Goal: Transaction & Acquisition: Book appointment/travel/reservation

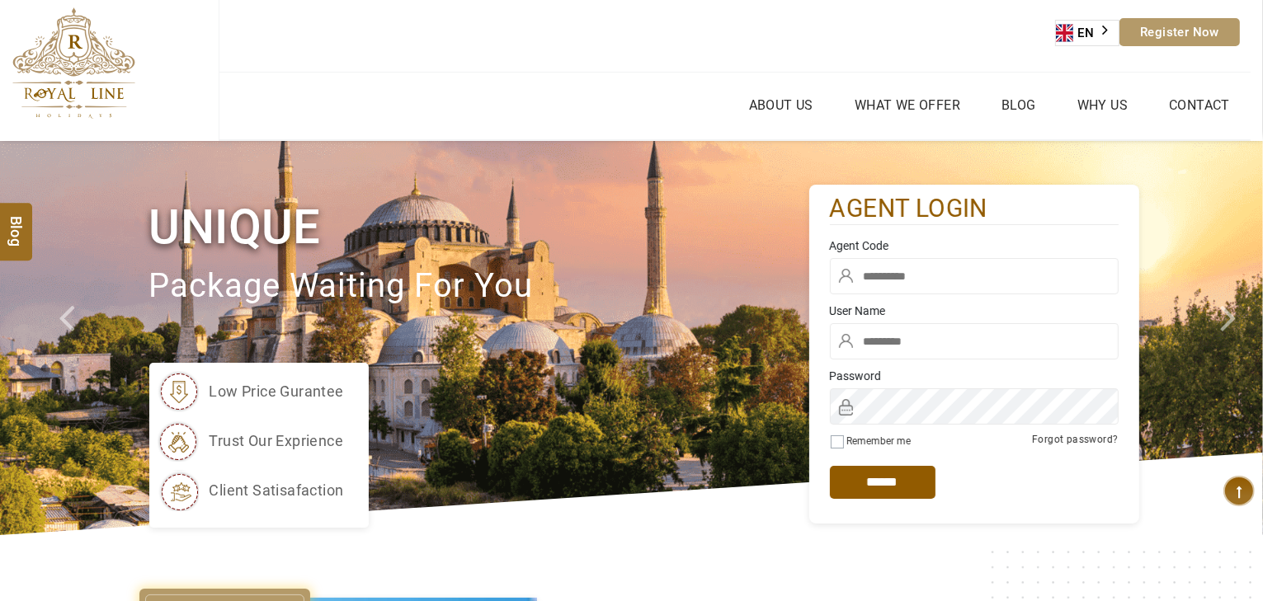
type input "*****"
click at [947, 256] on div "Agent Code" at bounding box center [973, 270] width 313 height 65
click at [936, 264] on input "text" at bounding box center [974, 276] width 289 height 36
type input "****"
click input "******" at bounding box center [0, 0] width 0 height 0
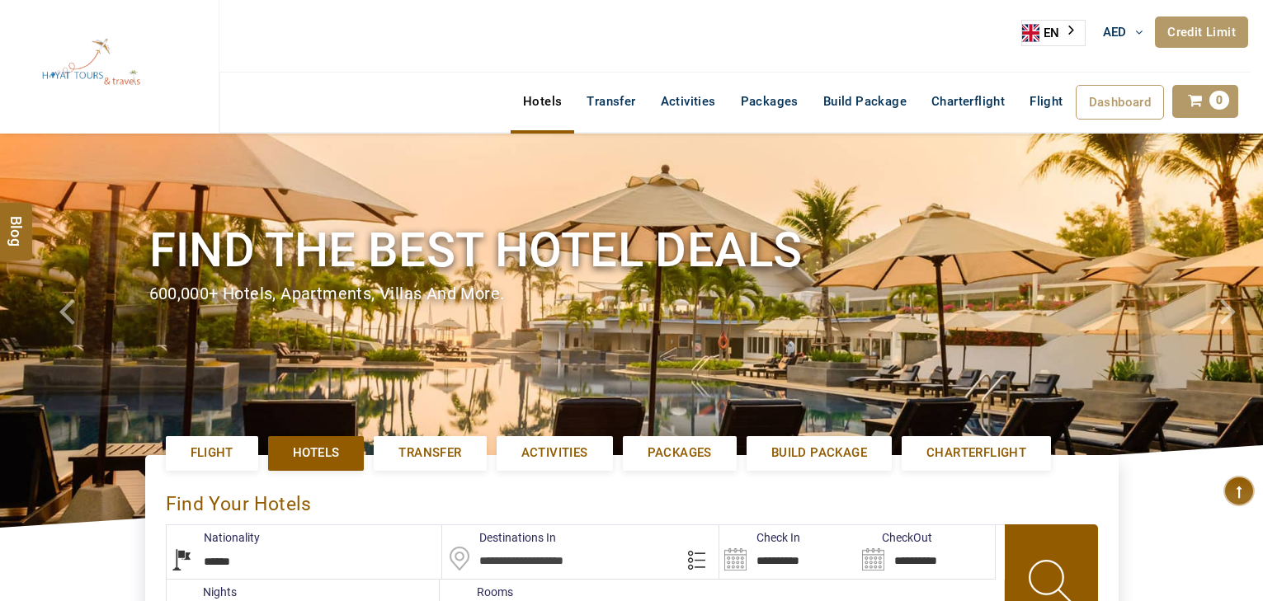
select select "******"
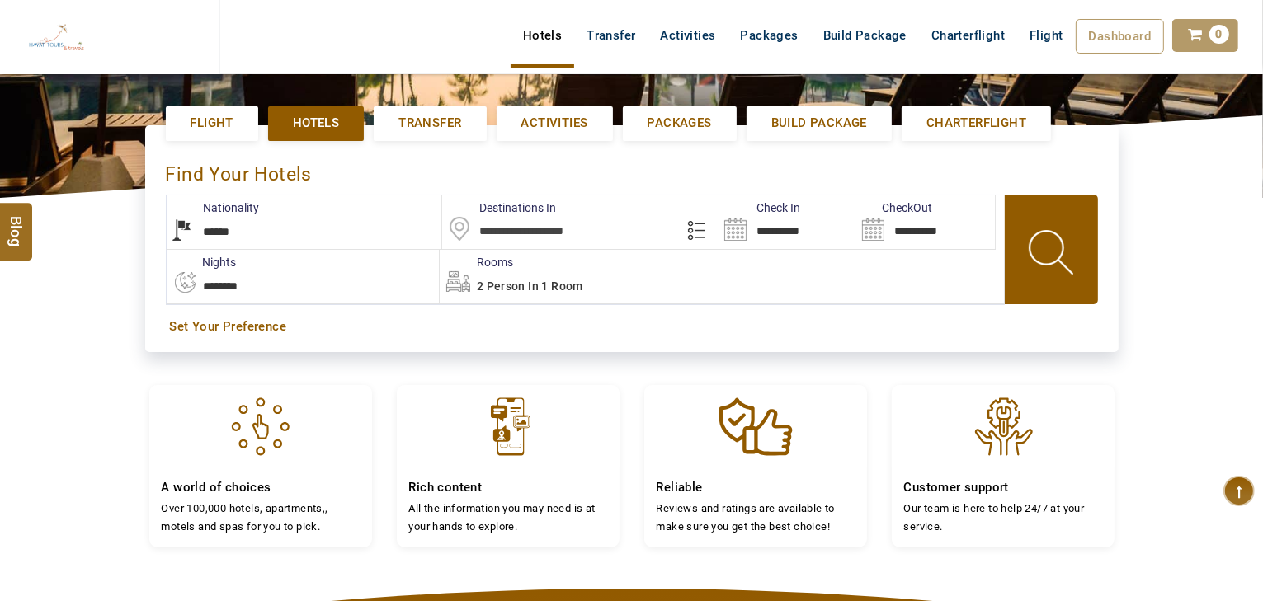
click at [530, 222] on input "text" at bounding box center [580, 222] width 276 height 54
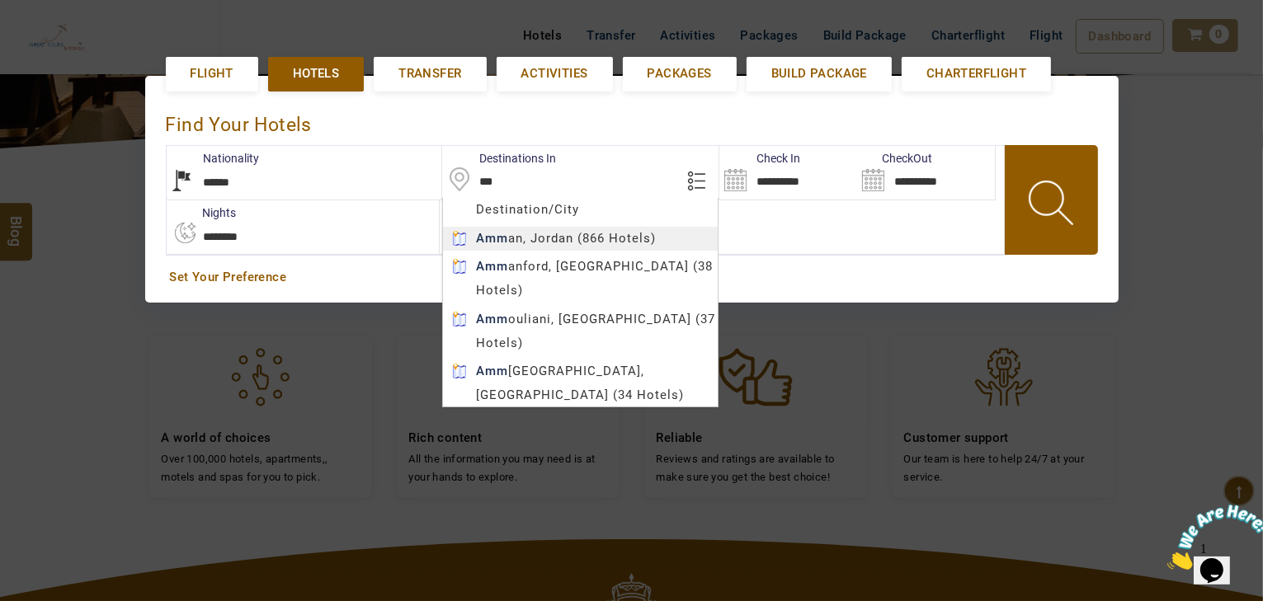
type input "*****"
click at [528, 233] on body "HAYAYT TOURS AED AED AED EUR € USD $ INR ₹ THB ฿ IDR Rp BHD BHD TRY ₺ Credit Li…" at bounding box center [631, 296] width 1263 height 1351
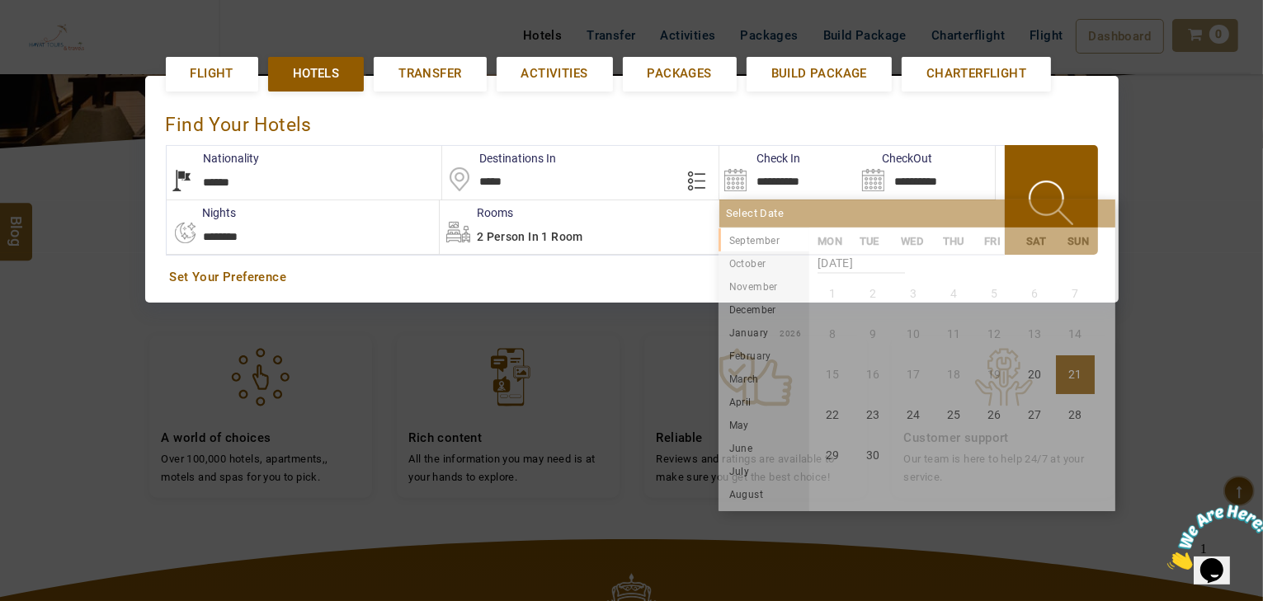
click at [785, 172] on input "**********" at bounding box center [788, 173] width 138 height 54
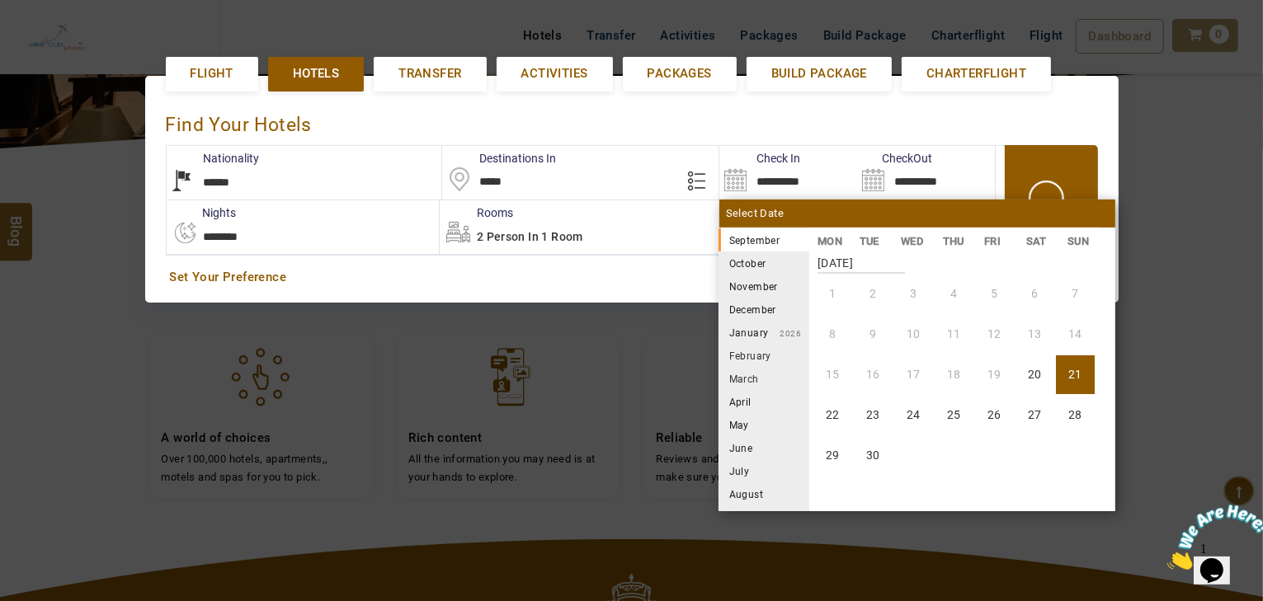
click at [765, 264] on li "October" at bounding box center [763, 263] width 91 height 23
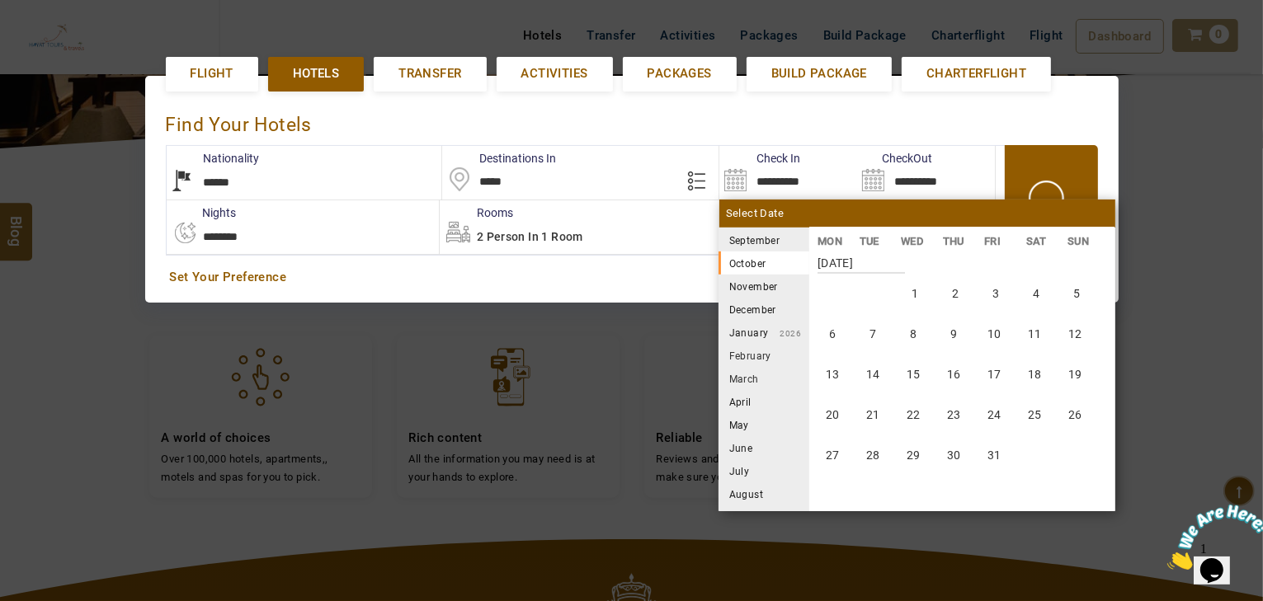
click at [759, 238] on li "September 2025" at bounding box center [763, 239] width 91 height 23
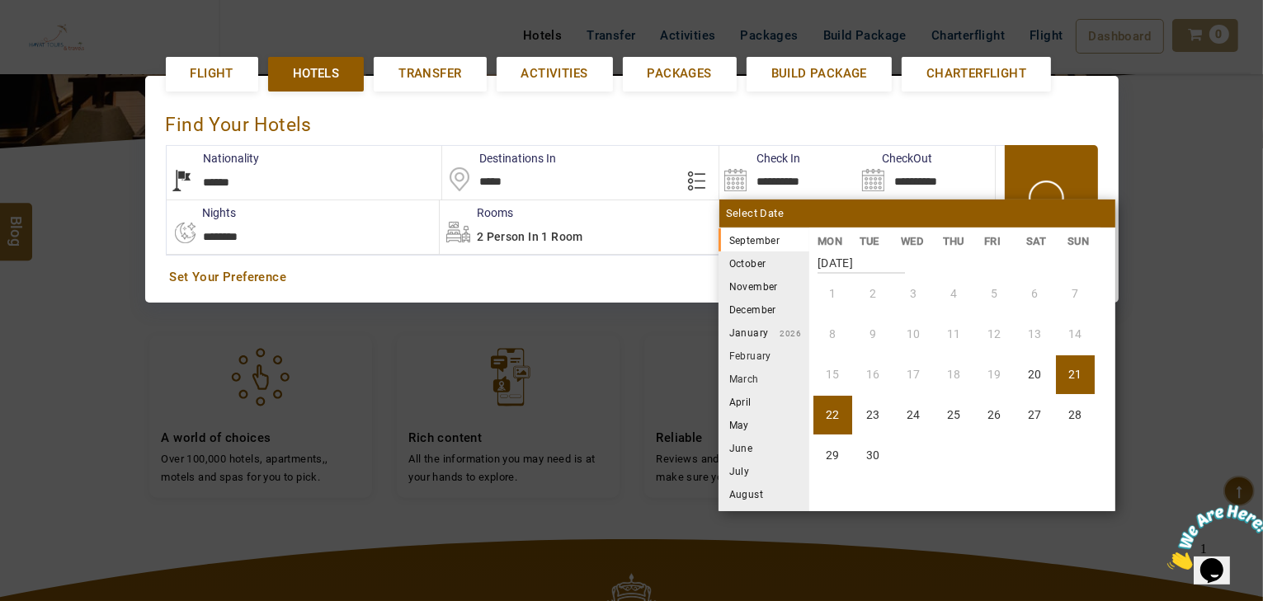
click at [830, 403] on li "22" at bounding box center [832, 415] width 39 height 39
type input "**********"
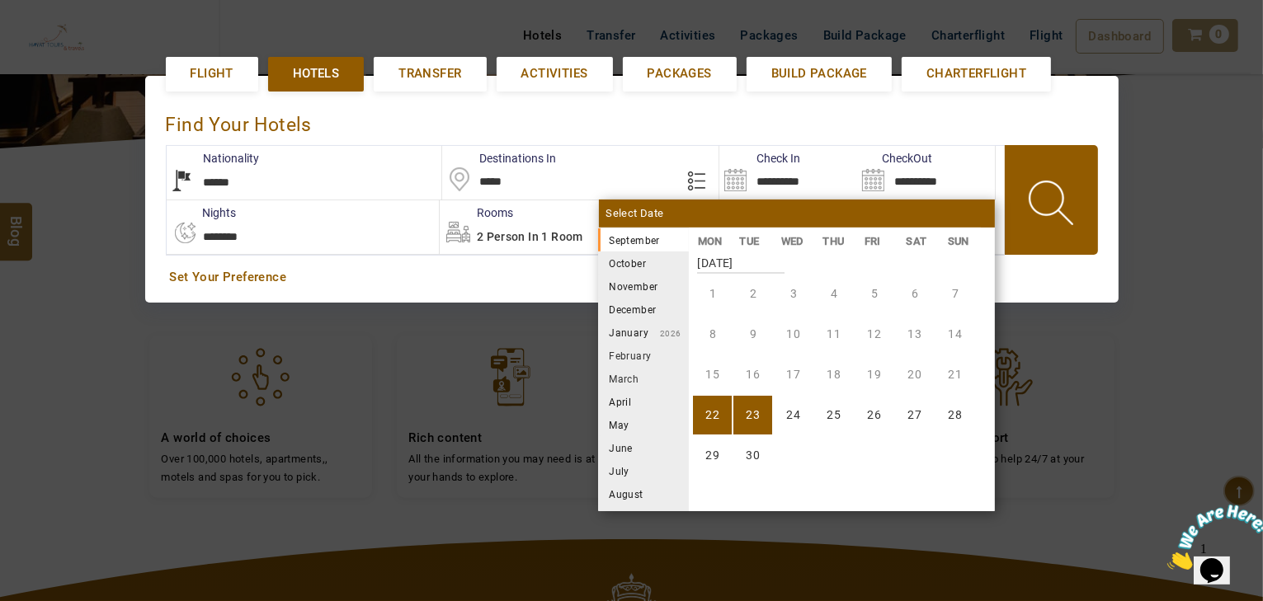
click at [764, 410] on li "23" at bounding box center [752, 415] width 39 height 39
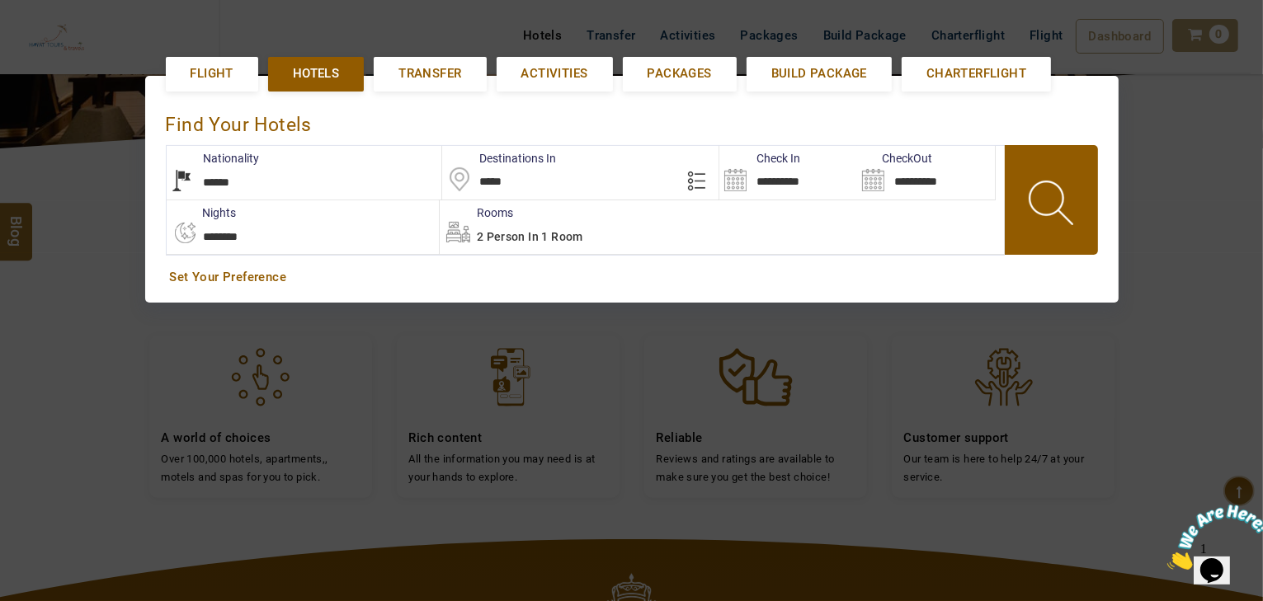
click at [544, 238] on span "2 Person in 1 Room" at bounding box center [530, 236] width 106 height 13
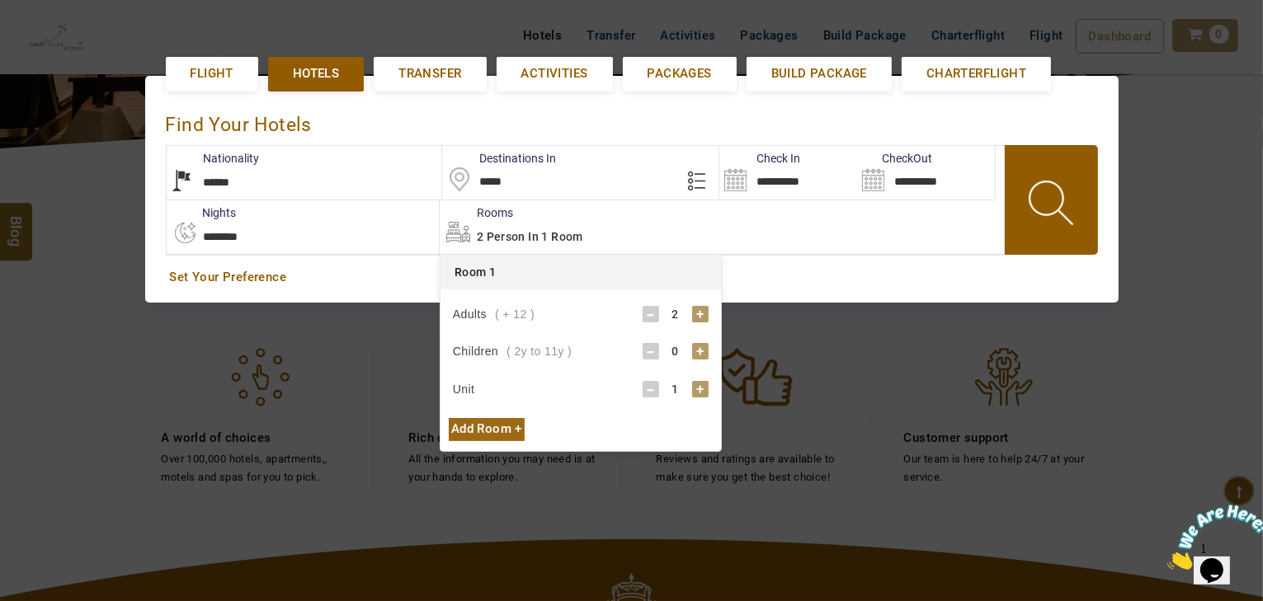
click at [697, 340] on div "Children ( 2y to 11y ) - 0 +" at bounding box center [581, 351] width 256 height 33
click at [696, 346] on div "+" at bounding box center [700, 351] width 16 height 16
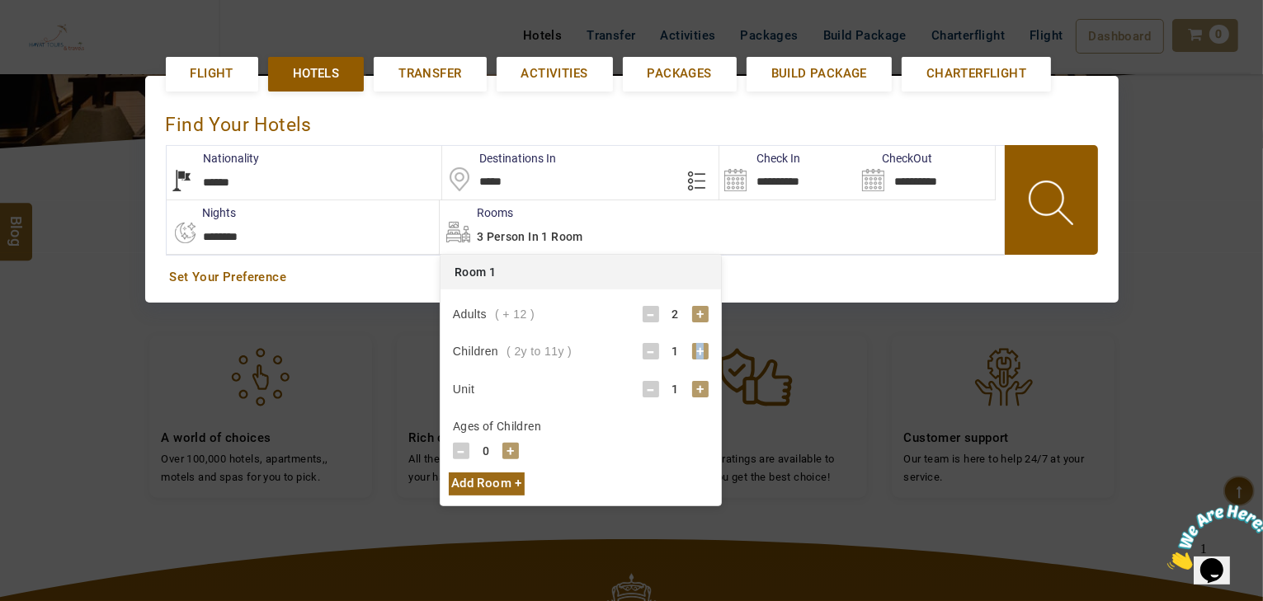
click at [696, 346] on div "+" at bounding box center [700, 351] width 16 height 16
click at [509, 450] on div "+" at bounding box center [510, 451] width 16 height 16
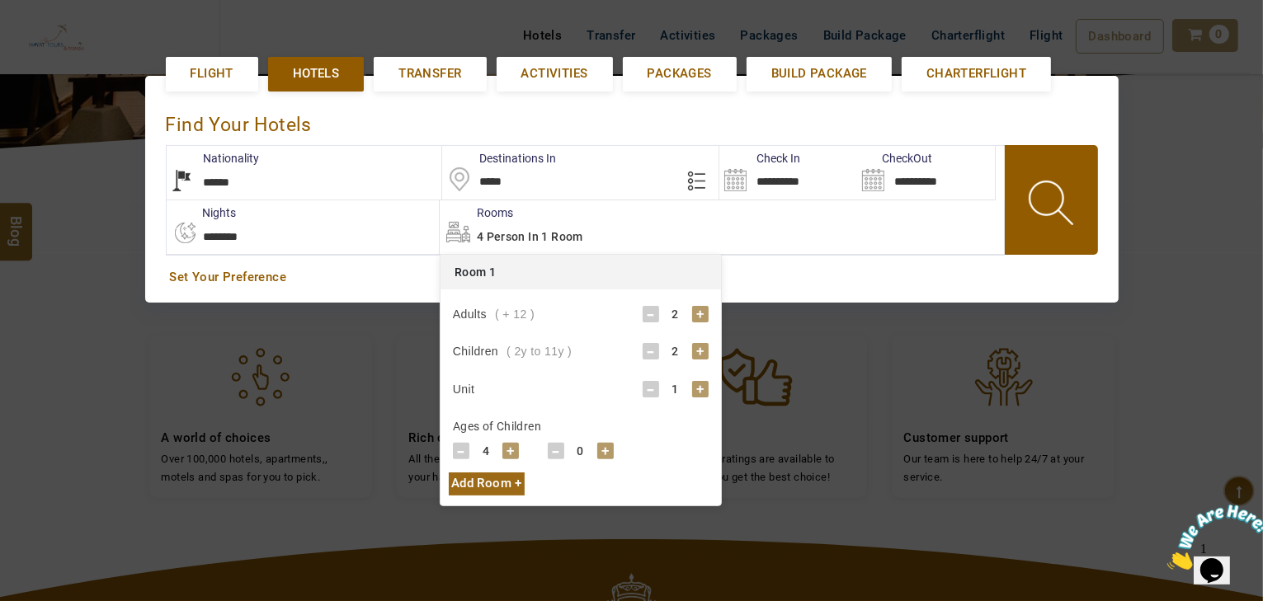
click at [605, 449] on div "+" at bounding box center [605, 451] width 16 height 16
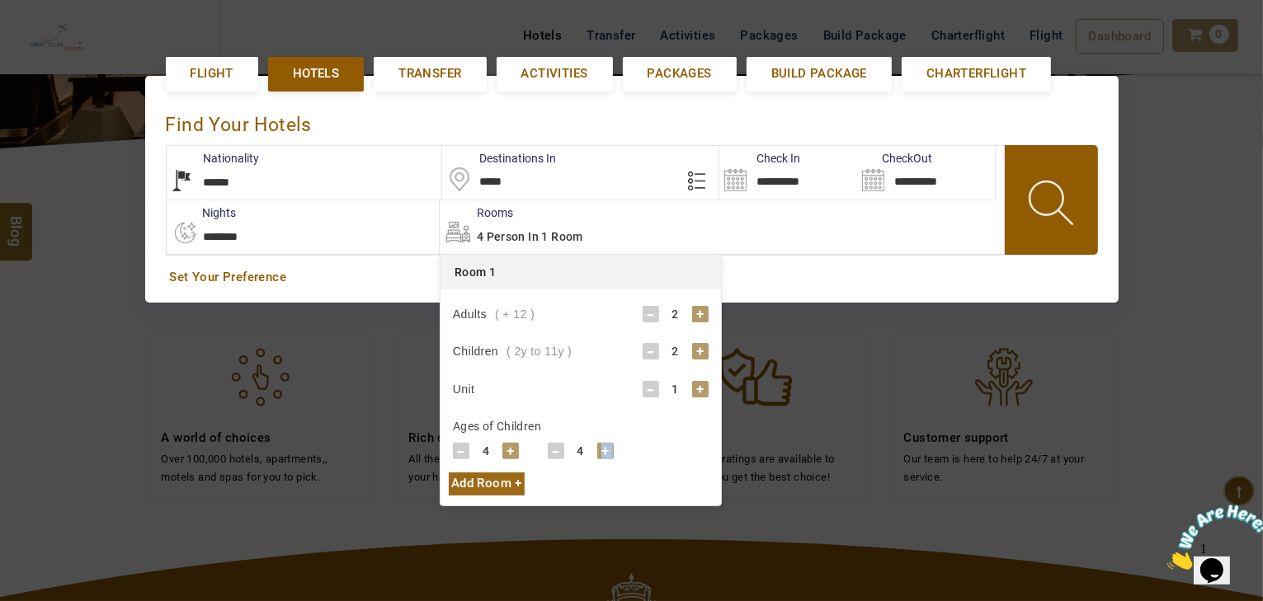
click at [605, 449] on div "+" at bounding box center [605, 451] width 16 height 16
click at [1036, 208] on span at bounding box center [1052, 206] width 74 height 82
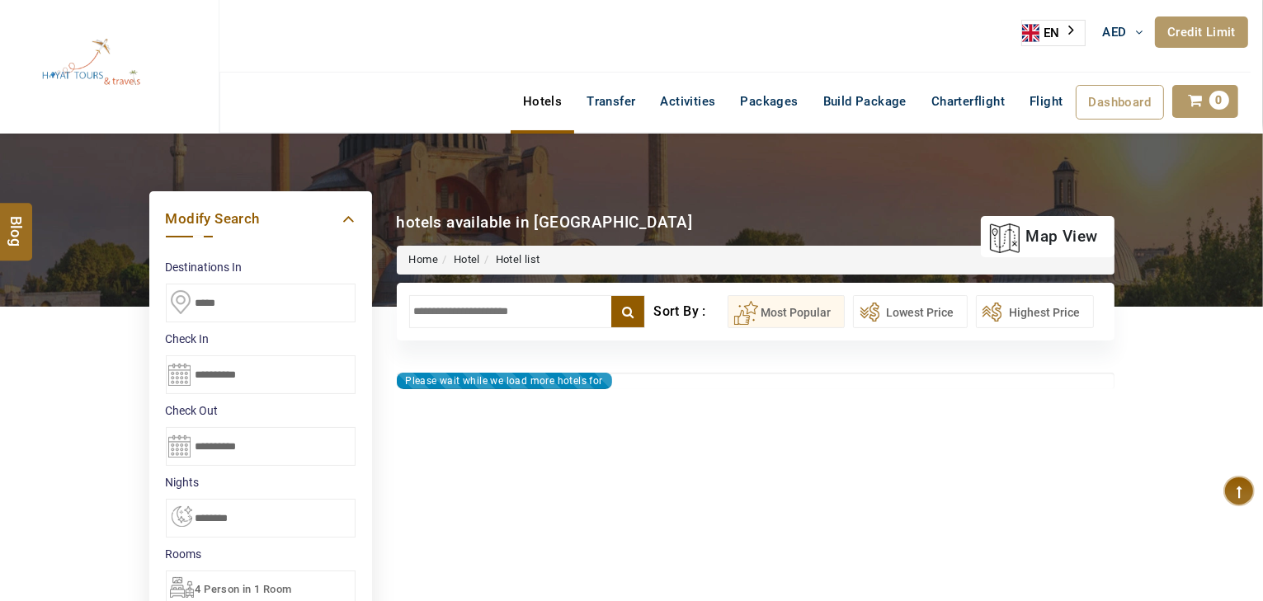
type input "**********"
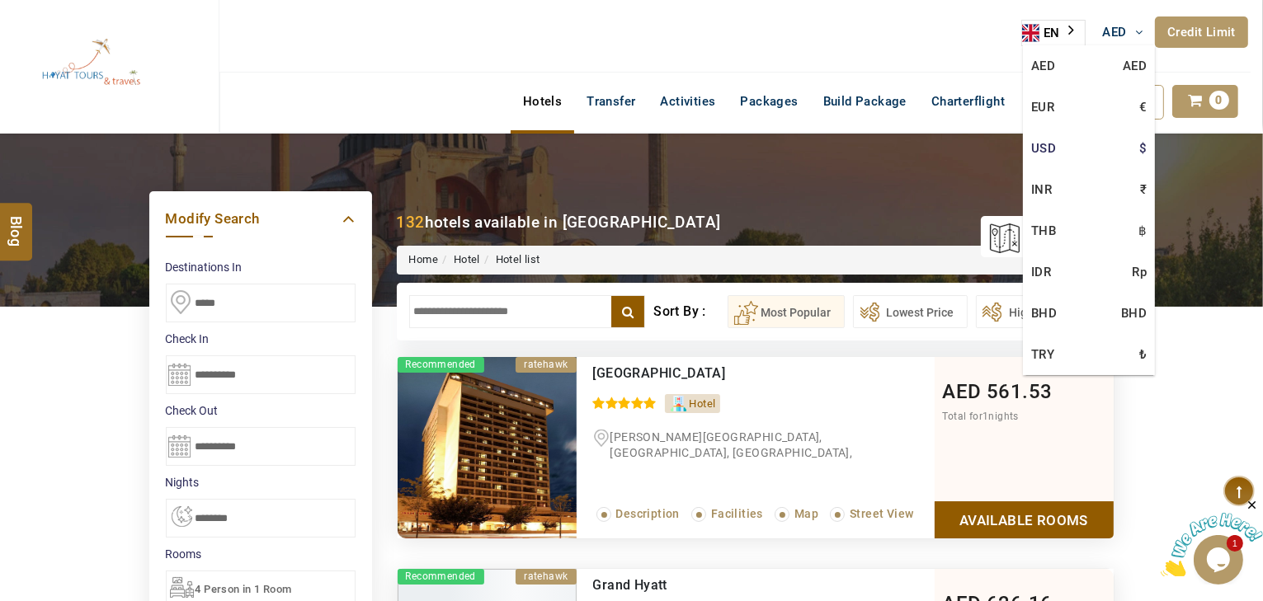
click at [1051, 138] on link "USD $" at bounding box center [1089, 148] width 132 height 41
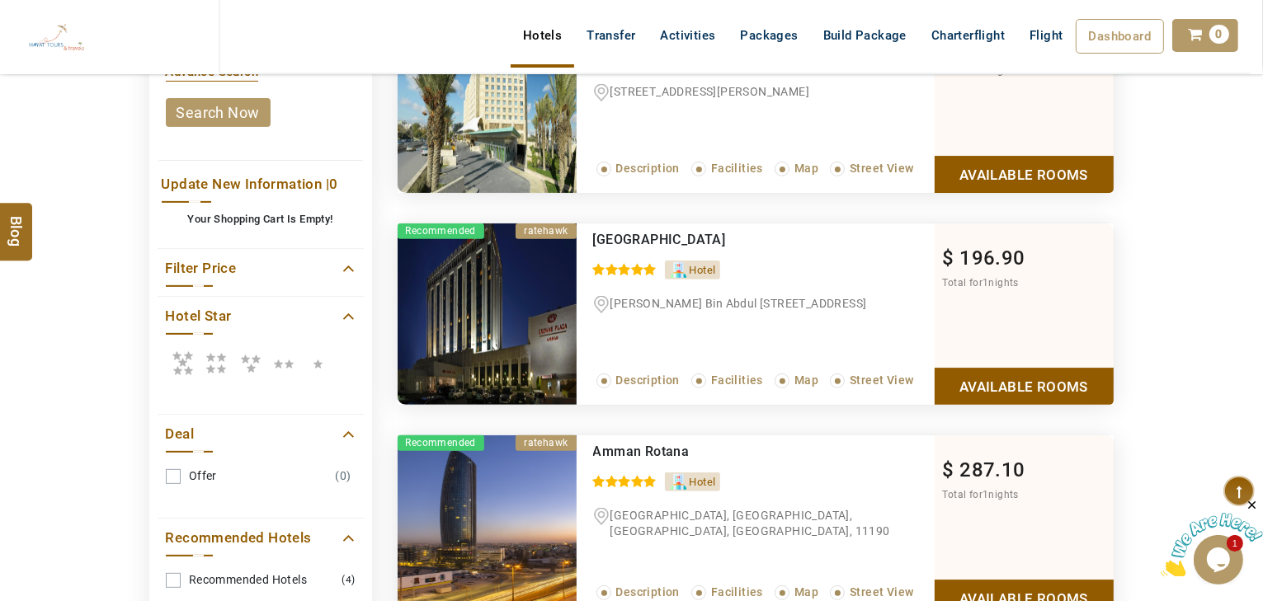
scroll to position [528, 0]
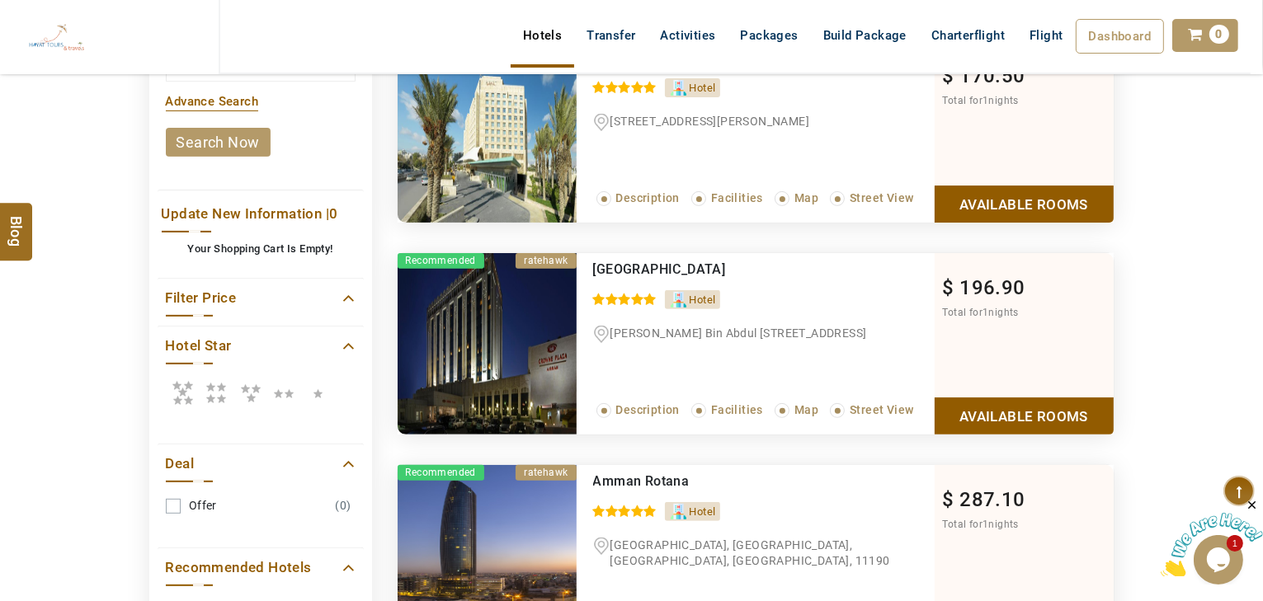
click at [208, 388] on icon at bounding box center [216, 392] width 33 height 33
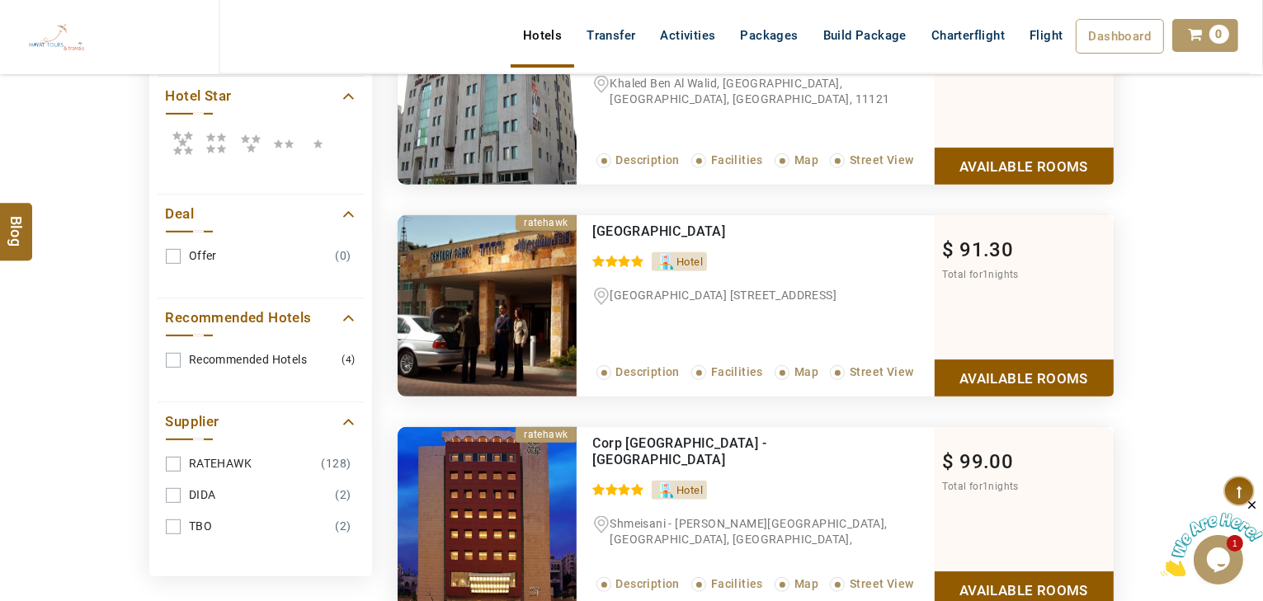
scroll to position [924, 0]
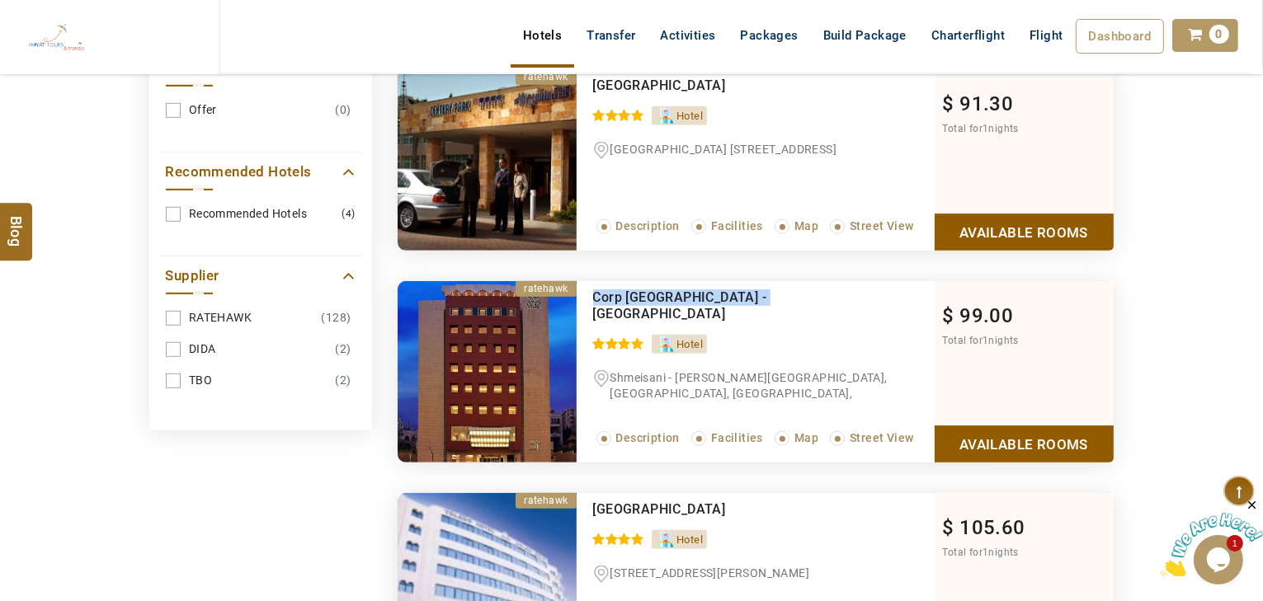
drag, startPoint x: 768, startPoint y: 291, endPoint x: 577, endPoint y: 290, distance: 190.5
click at [577, 290] on div "Corp Amman Hotel - Jordan 0 / 5 Hotel Shmeisani - Queen Alia Street, Amman, Amm…" at bounding box center [756, 371] width 358 height 181
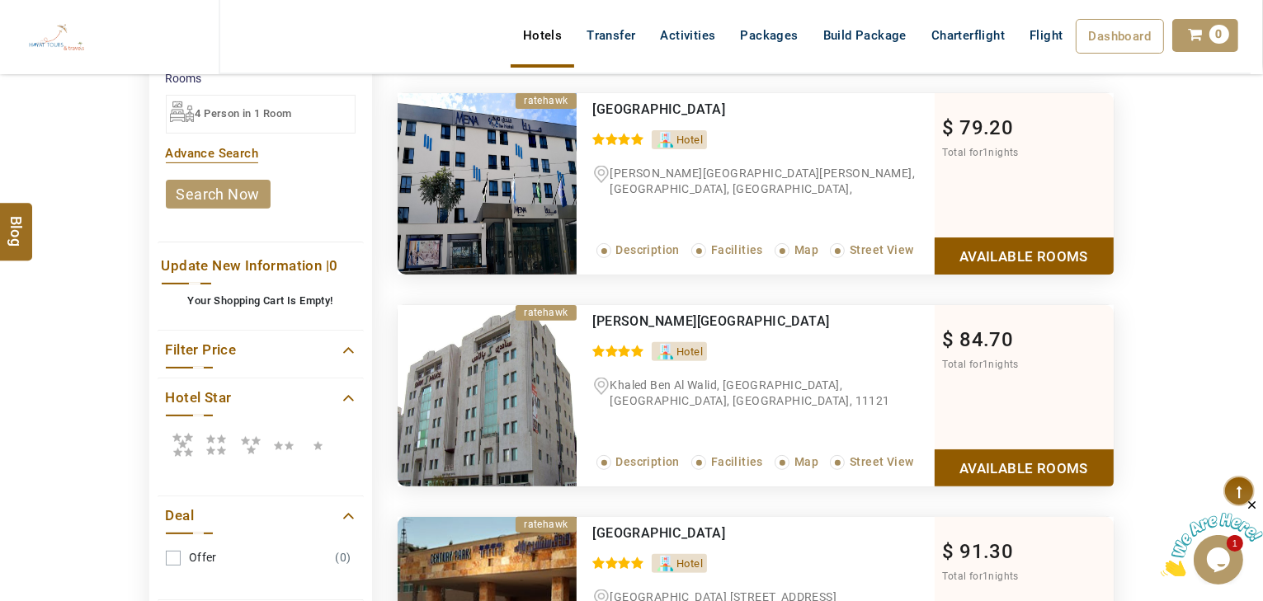
scroll to position [462, 0]
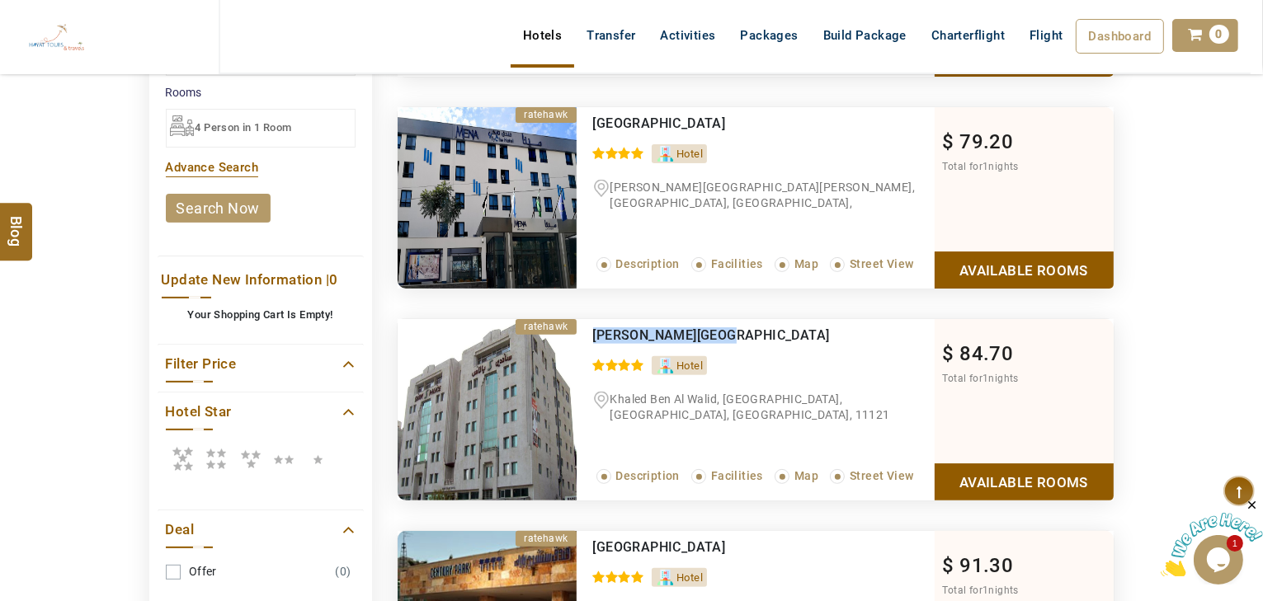
drag, startPoint x: 740, startPoint y: 332, endPoint x: 592, endPoint y: 333, distance: 147.6
click at [593, 333] on div "Sandy Palace Hotel" at bounding box center [729, 335] width 273 height 16
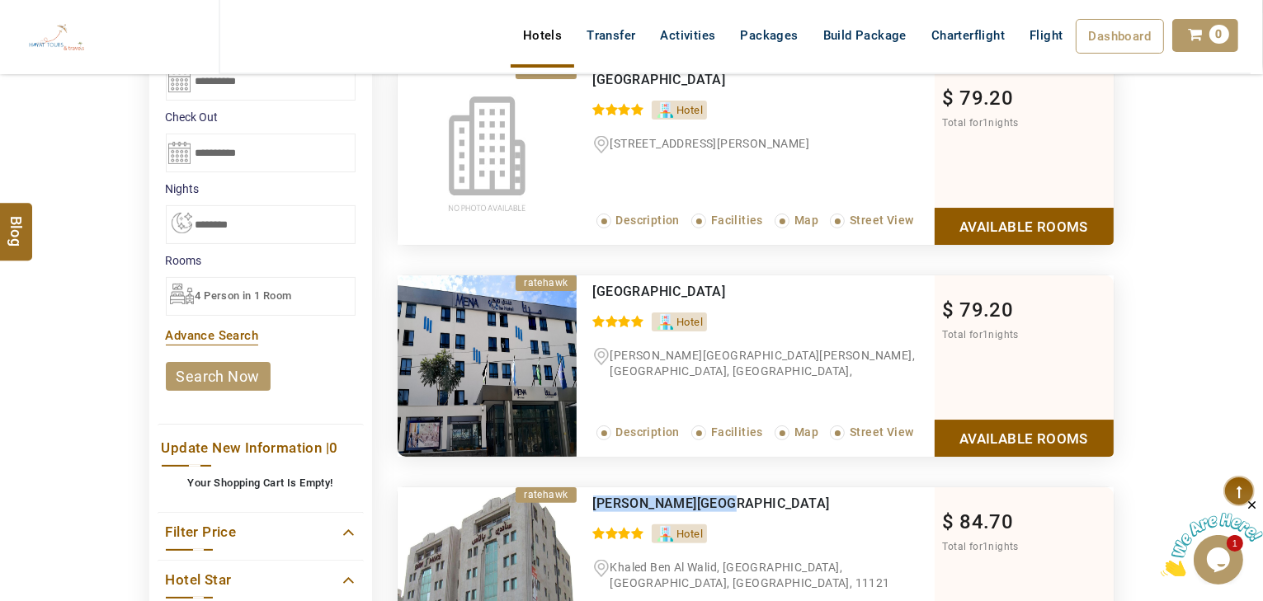
scroll to position [264, 0]
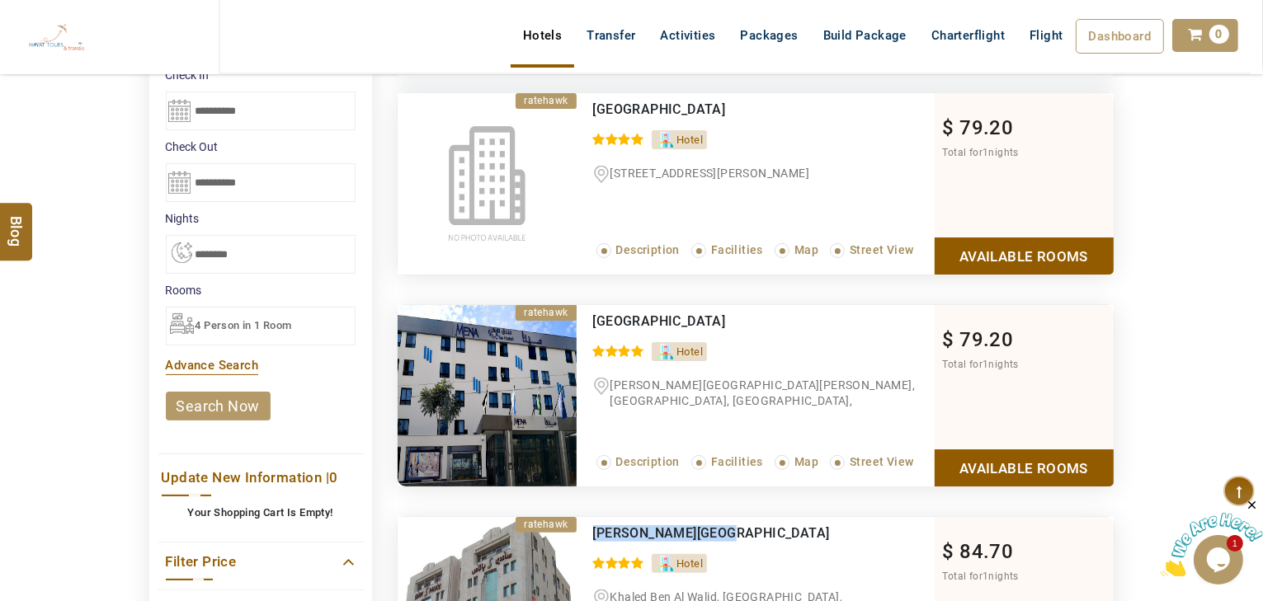
drag, startPoint x: 765, startPoint y: 323, endPoint x: 591, endPoint y: 317, distance: 173.3
click at [591, 317] on div "MENA Tyche Hotel Amman 0 / 5 Hotel Abdallah Bin Omar Street, Amman, Amman Gover…" at bounding box center [756, 395] width 358 height 181
copy span "MENA Tyche Hotel Amman"
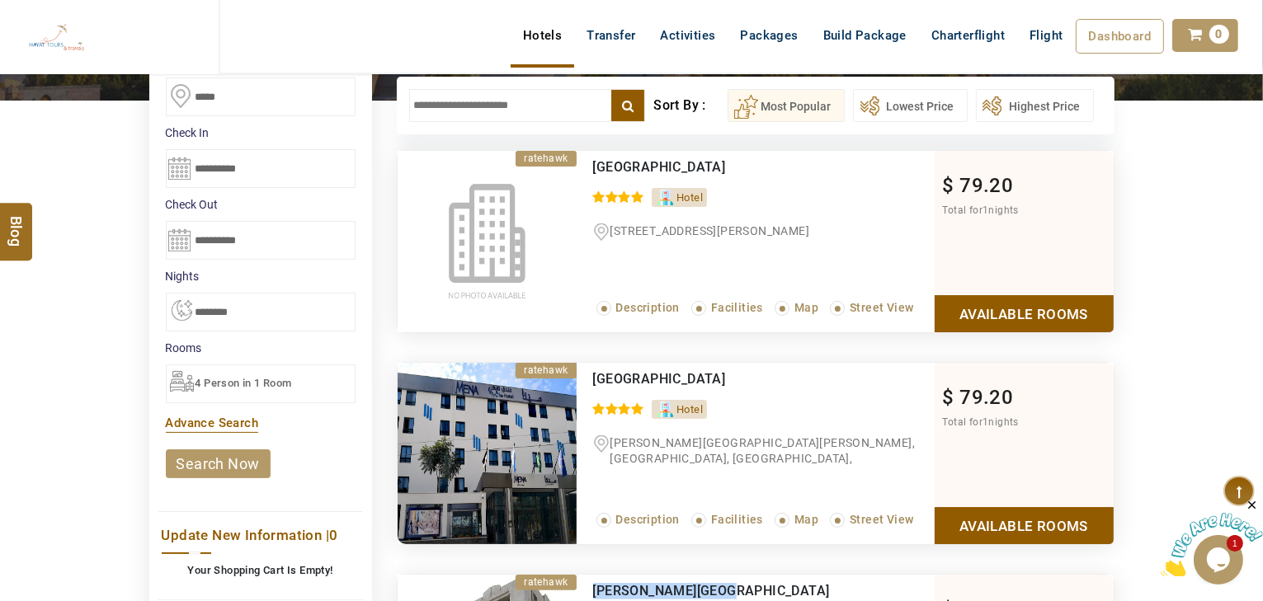
scroll to position [132, 0]
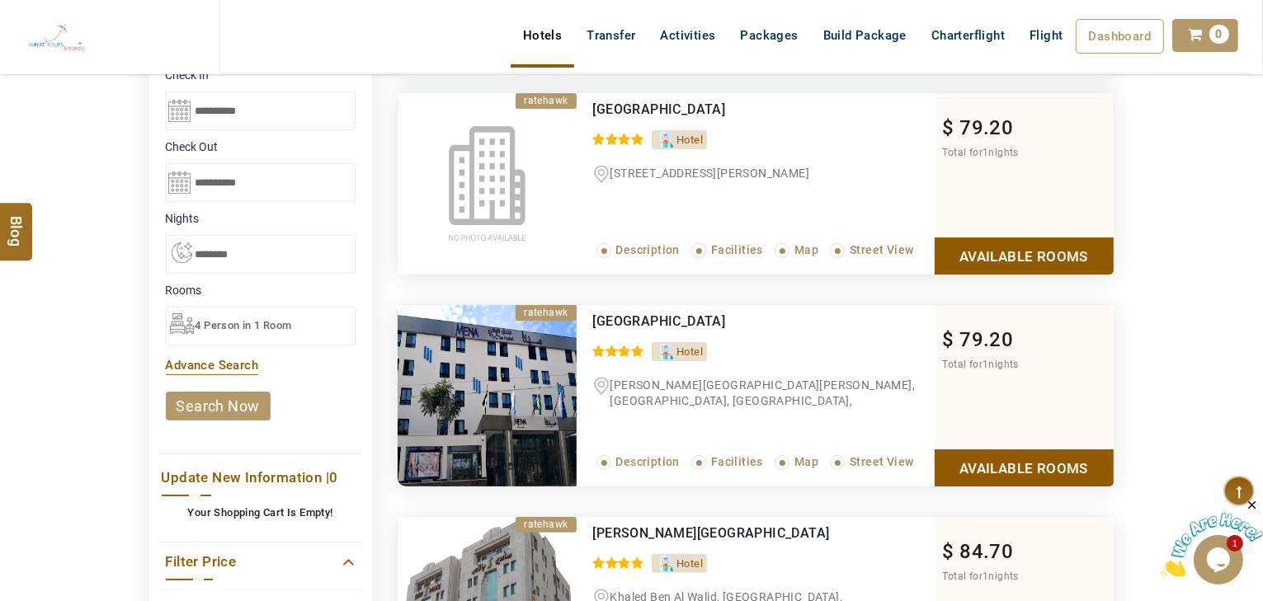
click at [973, 453] on link "Available Rooms" at bounding box center [1024, 468] width 179 height 37
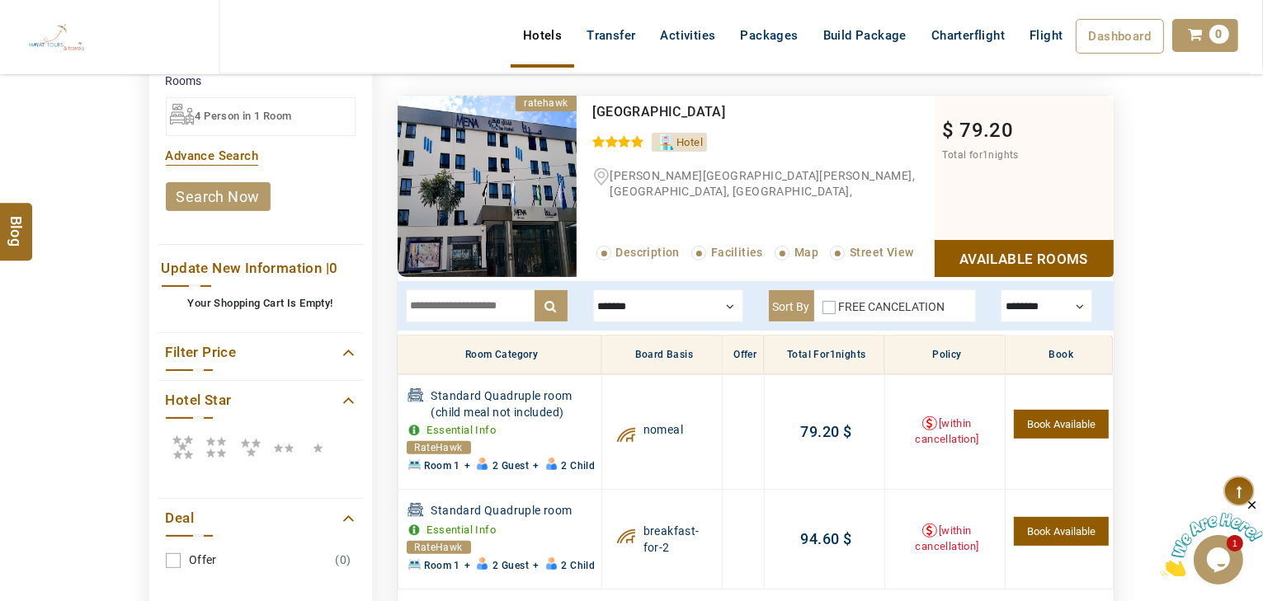
scroll to position [394, 0]
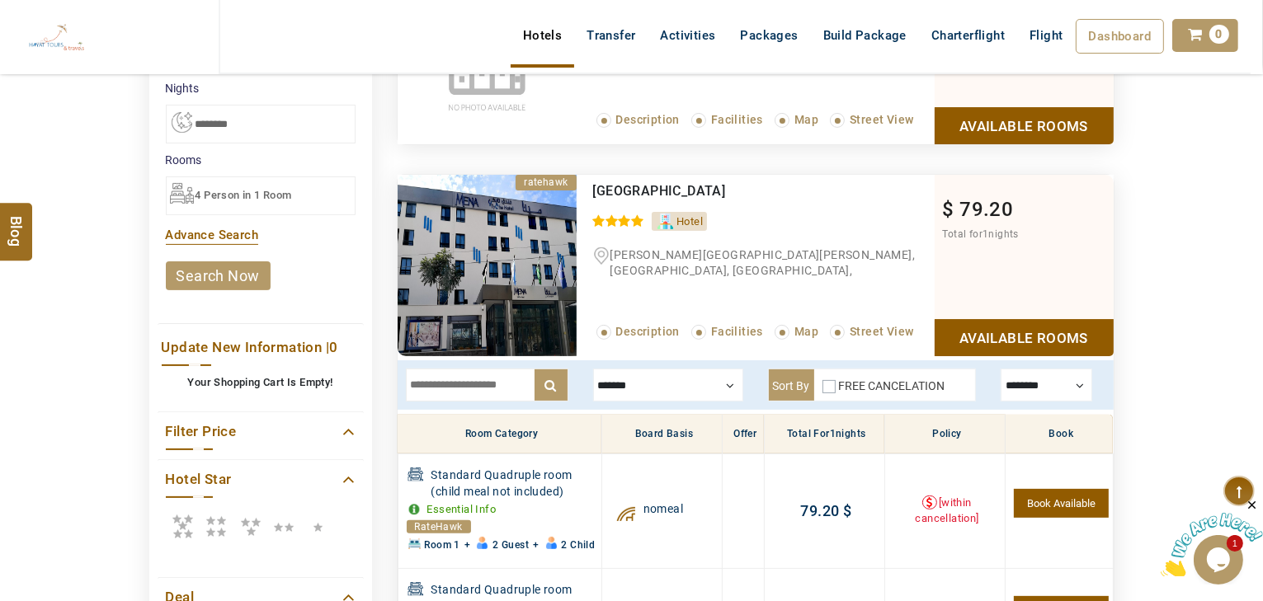
click at [643, 388] on div at bounding box center [668, 385] width 150 height 33
click at [637, 411] on label "nomeal" at bounding box center [638, 414] width 41 height 15
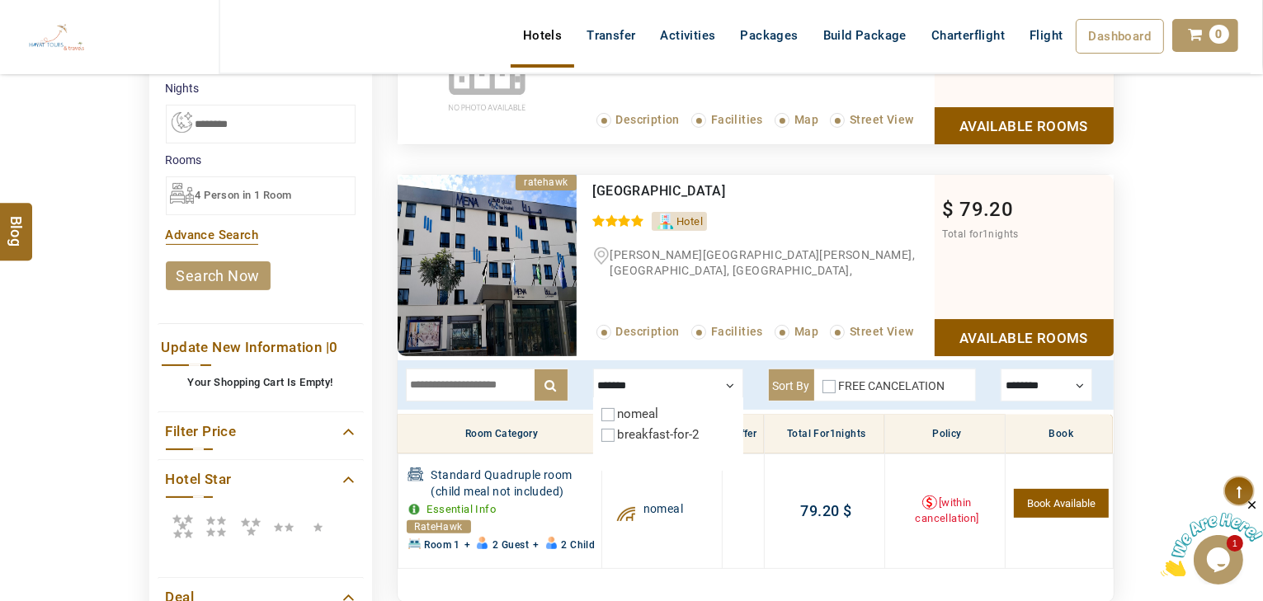
click at [637, 411] on label "nomeal" at bounding box center [638, 414] width 41 height 15
click at [637, 409] on label "nomeal" at bounding box center [638, 414] width 41 height 15
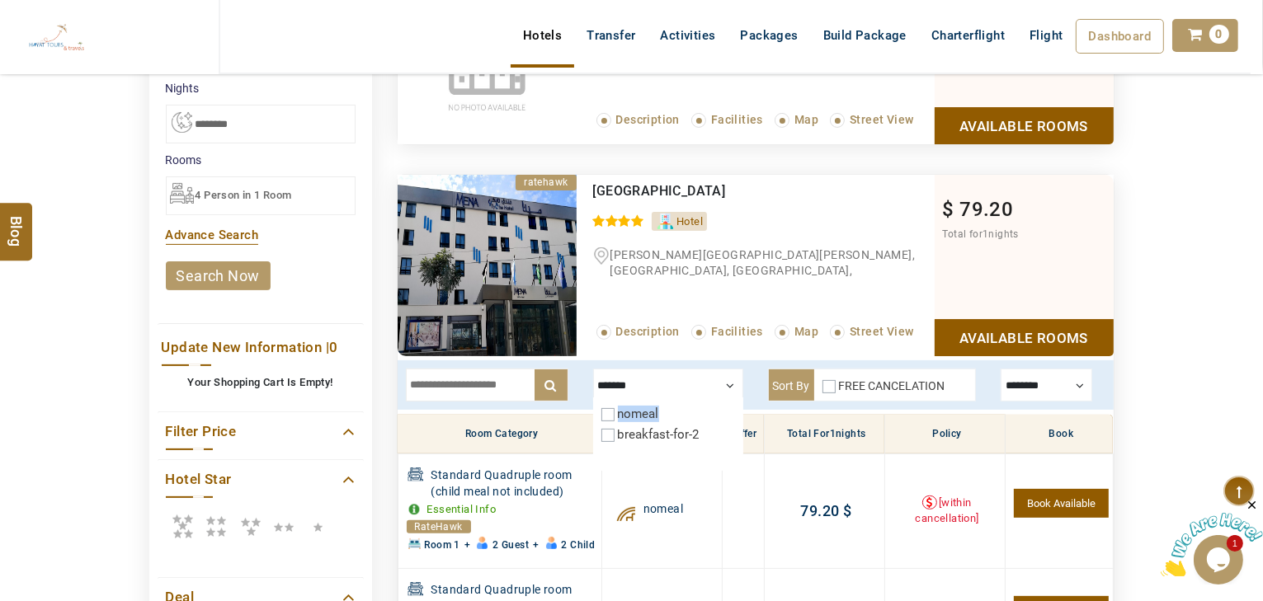
click at [637, 409] on label "nomeal" at bounding box center [638, 414] width 41 height 15
click at [191, 516] on icon at bounding box center [182, 526] width 33 height 33
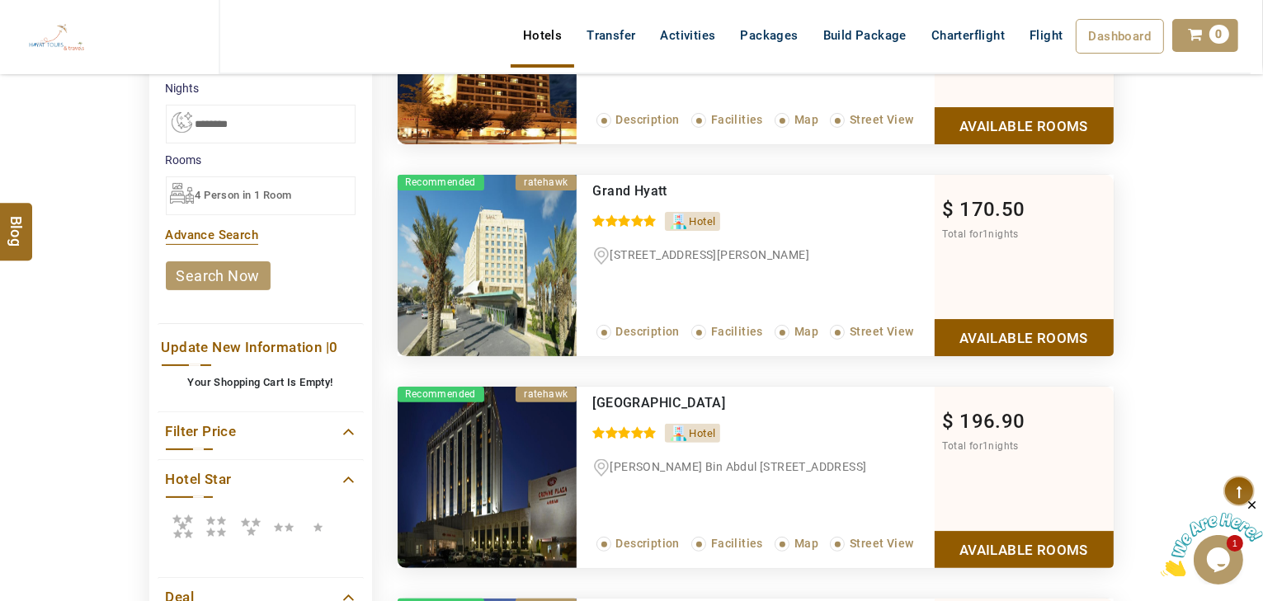
click at [224, 520] on icon at bounding box center [216, 526] width 33 height 33
click at [172, 519] on icon at bounding box center [182, 526] width 33 height 33
click at [247, 523] on icon at bounding box center [250, 526] width 29 height 33
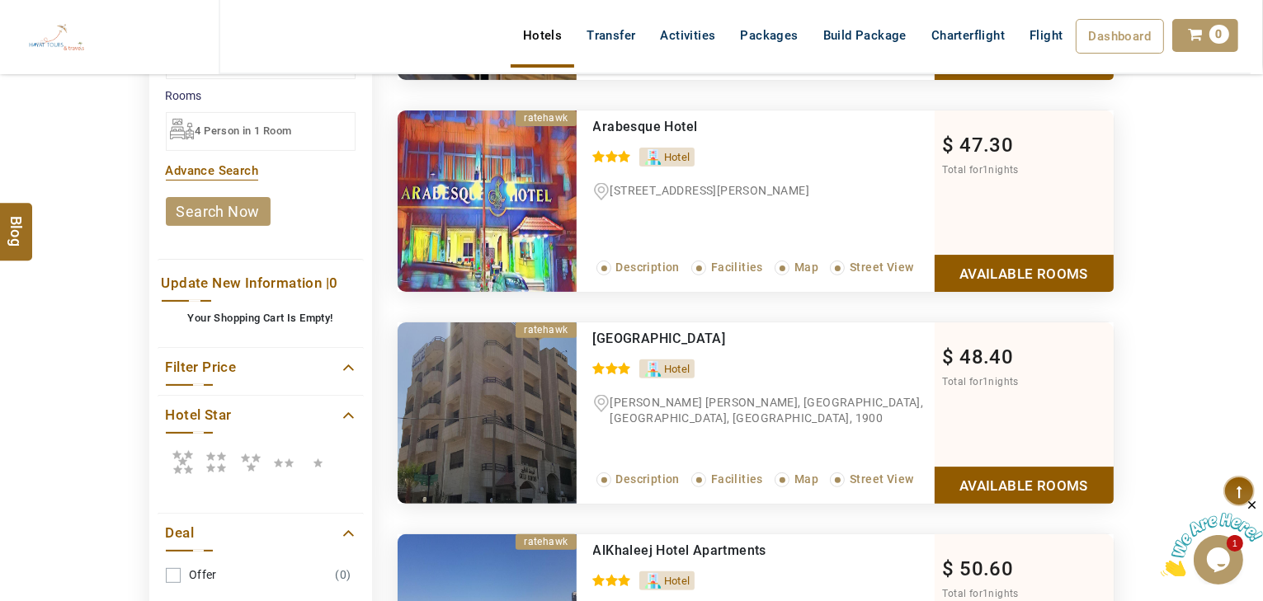
scroll to position [493, 0]
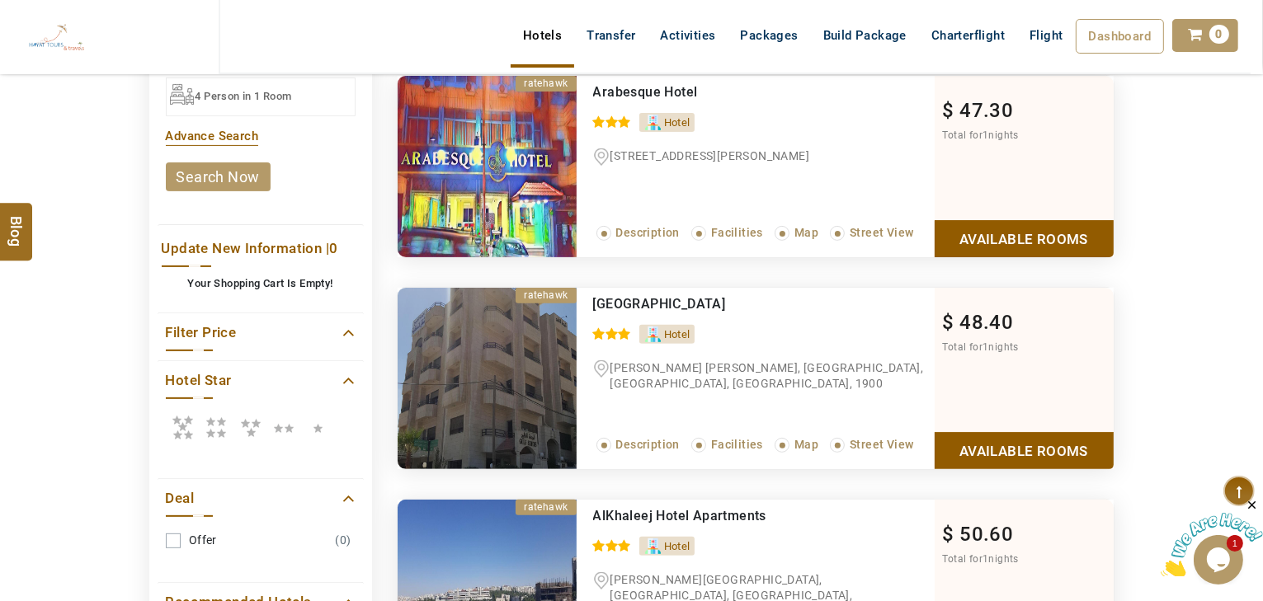
click at [200, 422] on icon at bounding box center [216, 427] width 33 height 33
click at [241, 425] on icon at bounding box center [250, 427] width 29 height 33
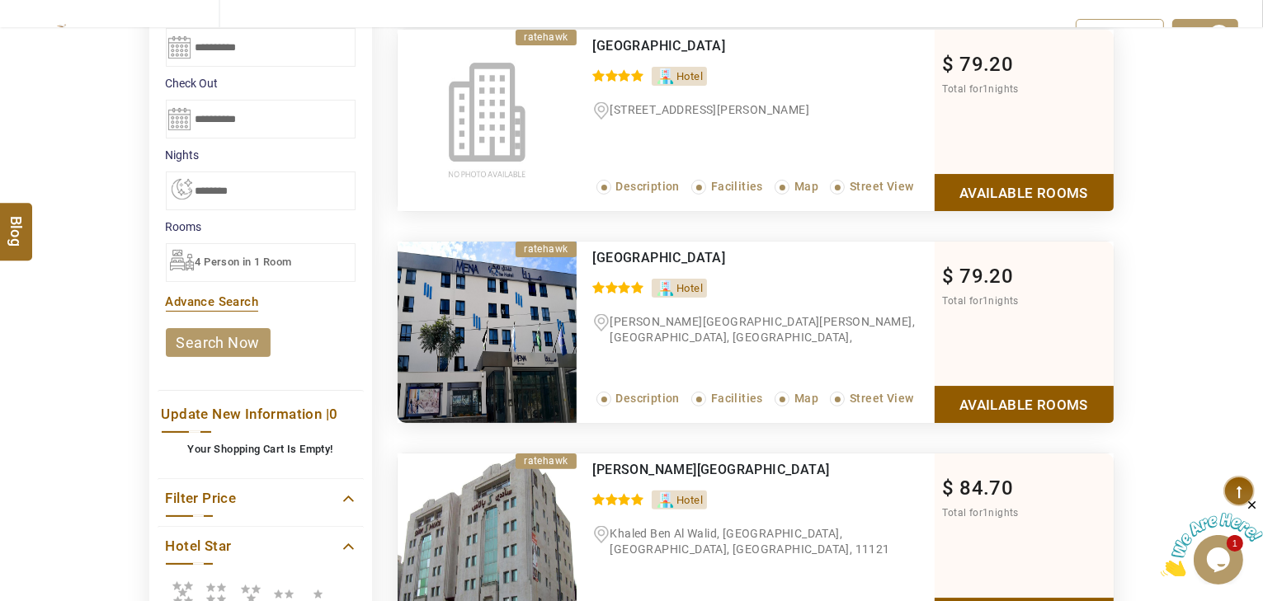
scroll to position [330, 0]
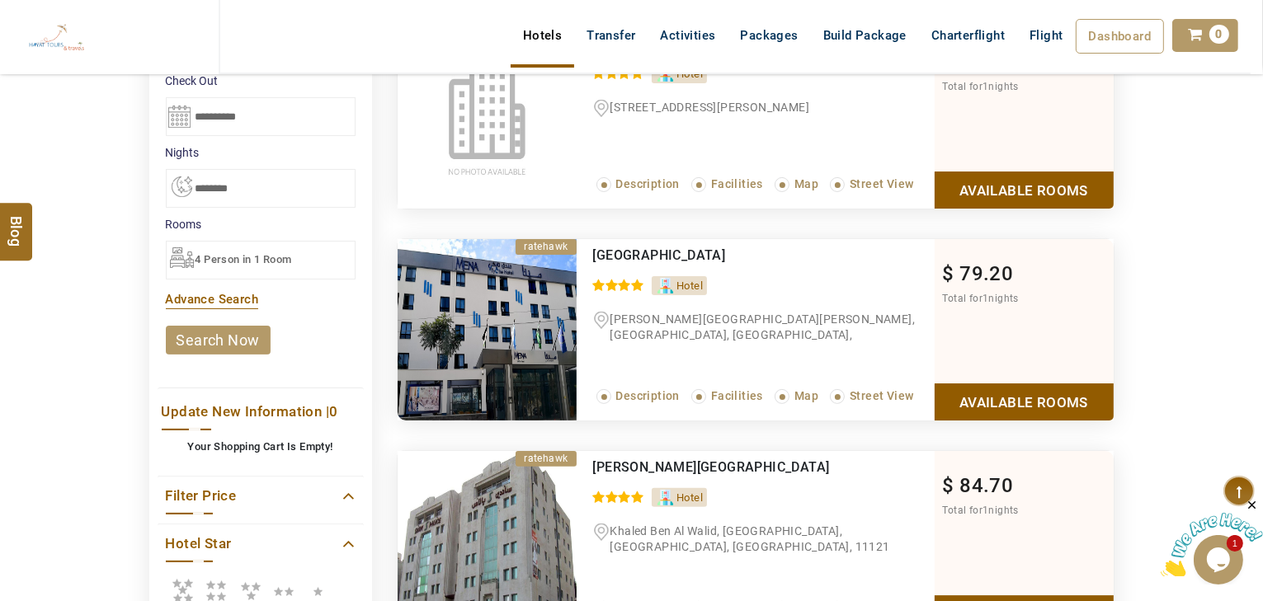
click at [1043, 379] on div "$ 79.20 Total for 1 nights Available Rooms" at bounding box center [1024, 329] width 179 height 181
click at [975, 393] on link "Available Rooms" at bounding box center [1024, 402] width 179 height 37
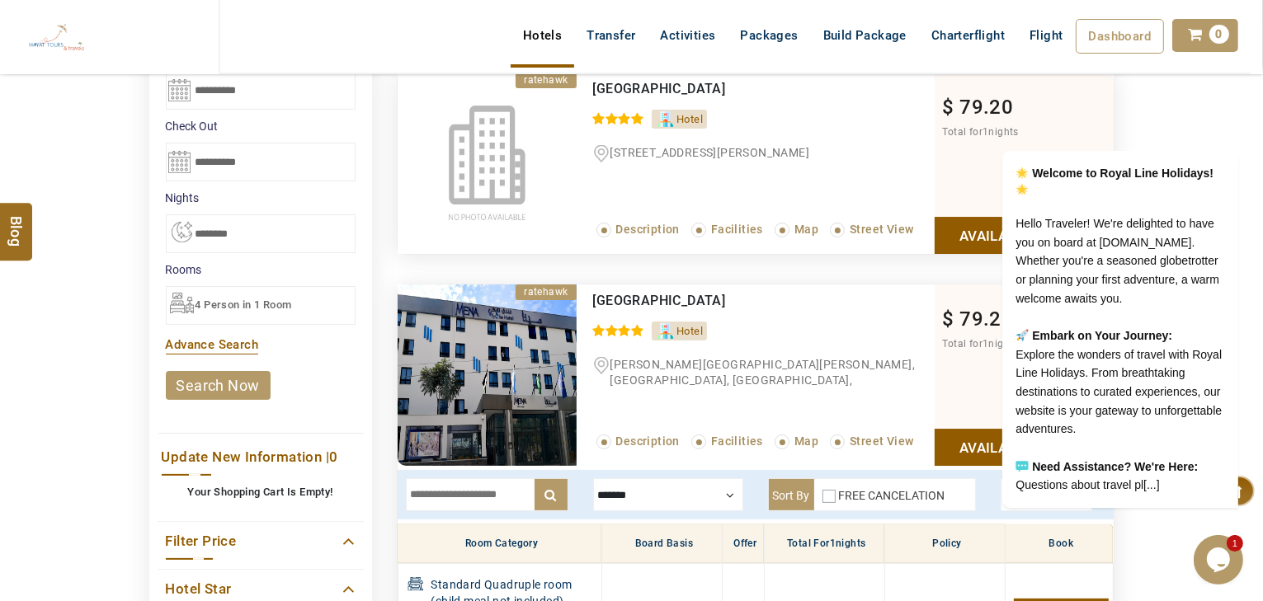
scroll to position [262, 0]
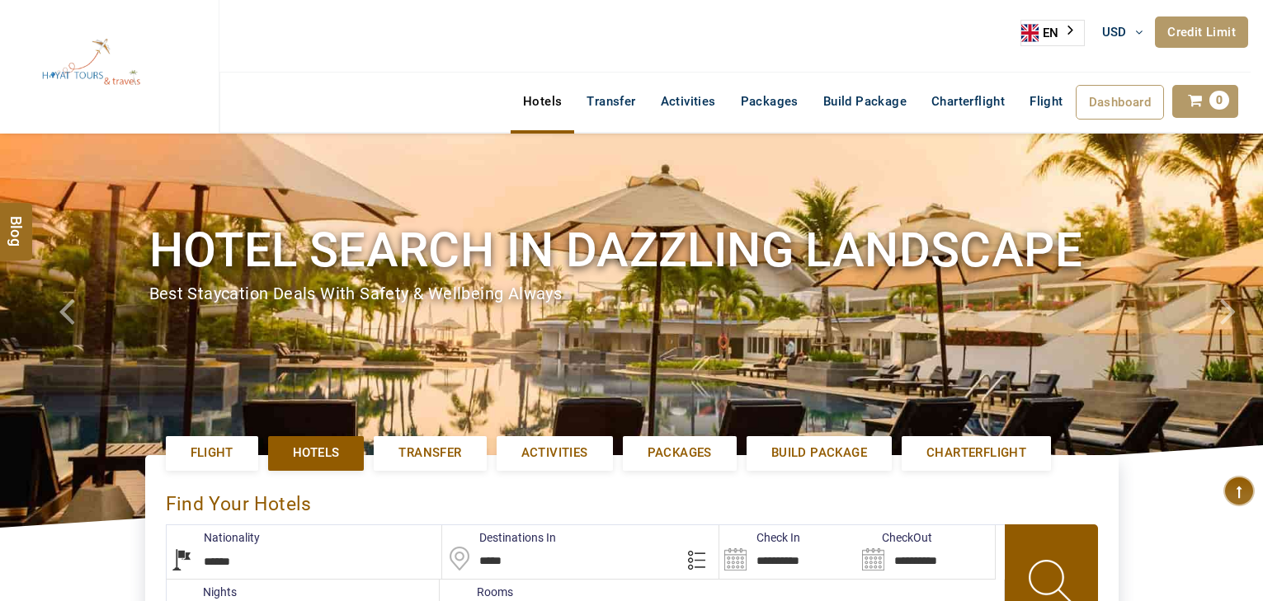
select select "******"
click at [551, 562] on input "*****" at bounding box center [580, 552] width 276 height 54
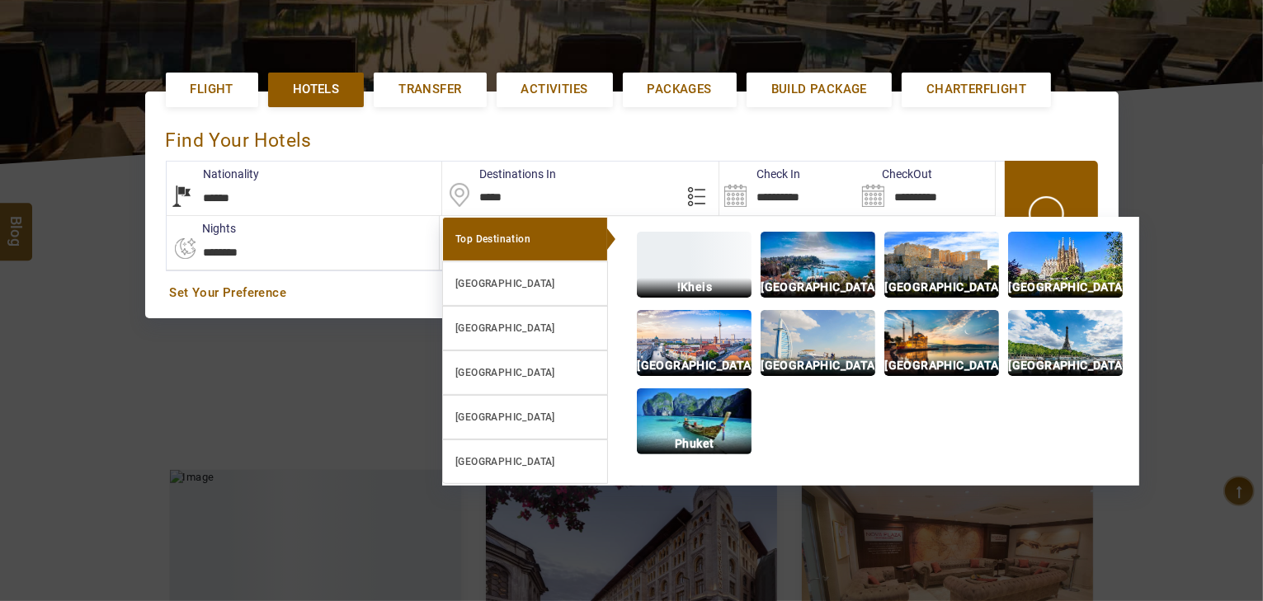
scroll to position [379, 0]
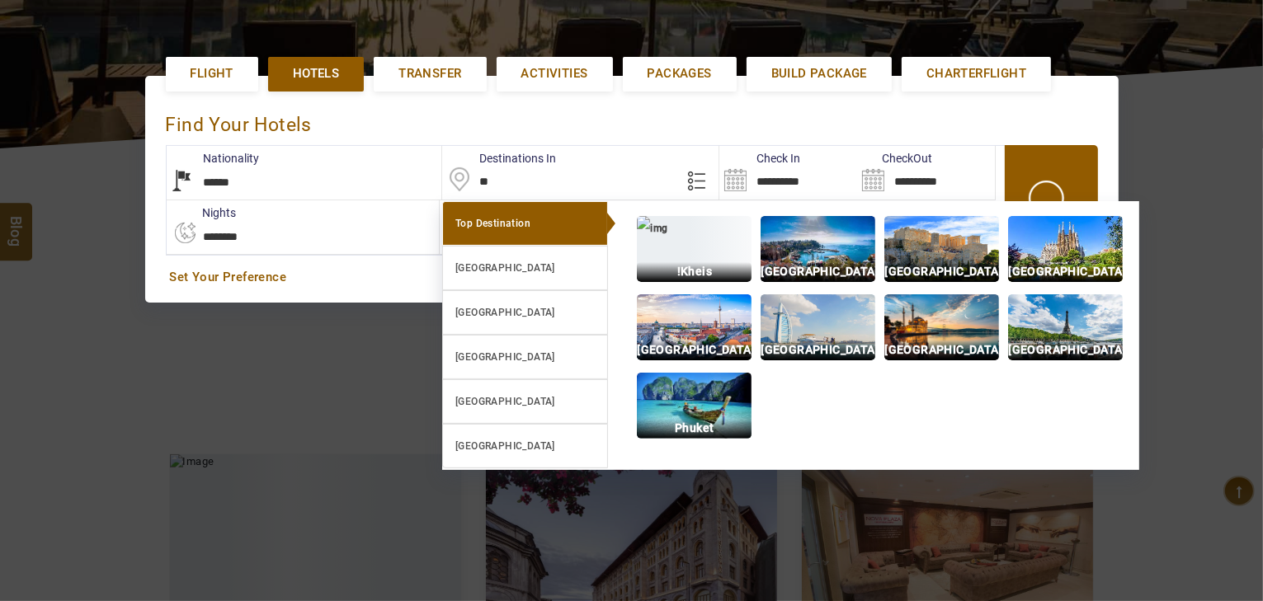
type input "*"
type input "***"
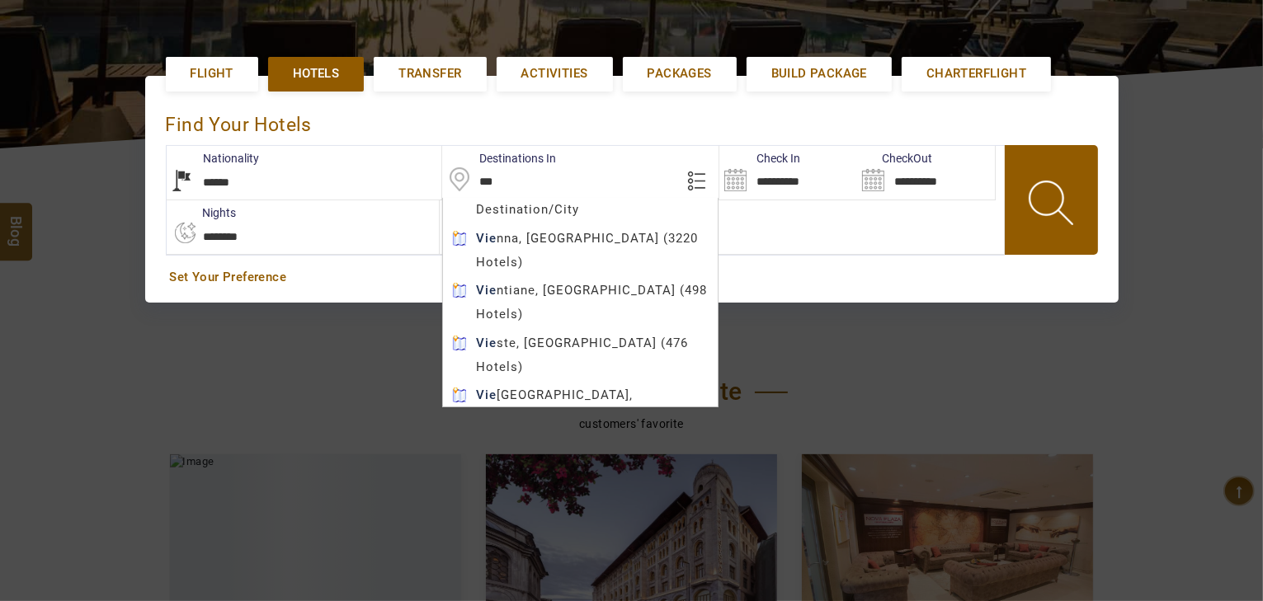
type input "**********"
type input "******"
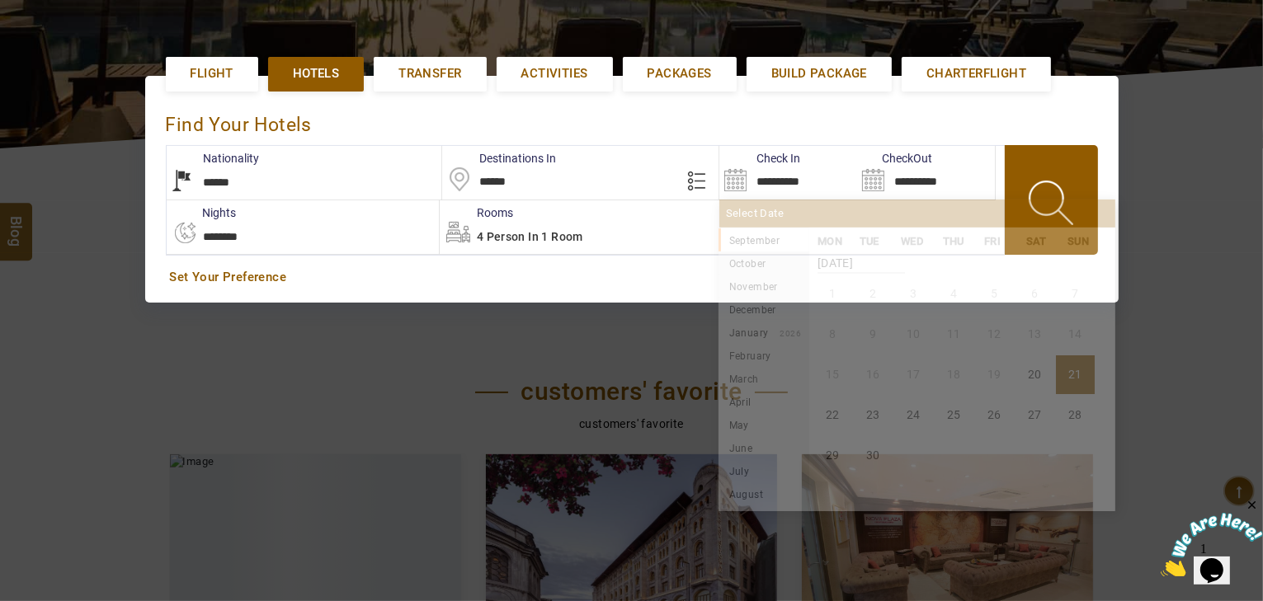
click at [768, 177] on input "**********" at bounding box center [788, 173] width 138 height 54
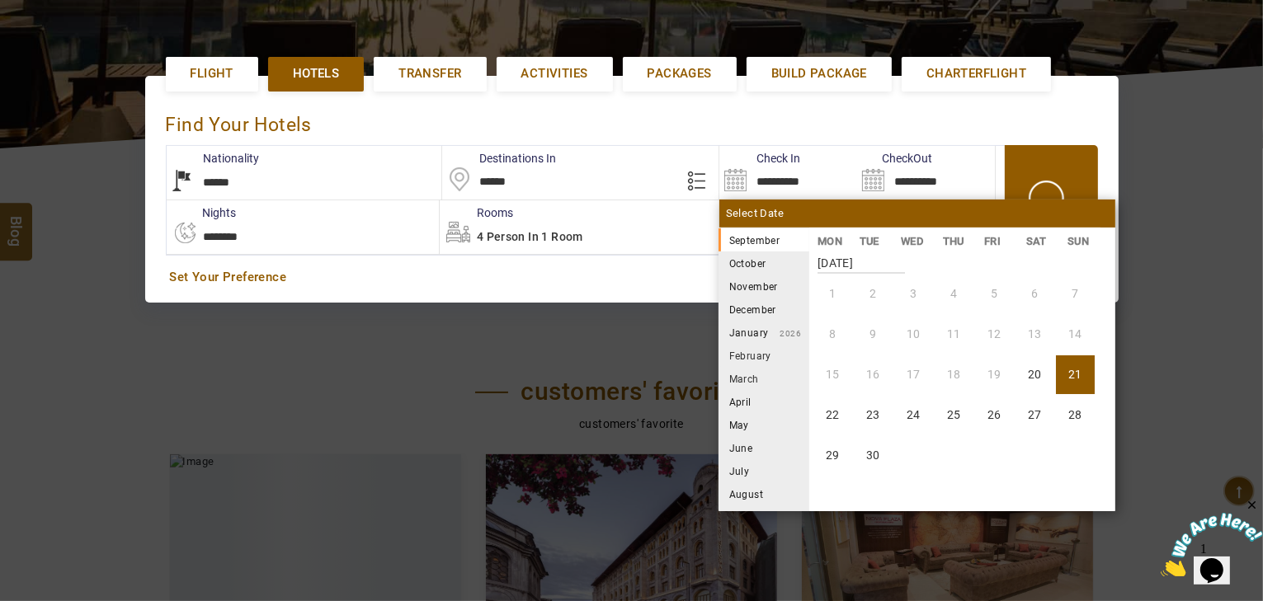
click at [749, 258] on li "October" at bounding box center [763, 263] width 91 height 23
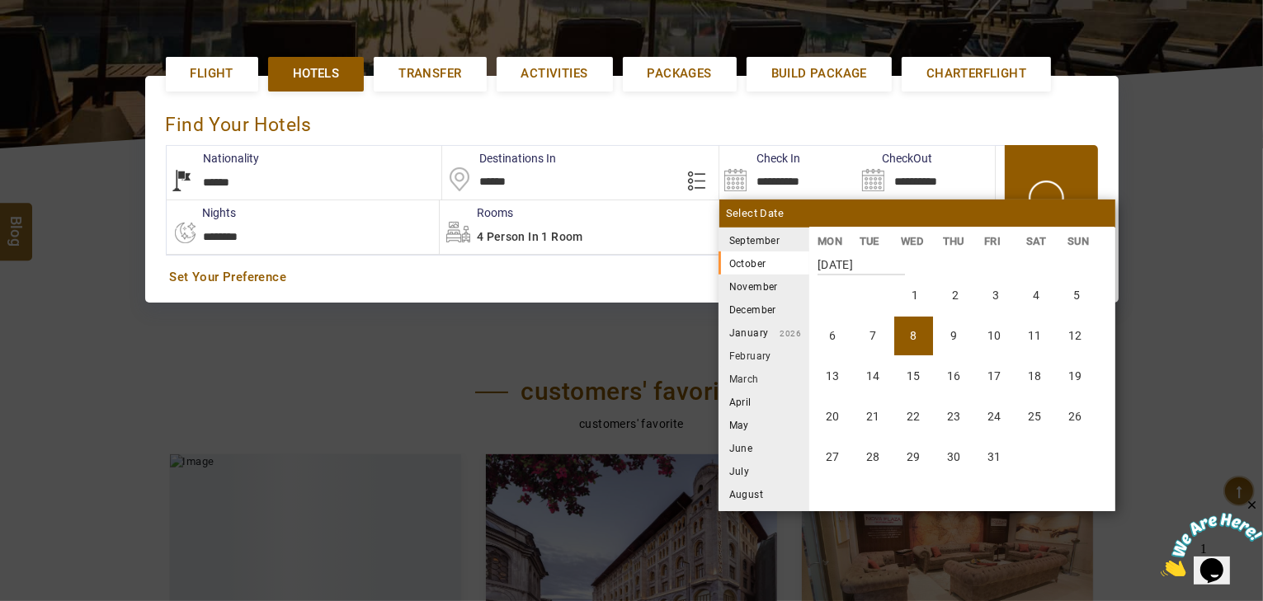
scroll to position [305, 0]
click at [904, 296] on li "1" at bounding box center [915, 294] width 39 height 39
type input "**********"
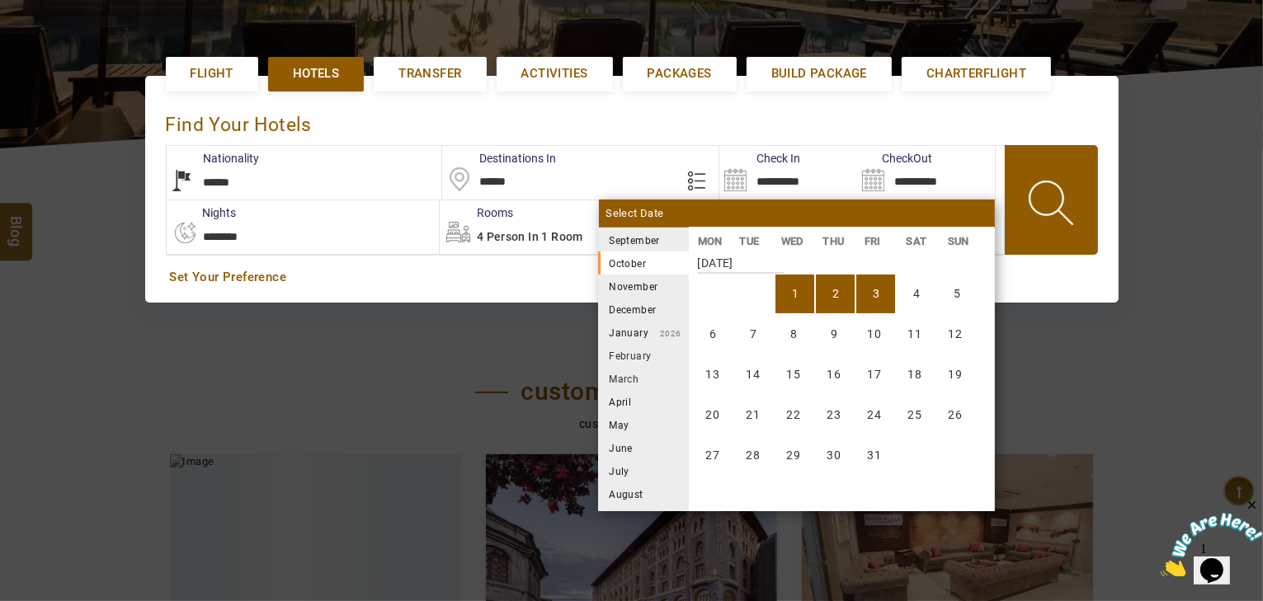
click at [869, 290] on li "3" at bounding box center [875, 294] width 39 height 39
type input "**********"
select select "*"
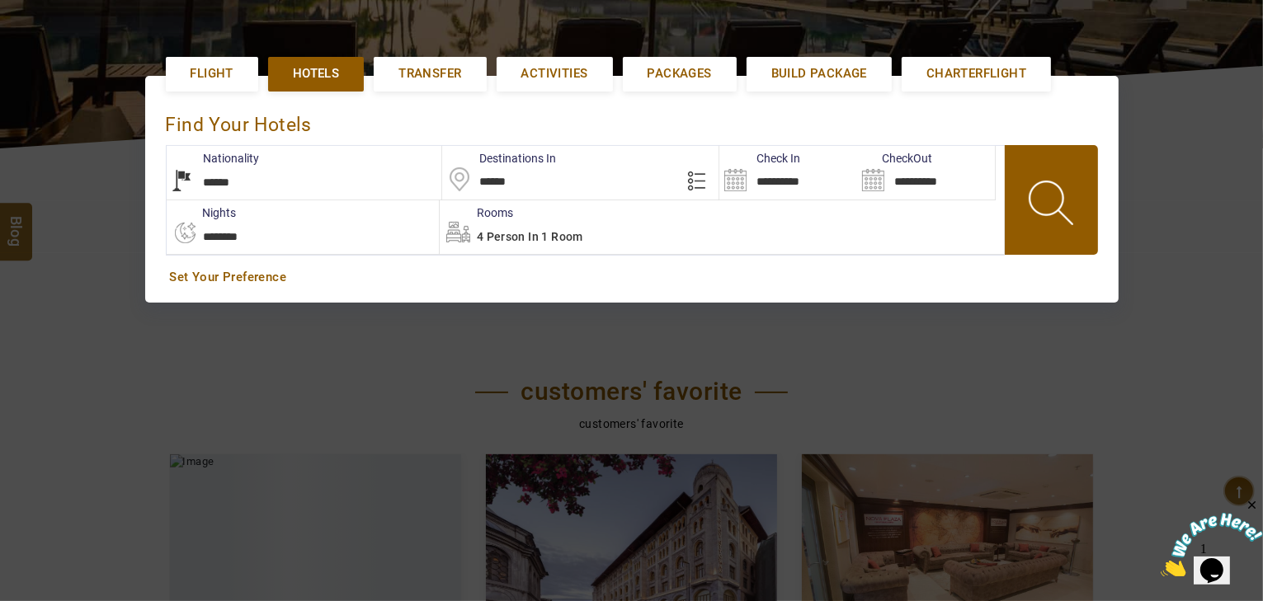
click at [548, 249] on div "4 Person in 1 Room" at bounding box center [722, 227] width 564 height 54
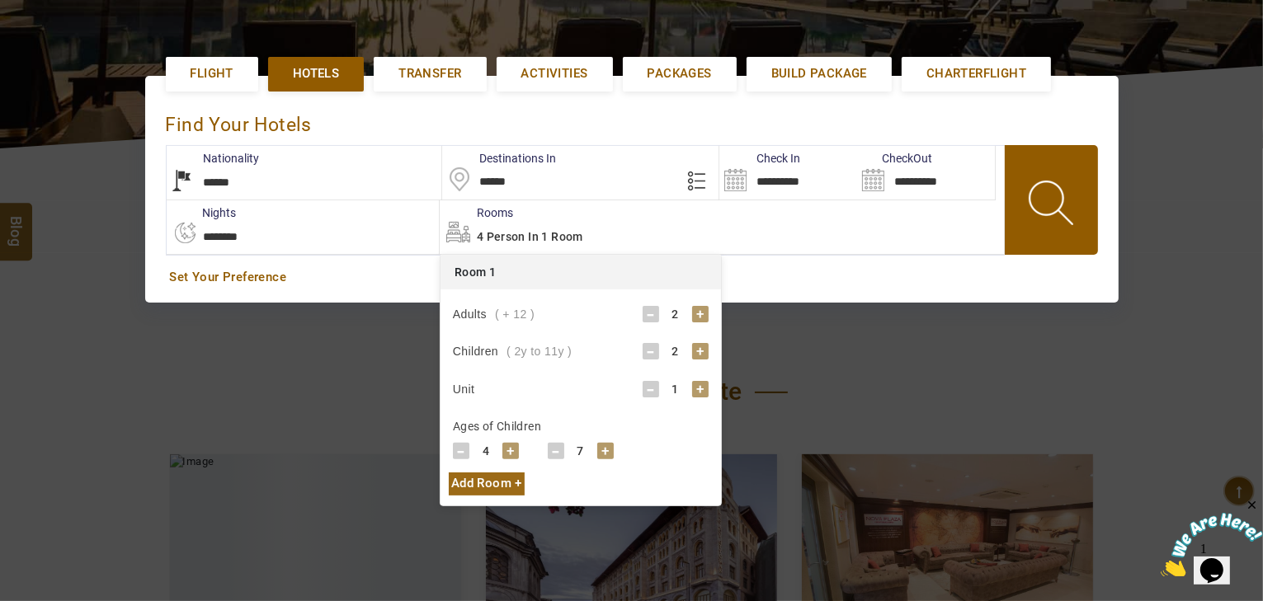
click at [653, 313] on div "-" at bounding box center [651, 314] width 16 height 16
click at [689, 308] on div "1" at bounding box center [675, 314] width 33 height 16
click at [692, 315] on div "- 1 +" at bounding box center [676, 314] width 66 height 16
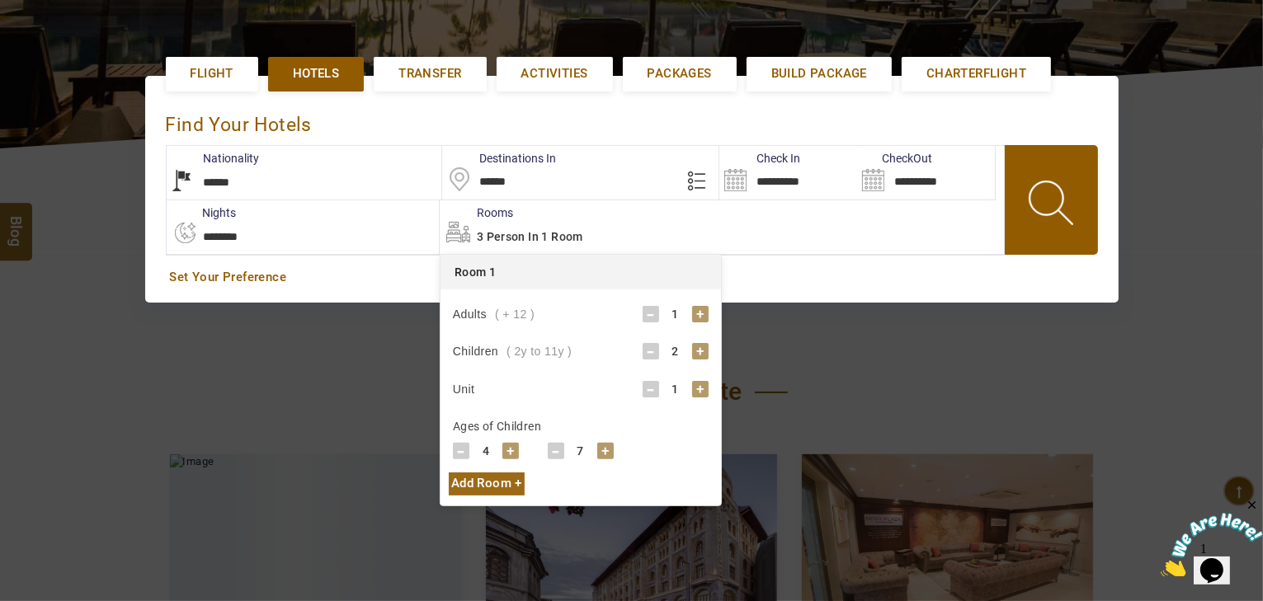
click at [694, 313] on div "+" at bounding box center [700, 314] width 16 height 16
click at [650, 348] on div "-" at bounding box center [651, 351] width 16 height 16
click at [650, 346] on div "-" at bounding box center [651, 351] width 16 height 16
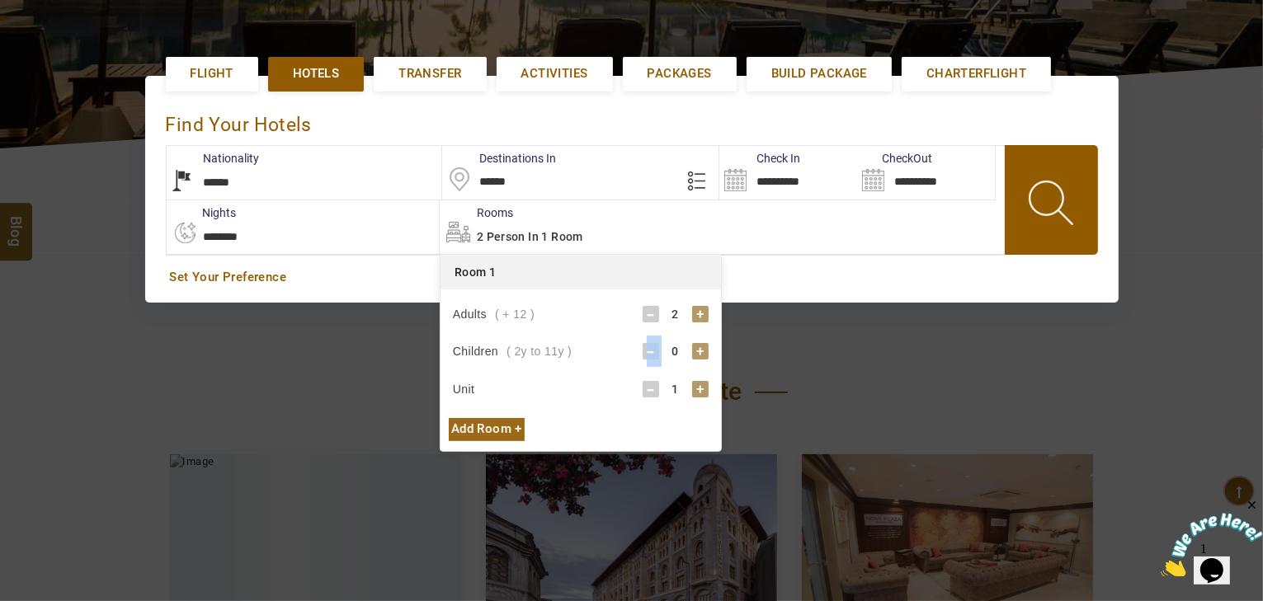
click at [650, 346] on div "-" at bounding box center [651, 351] width 16 height 16
click at [1043, 191] on span at bounding box center [1052, 206] width 74 height 82
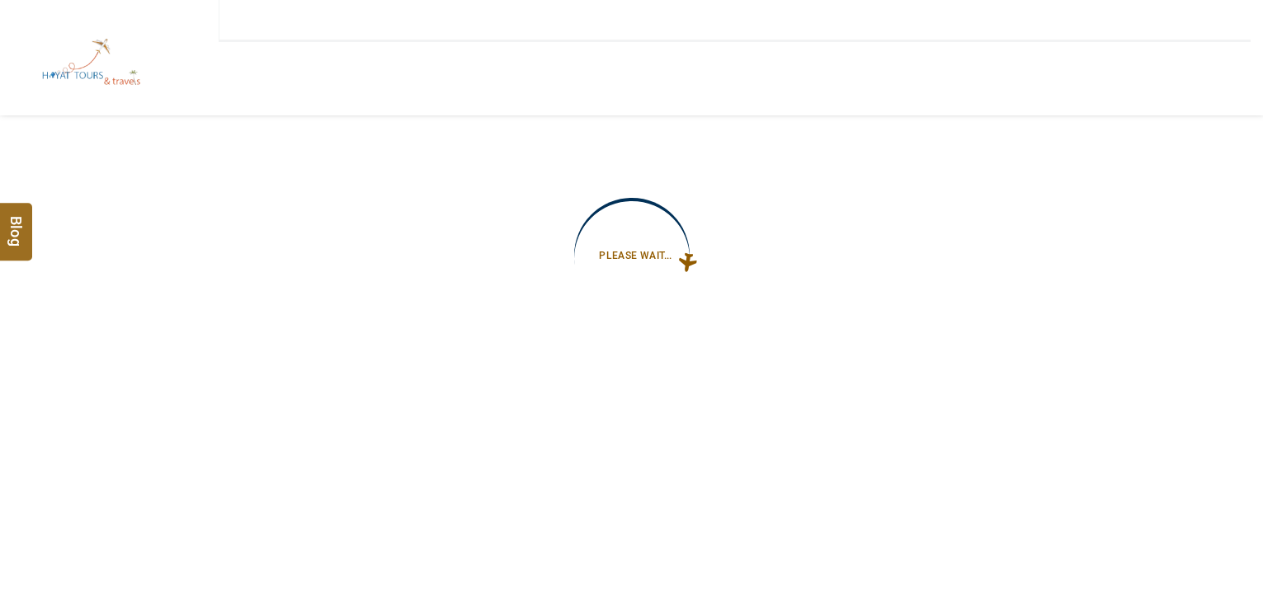
type input "**********"
select select "*"
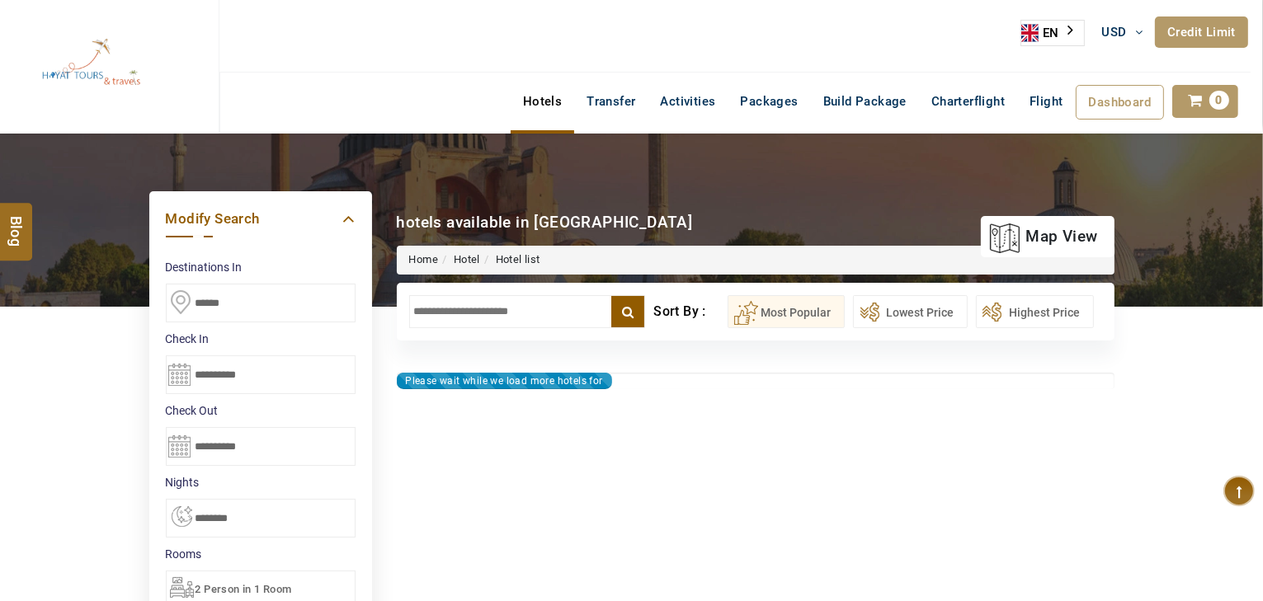
type input "**********"
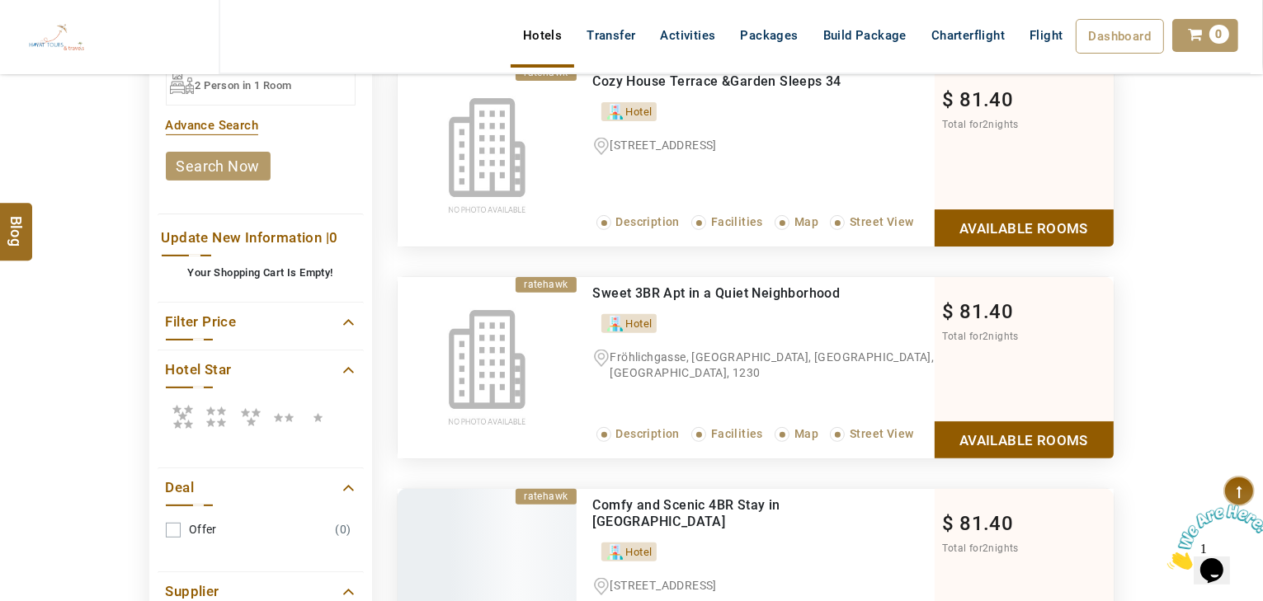
scroll to position [594, 0]
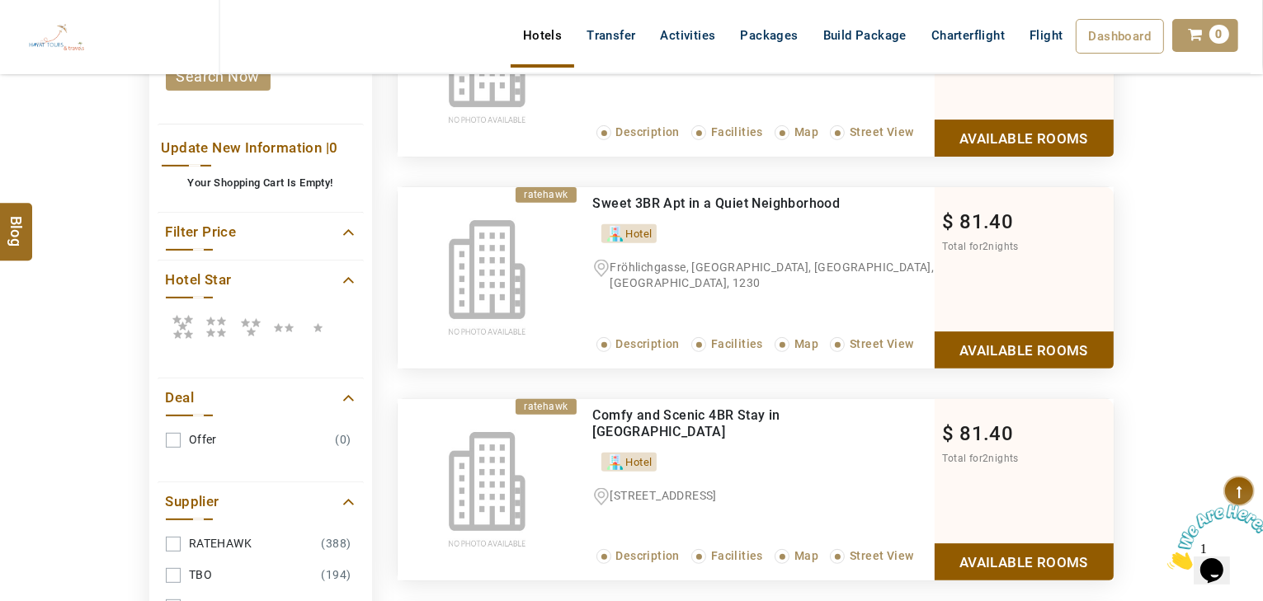
click at [219, 323] on icon at bounding box center [216, 326] width 33 height 33
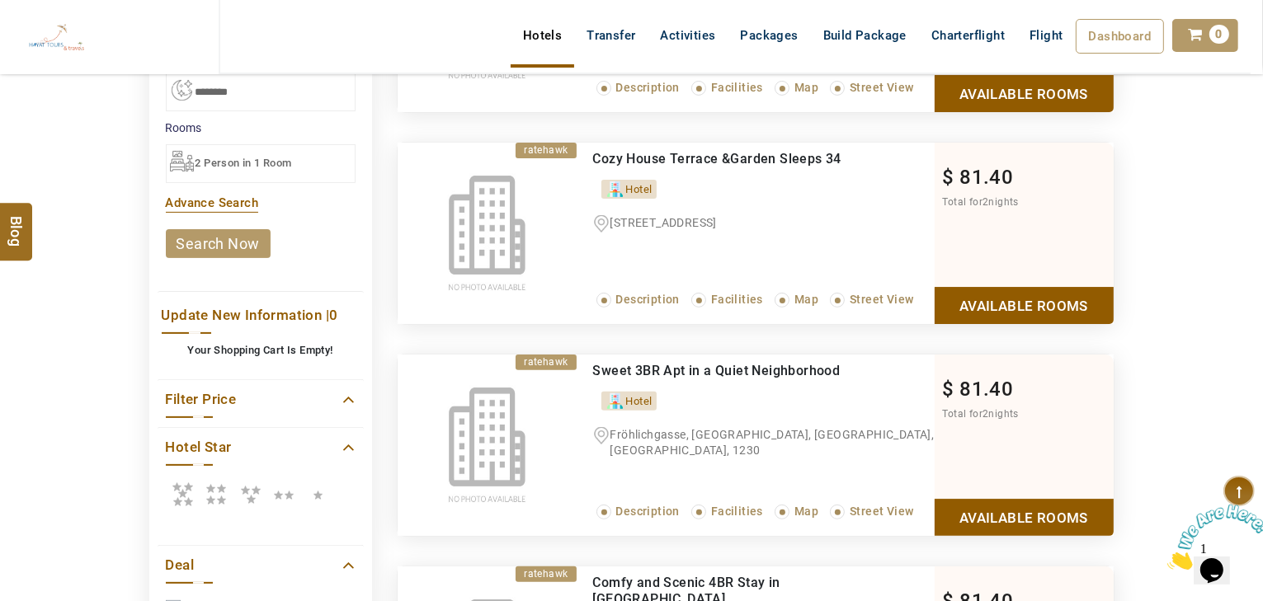
scroll to position [528, 0]
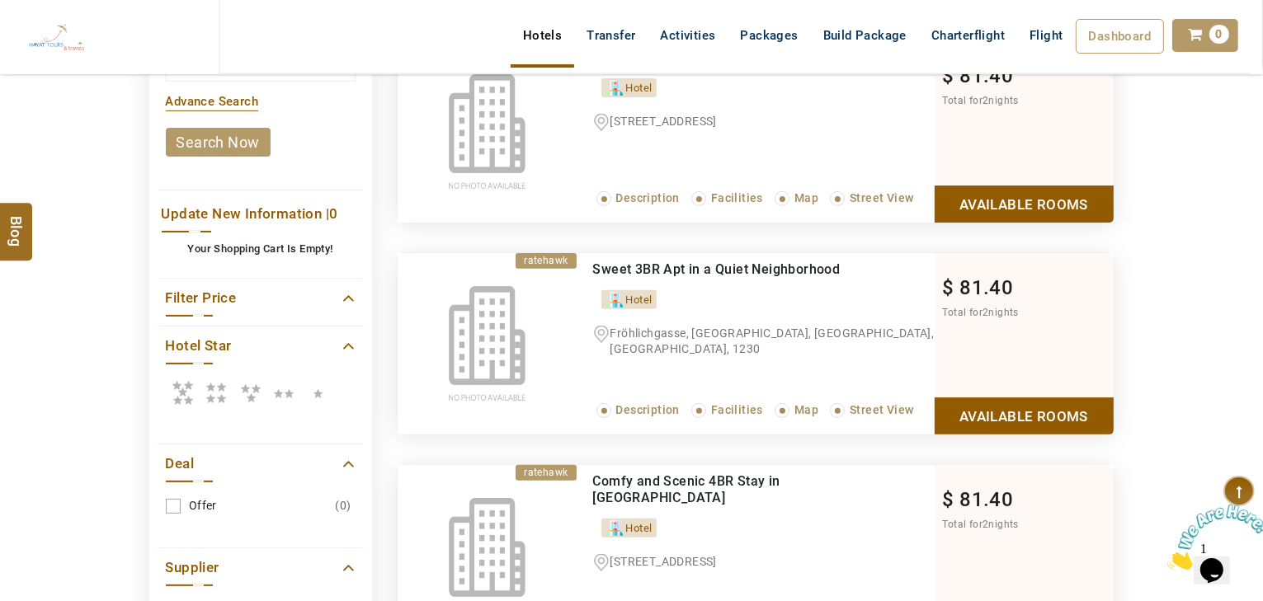
click at [211, 395] on icon at bounding box center [216, 392] width 33 height 33
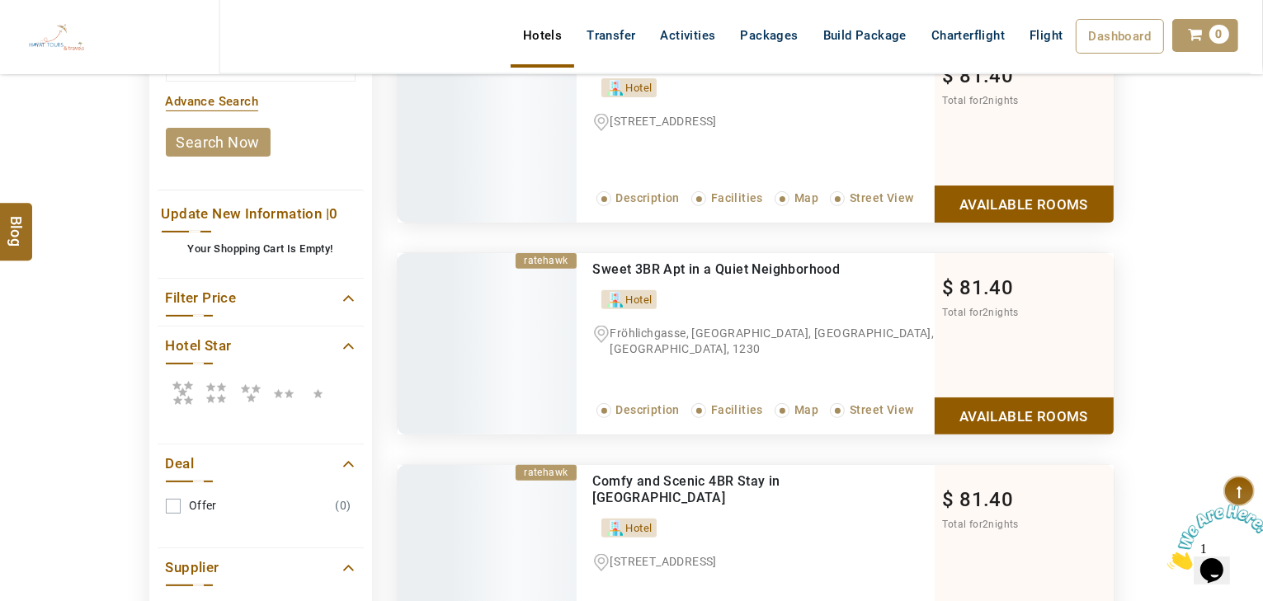
drag, startPoint x: 195, startPoint y: 395, endPoint x: 175, endPoint y: 391, distance: 20.2
click at [192, 394] on icon at bounding box center [182, 392] width 33 height 33
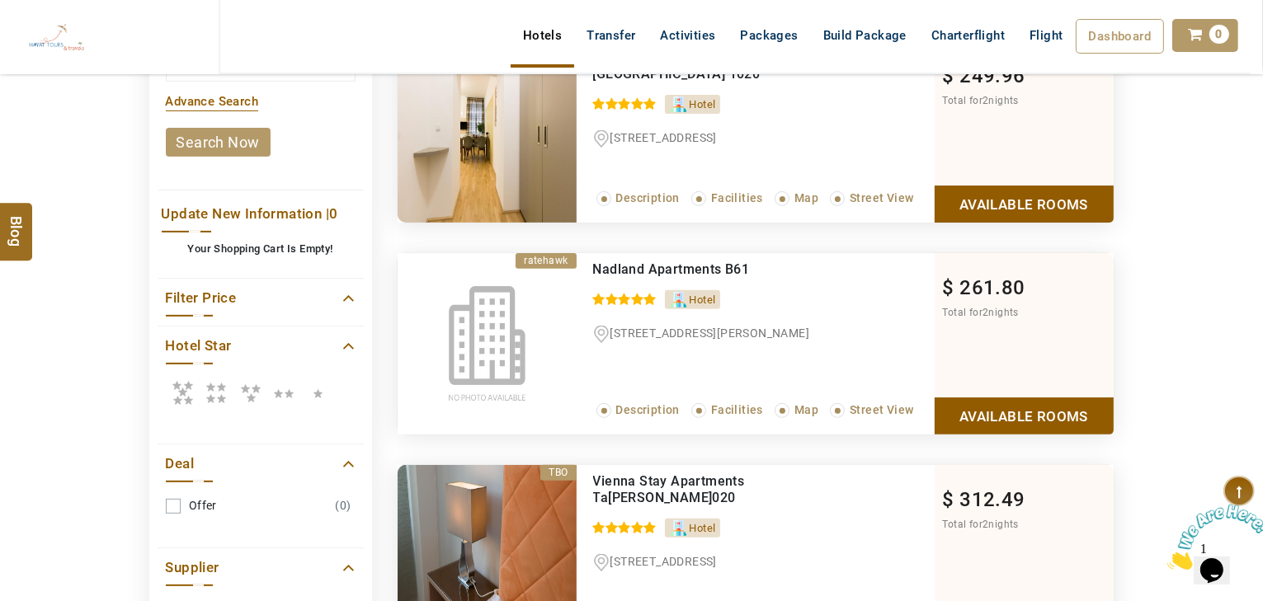
click at [175, 388] on icon at bounding box center [182, 392] width 33 height 33
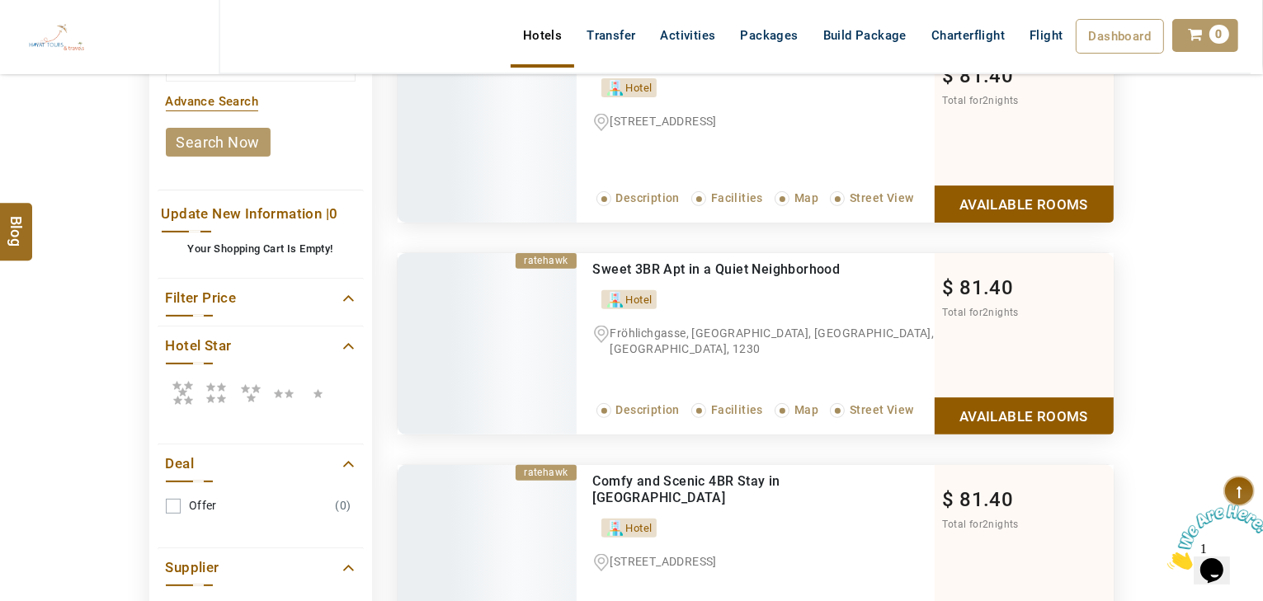
click at [181, 393] on icon at bounding box center [182, 392] width 33 height 33
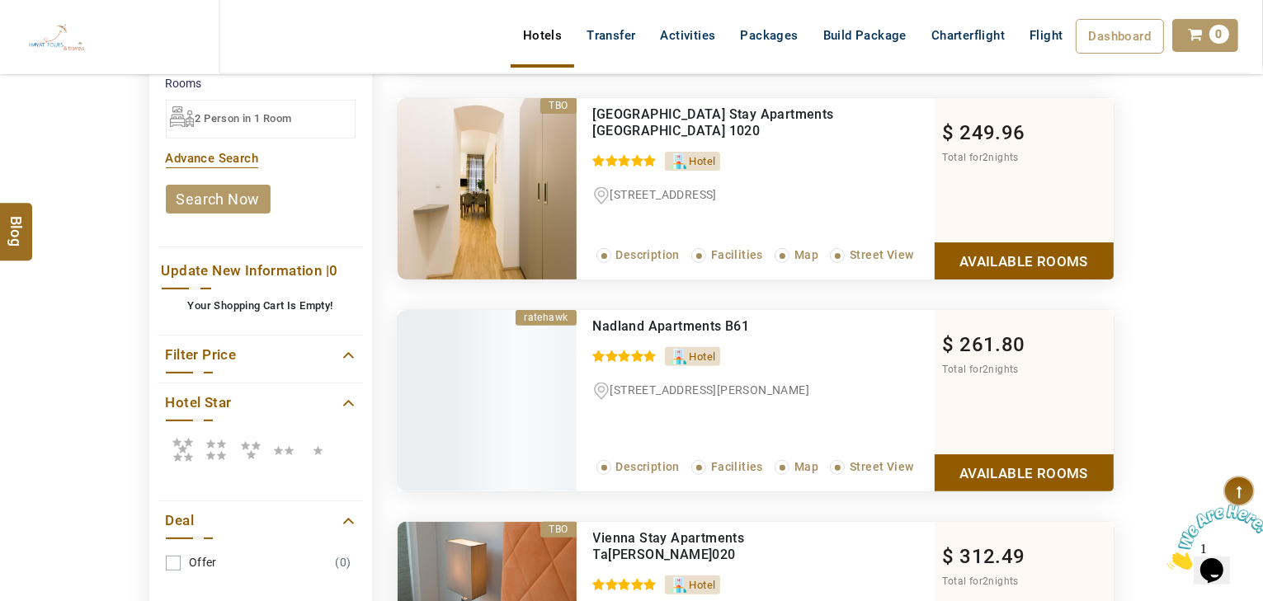
scroll to position [396, 0]
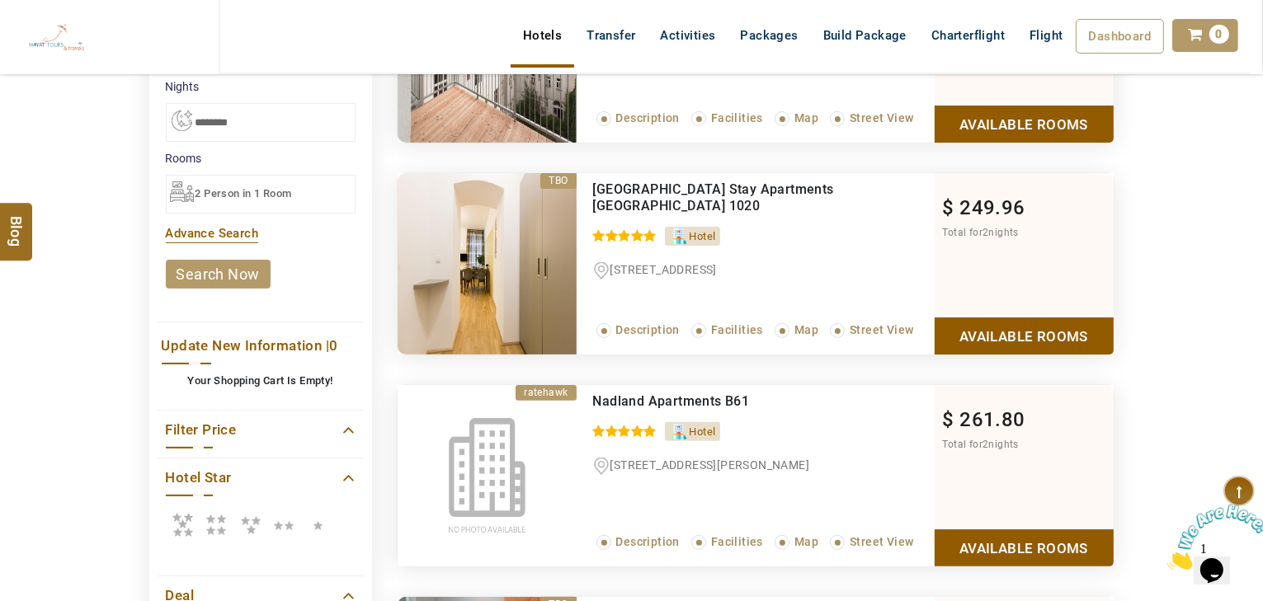
click at [223, 521] on icon at bounding box center [216, 524] width 33 height 33
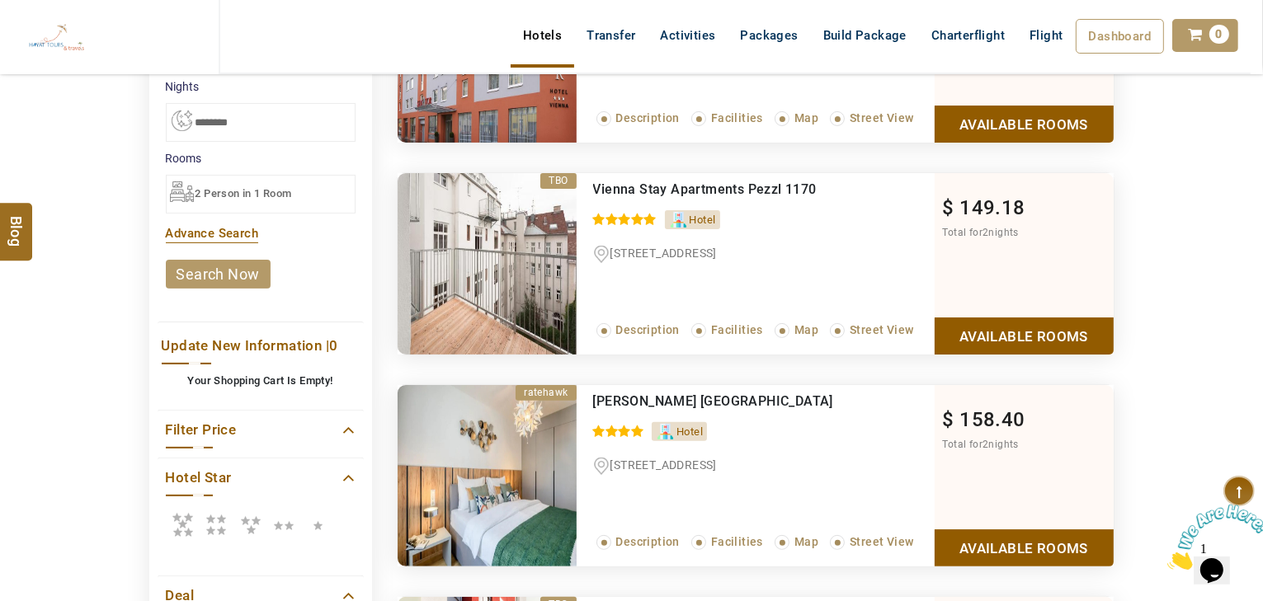
click at [181, 520] on icon at bounding box center [182, 524] width 33 height 33
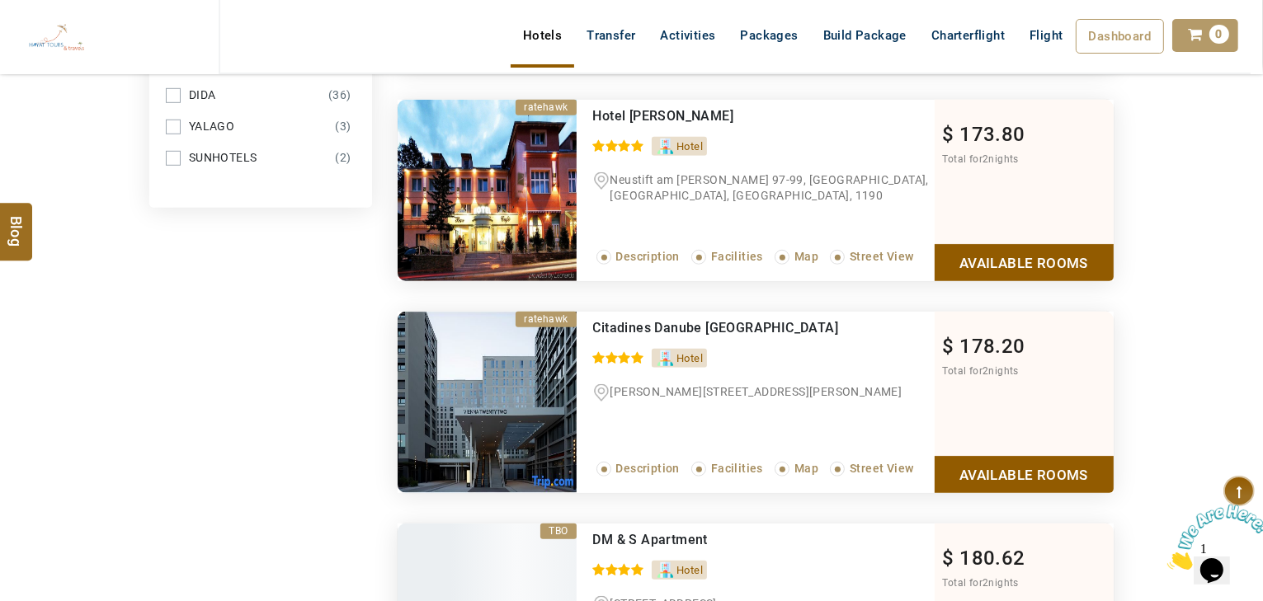
scroll to position [1122, 0]
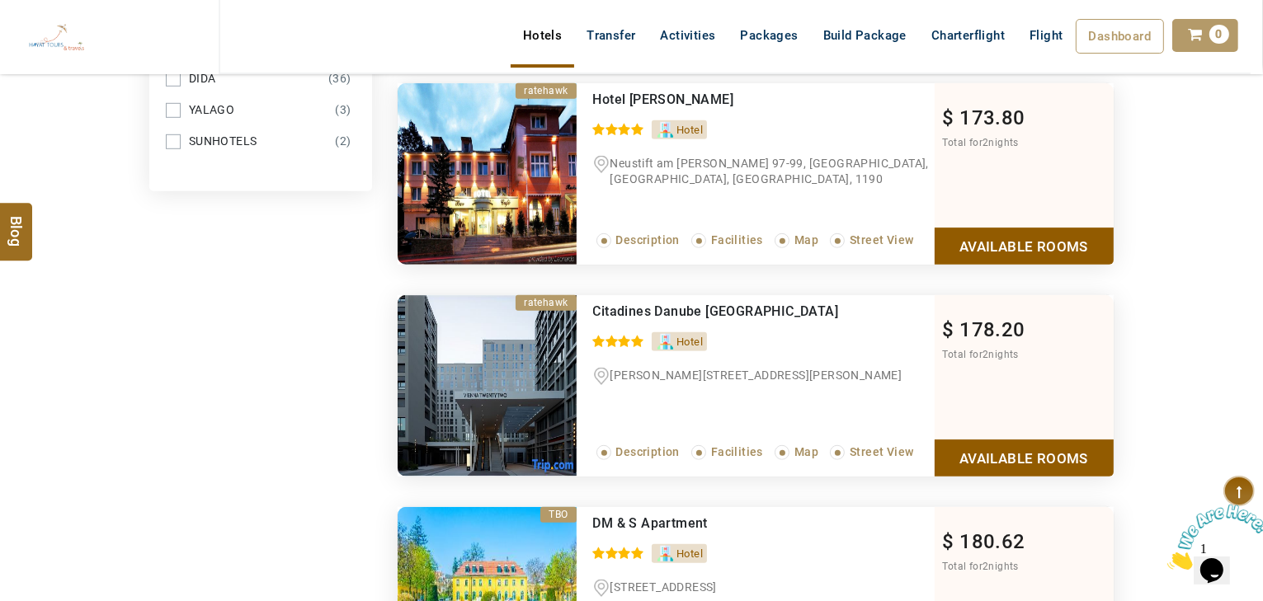
click at [973, 457] on link "Available Rooms" at bounding box center [1024, 458] width 179 height 37
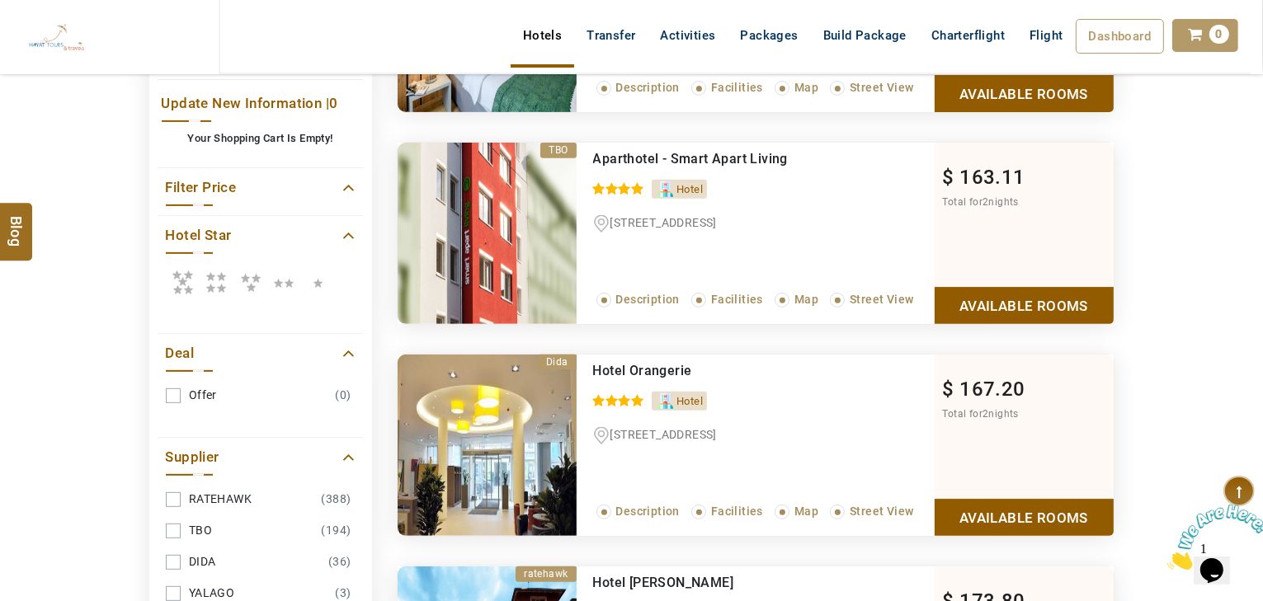
scroll to position [515, 0]
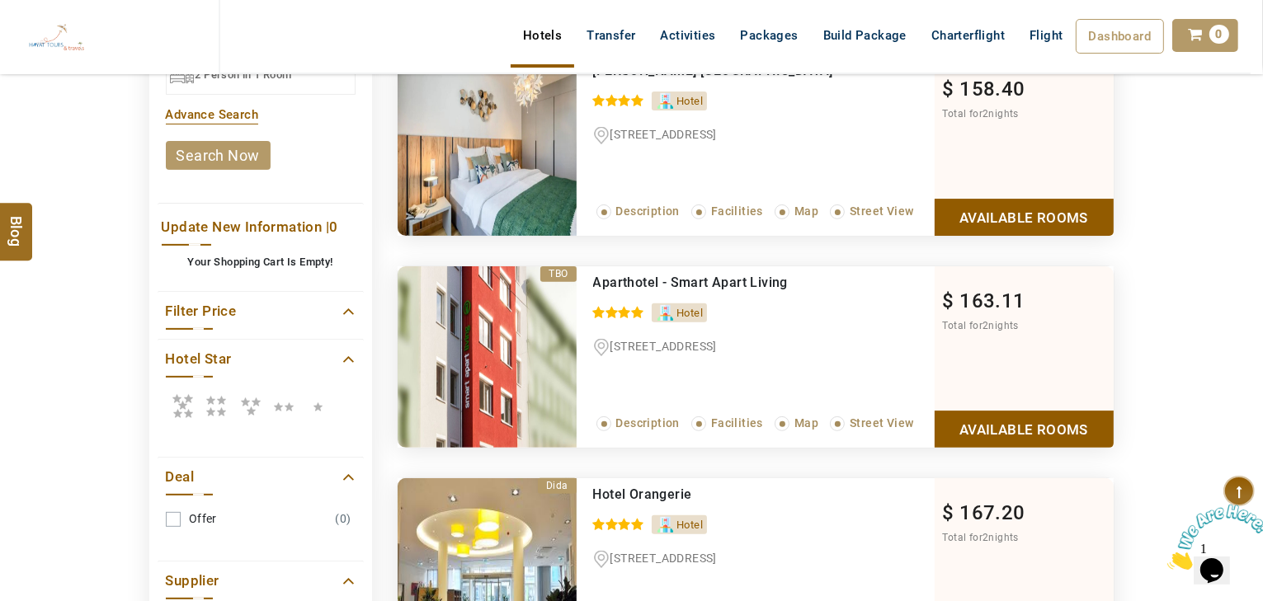
click at [184, 397] on icon at bounding box center [182, 405] width 33 height 33
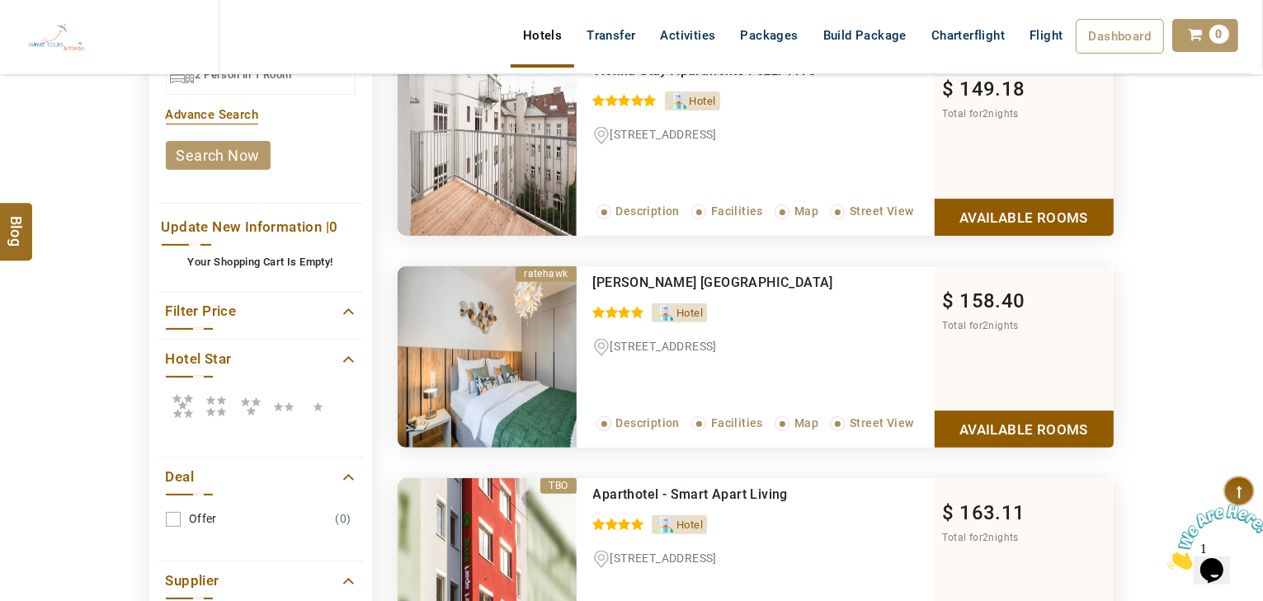
click at [207, 407] on icon at bounding box center [216, 405] width 33 height 33
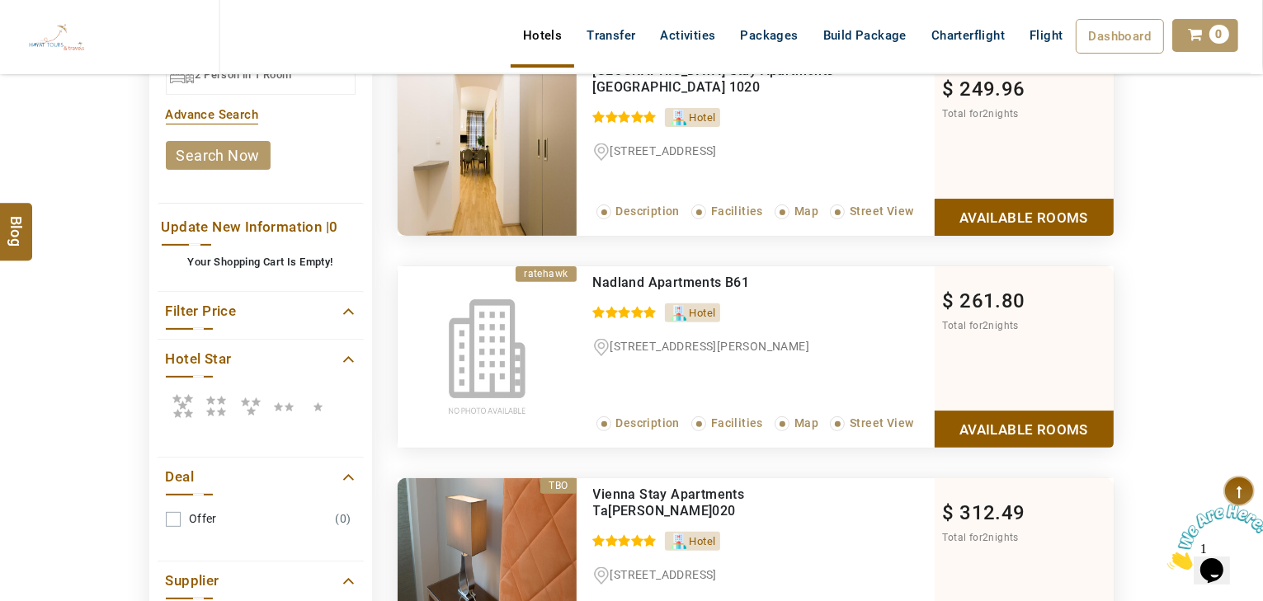
click at [218, 403] on icon at bounding box center [216, 405] width 33 height 33
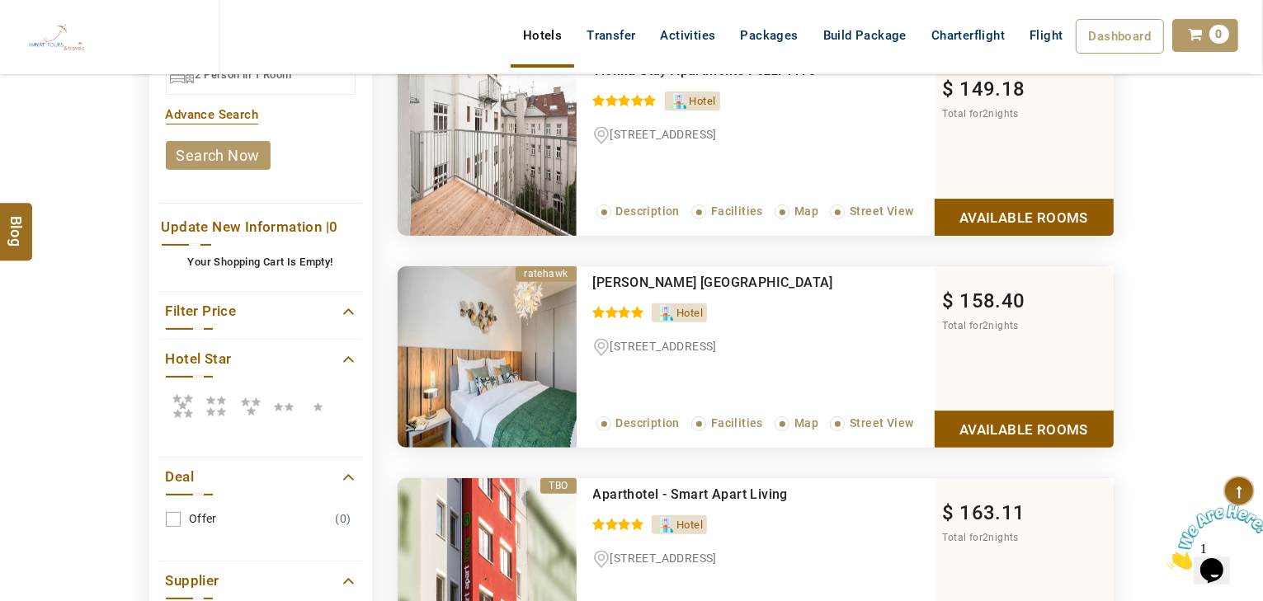
click at [179, 403] on icon at bounding box center [182, 405] width 33 height 33
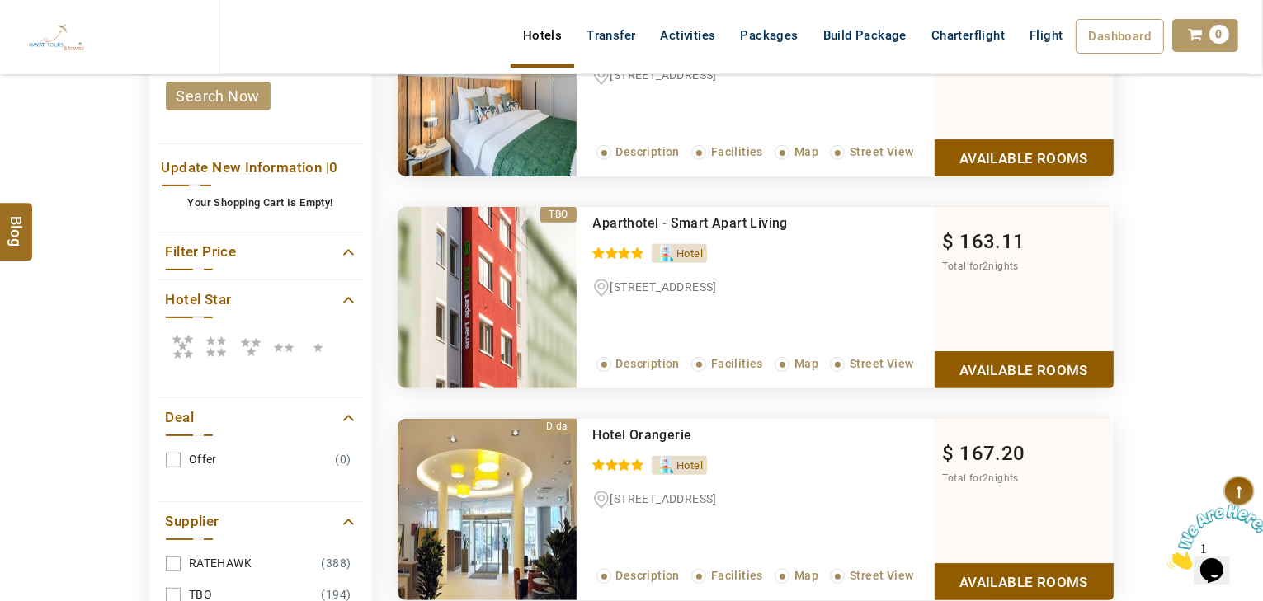
scroll to position [647, 0]
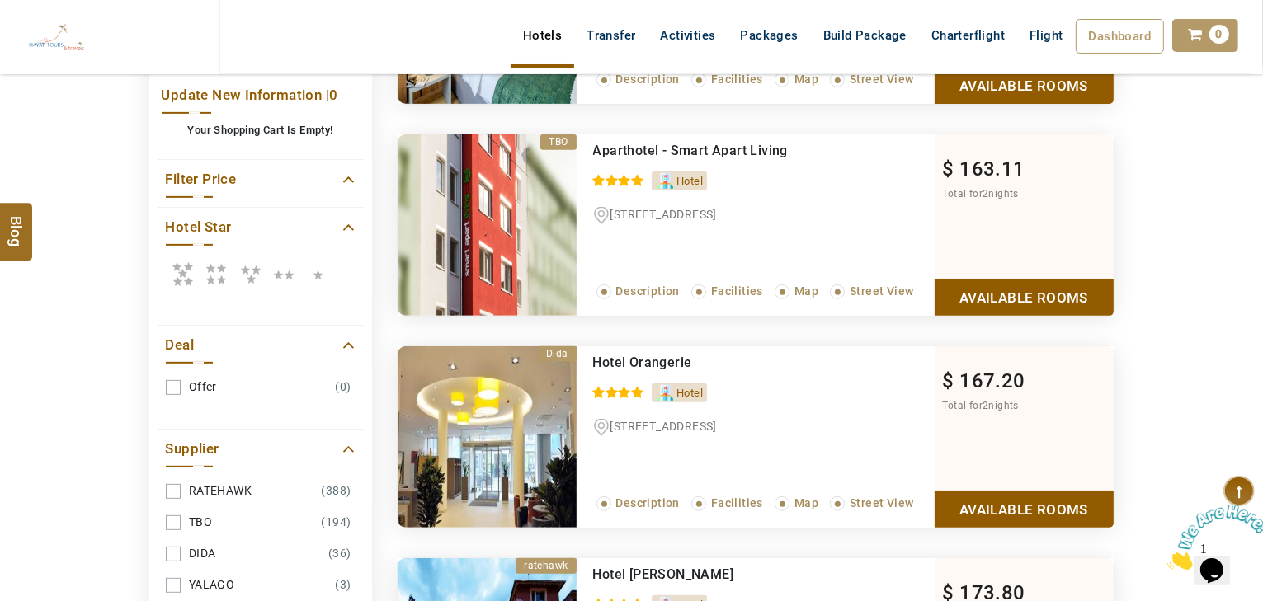
click at [968, 499] on link "Available Rooms" at bounding box center [1024, 509] width 179 height 37
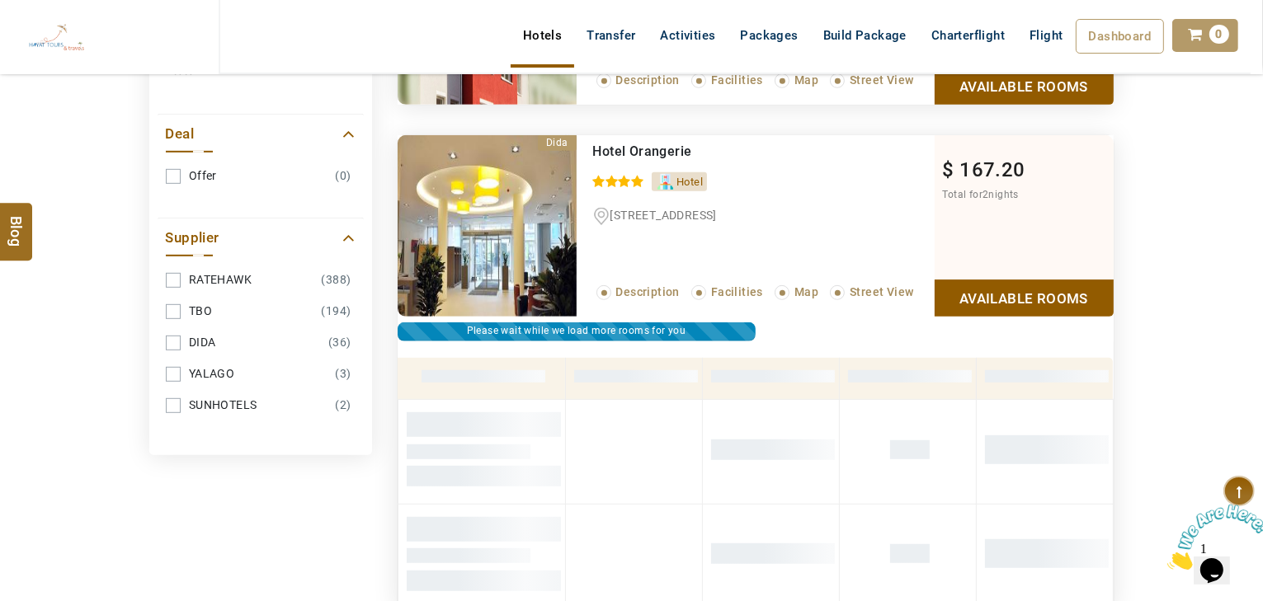
scroll to position [751, 0]
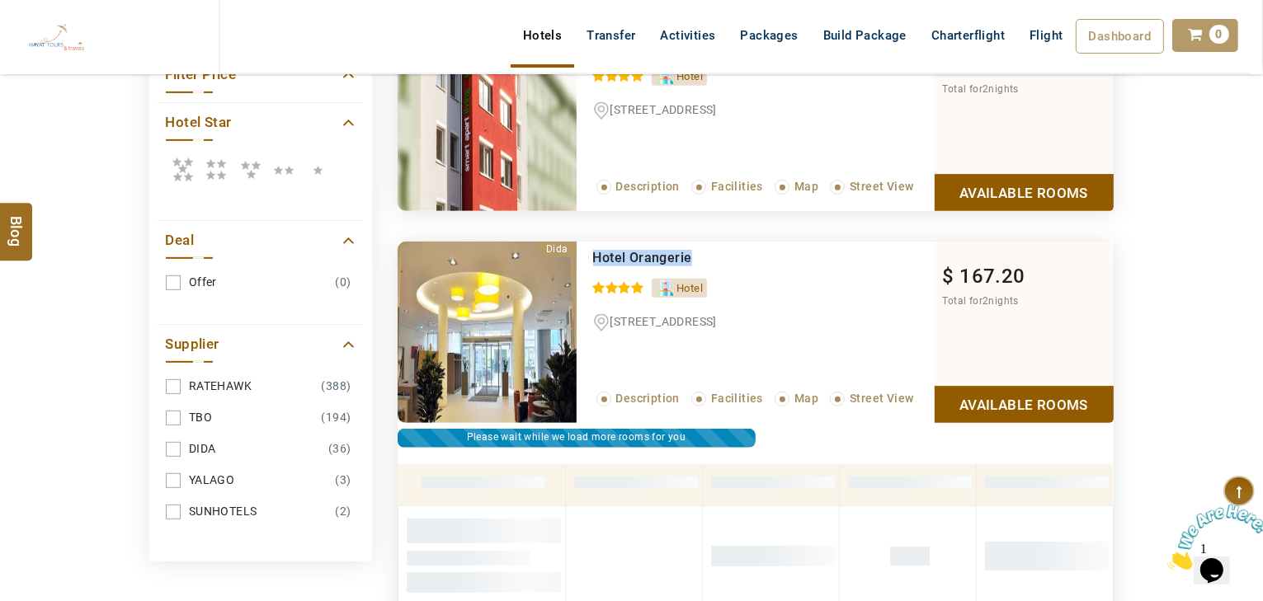
drag, startPoint x: 703, startPoint y: 261, endPoint x: 582, endPoint y: 256, distance: 121.4
click at [582, 256] on div "Hotel Orangerie 0 / 5 Hotel Grieshofgasse 11, Vienna, Wien, Austria, 1120 Read …" at bounding box center [756, 332] width 358 height 181
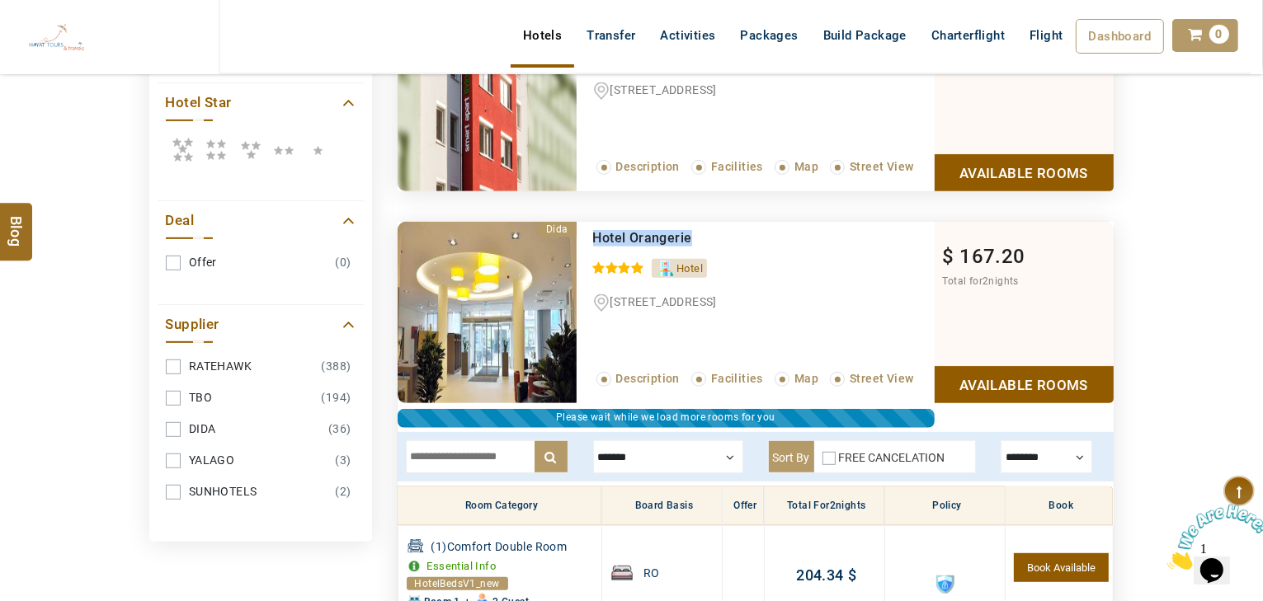
scroll to position [949, 0]
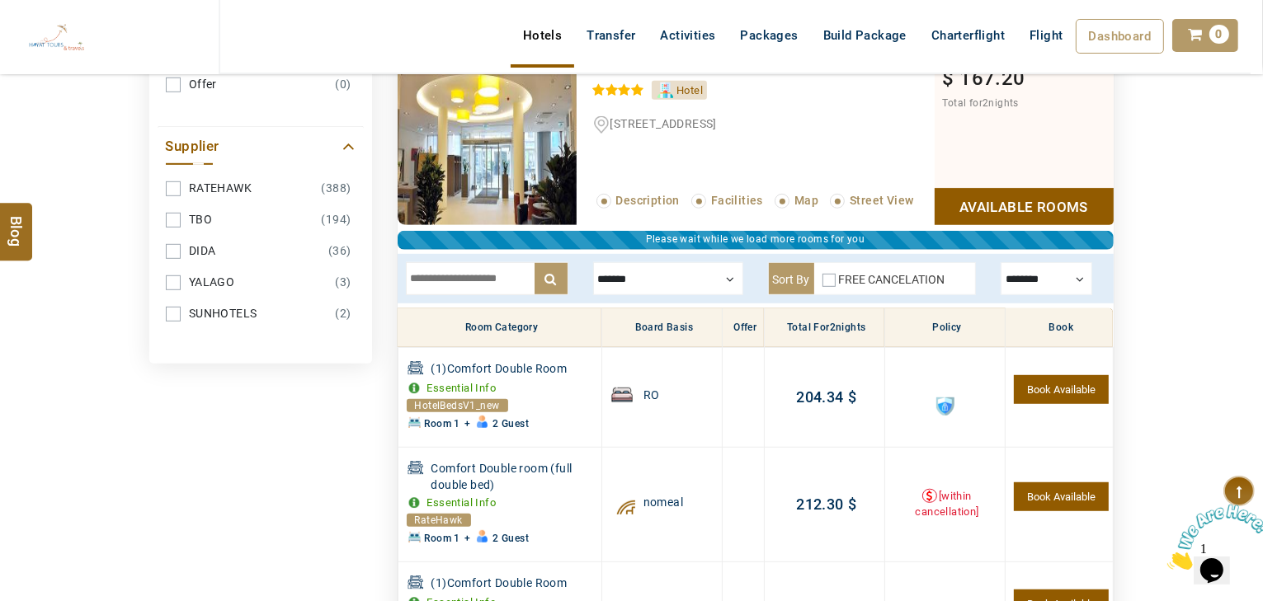
click at [656, 293] on div "x ******* Room Only Breakfast nomeal vat city tax is included in the rates Sort…" at bounding box center [756, 278] width 716 height 49
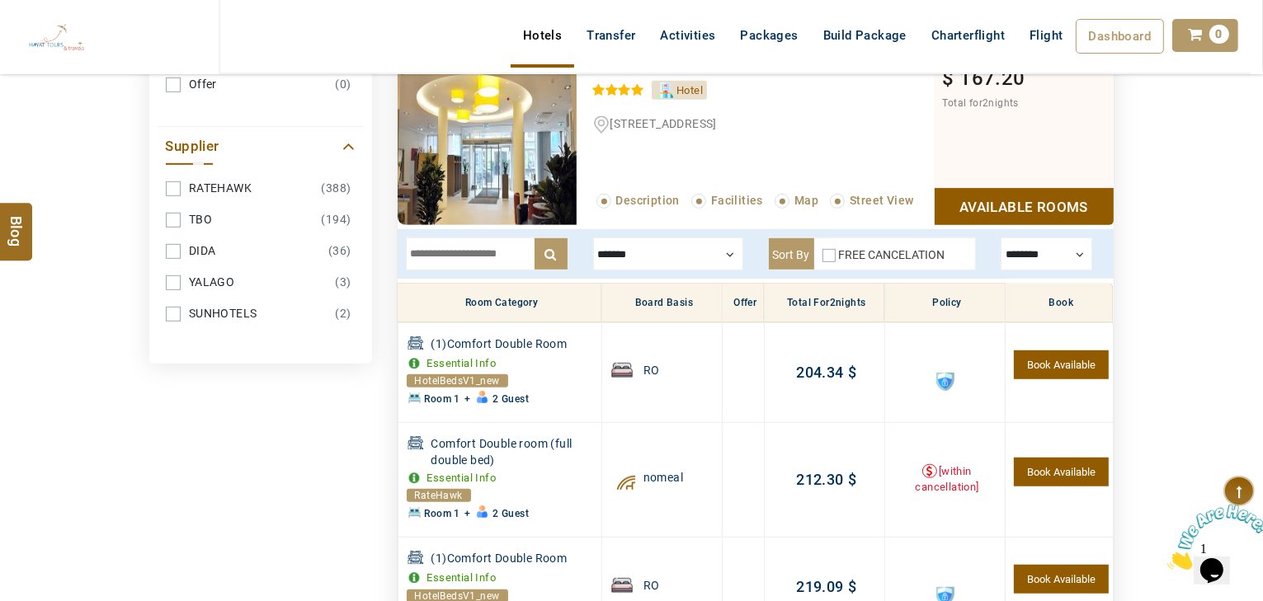
click at [656, 284] on th "Board Basis" at bounding box center [661, 304] width 120 height 40
click at [660, 251] on div at bounding box center [668, 254] width 150 height 33
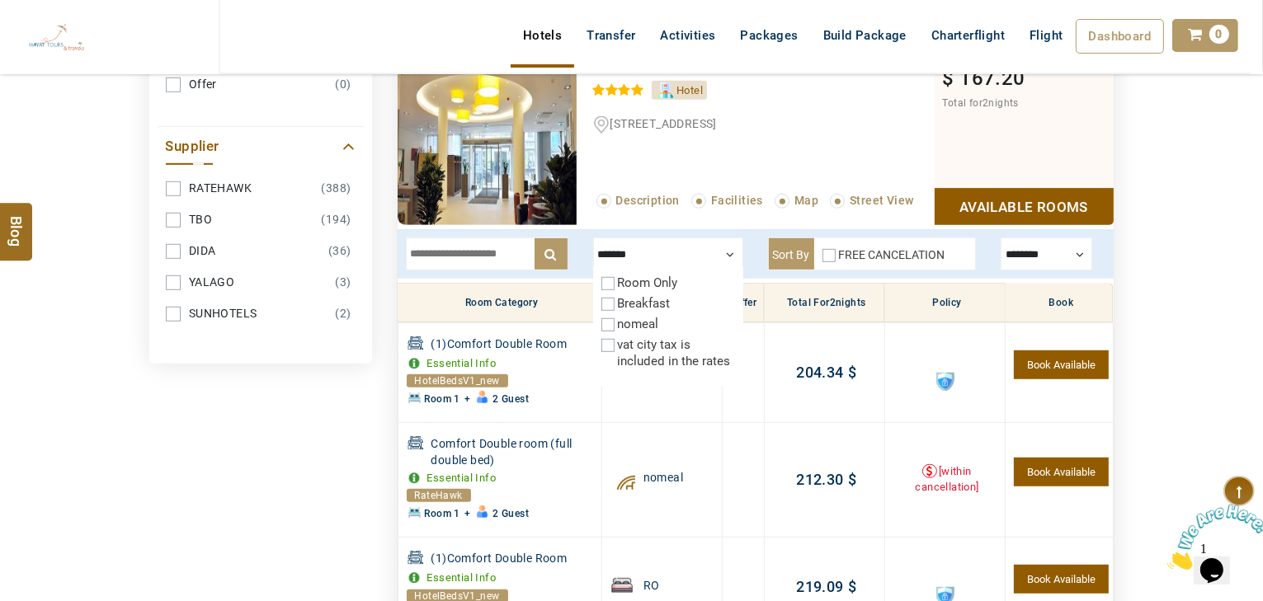
click at [655, 302] on label "Breakfast" at bounding box center [644, 303] width 53 height 15
click at [470, 254] on input "text" at bounding box center [487, 254] width 162 height 33
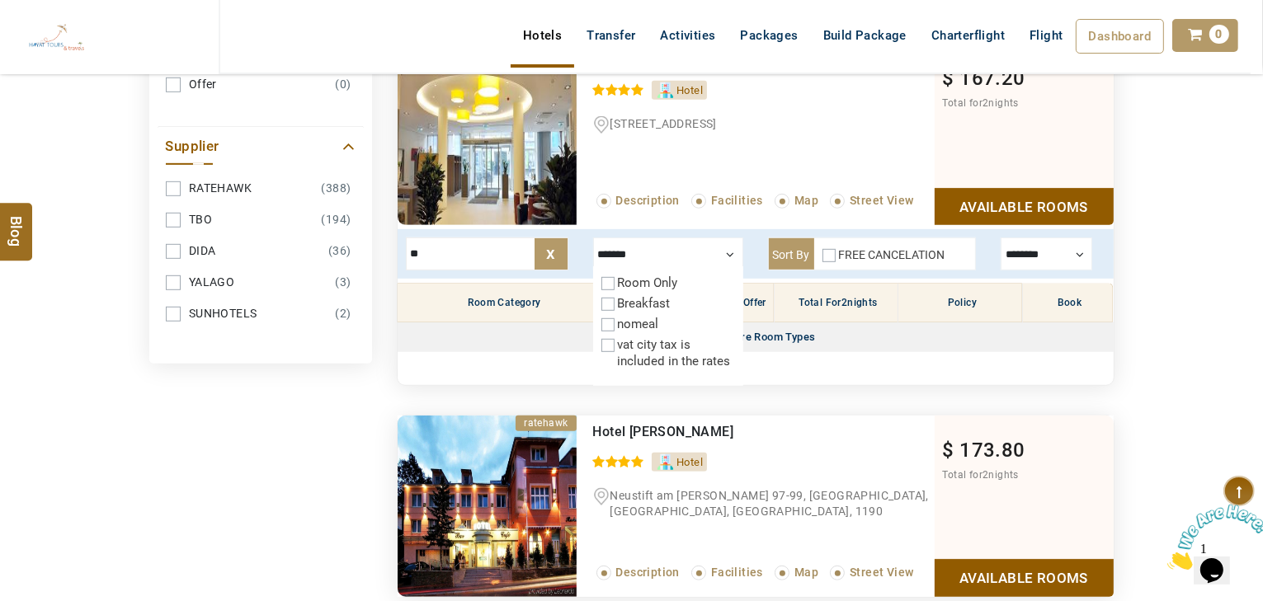
click input "******" at bounding box center [0, 0] width 0 height 0
type input "*"
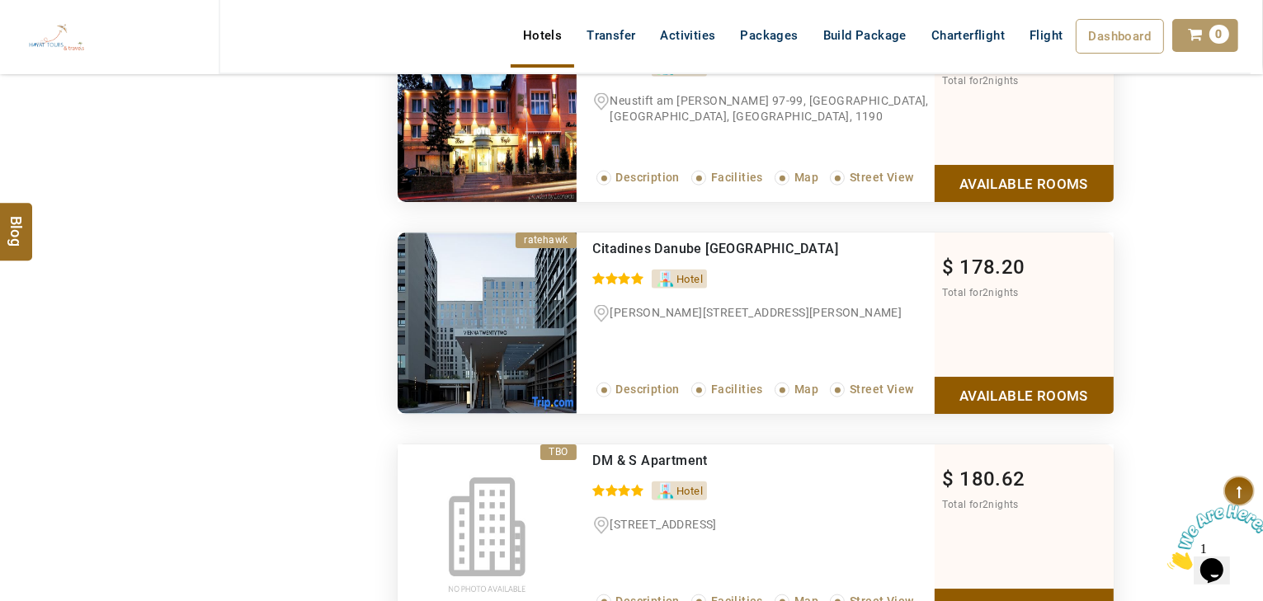
click at [967, 387] on link "Available Rooms" at bounding box center [1024, 395] width 179 height 37
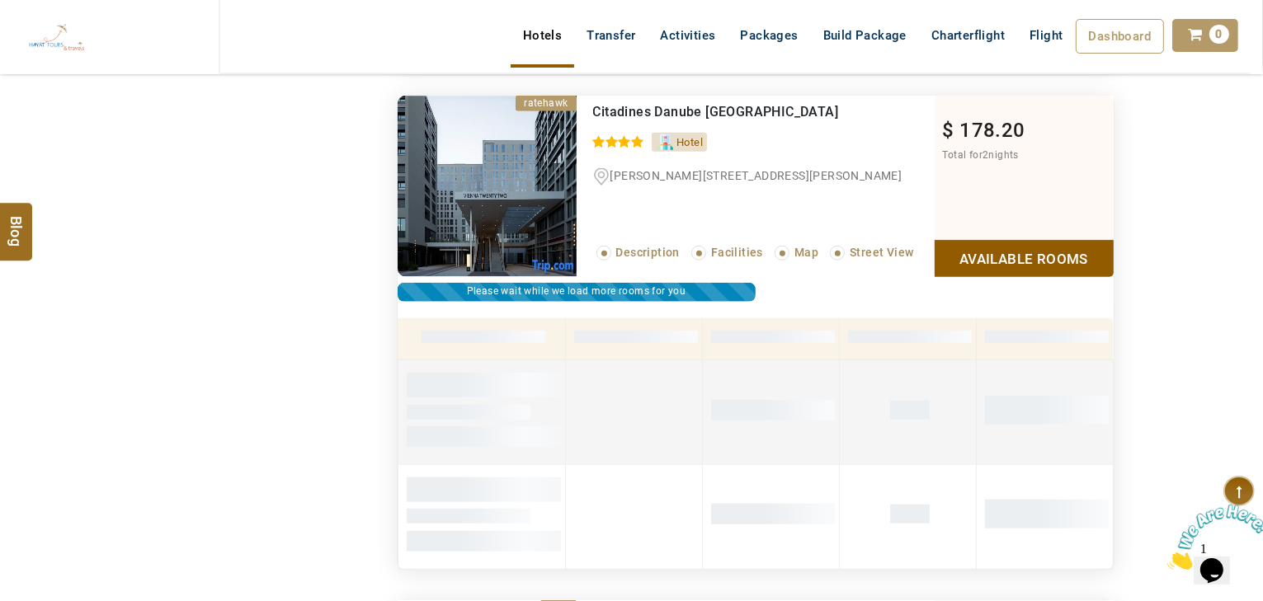
scroll to position [1241, 0]
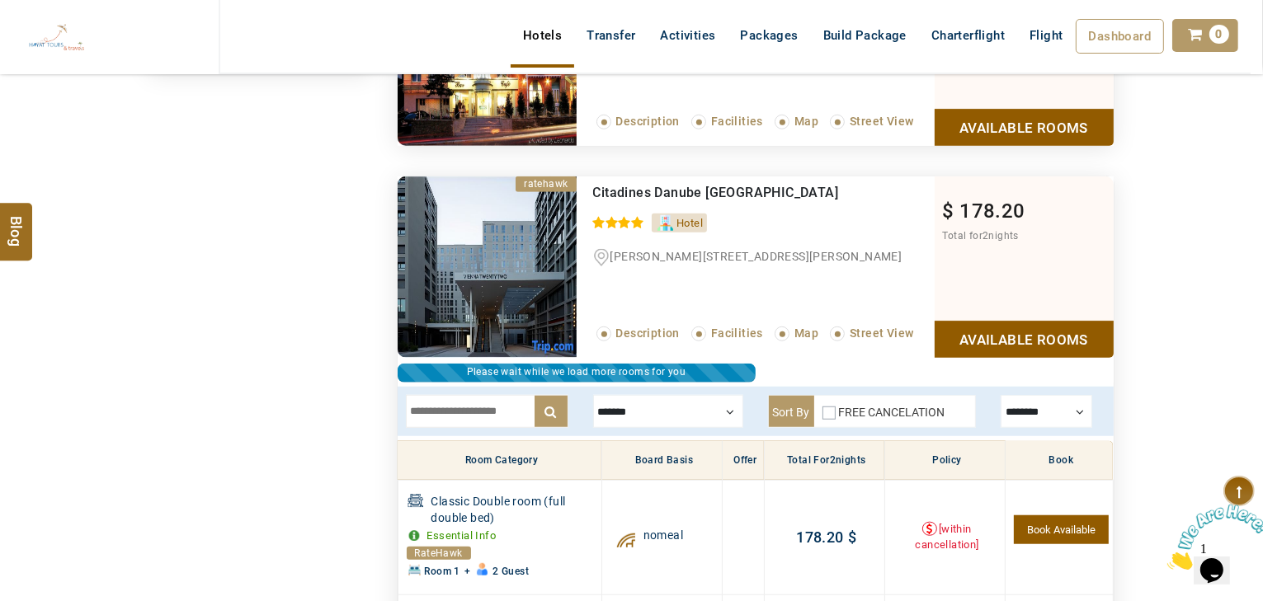
click at [649, 403] on div at bounding box center [668, 411] width 150 height 33
click at [641, 418] on div at bounding box center [668, 411] width 150 height 33
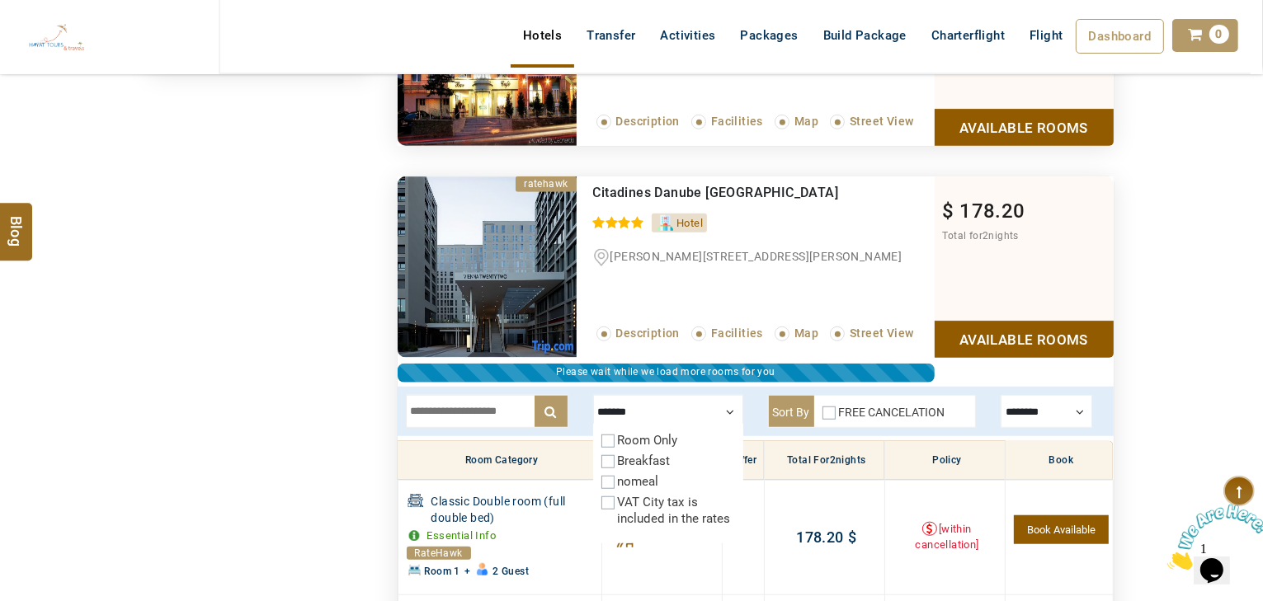
click at [647, 459] on label "Breakfast" at bounding box center [644, 461] width 53 height 15
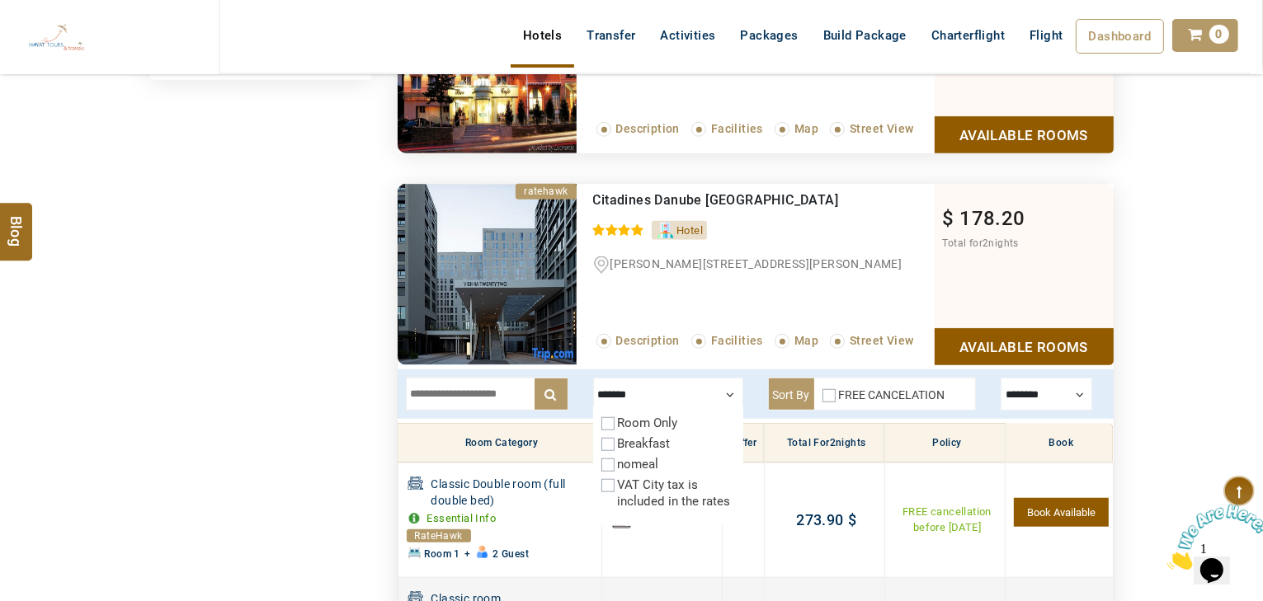
scroll to position [1175, 0]
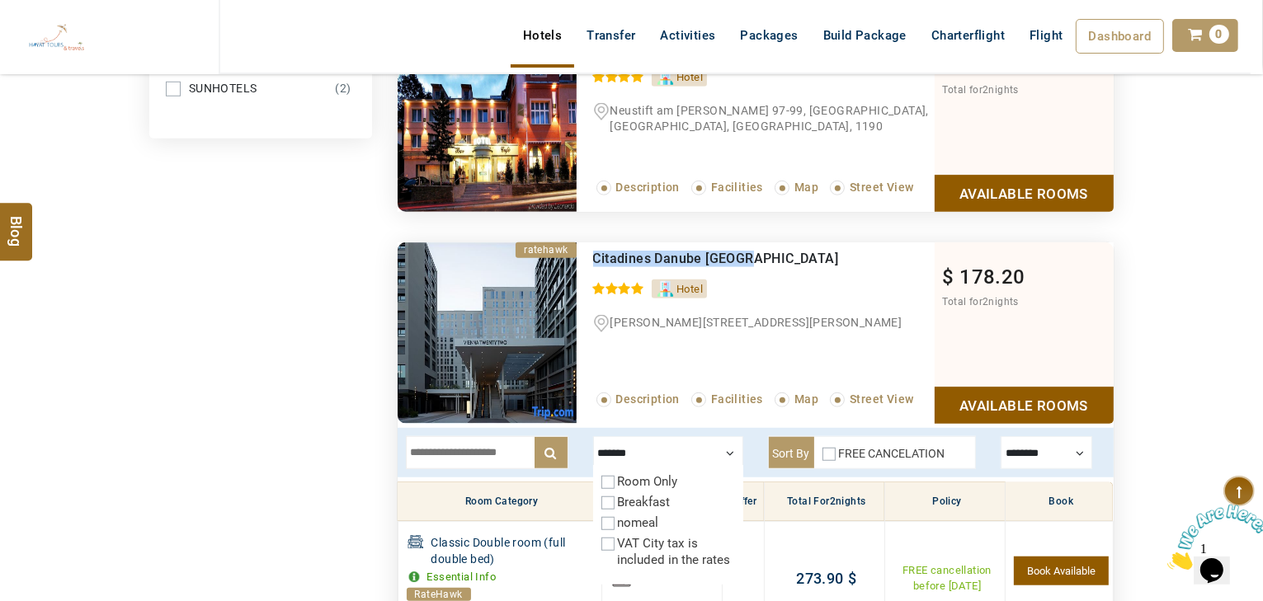
drag, startPoint x: 737, startPoint y: 247, endPoint x: 589, endPoint y: 257, distance: 148.0
click at [589, 257] on div "Citadines Danube Vienna 0 / 5 Hotel Dr Adolf Schaerf Platz 7, Vienna, Vienna, A…" at bounding box center [756, 333] width 358 height 181
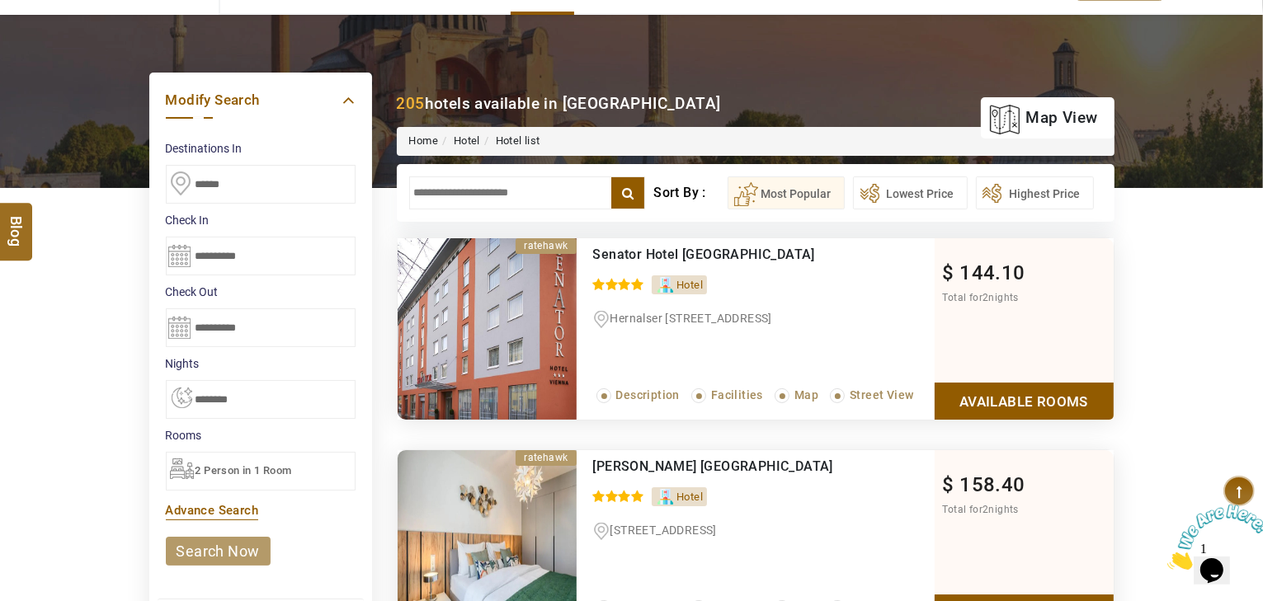
scroll to position [0, 0]
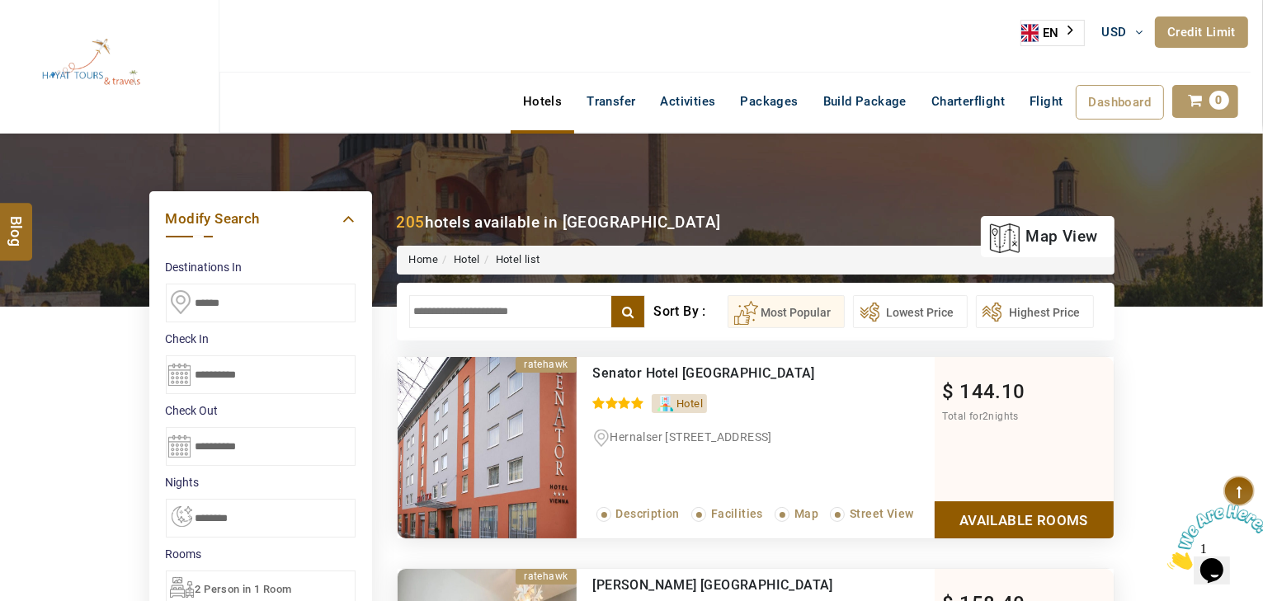
drag, startPoint x: 230, startPoint y: 297, endPoint x: 0, endPoint y: 294, distance: 230.2
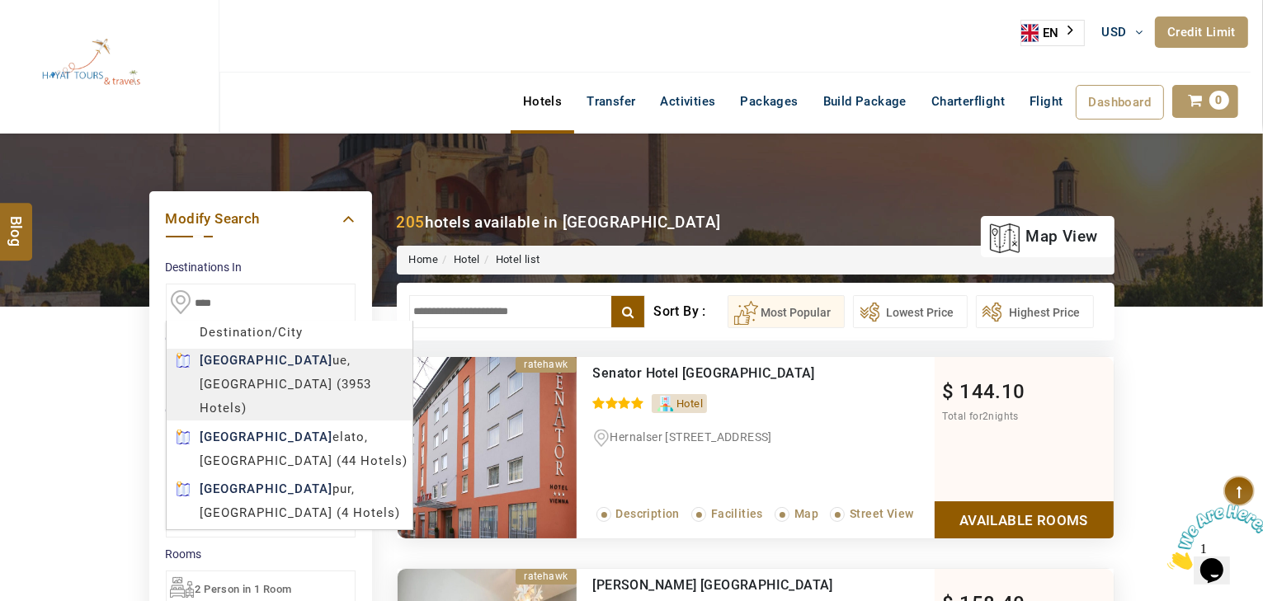
type input "******"
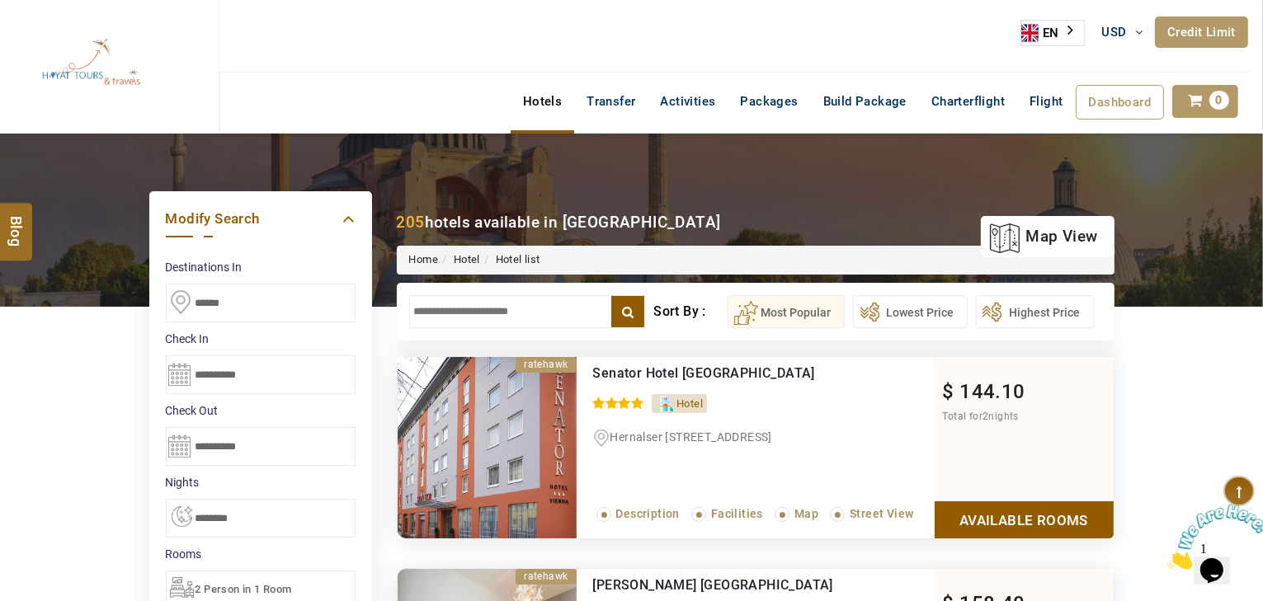
click at [278, 370] on input "**********" at bounding box center [261, 375] width 190 height 39
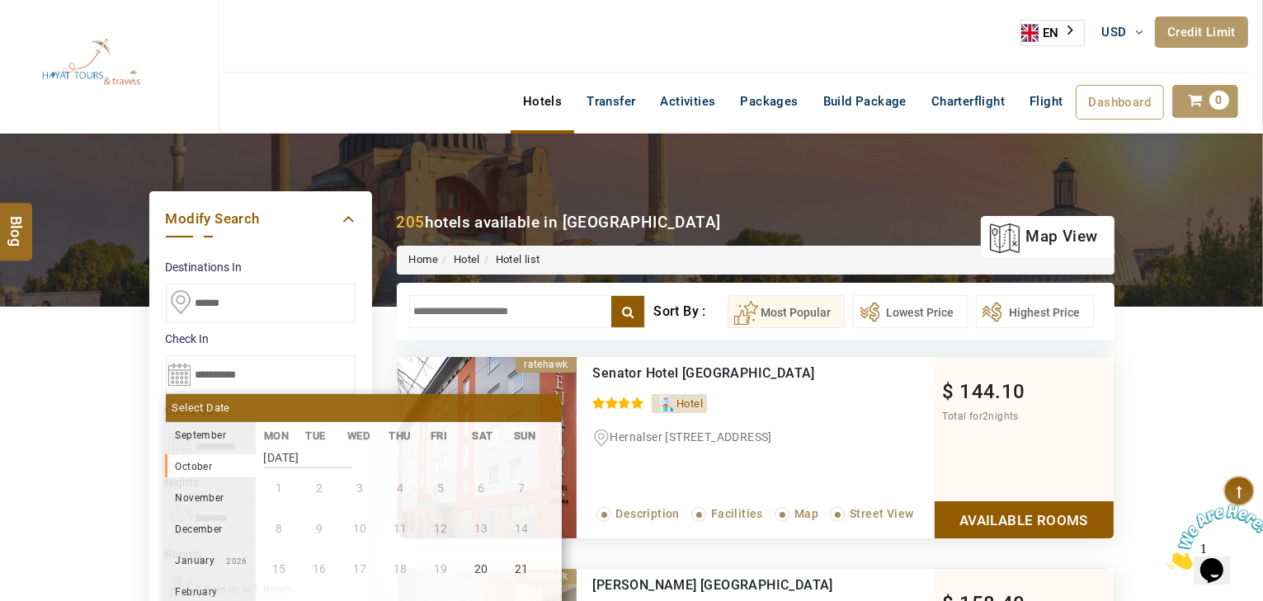
scroll to position [305, 0]
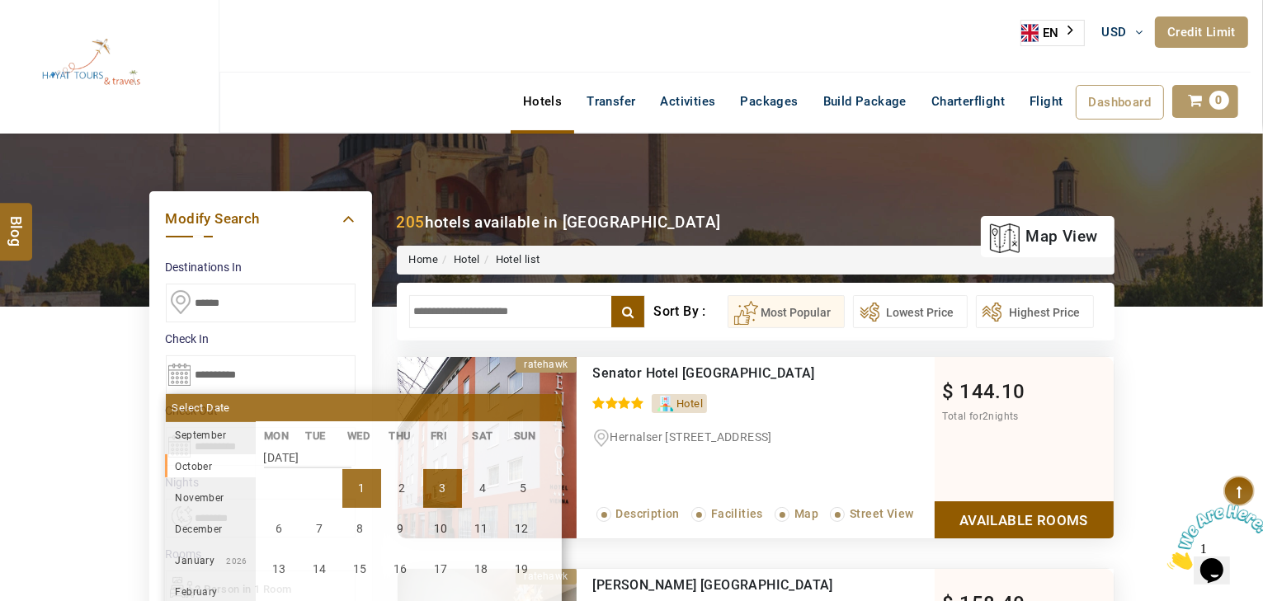
click at [434, 487] on li "3" at bounding box center [442, 488] width 39 height 39
select select "*"
type input "**********"
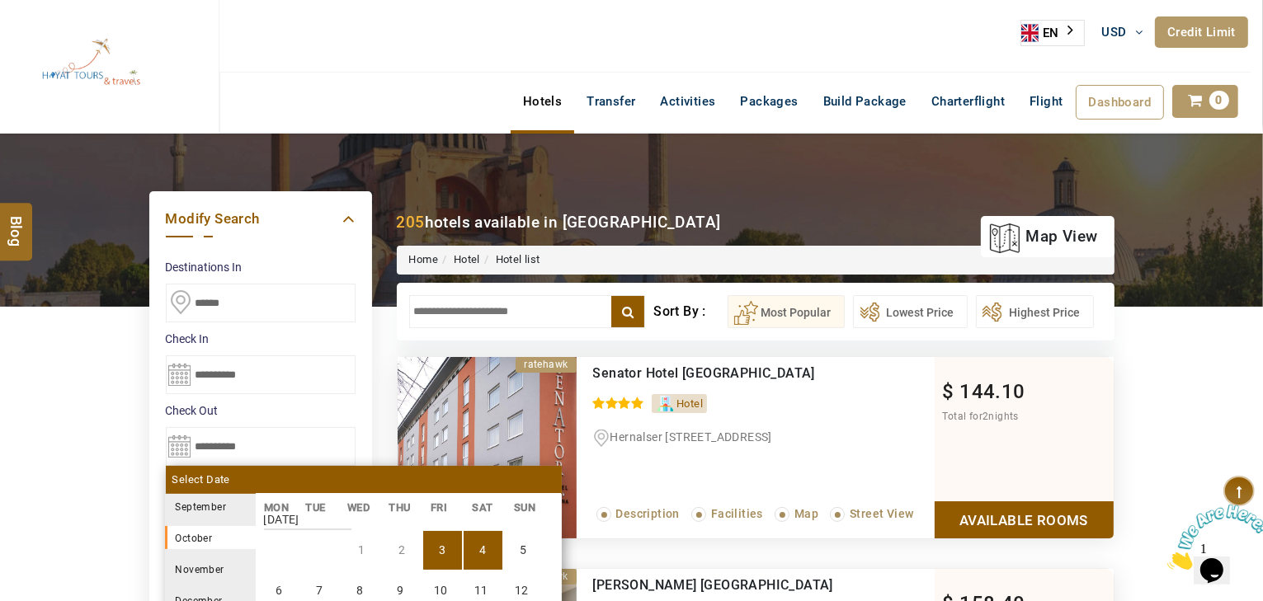
scroll to position [319, 0]
click at [523, 549] on li "5" at bounding box center [523, 546] width 39 height 39
select select "*"
type input "**********"
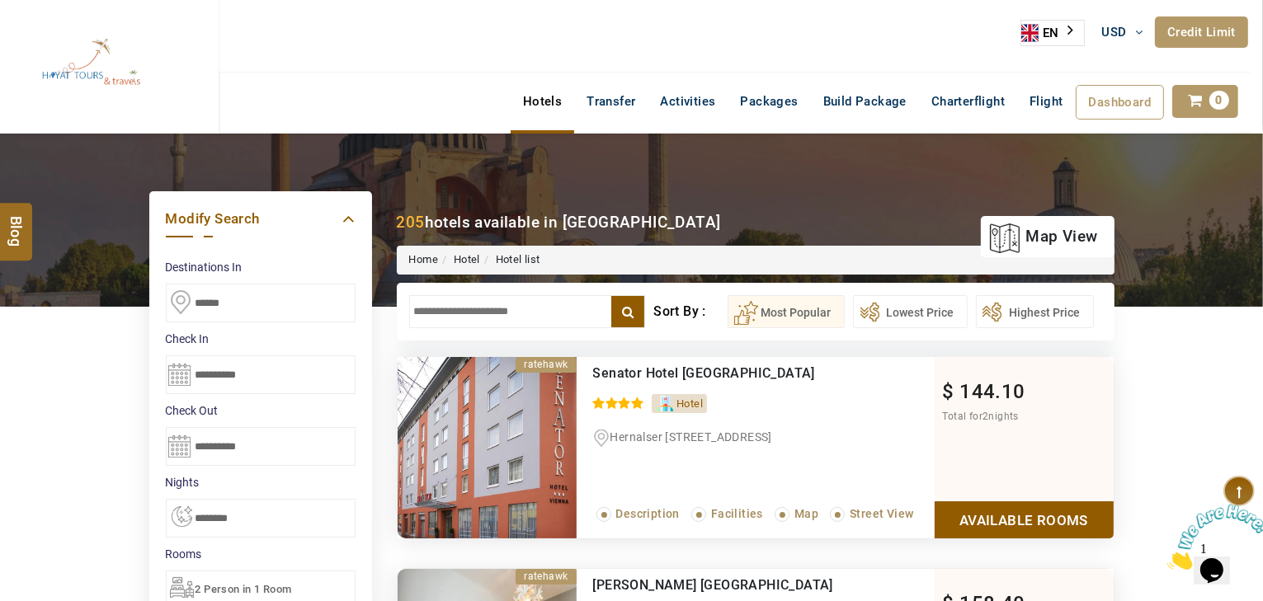
scroll to position [132, 0]
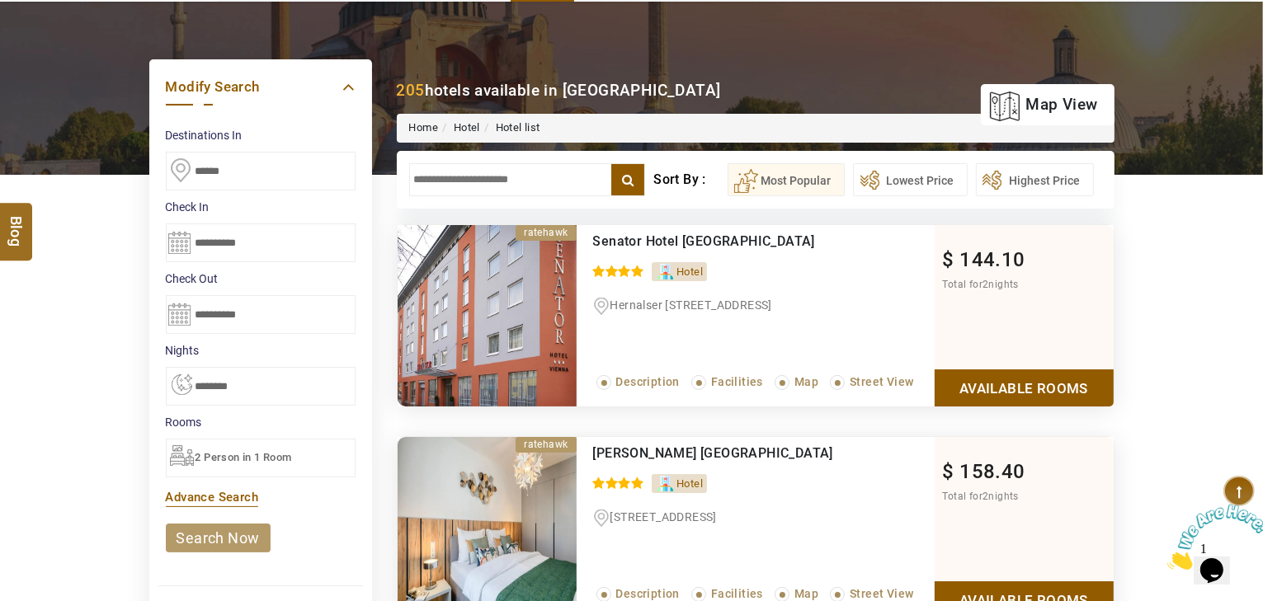
click at [227, 533] on link "search now" at bounding box center [218, 538] width 105 height 29
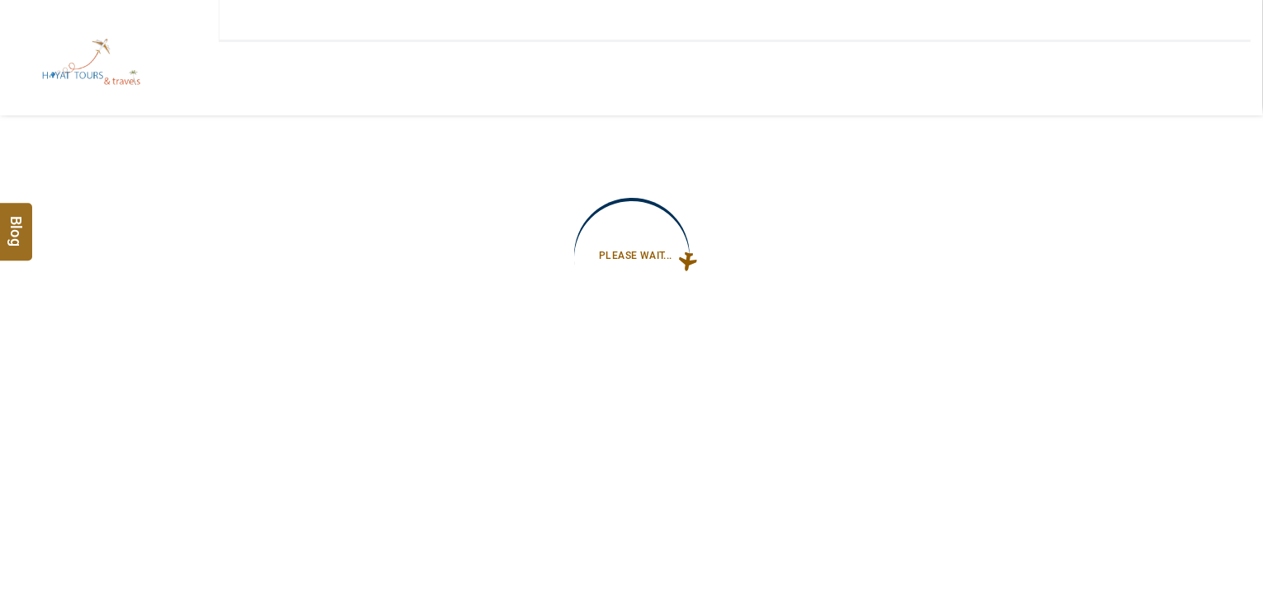
type input "**********"
select select "*"
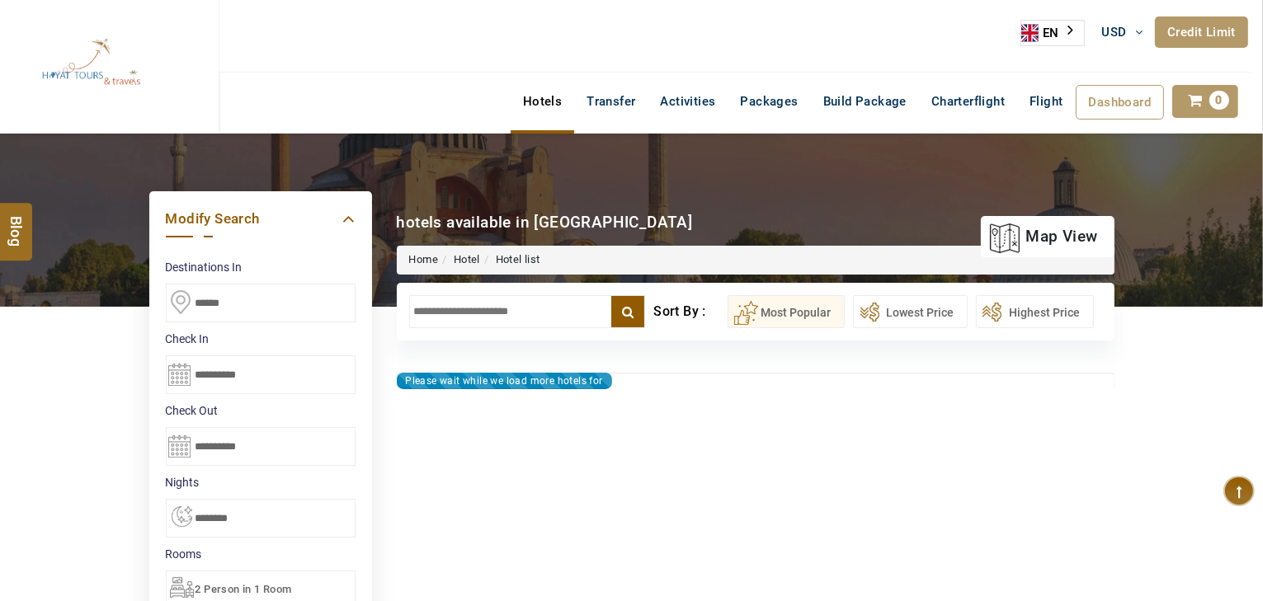
type input "**********"
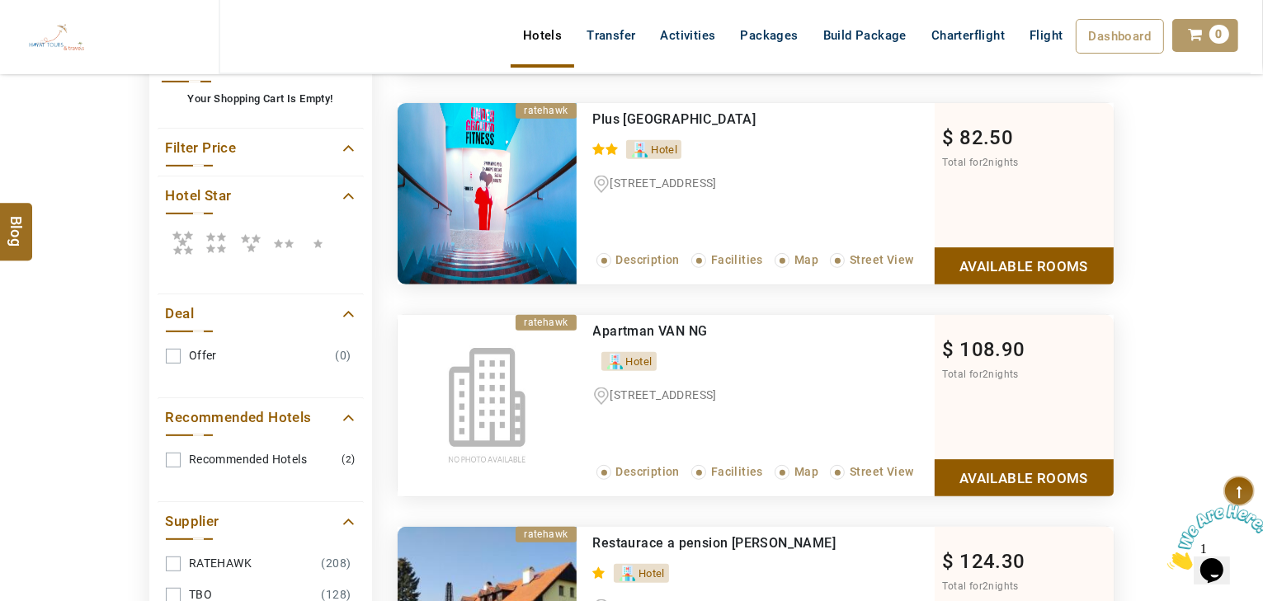
scroll to position [660, 0]
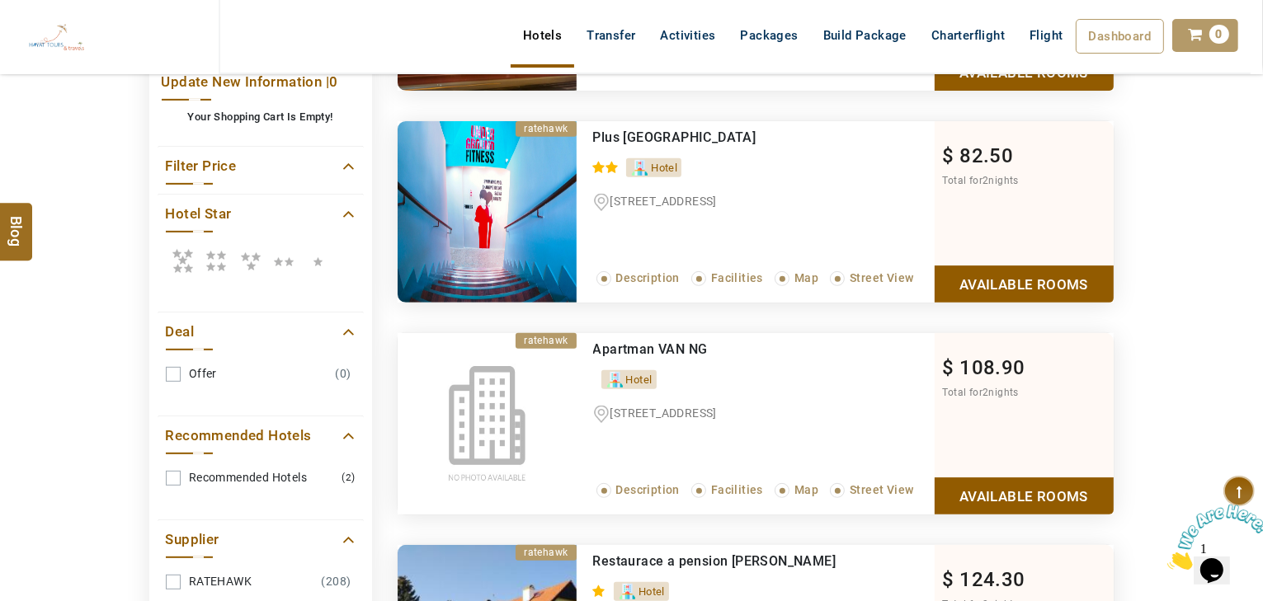
click at [220, 252] on icon at bounding box center [216, 260] width 33 height 33
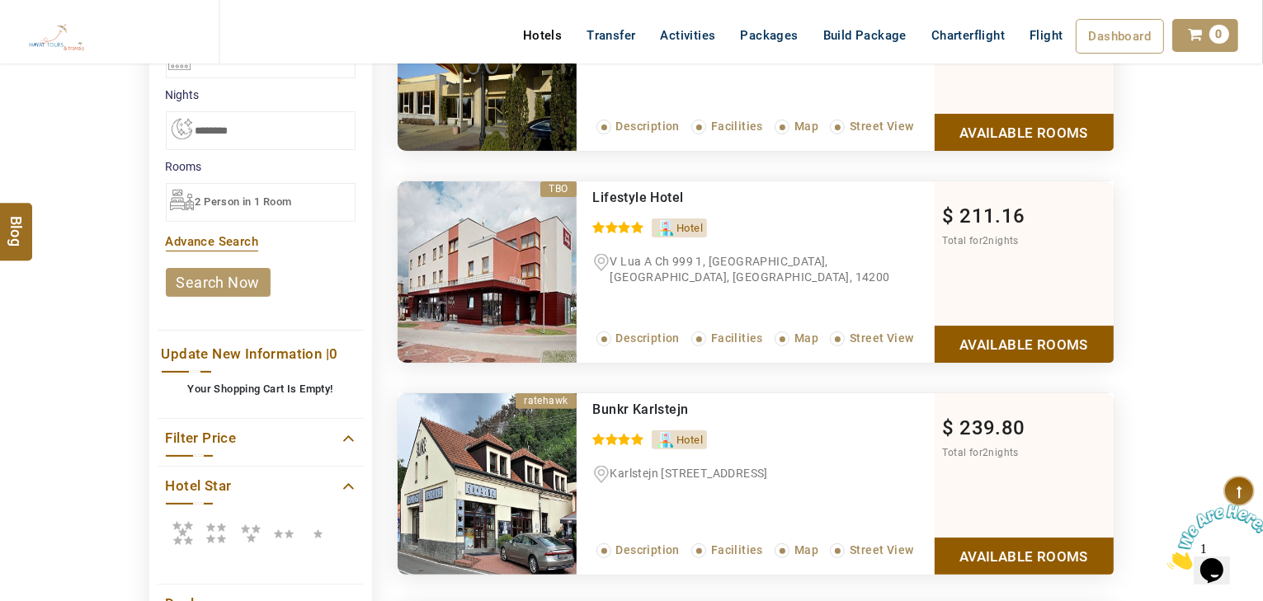
scroll to position [396, 0]
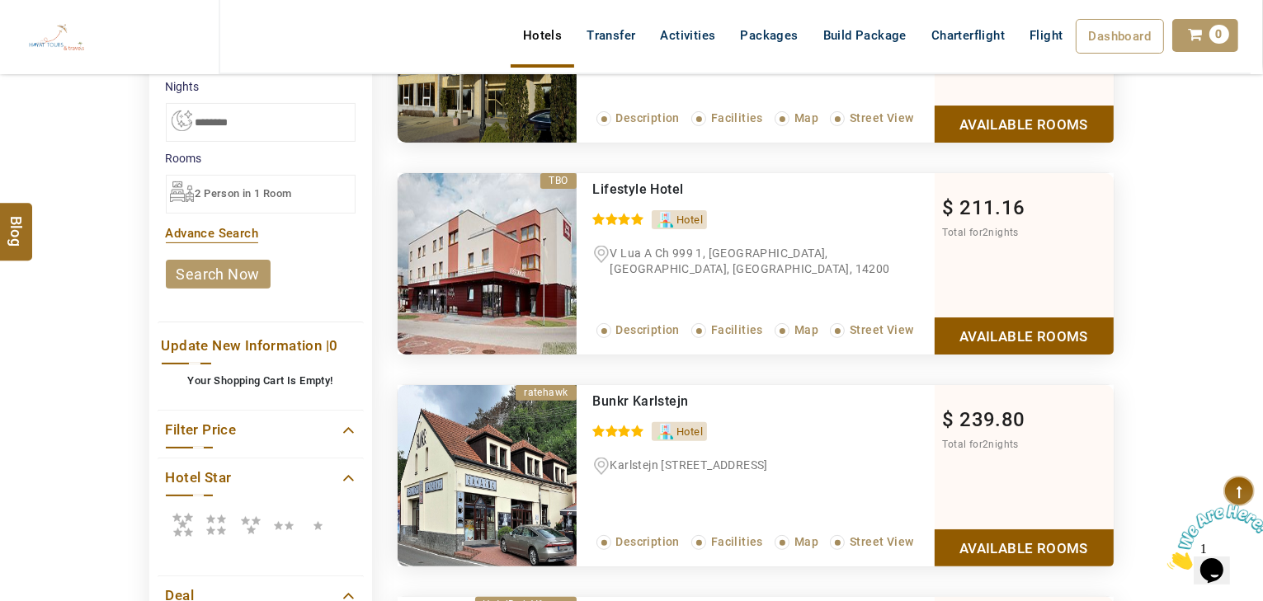
click at [172, 515] on icon at bounding box center [182, 524] width 33 height 33
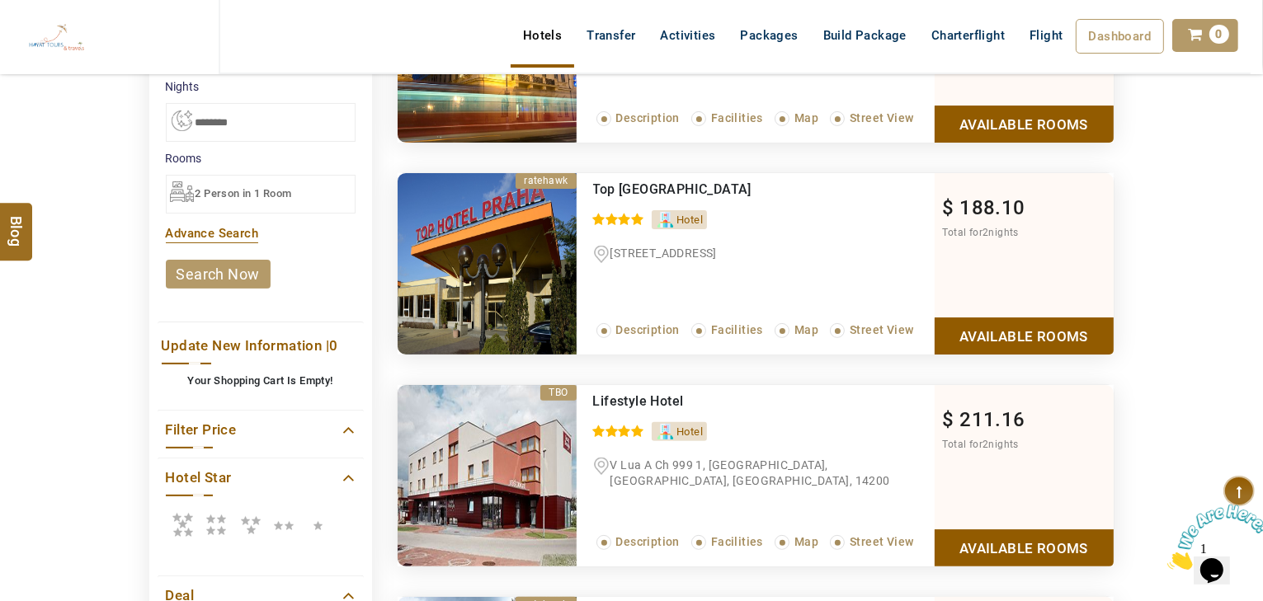
click at [228, 511] on icon at bounding box center [216, 524] width 33 height 33
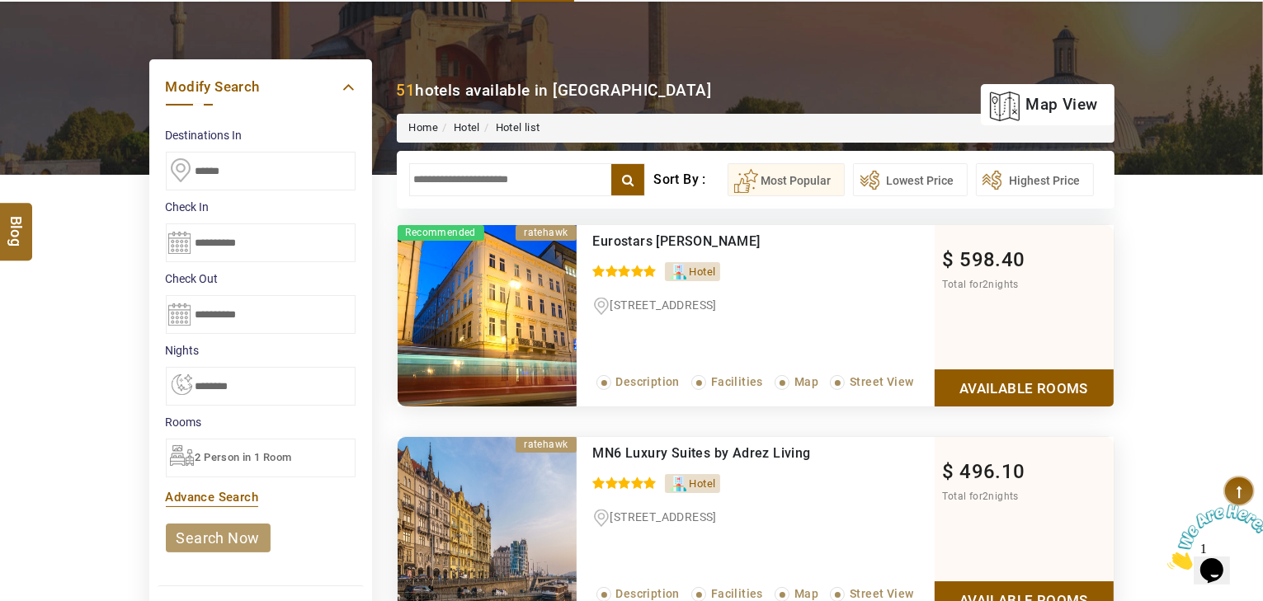
scroll to position [66, 0]
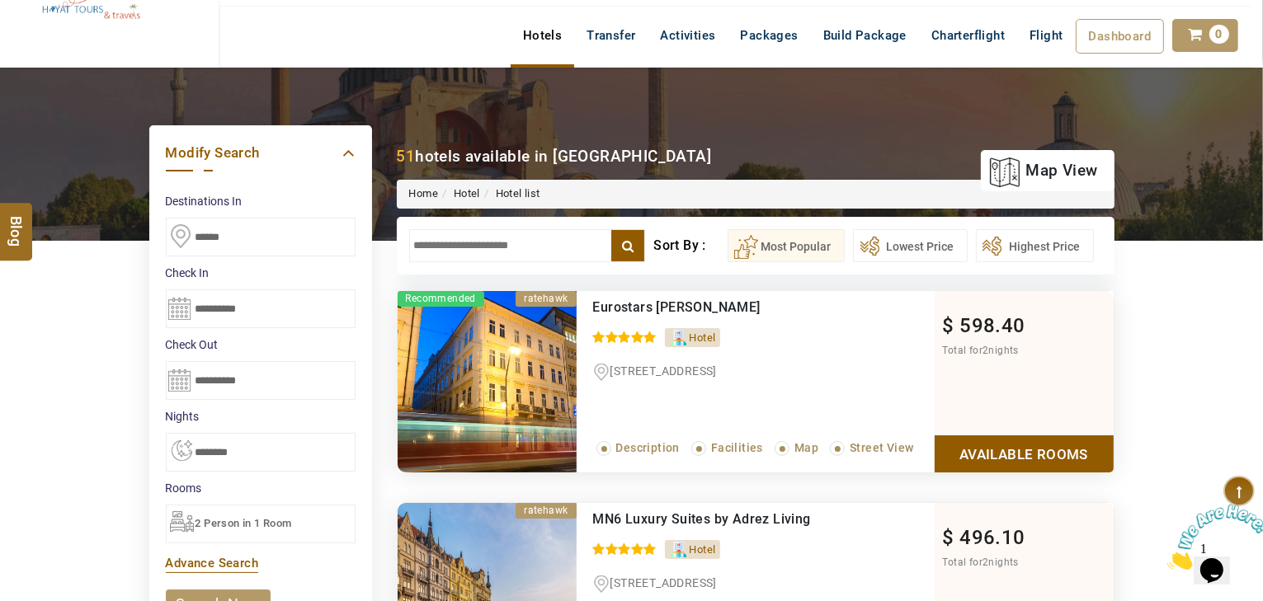
click at [511, 233] on input "text" at bounding box center [527, 245] width 237 height 33
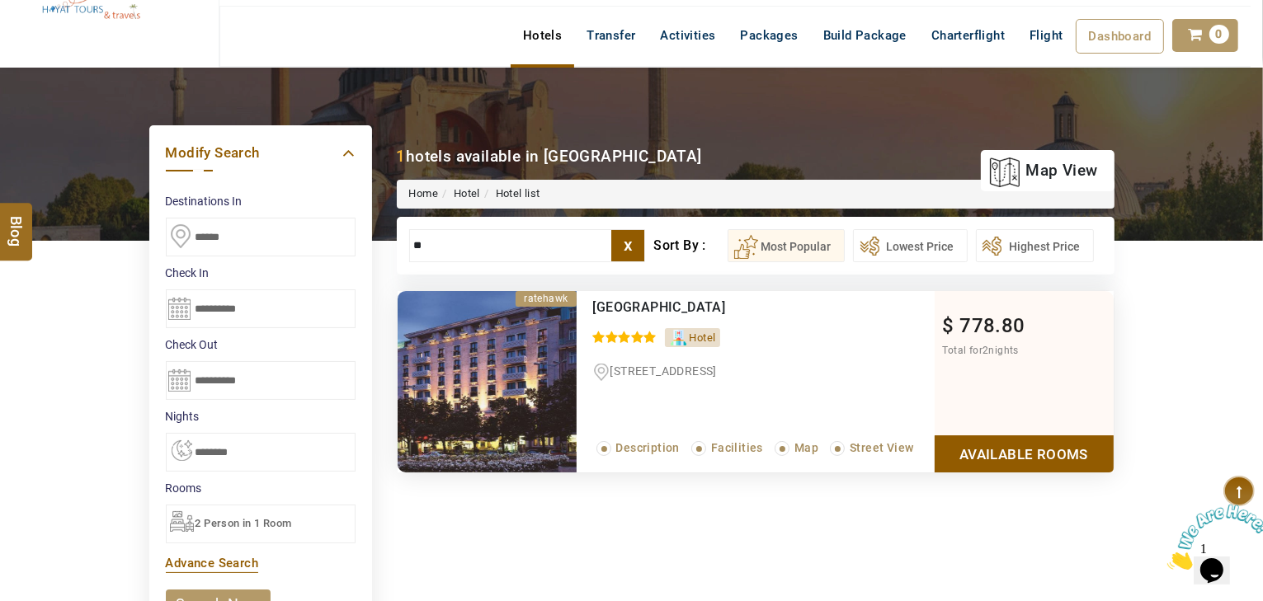
type input "*"
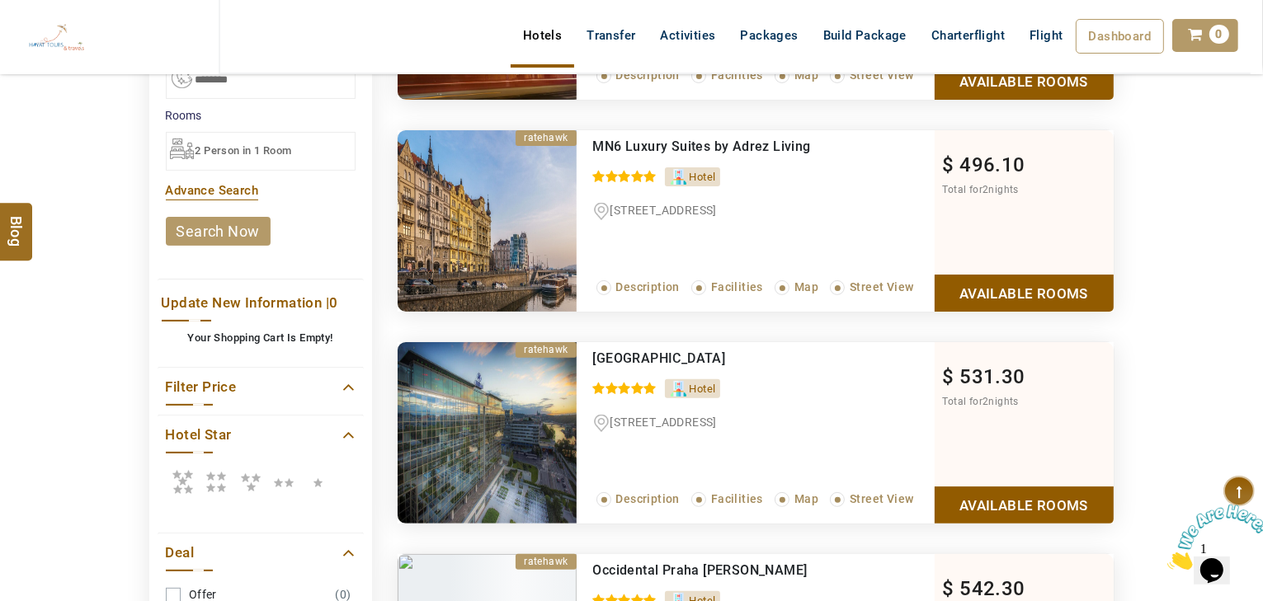
scroll to position [462, 0]
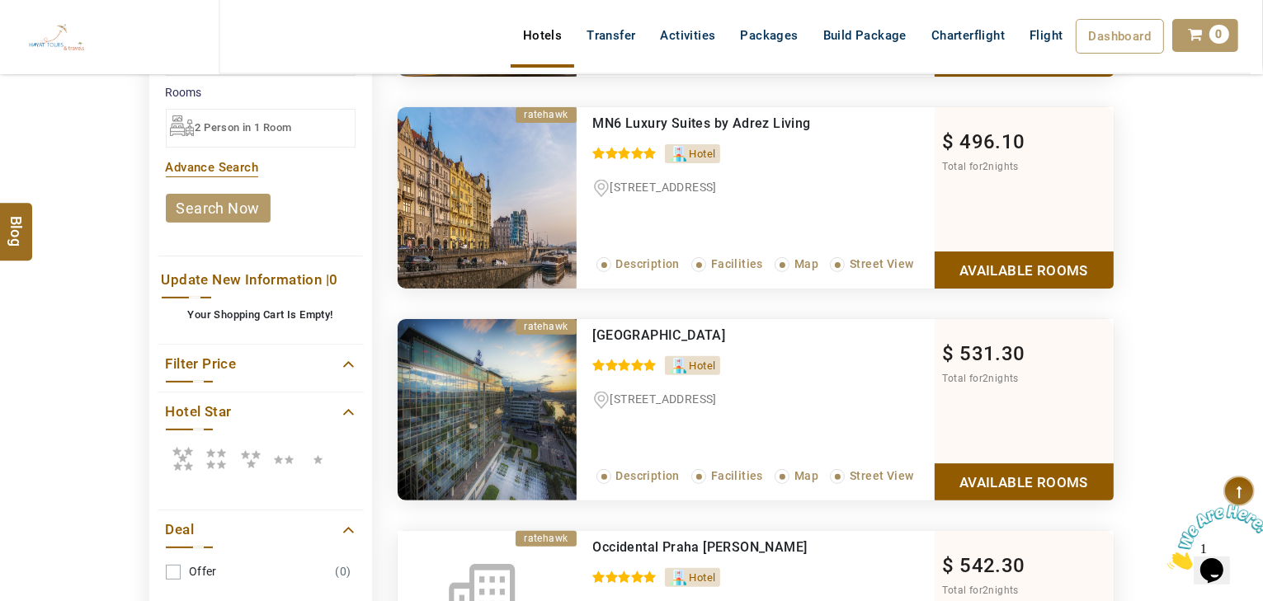
click at [188, 469] on icon at bounding box center [182, 458] width 33 height 33
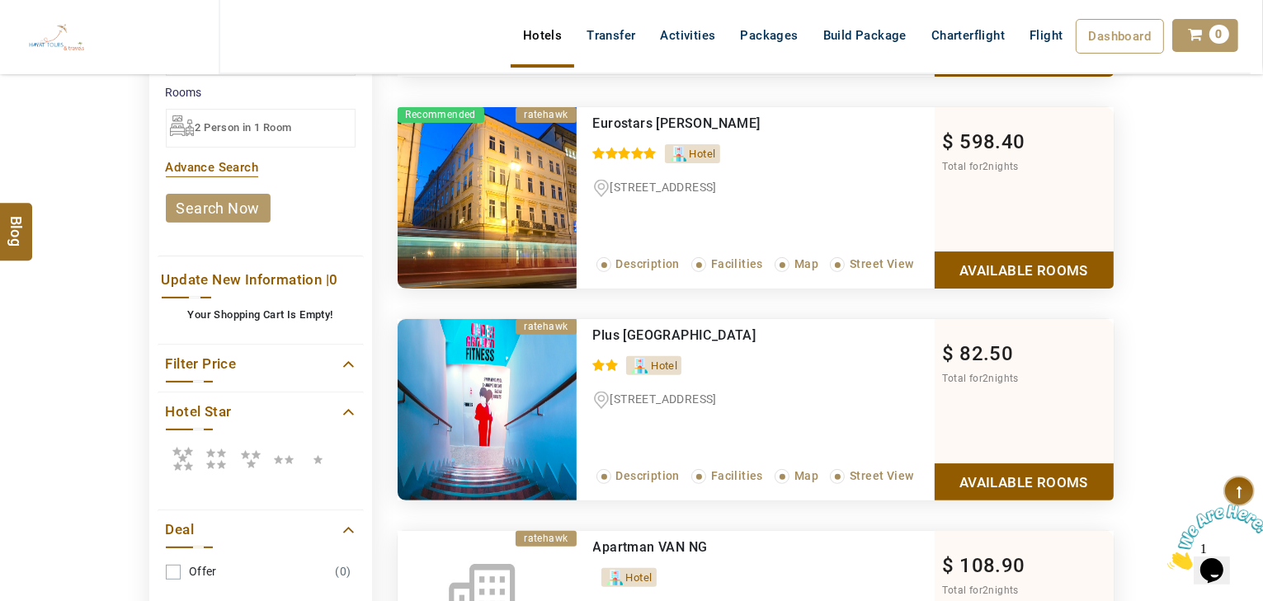
click at [184, 455] on icon at bounding box center [182, 458] width 33 height 33
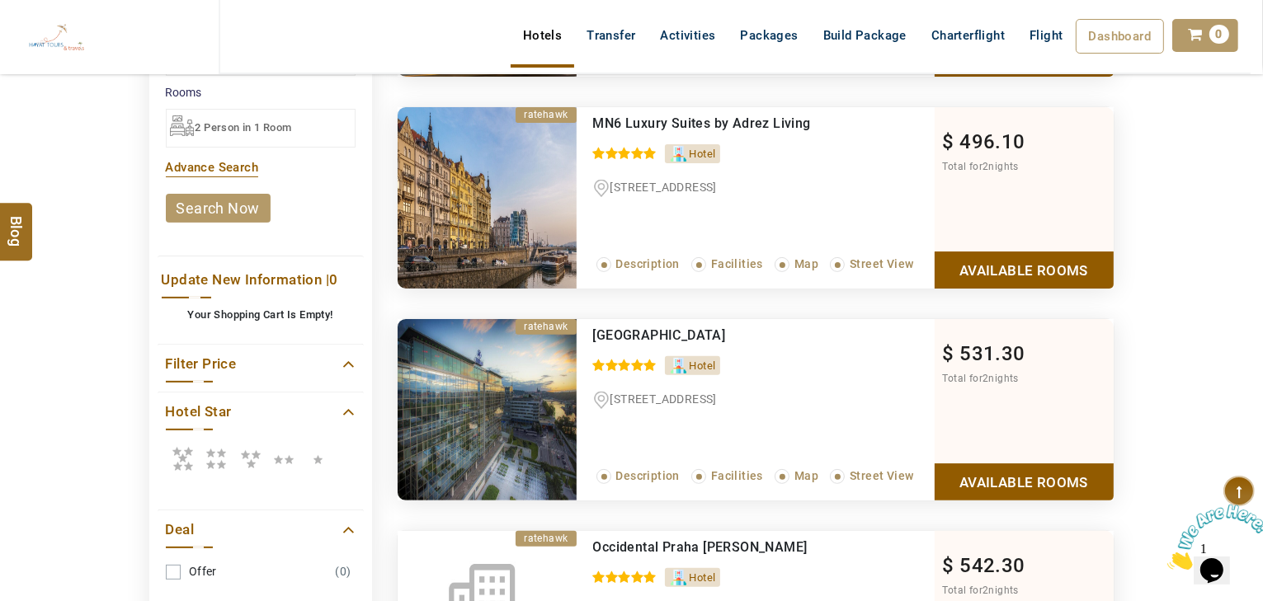
click at [175, 454] on icon at bounding box center [182, 458] width 33 height 33
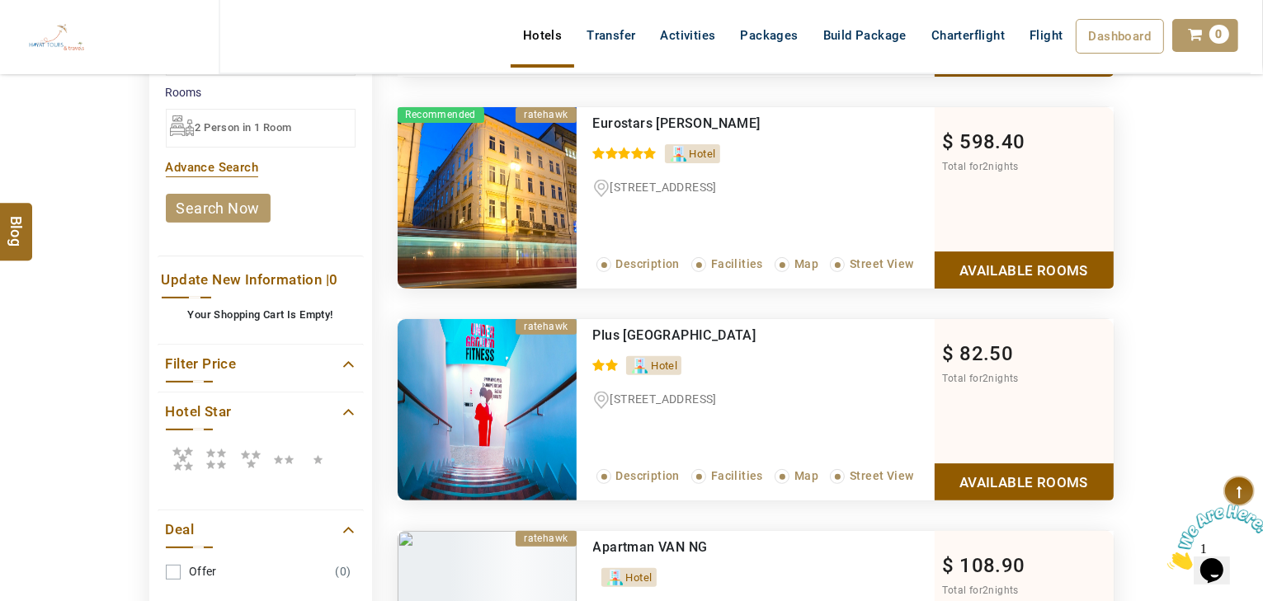
click at [218, 460] on icon at bounding box center [216, 458] width 33 height 33
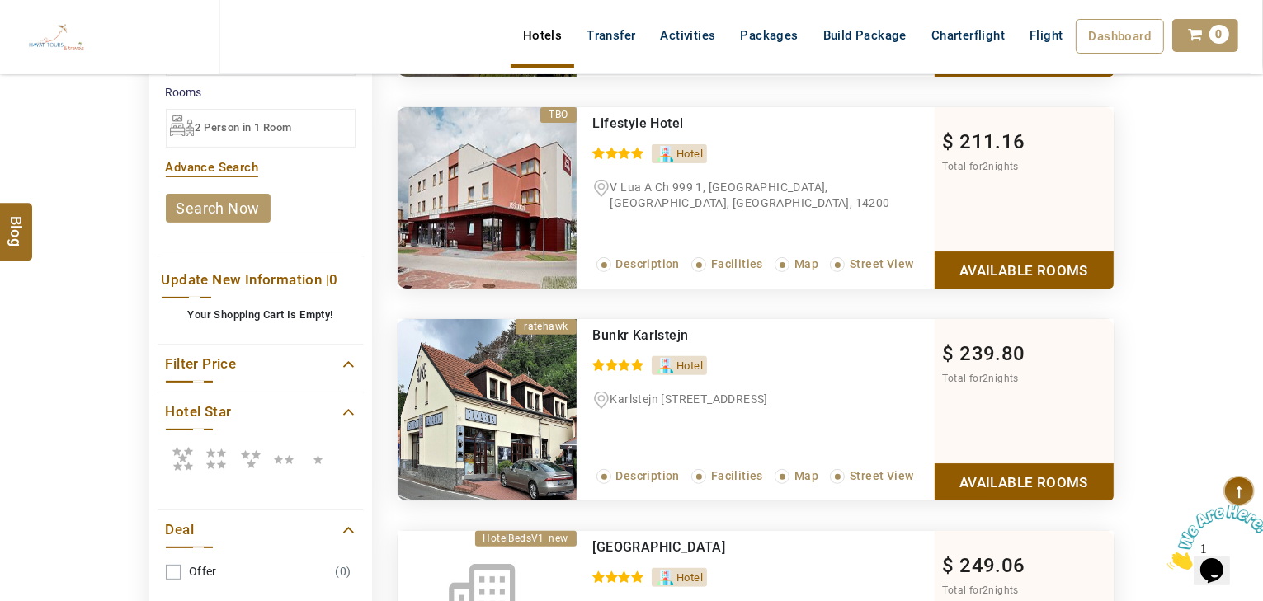
click at [224, 451] on icon at bounding box center [216, 458] width 33 height 33
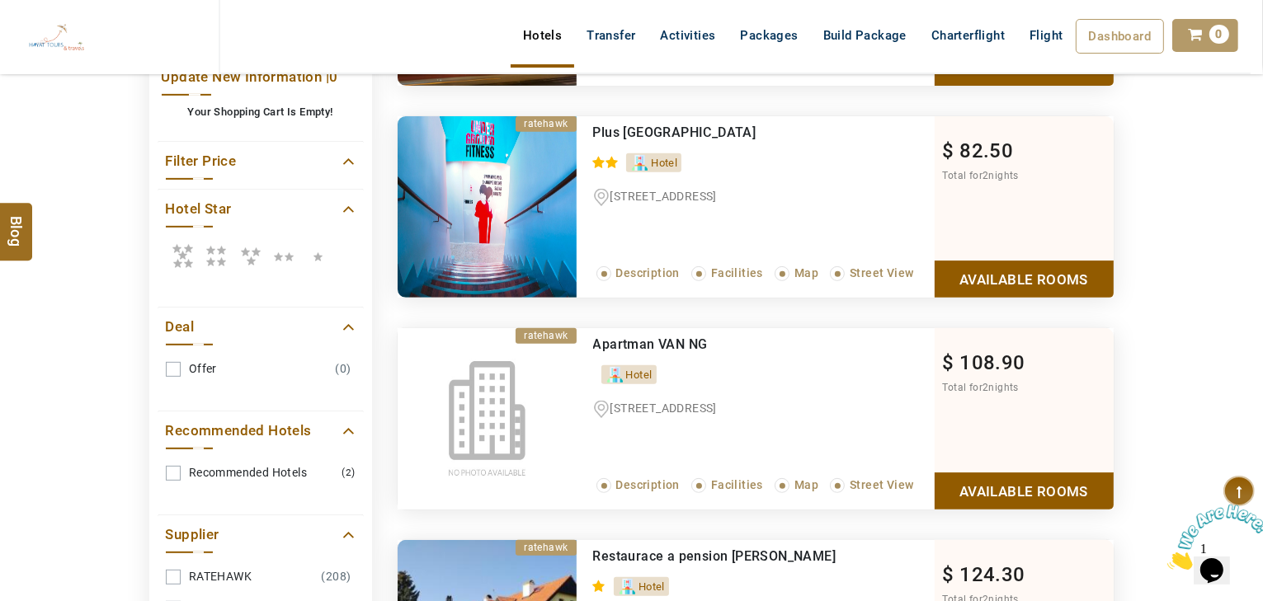
scroll to position [660, 0]
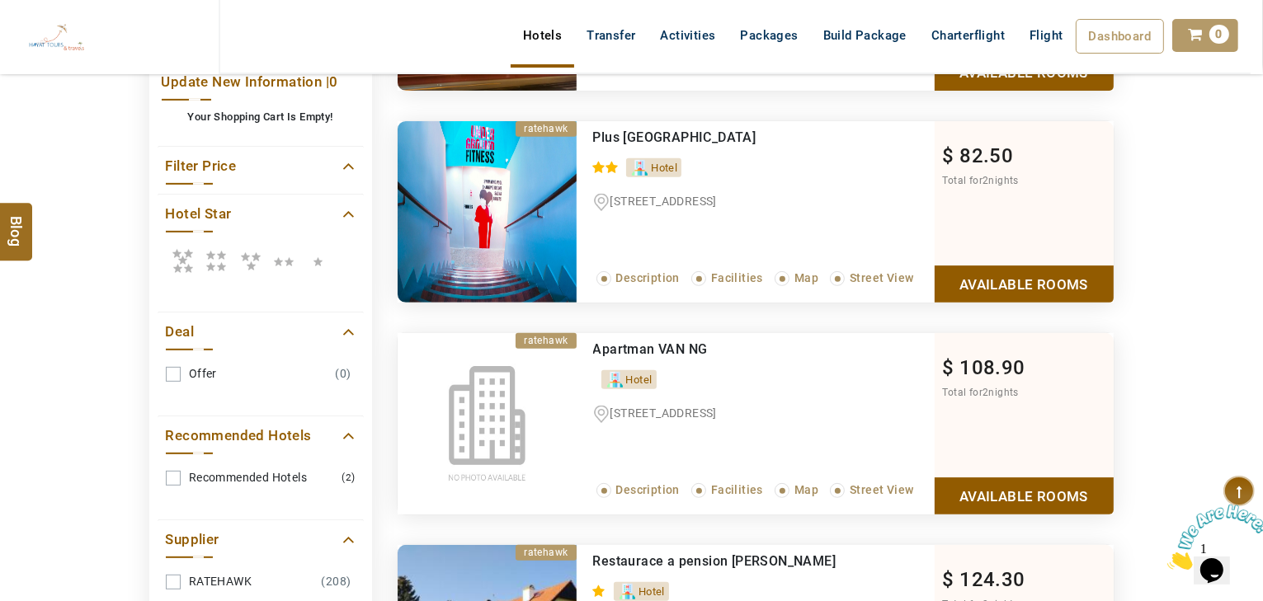
click at [224, 252] on icon at bounding box center [216, 260] width 33 height 33
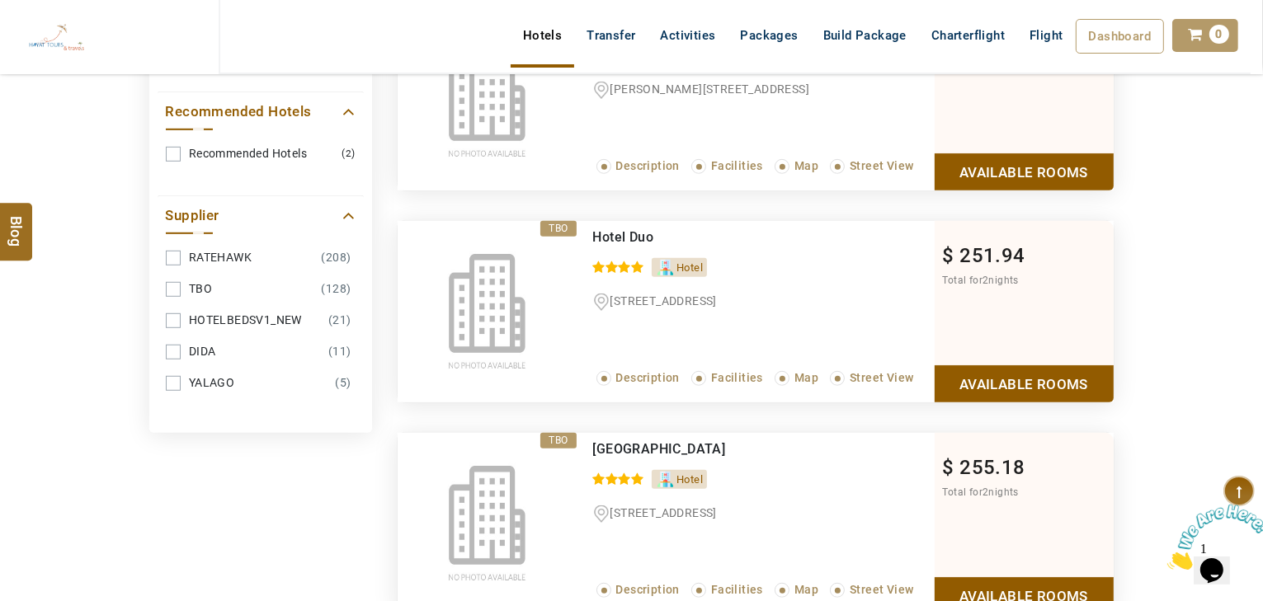
scroll to position [990, 0]
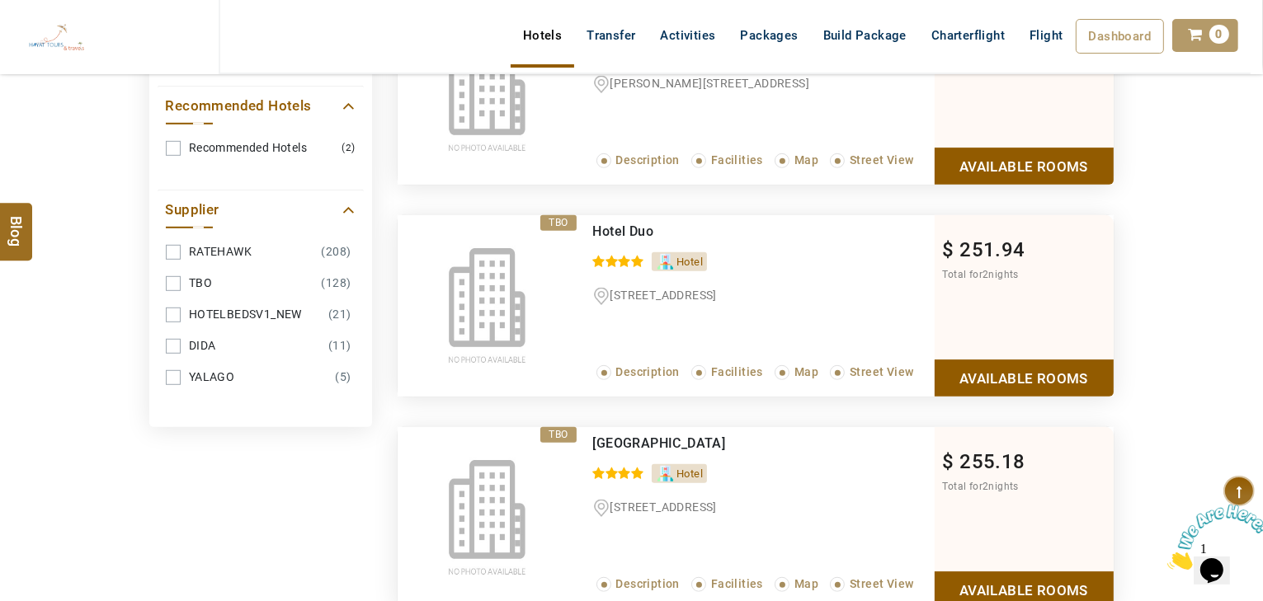
click at [1040, 577] on link "Available Rooms" at bounding box center [1024, 590] width 179 height 37
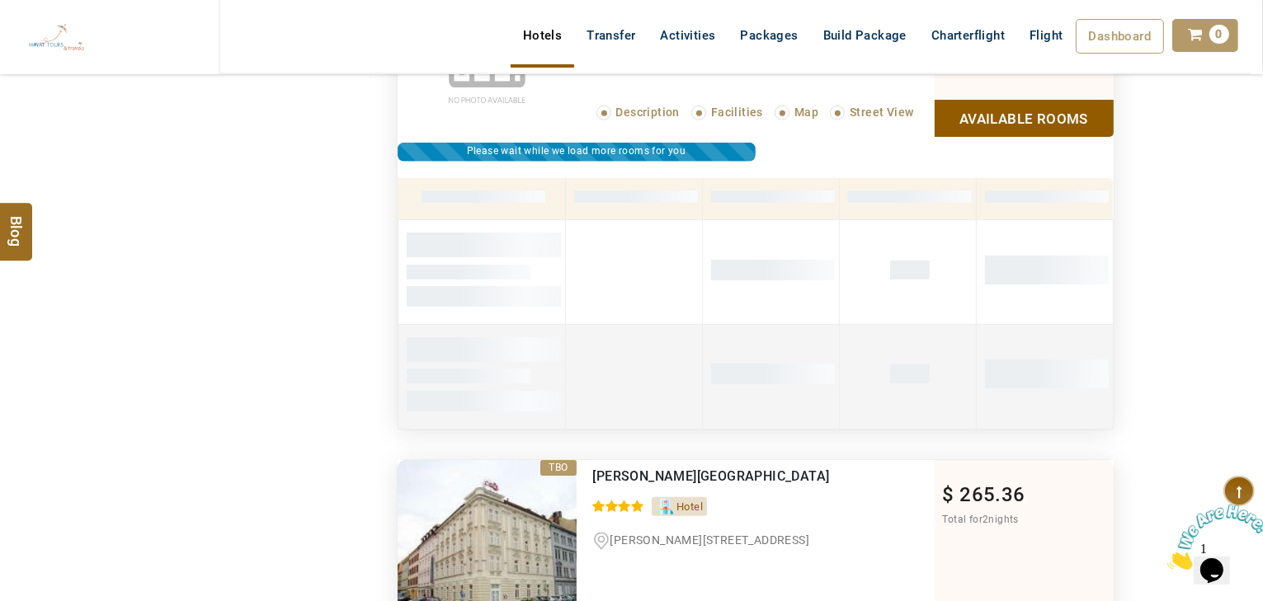
scroll to position [1439, 0]
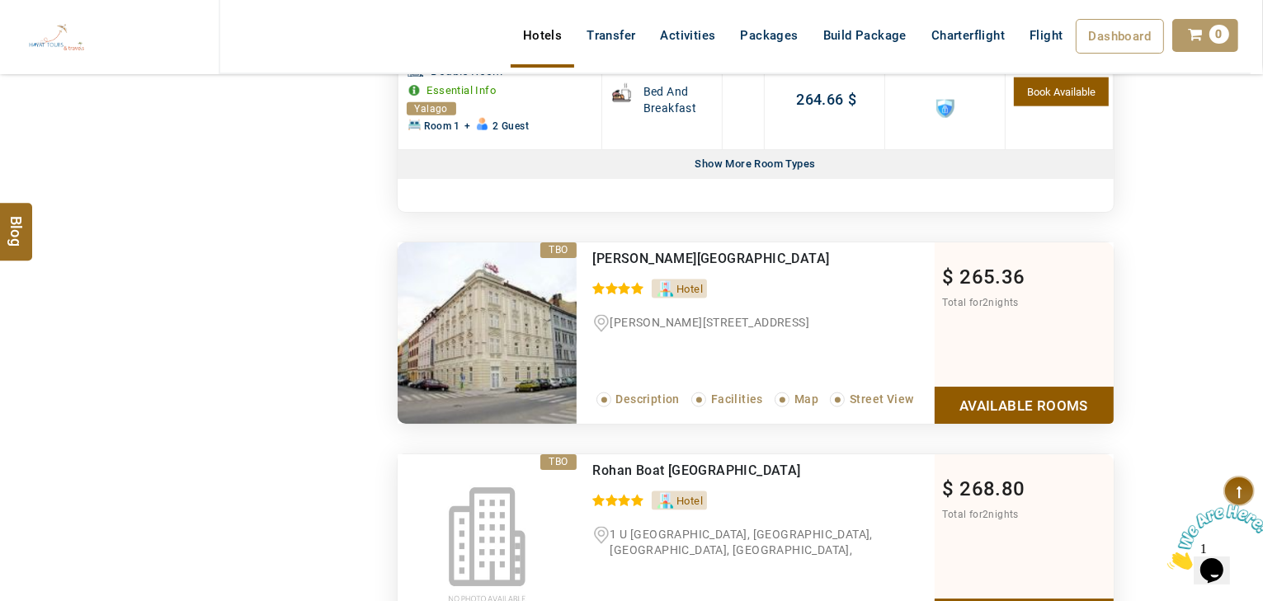
click at [998, 393] on link "Available Rooms" at bounding box center [1024, 405] width 179 height 37
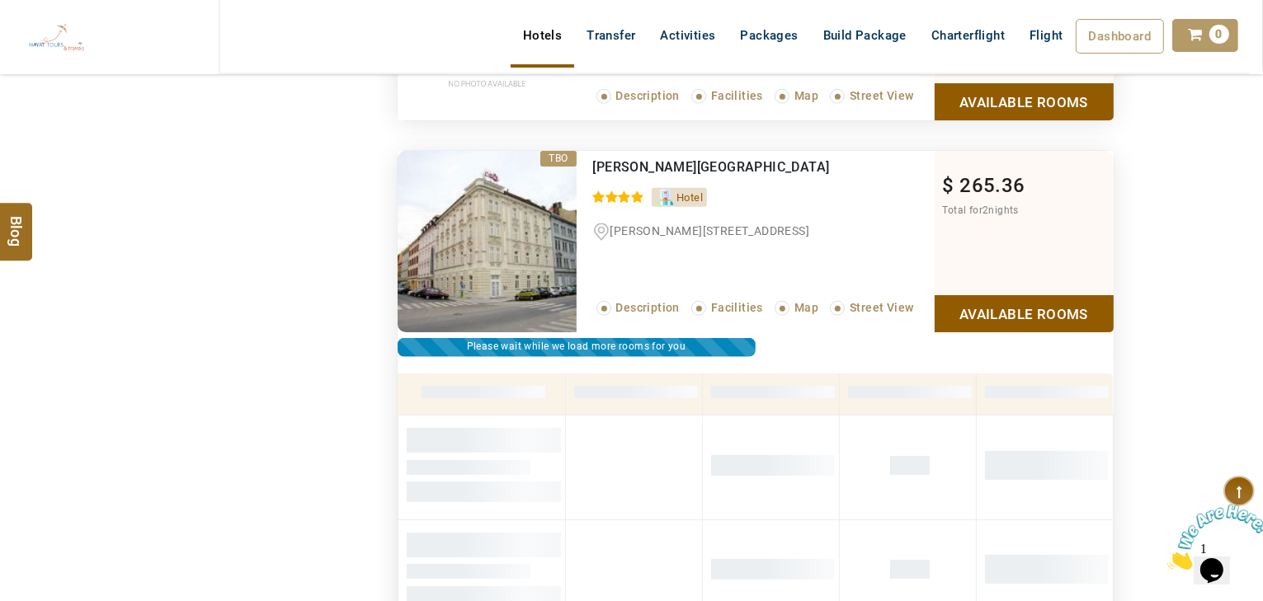
scroll to position [1477, 0]
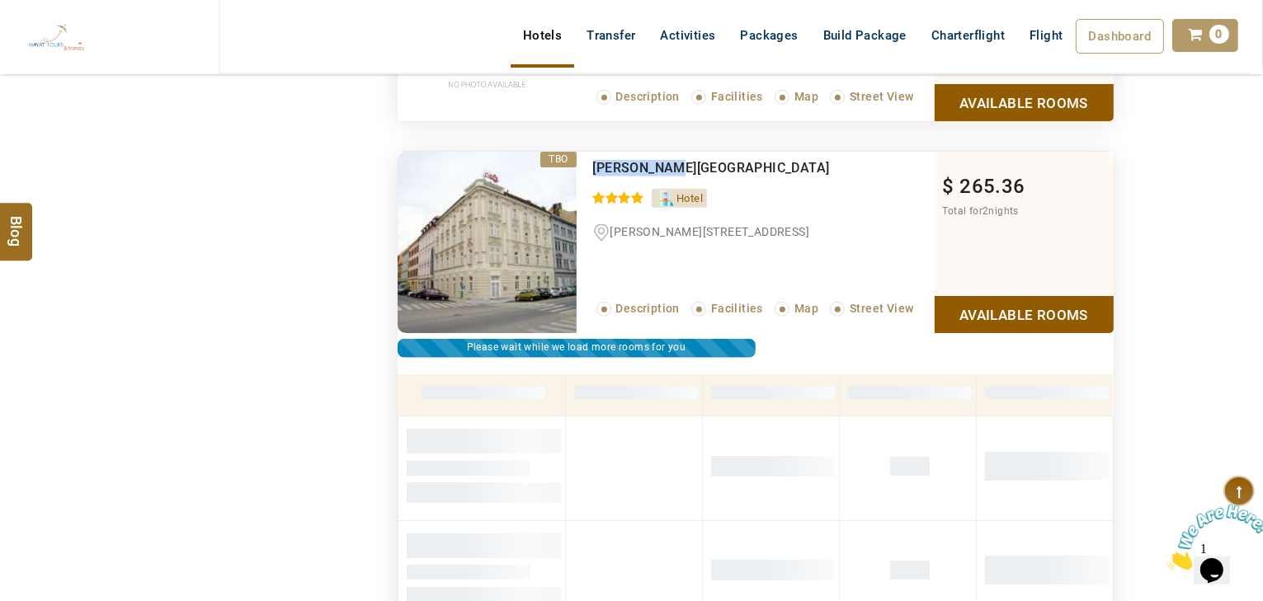
drag, startPoint x: 684, startPoint y: 161, endPoint x: 591, endPoint y: 158, distance: 93.2
click at [591, 158] on div "Carol Hotel 0 / 5 Hotel Kurta Konrada, 12, Prague, Prague Region, Czechia, 1900…" at bounding box center [756, 242] width 358 height 181
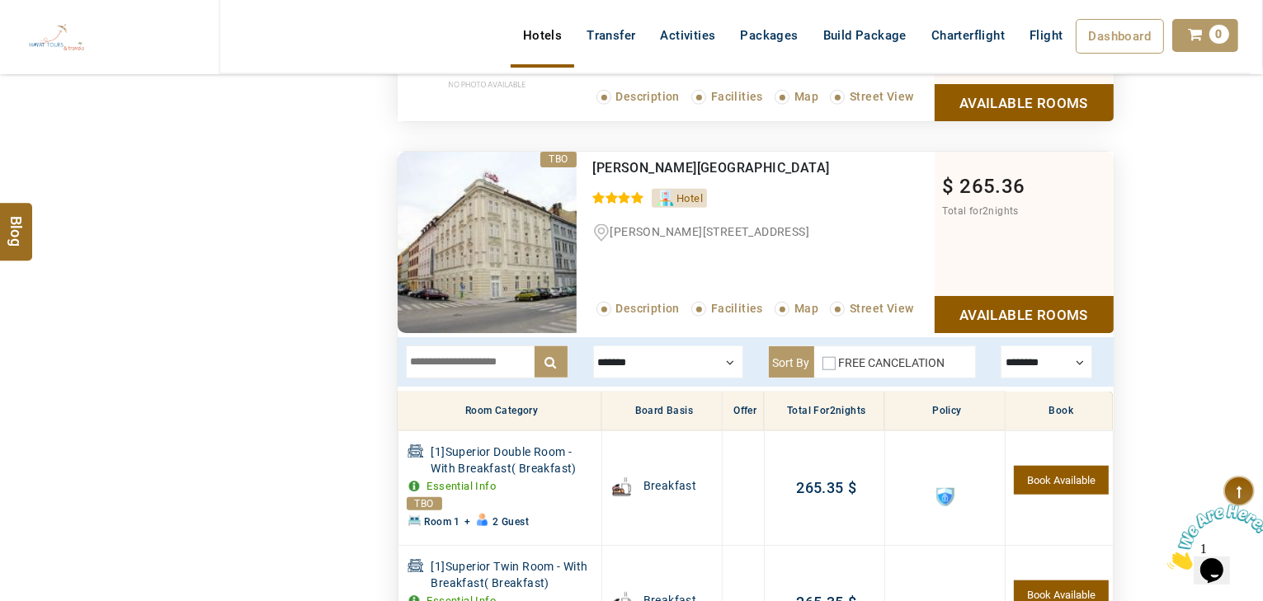
click at [462, 366] on input "text" at bounding box center [487, 362] width 162 height 33
type input "*"
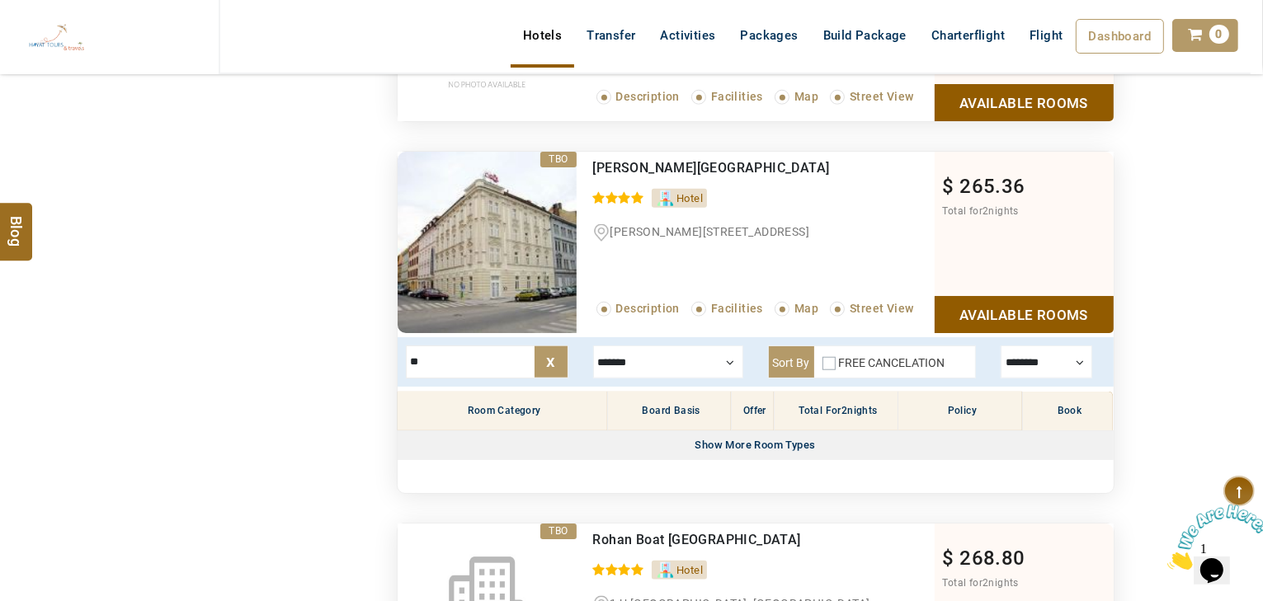
type input "*"
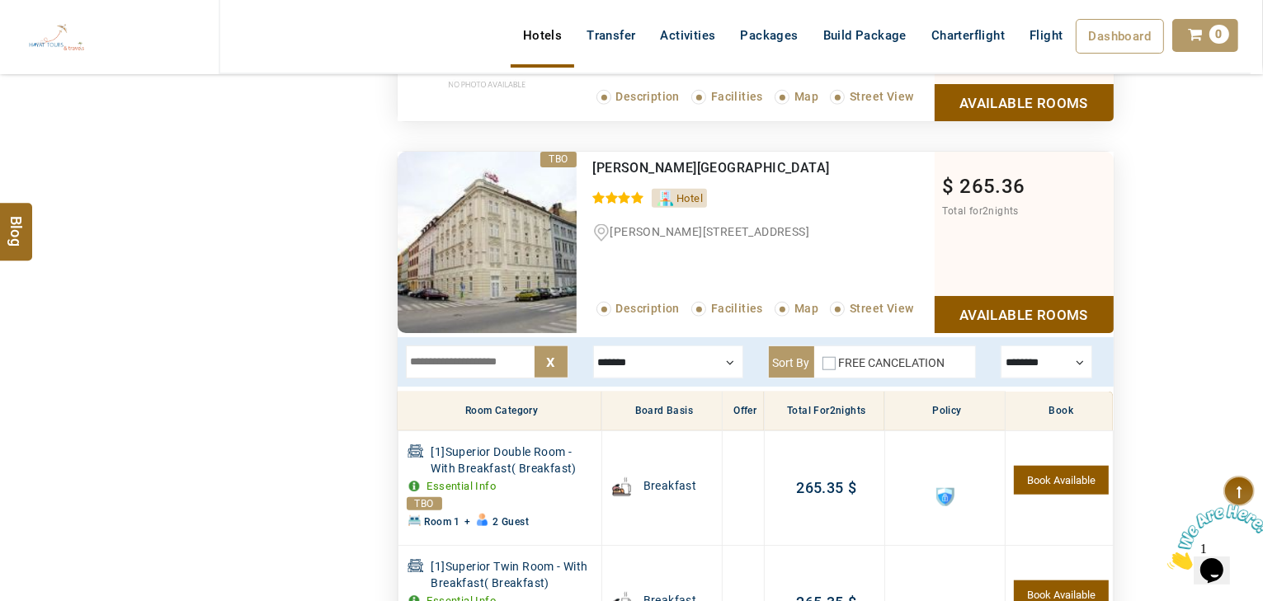
click at [709, 356] on div at bounding box center [668, 362] width 150 height 33
click at [649, 386] on label "Breakfast" at bounding box center [644, 391] width 53 height 15
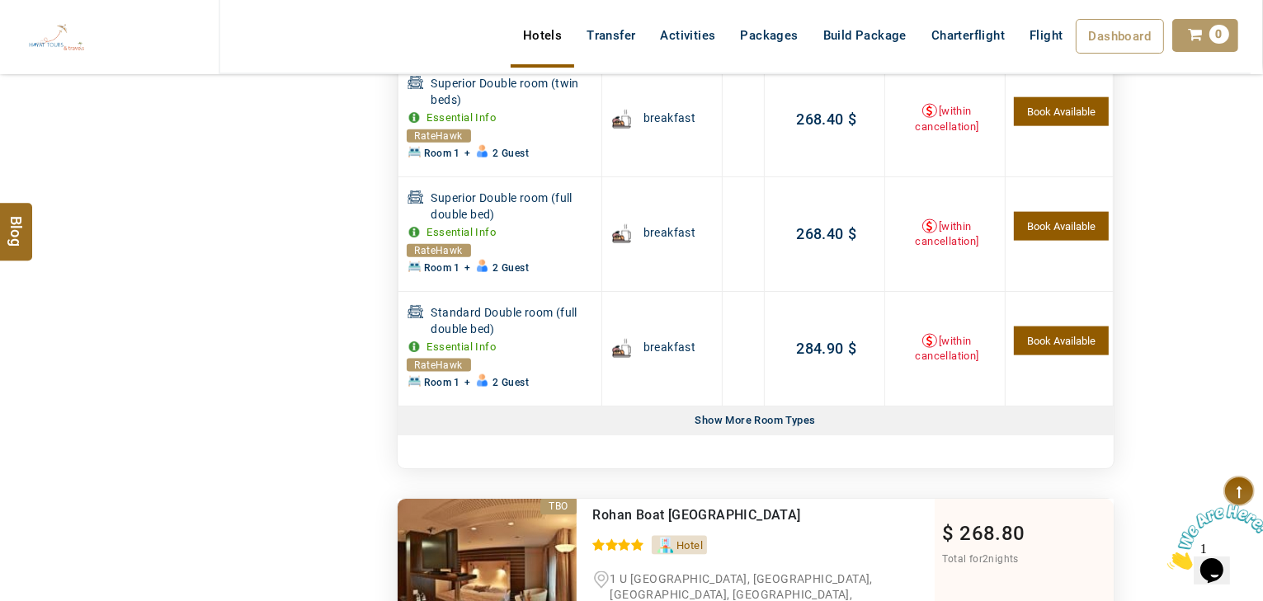
scroll to position [2269, 0]
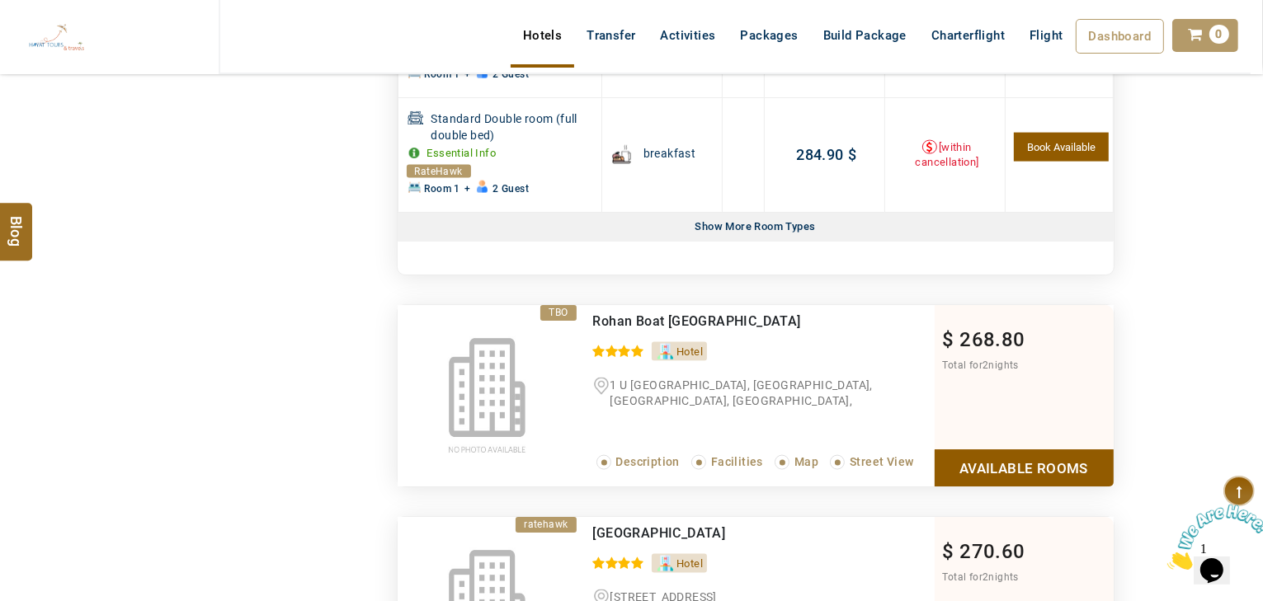
click at [788, 224] on div "Show More Room Types" at bounding box center [756, 227] width 134 height 29
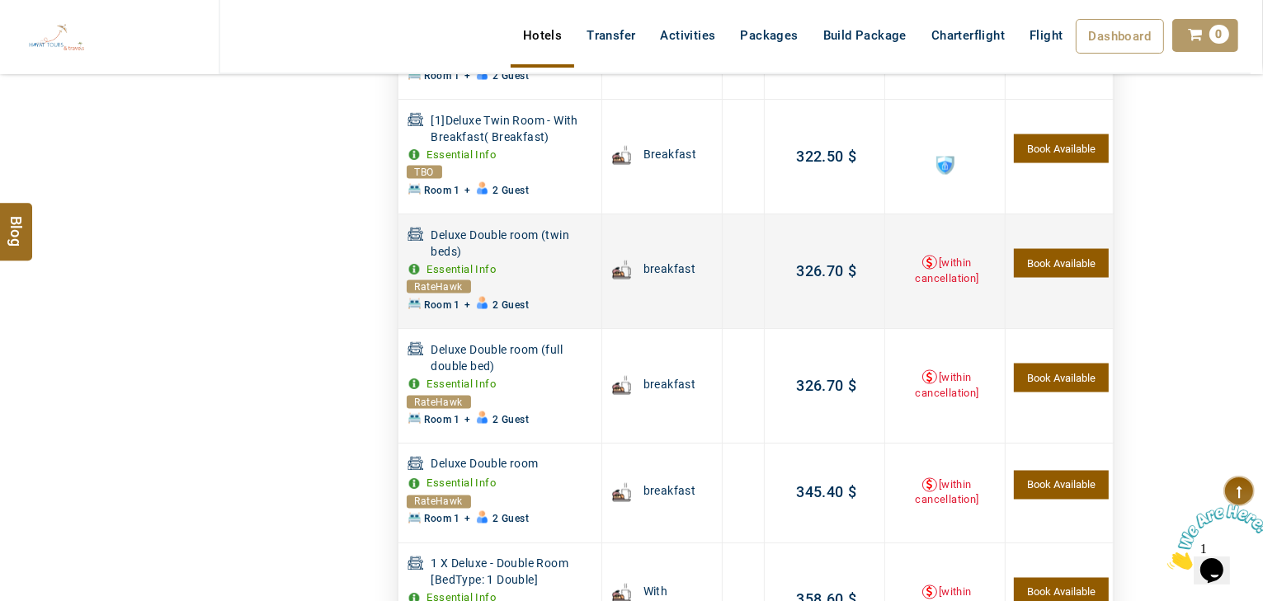
scroll to position [2863, 0]
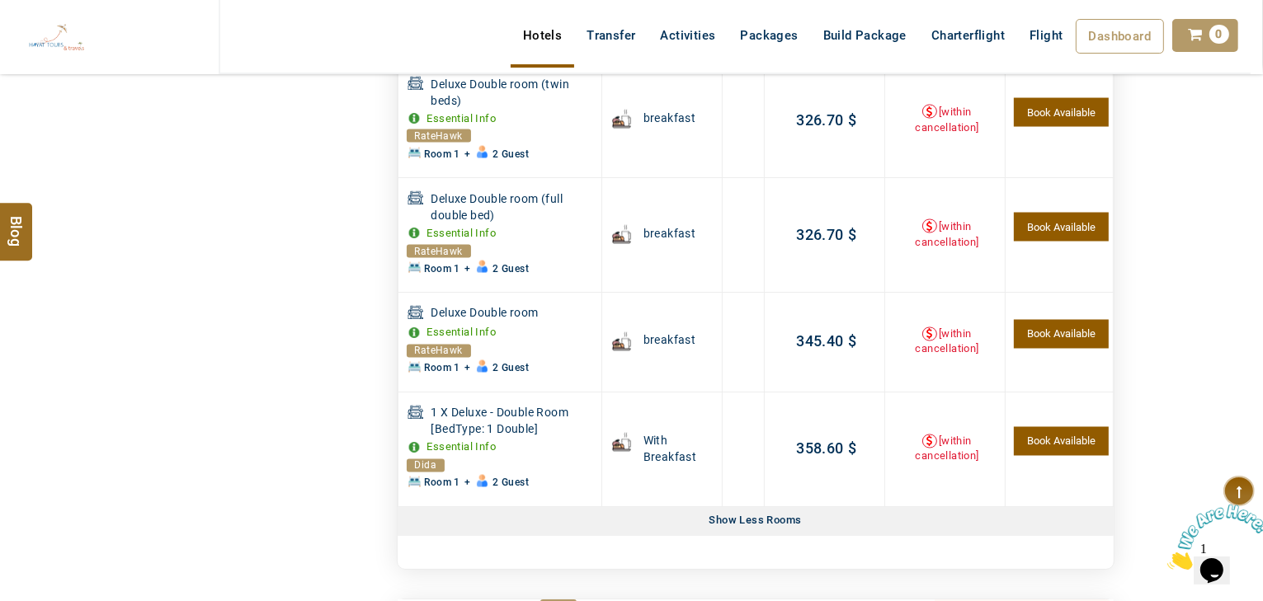
click at [756, 509] on div "Show Less Rooms" at bounding box center [756, 521] width 134 height 29
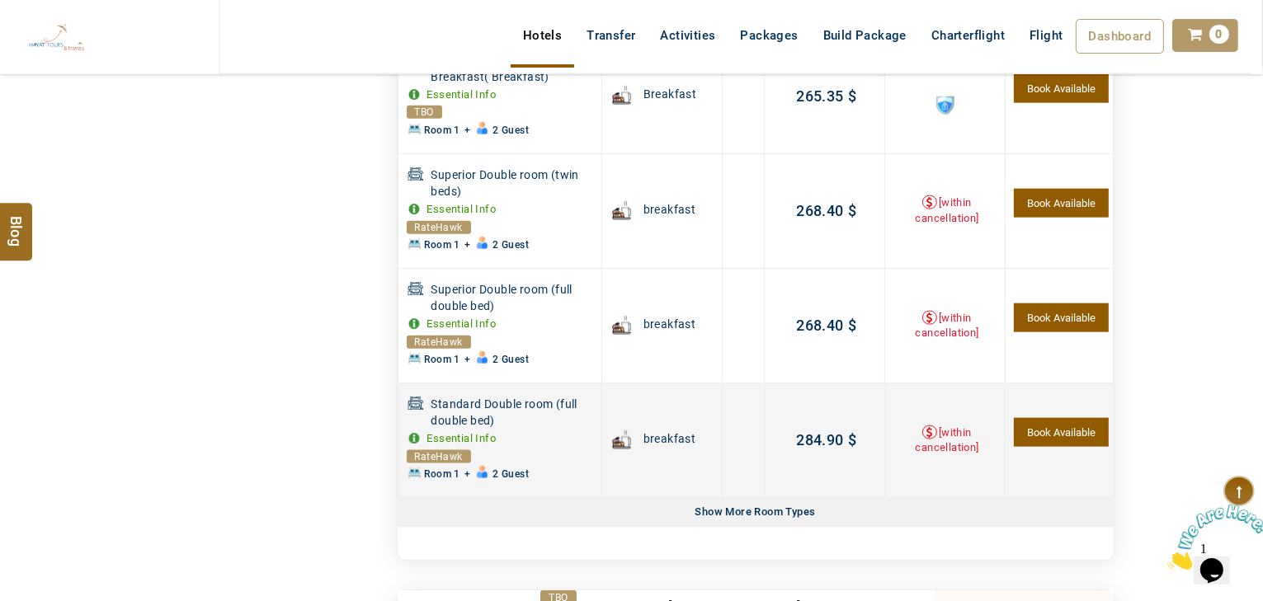
scroll to position [2178, 0]
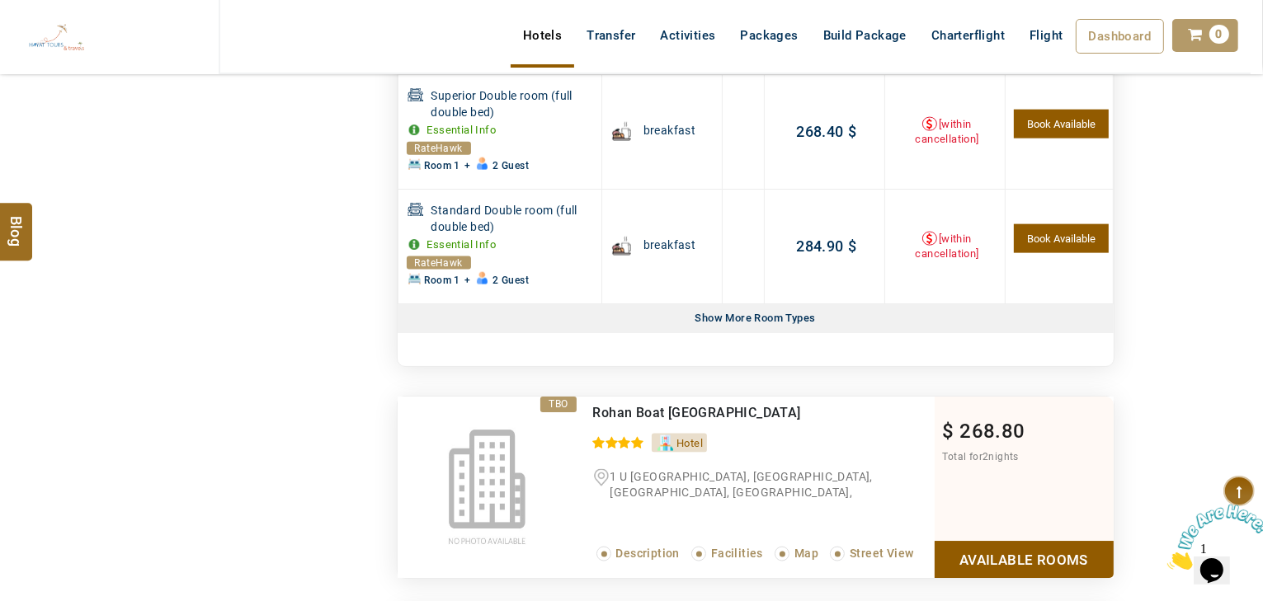
click at [740, 310] on div "Show More Room Types" at bounding box center [756, 318] width 134 height 29
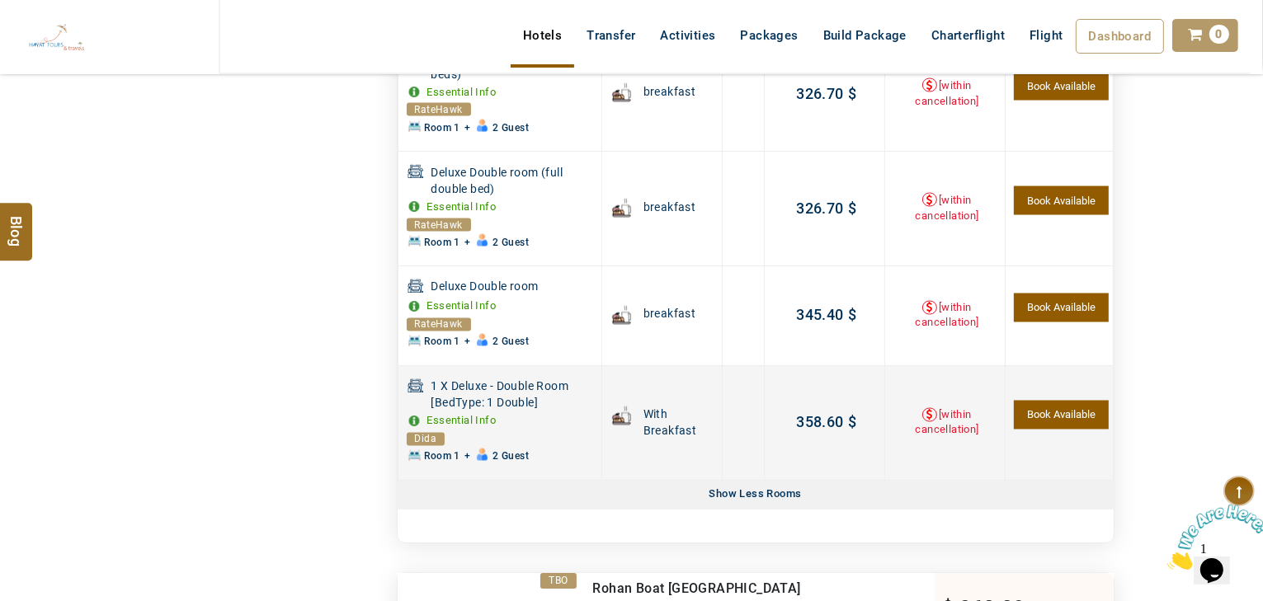
scroll to position [2903, 0]
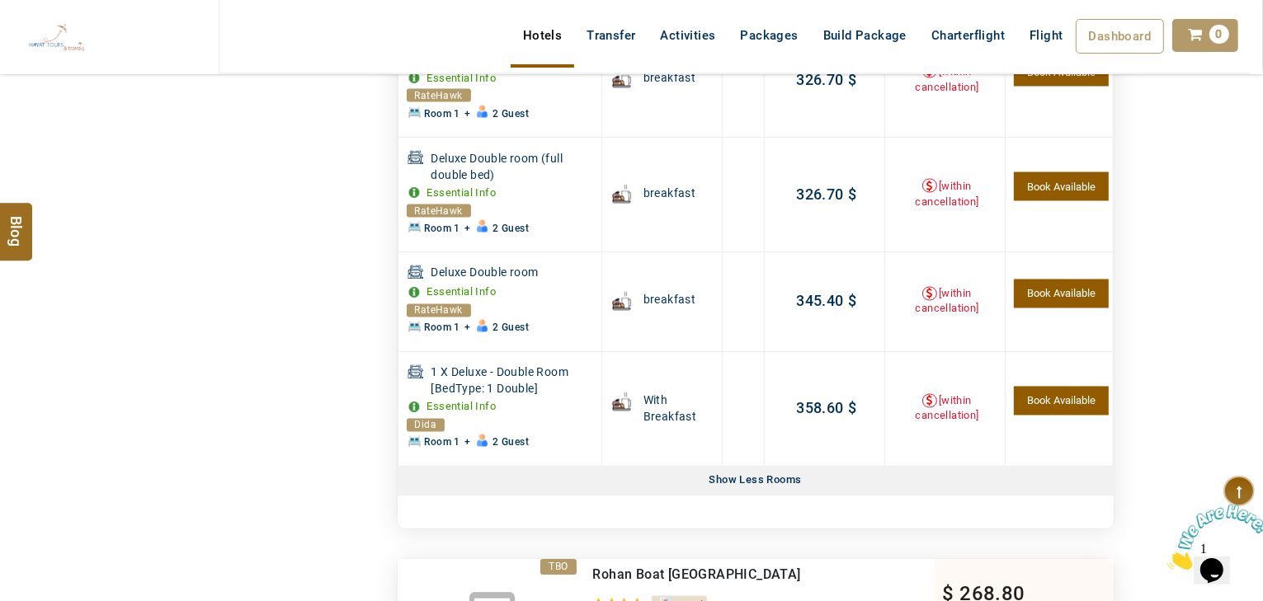
click at [756, 478] on div "Show Less Rooms" at bounding box center [756, 481] width 134 height 29
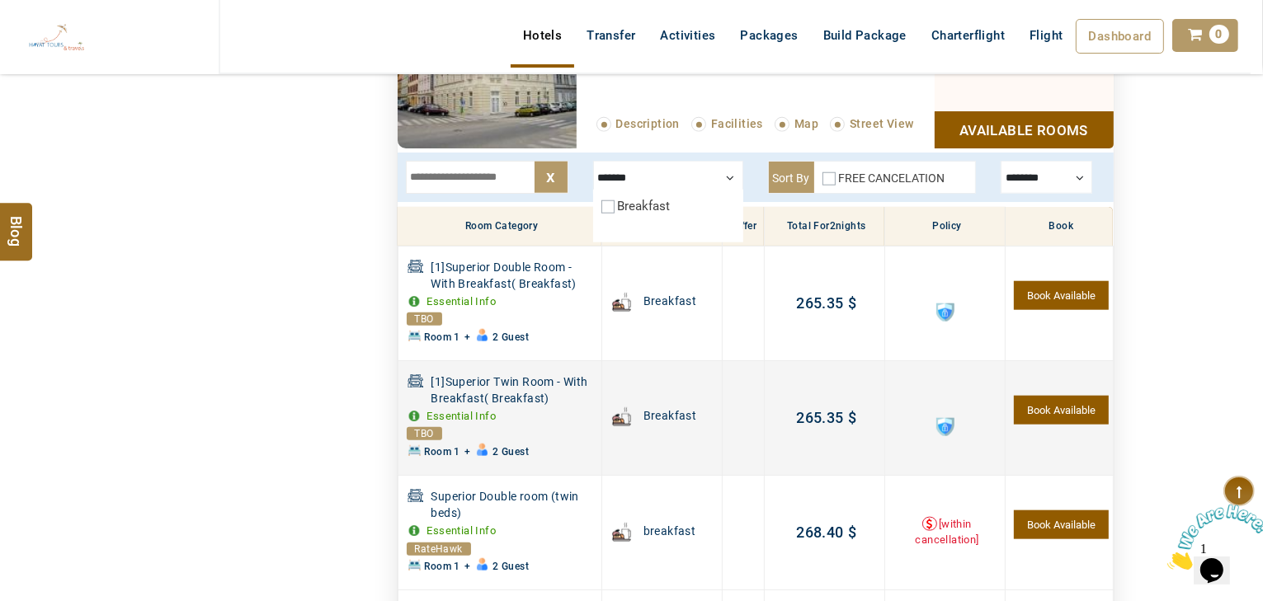
scroll to position [1782, 0]
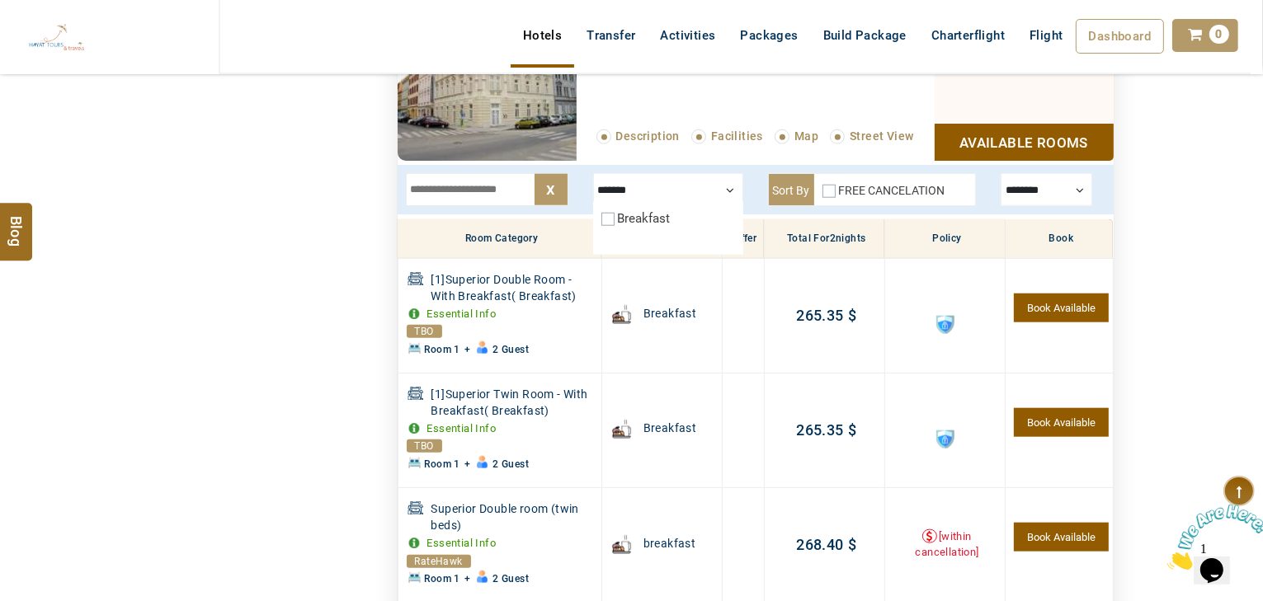
click at [446, 195] on input "text" at bounding box center [487, 189] width 162 height 33
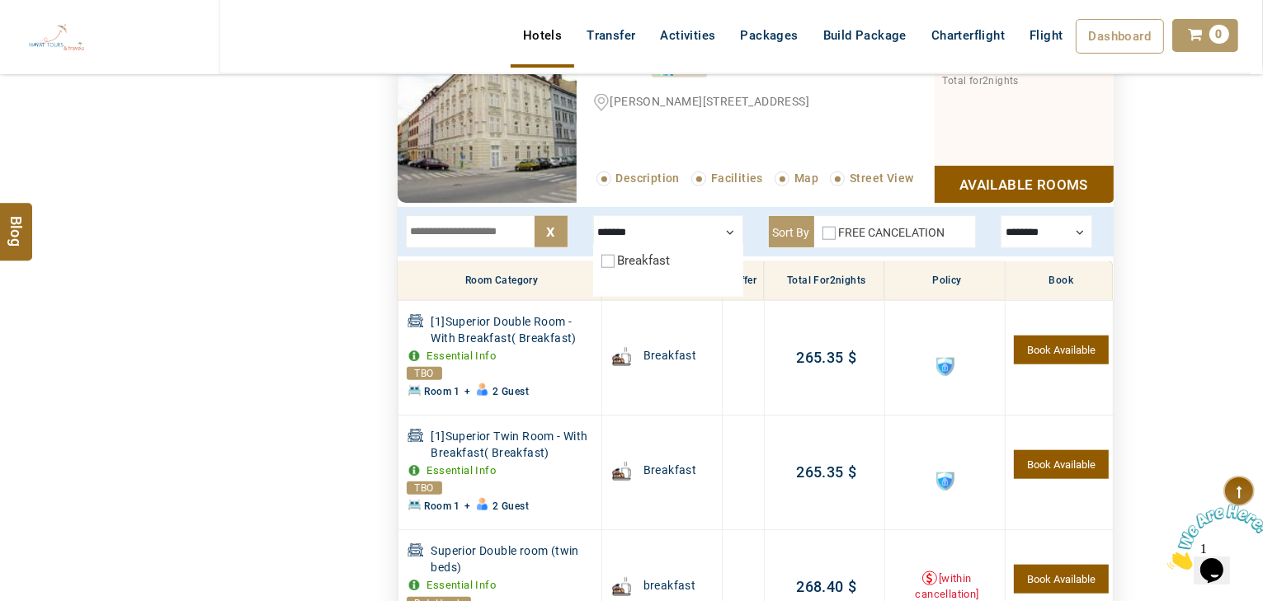
scroll to position [1584, 0]
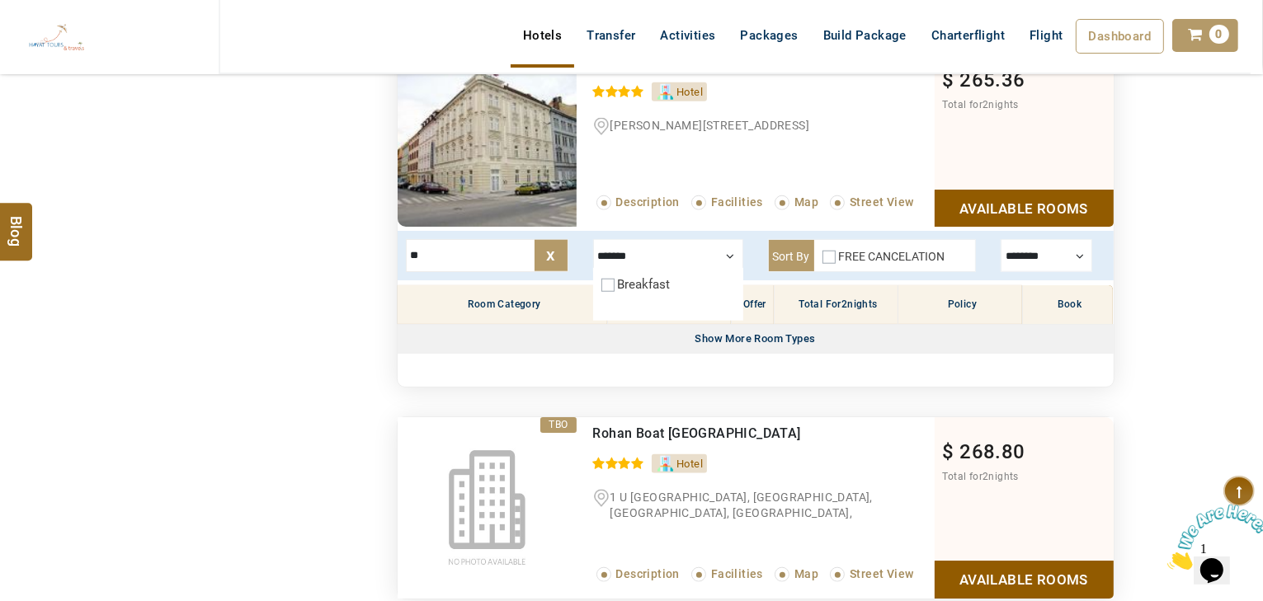
type input "*"
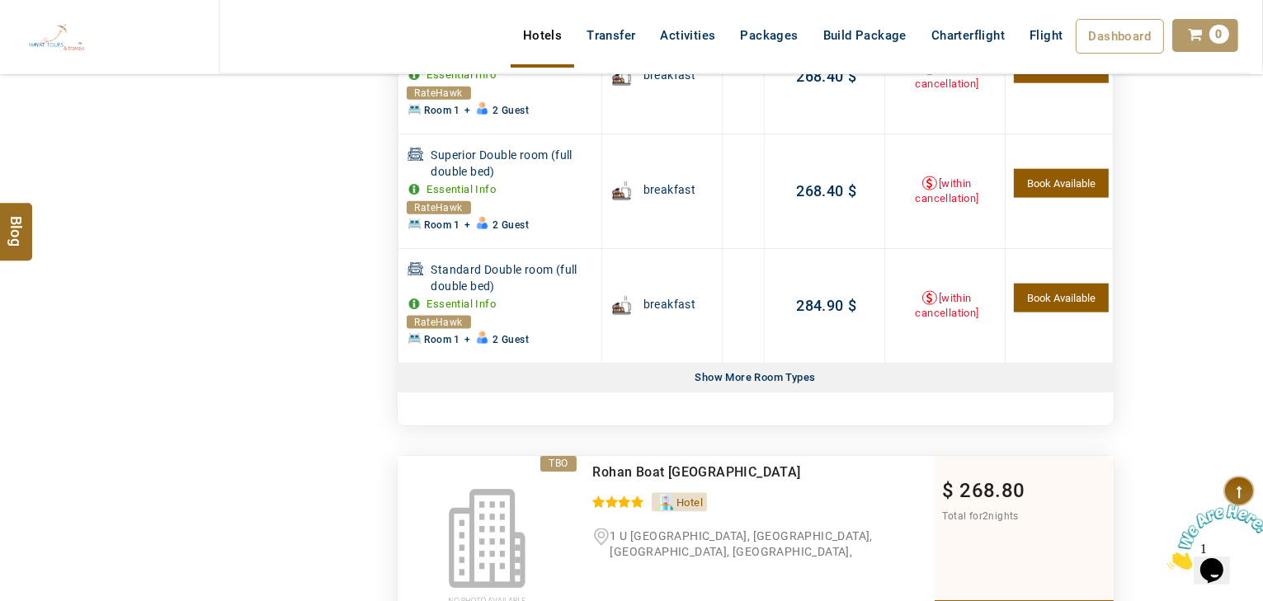
scroll to position [2244, 0]
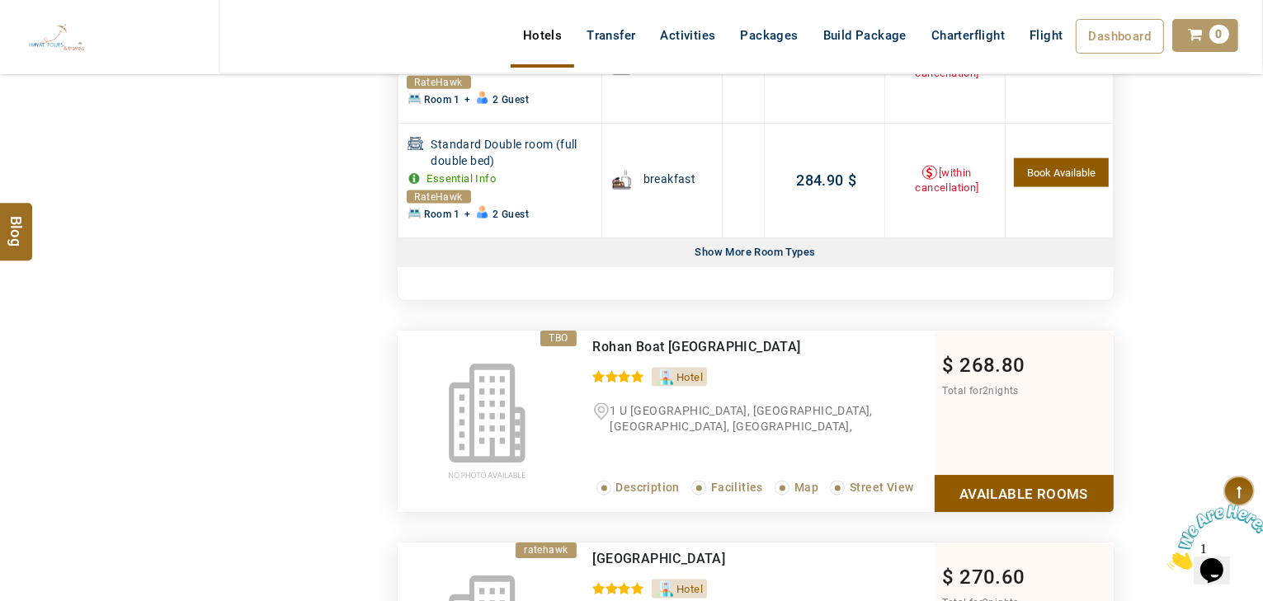
click at [995, 491] on link "Available Rooms" at bounding box center [1024, 493] width 179 height 37
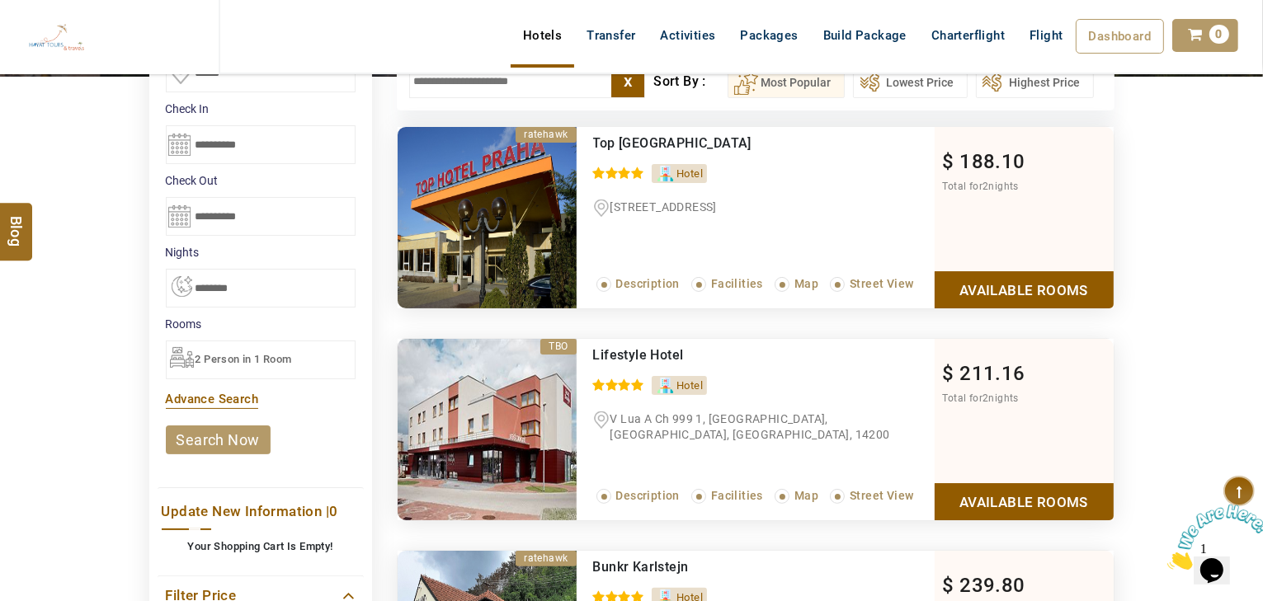
scroll to position [396, 0]
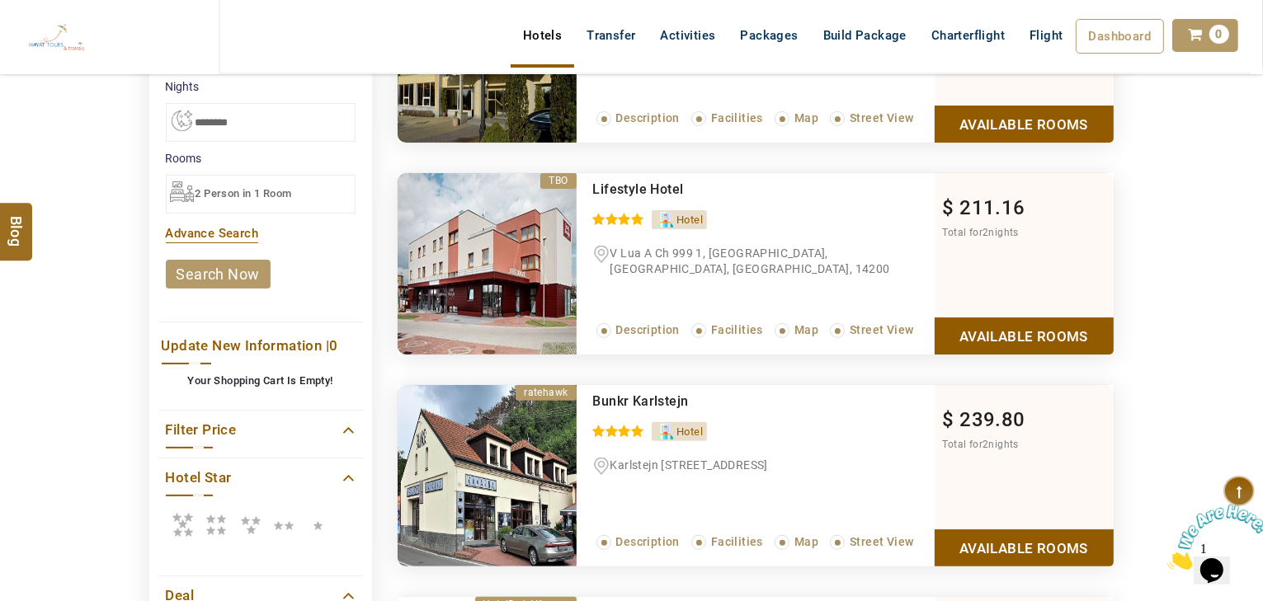
click at [188, 528] on icon at bounding box center [182, 524] width 33 height 33
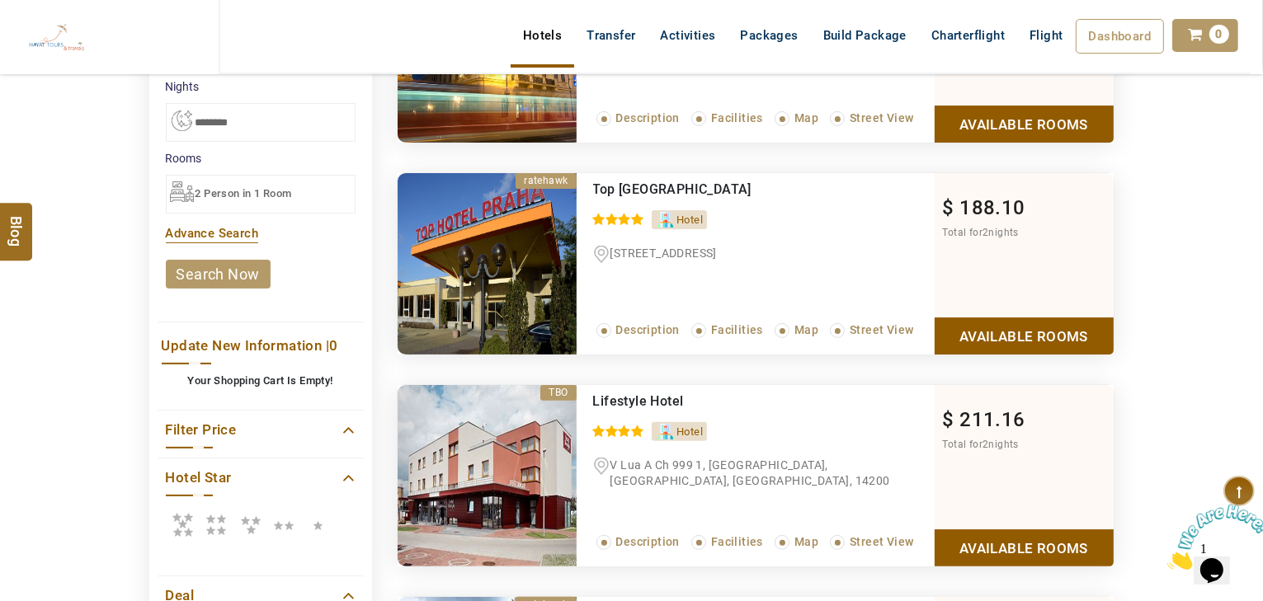
click at [213, 525] on icon at bounding box center [216, 524] width 33 height 33
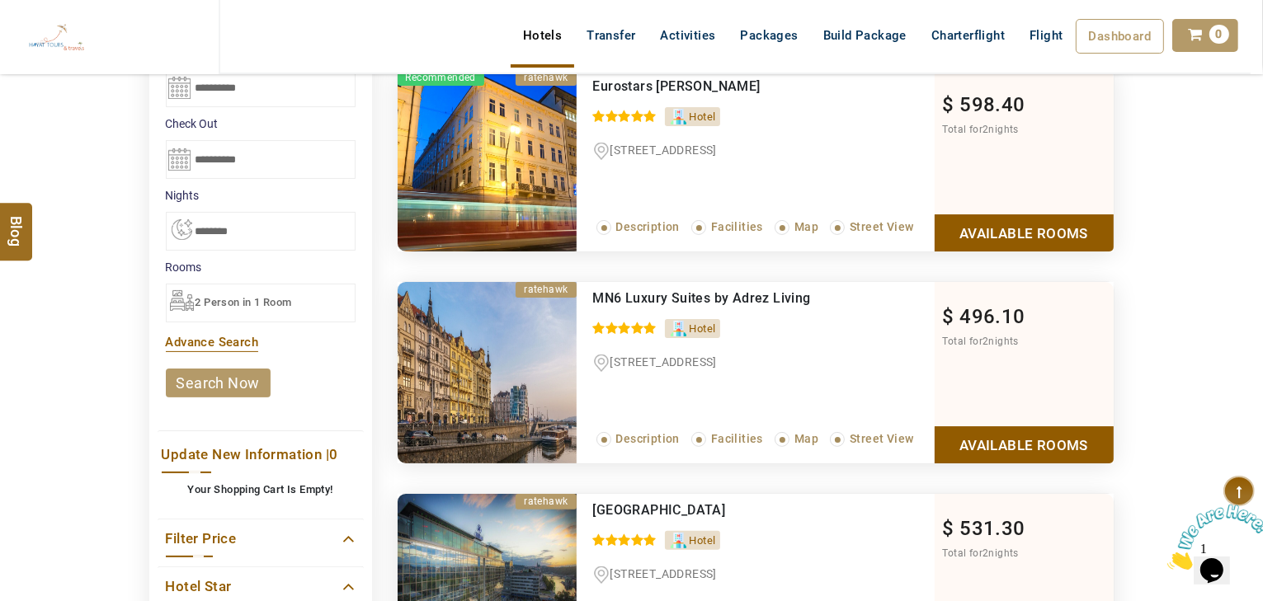
scroll to position [264, 0]
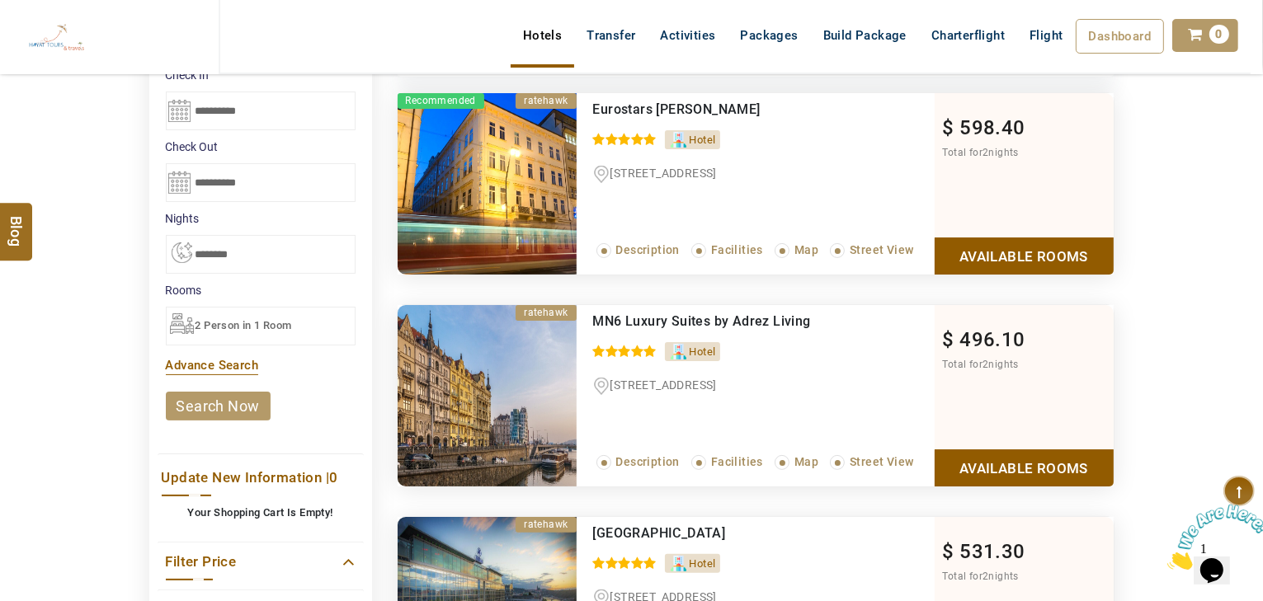
click at [937, 261] on link "Available Rooms" at bounding box center [1024, 256] width 179 height 37
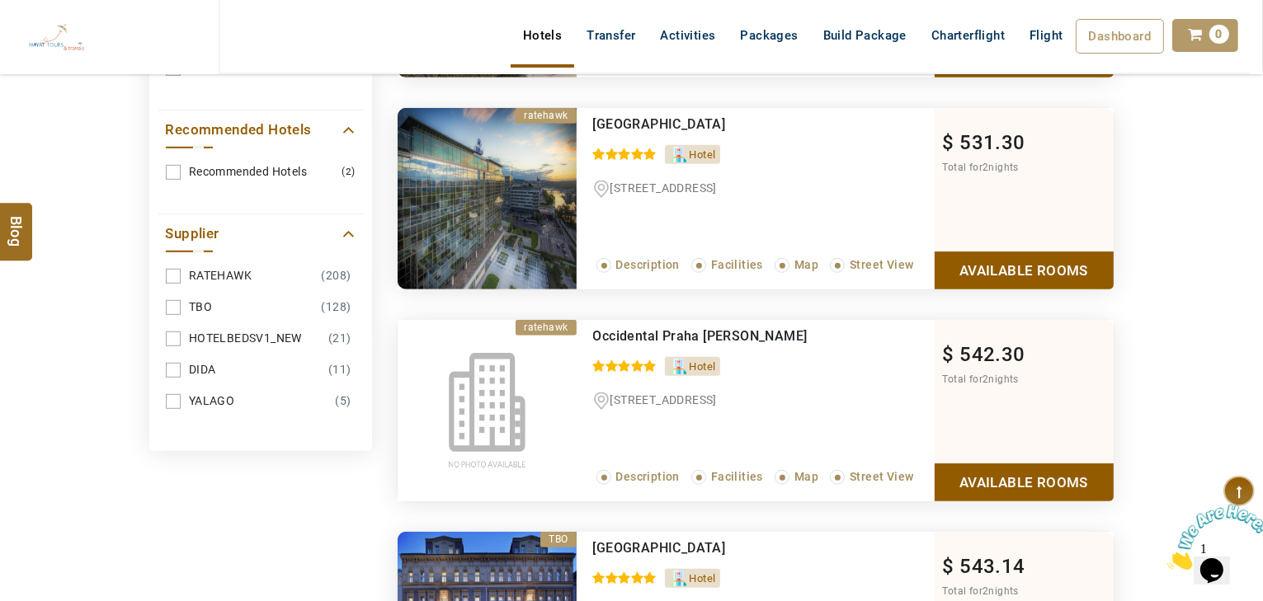
scroll to position [1122, 0]
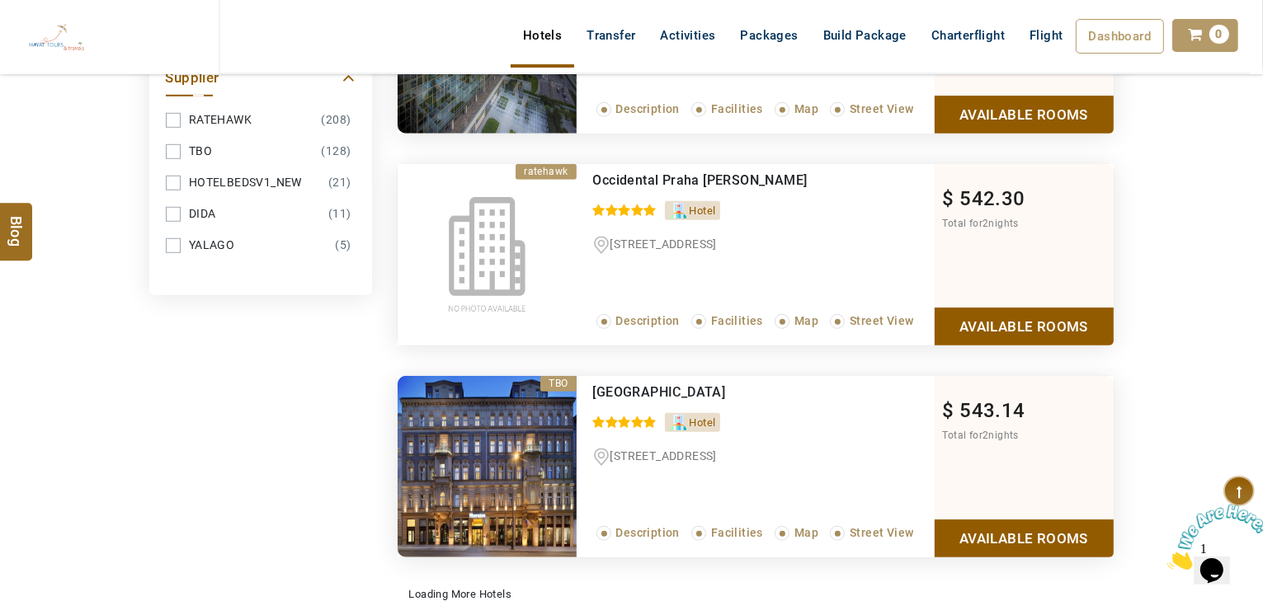
click at [1012, 314] on link "Available Rooms" at bounding box center [1024, 326] width 179 height 37
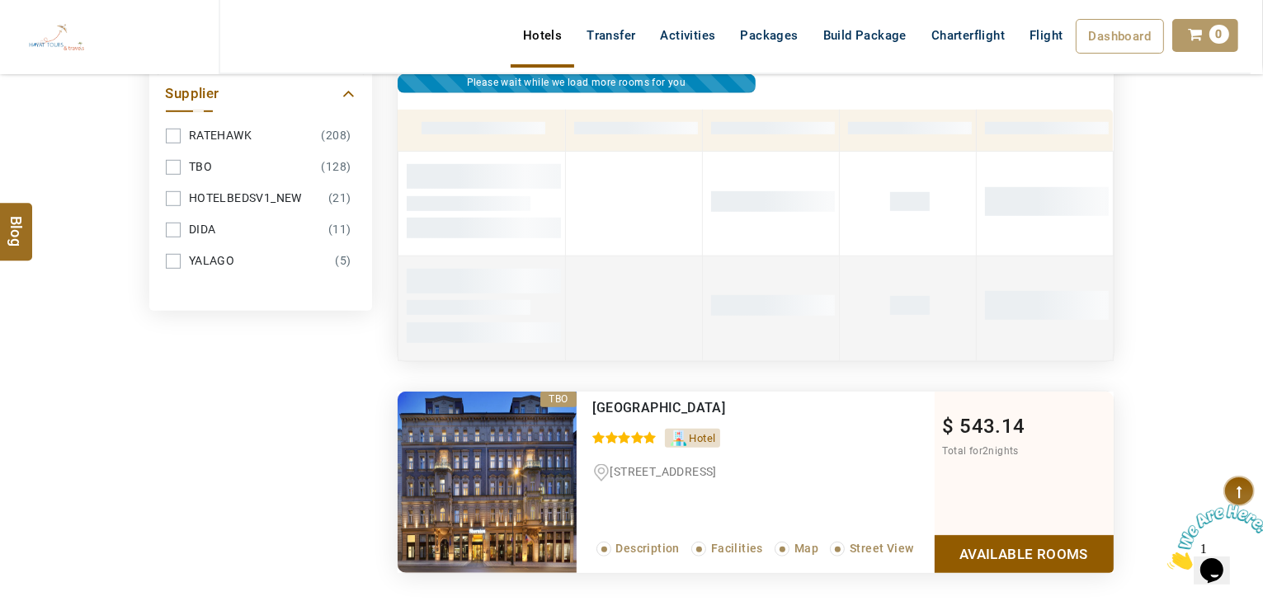
scroll to position [1172, 0]
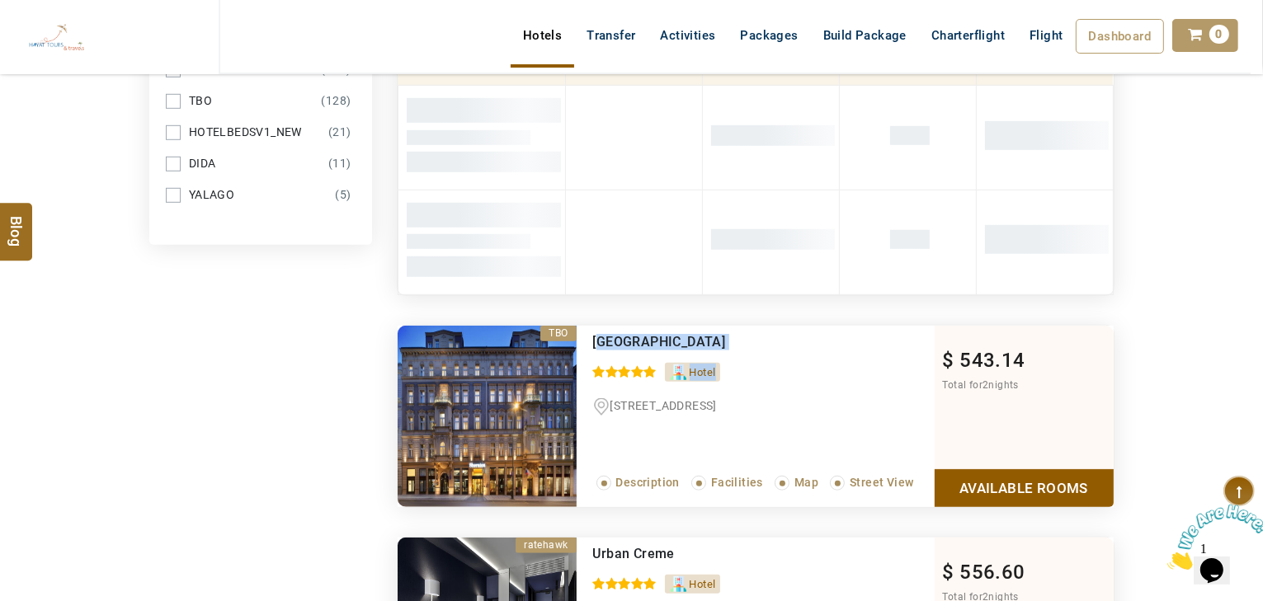
drag, startPoint x: 796, startPoint y: 351, endPoint x: 713, endPoint y: 350, distance: 83.3
click at [599, 332] on div "Radisson Blu Hotel Prague 0 / 5 Hotel Zitna, 561/8, Prague, Prague, Czechia, 12…" at bounding box center [756, 416] width 358 height 181
click at [845, 379] on div "Radisson Blu Hotel Prague 0 / 5 Hotel Zitna, 561/8, Prague, Prague, Czechia, 12…" at bounding box center [756, 416] width 358 height 181
drag, startPoint x: 779, startPoint y: 336, endPoint x: 601, endPoint y: 336, distance: 177.3
click at [591, 338] on div "Radisson Blu Hotel Prague 0 / 5 Hotel Zitna, 561/8, Prague, Prague, Czechia, 12…" at bounding box center [756, 416] width 358 height 181
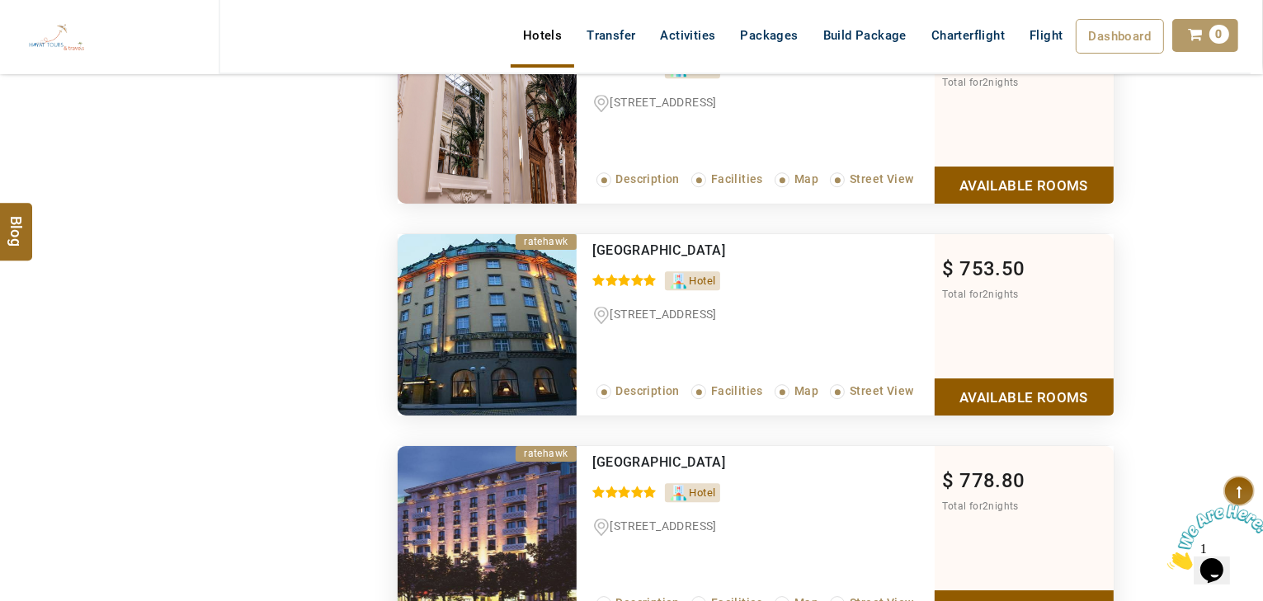
scroll to position [5065, 0]
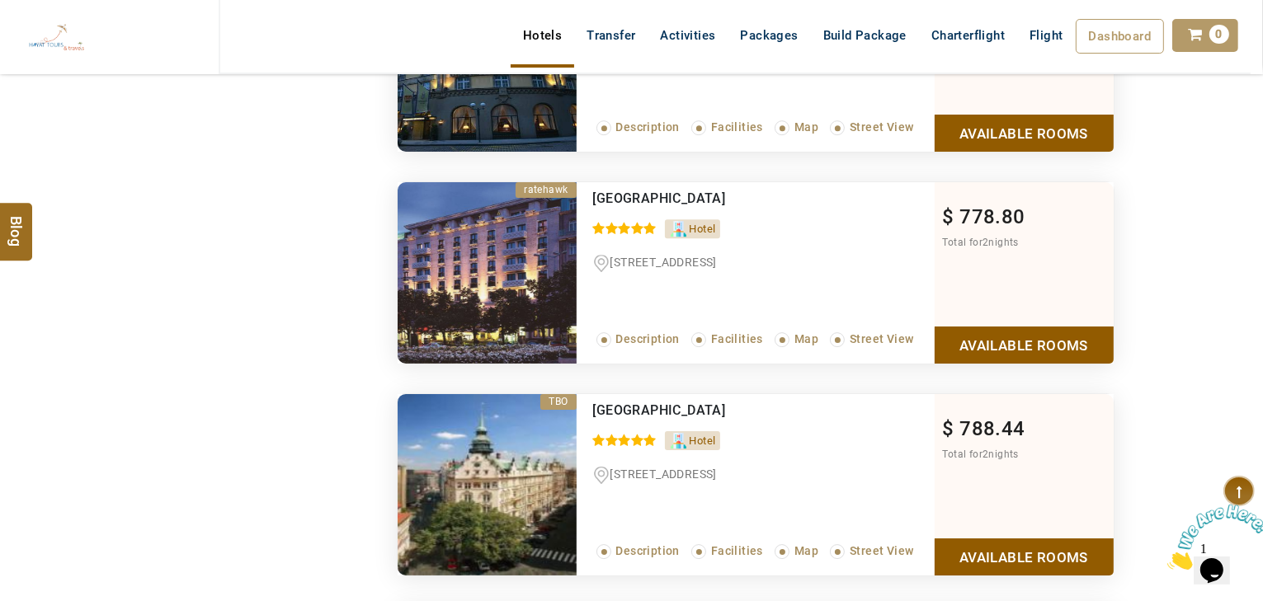
click at [1039, 340] on link "Available Rooms" at bounding box center [1024, 345] width 179 height 37
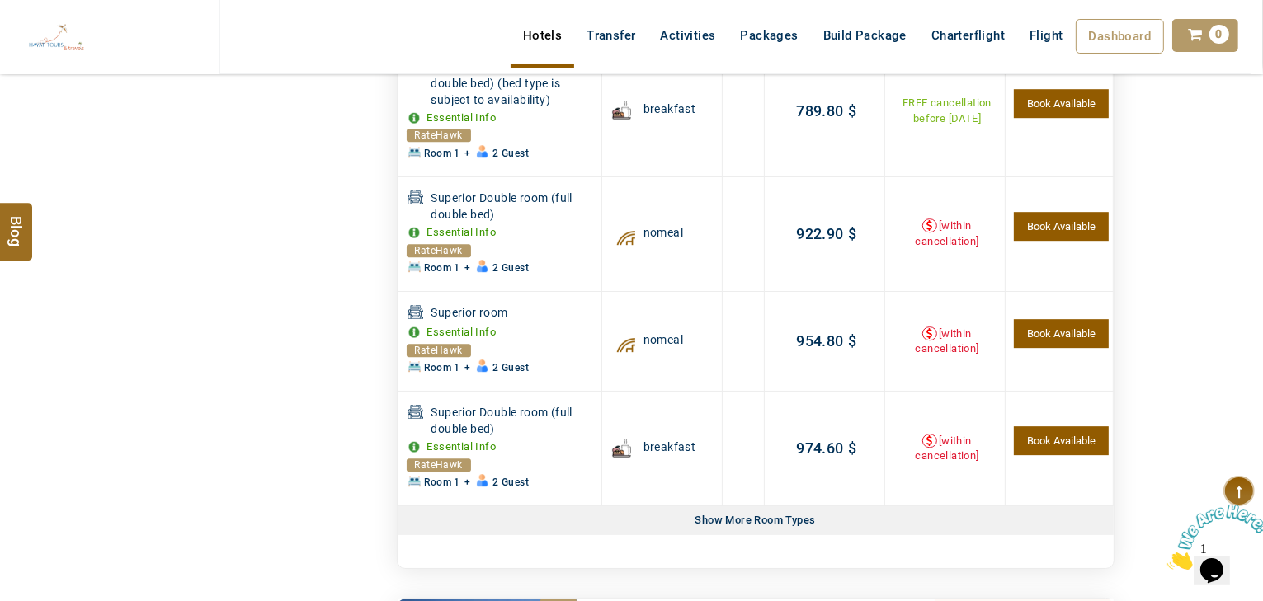
scroll to position [5009, 0]
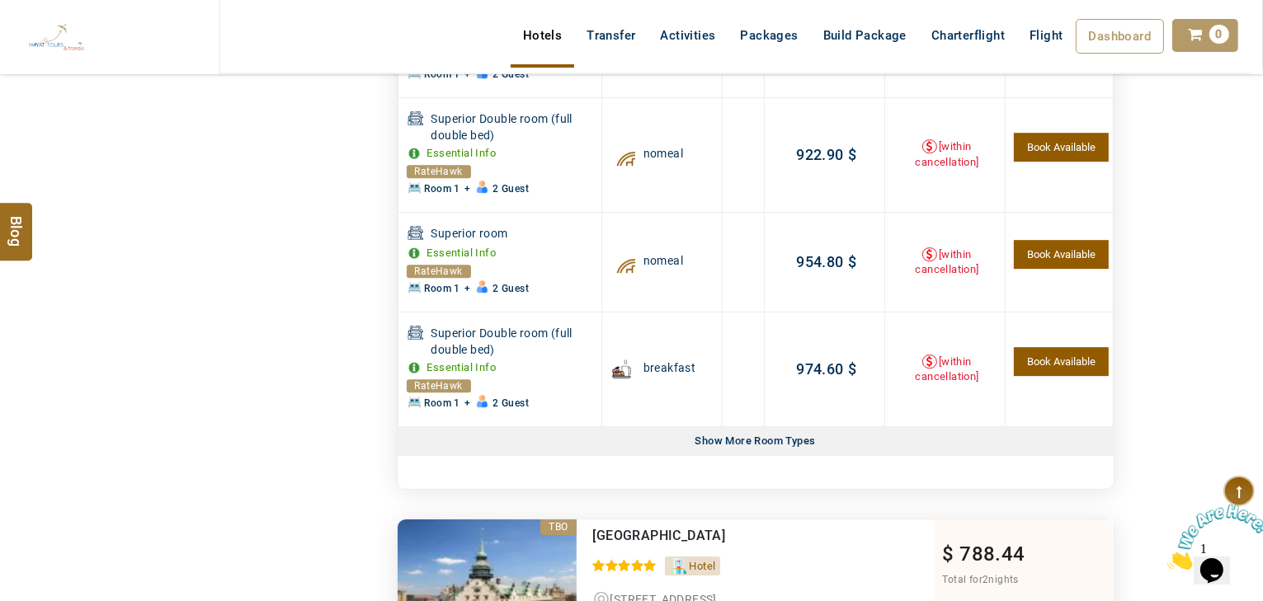
click at [715, 427] on div "Show More Room Types" at bounding box center [756, 441] width 134 height 29
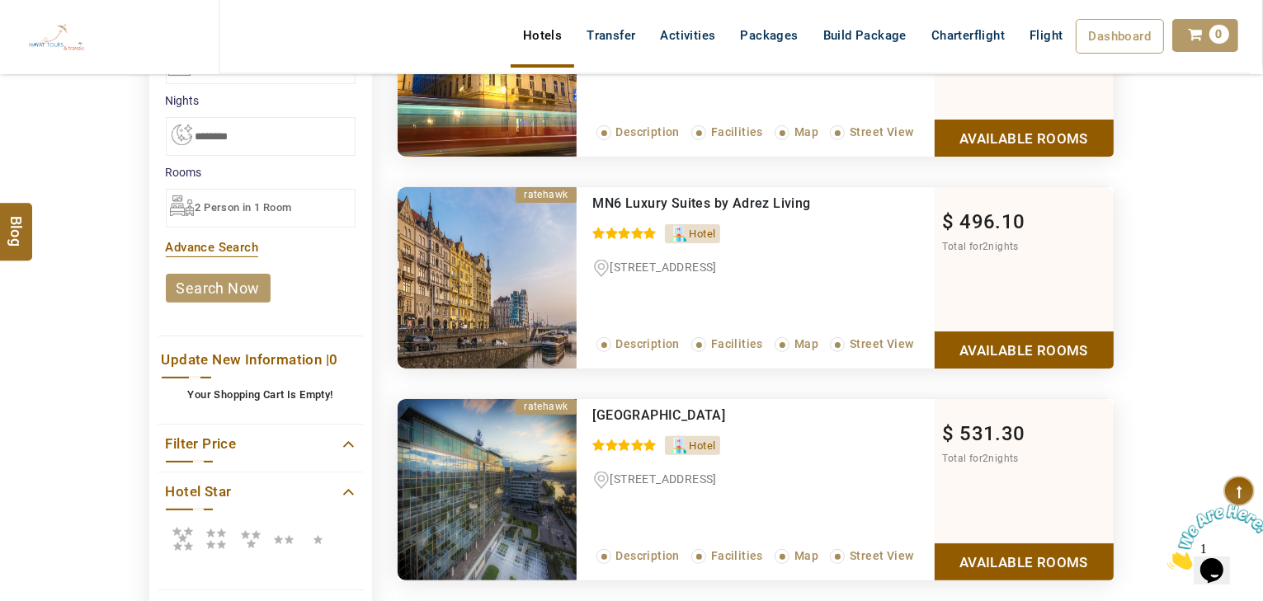
scroll to position [462, 0]
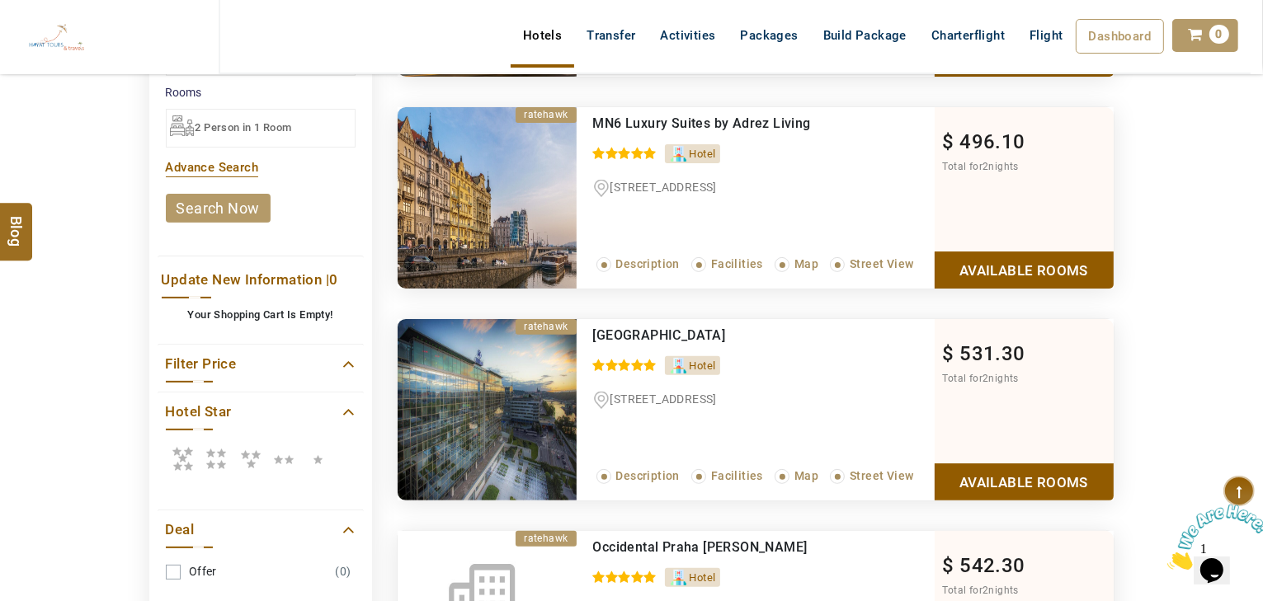
click at [222, 469] on icon at bounding box center [216, 458] width 33 height 33
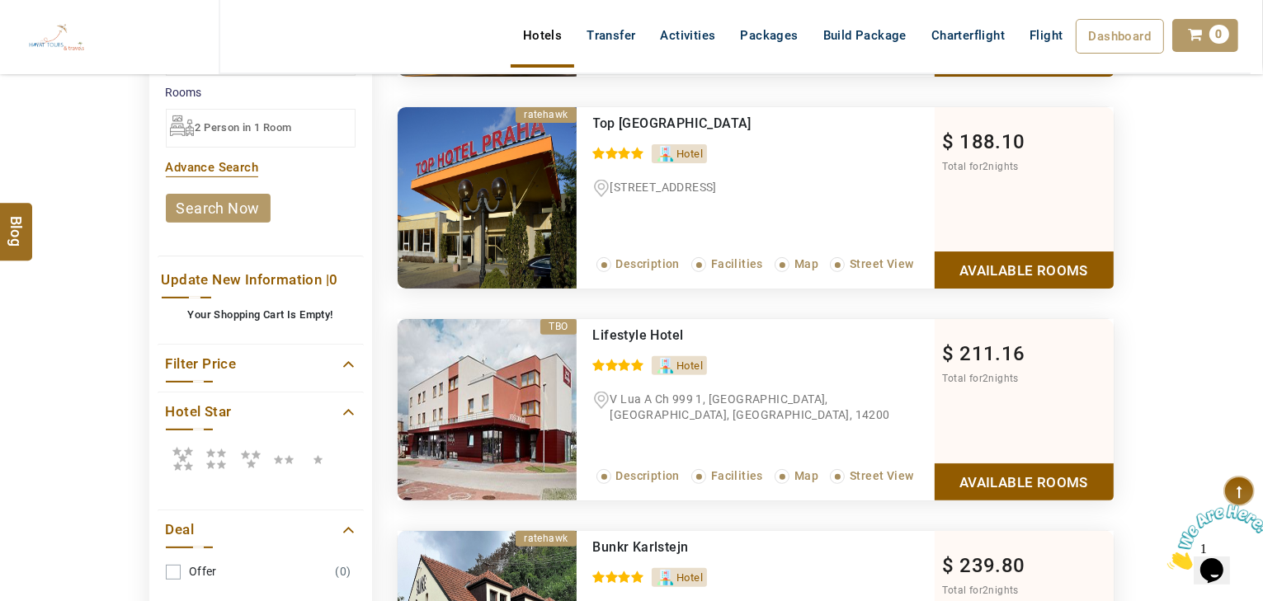
click at [186, 463] on icon at bounding box center [182, 458] width 33 height 33
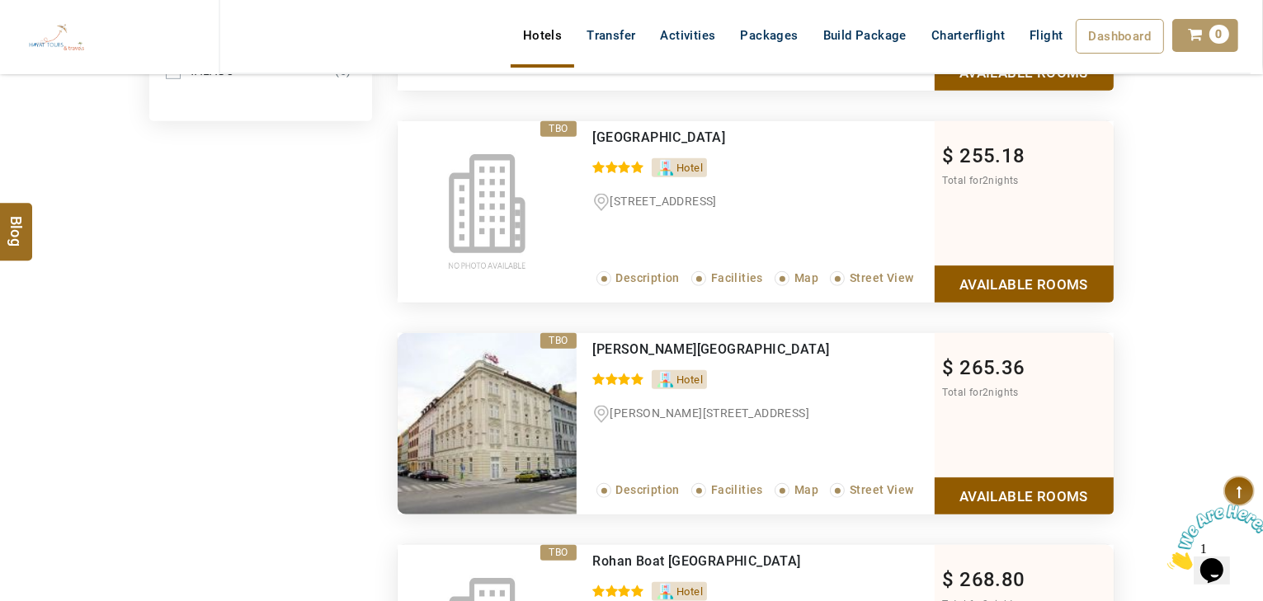
scroll to position [1320, 0]
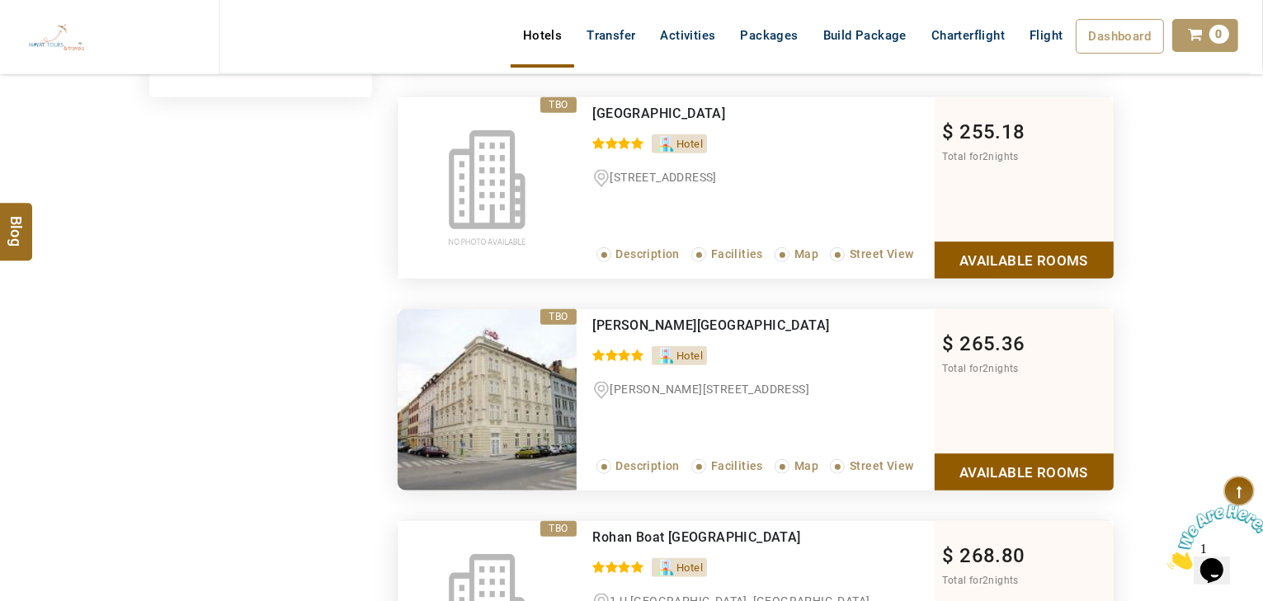
click at [969, 469] on link "Available Rooms" at bounding box center [1024, 472] width 179 height 37
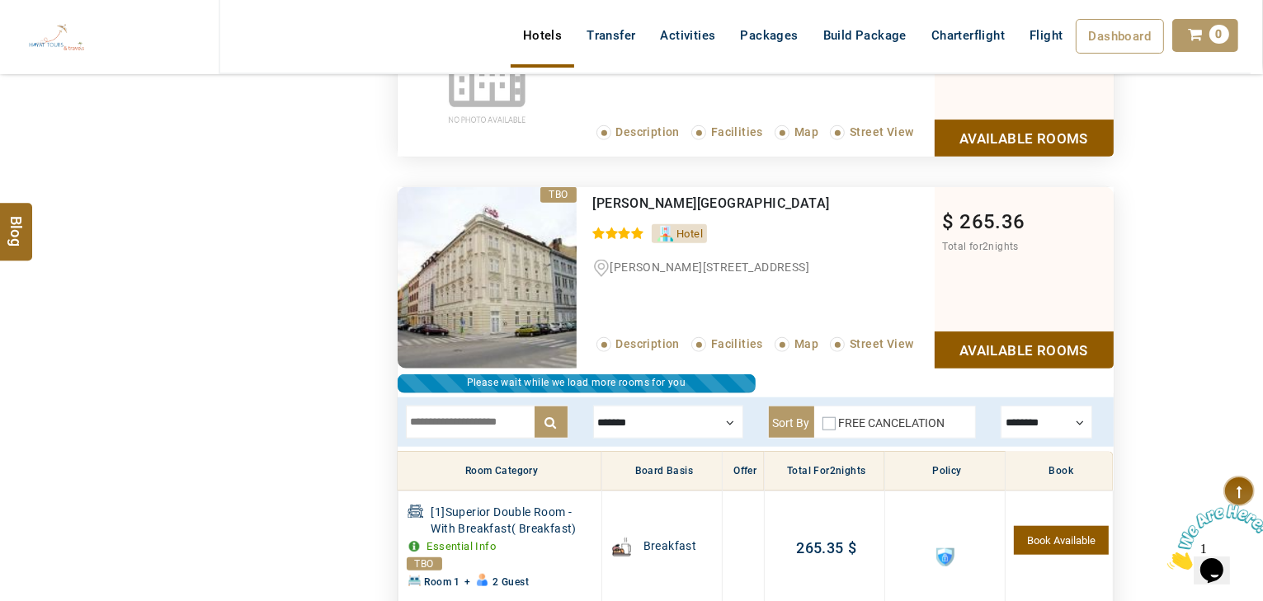
scroll to position [1518, 0]
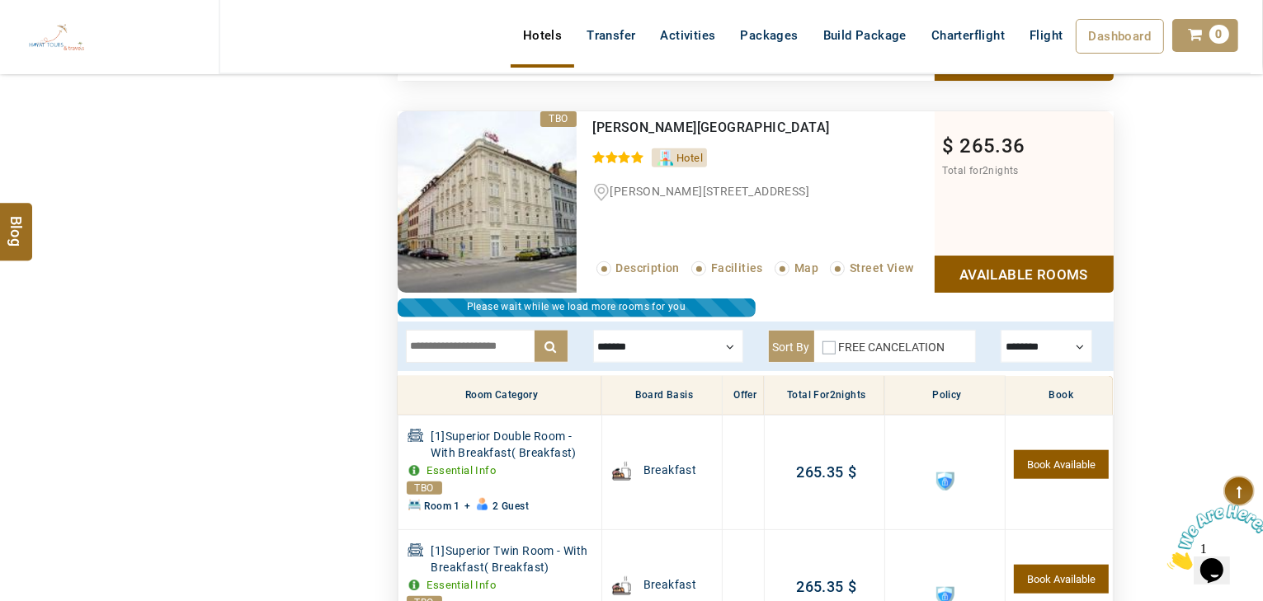
click at [462, 341] on input "text" at bounding box center [487, 346] width 162 height 33
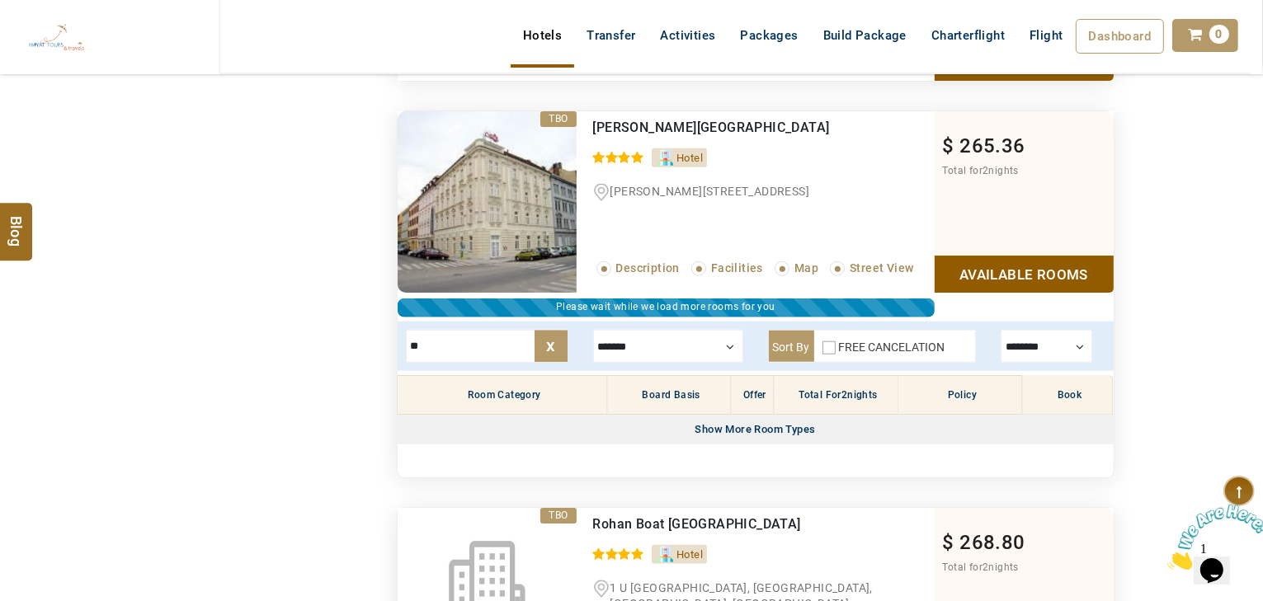
type input "*"
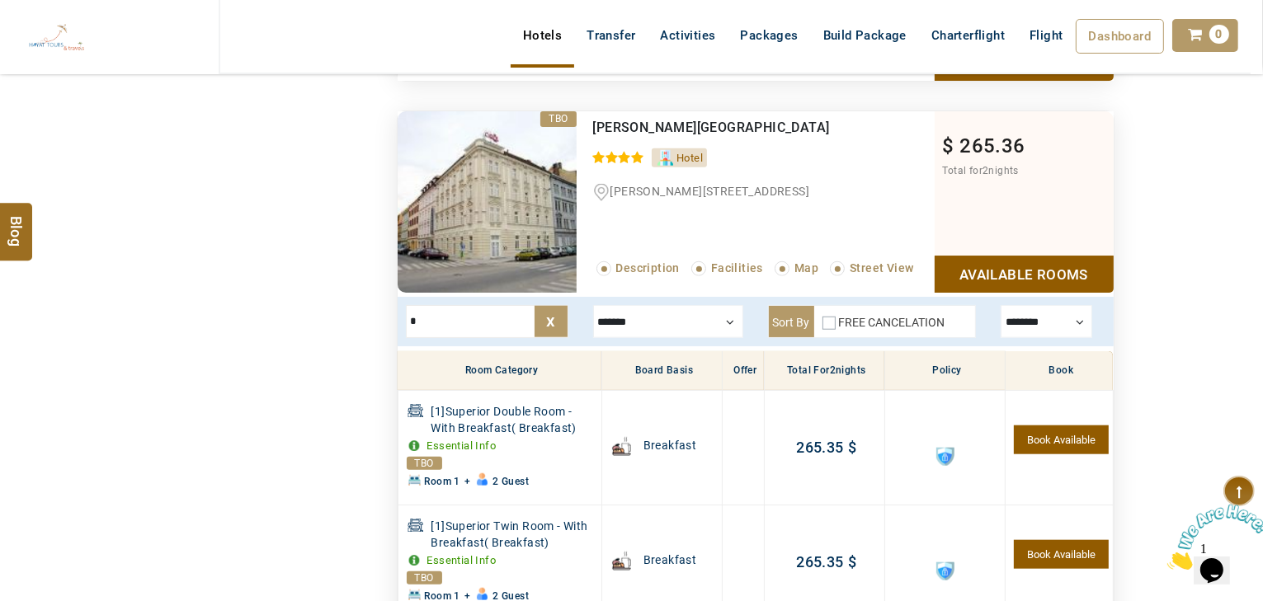
drag, startPoint x: 462, startPoint y: 343, endPoint x: 492, endPoint y: 327, distance: 34.0
click at [492, 327] on input "*" at bounding box center [487, 321] width 162 height 33
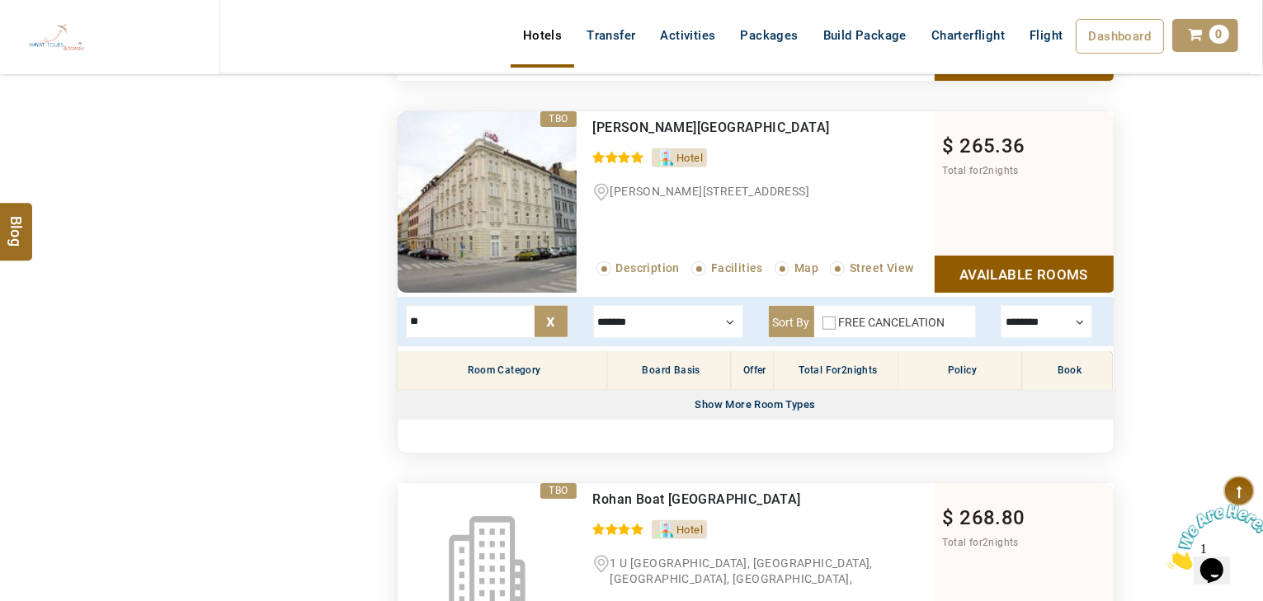
type input "*"
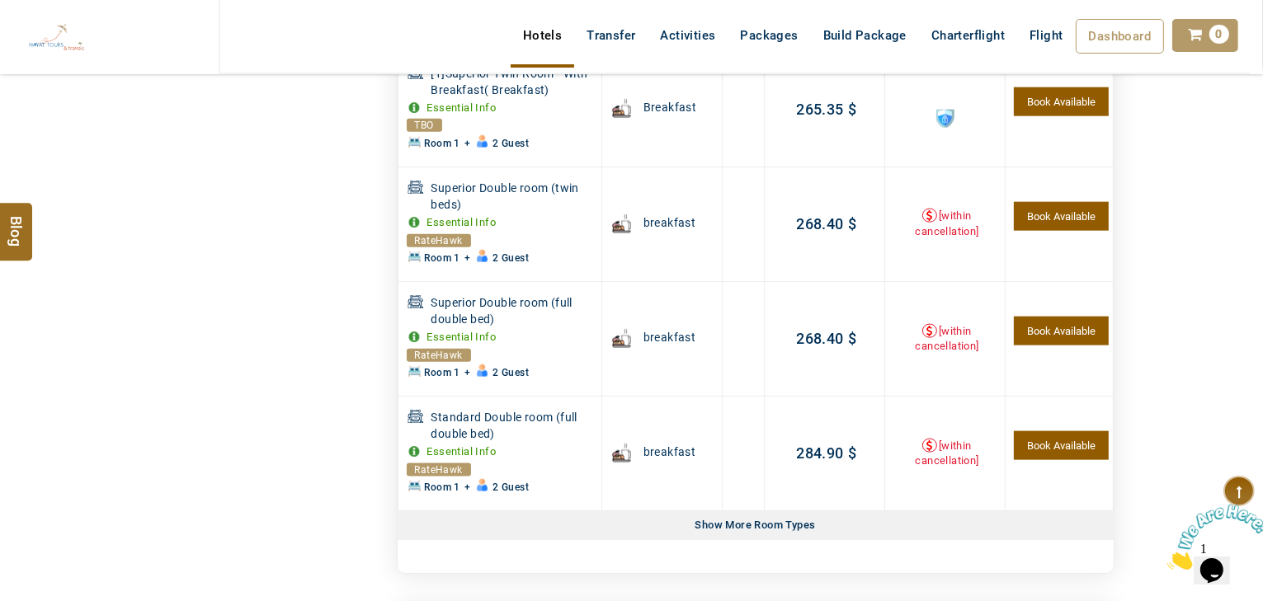
scroll to position [2046, 0]
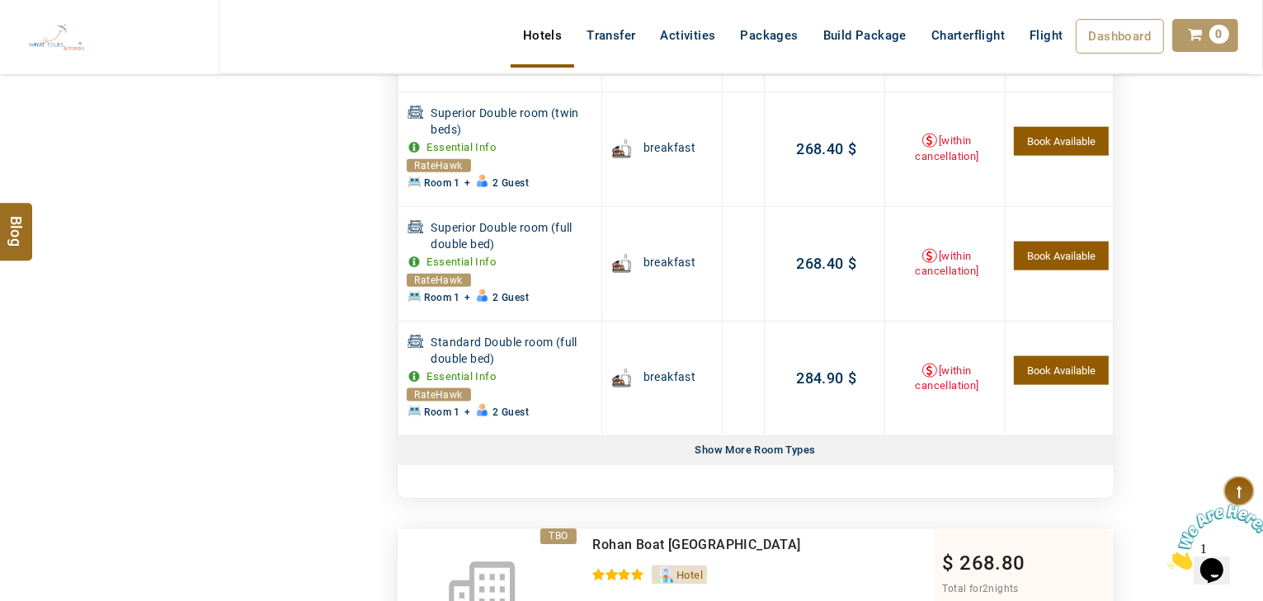
click at [713, 446] on div "Show More Room Types" at bounding box center [756, 450] width 134 height 29
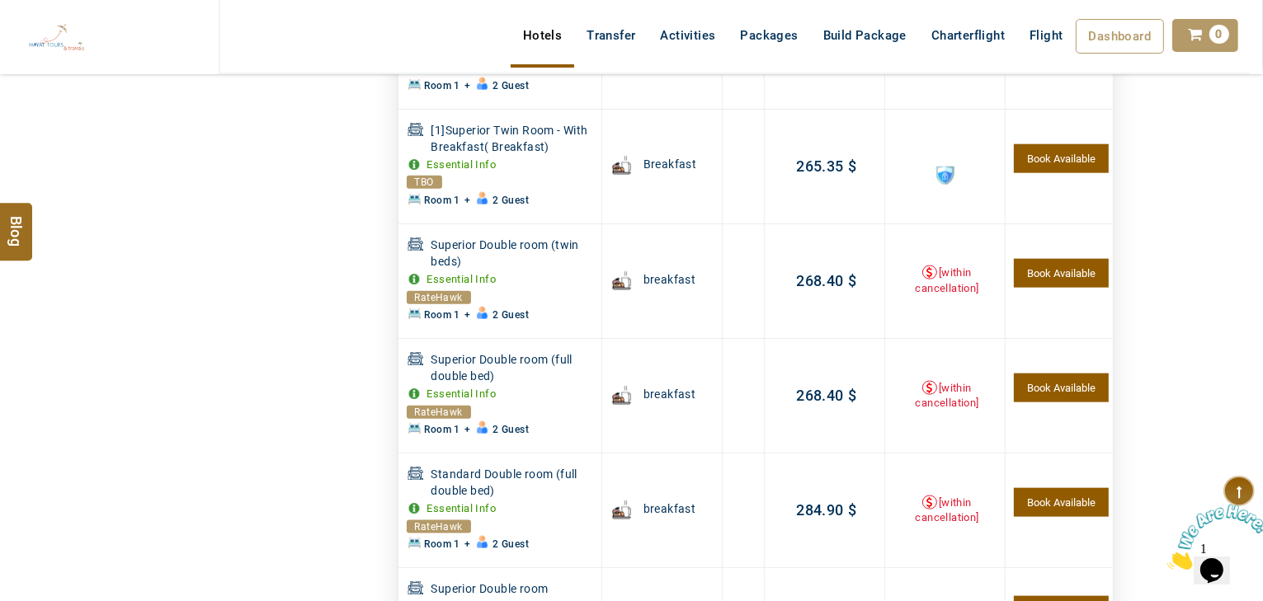
scroll to position [1452, 0]
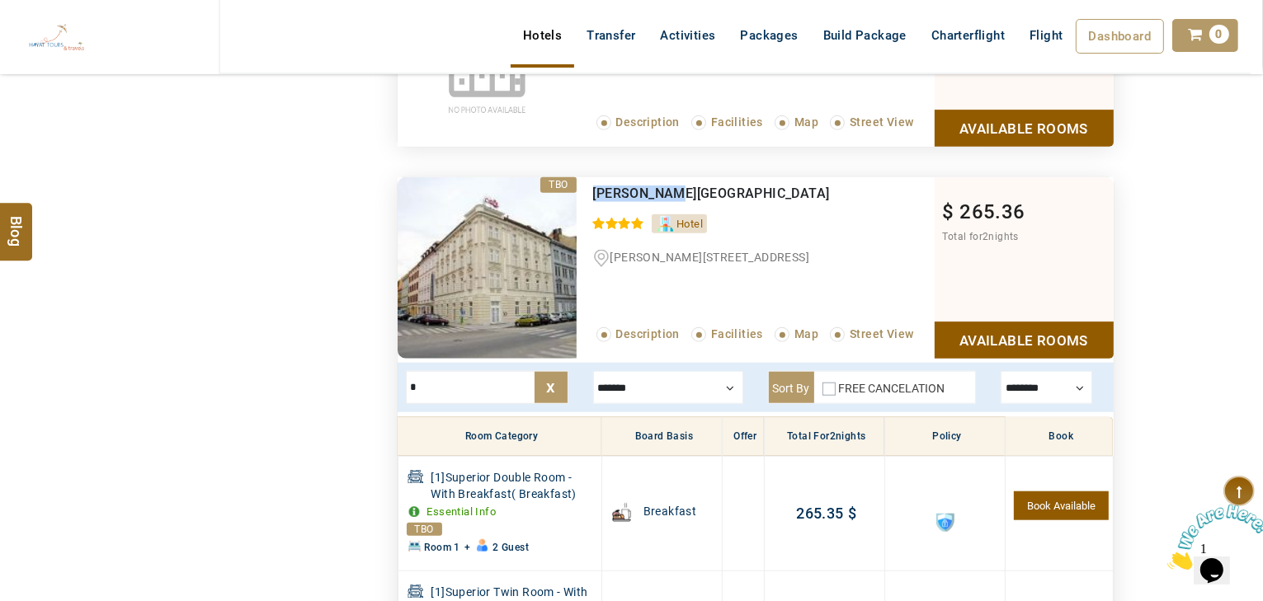
drag, startPoint x: 673, startPoint y: 191, endPoint x: 594, endPoint y: 192, distance: 79.2
click at [594, 192] on div "Carol Hotel" at bounding box center [729, 194] width 273 height 16
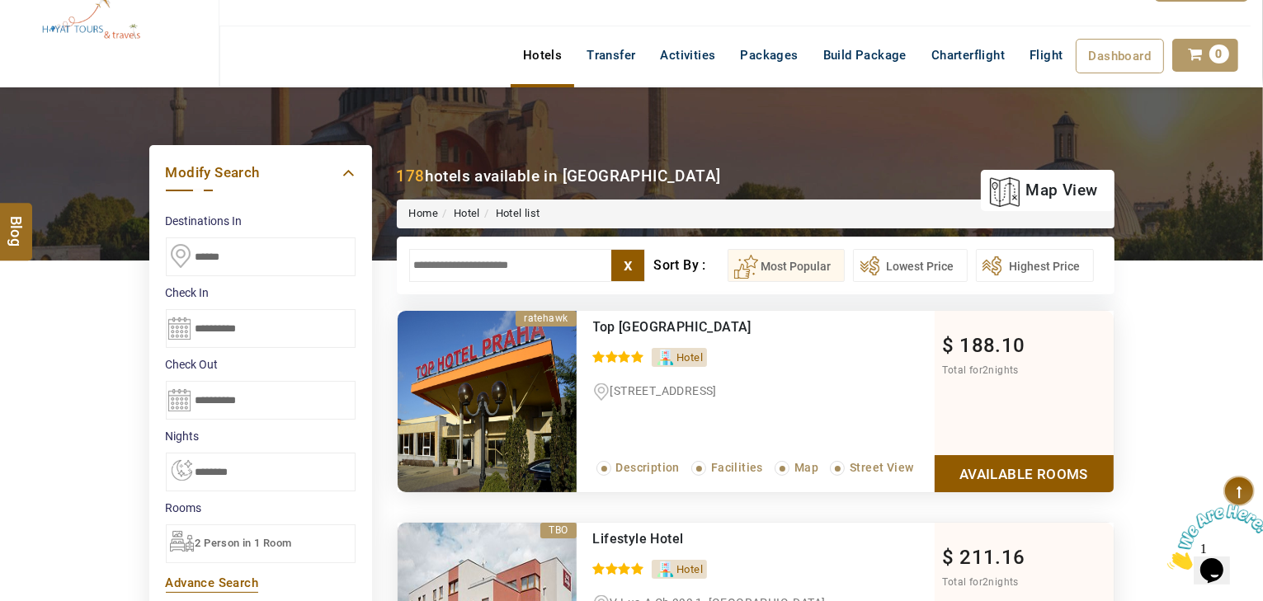
scroll to position [0, 0]
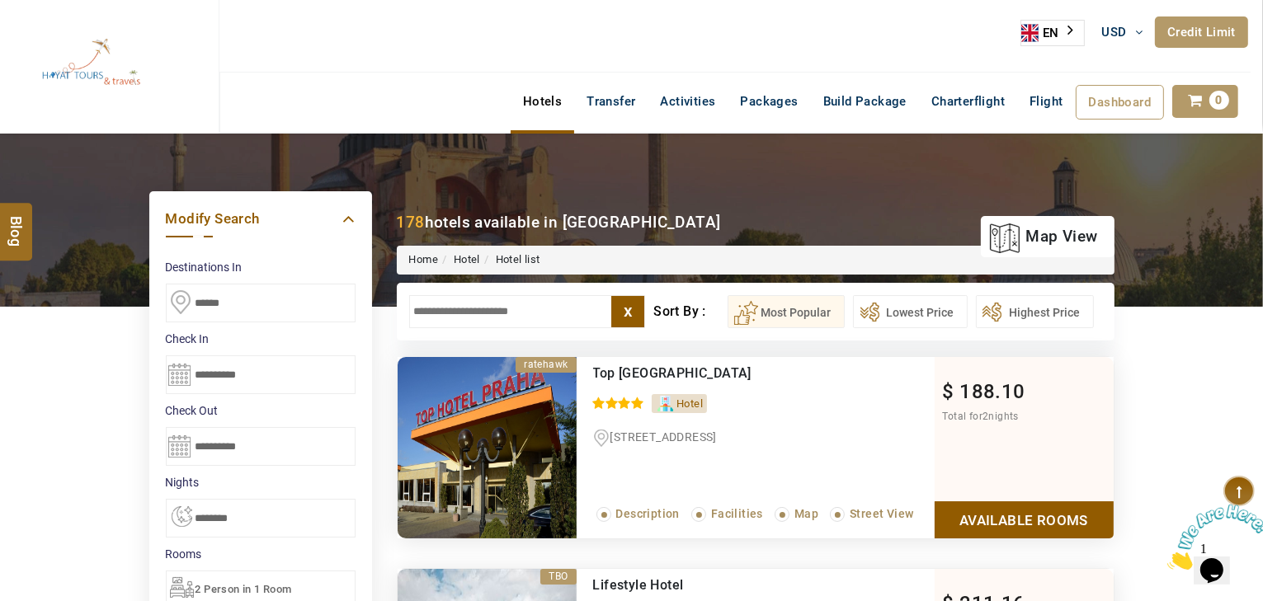
click at [516, 310] on input "text" at bounding box center [527, 311] width 237 height 33
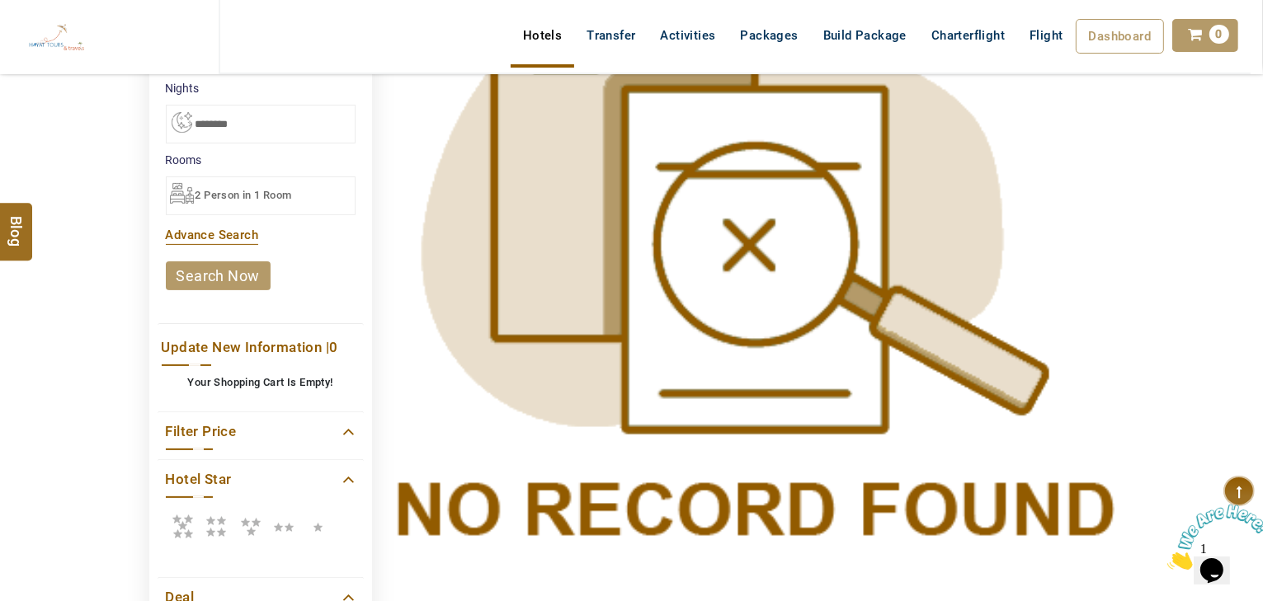
scroll to position [396, 0]
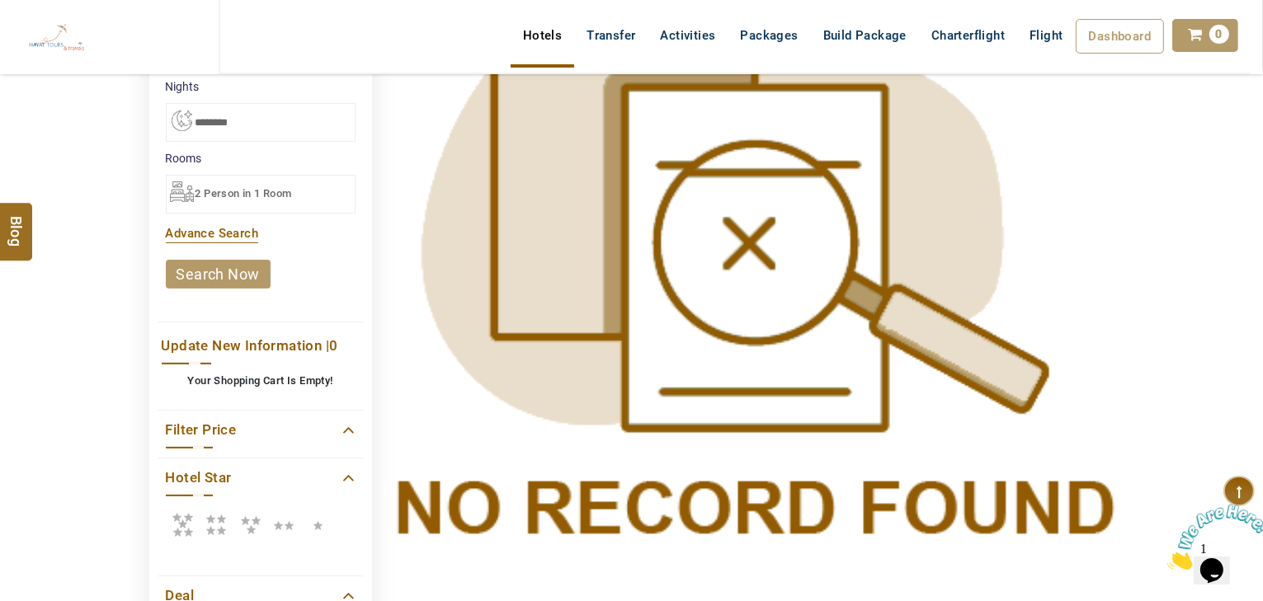
type input "**********"
click at [227, 518] on icon at bounding box center [216, 524] width 33 height 33
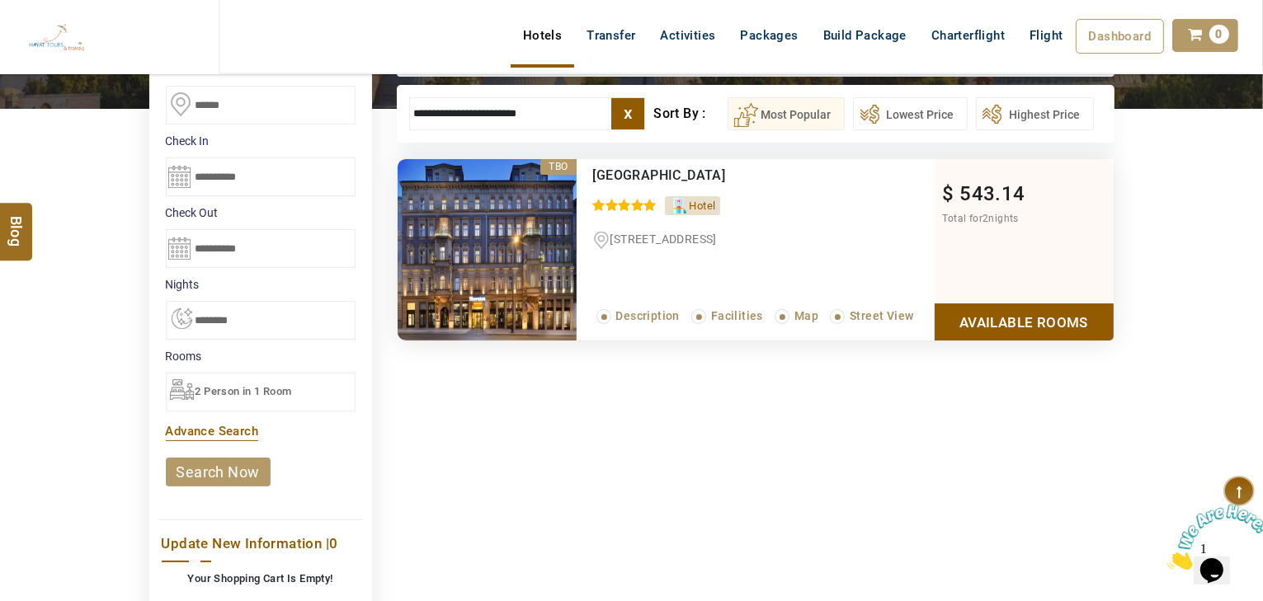
click at [1048, 318] on link "Available Rooms" at bounding box center [1024, 322] width 179 height 37
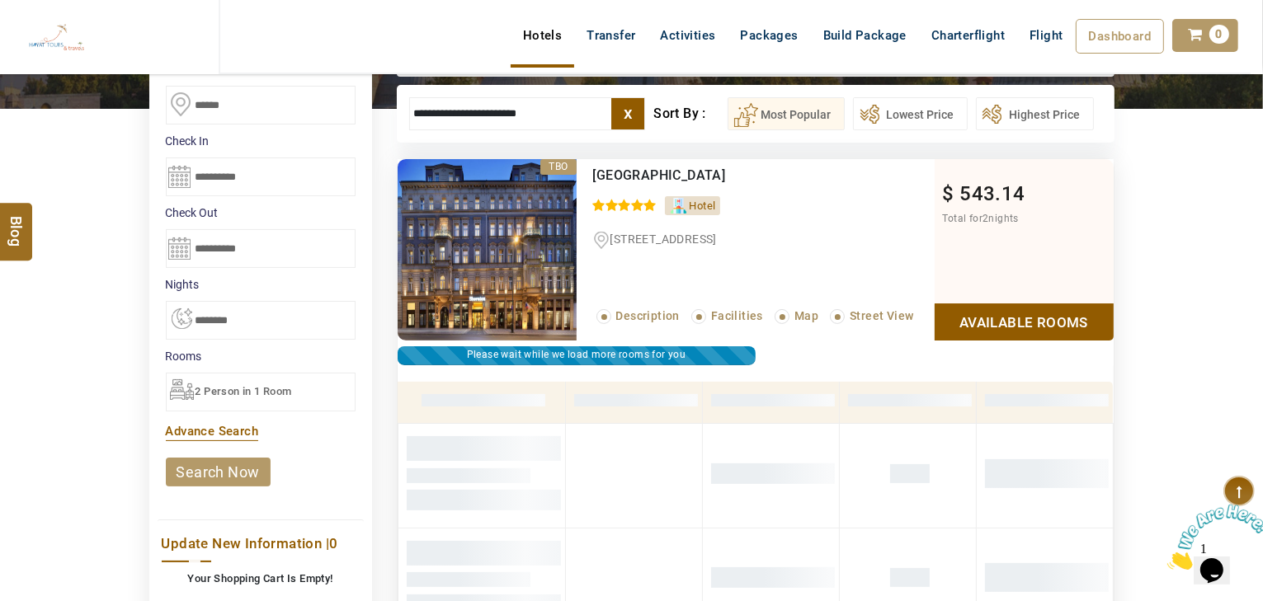
scroll to position [314, 0]
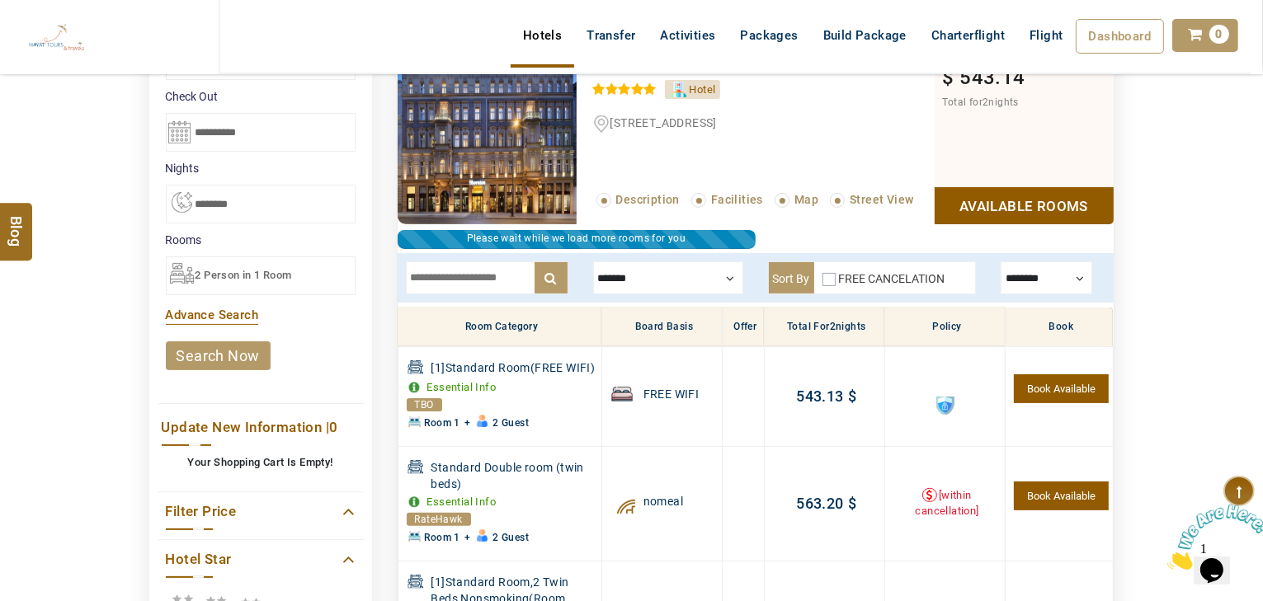
click at [454, 288] on input "text" at bounding box center [487, 277] width 162 height 33
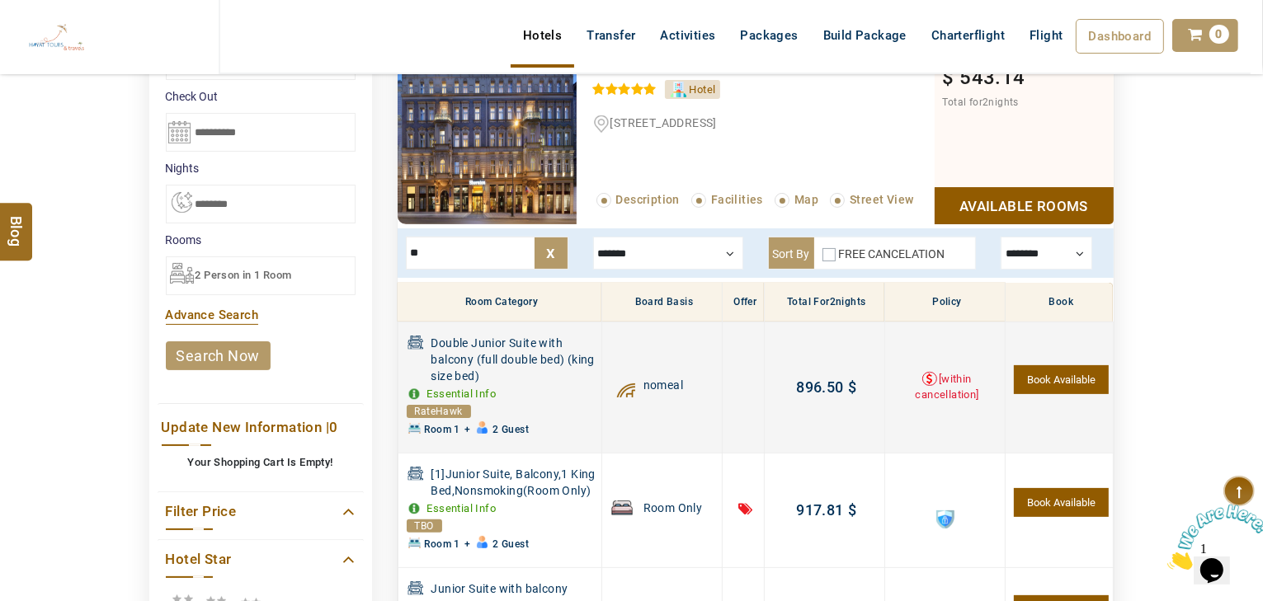
type input "**"
drag, startPoint x: 425, startPoint y: 358, endPoint x: 471, endPoint y: 357, distance: 46.2
click at [471, 357] on div "Double Junior Suite with balcony (full double bed) (king size bed)" at bounding box center [502, 359] width 191 height 49
copy span "balcony"
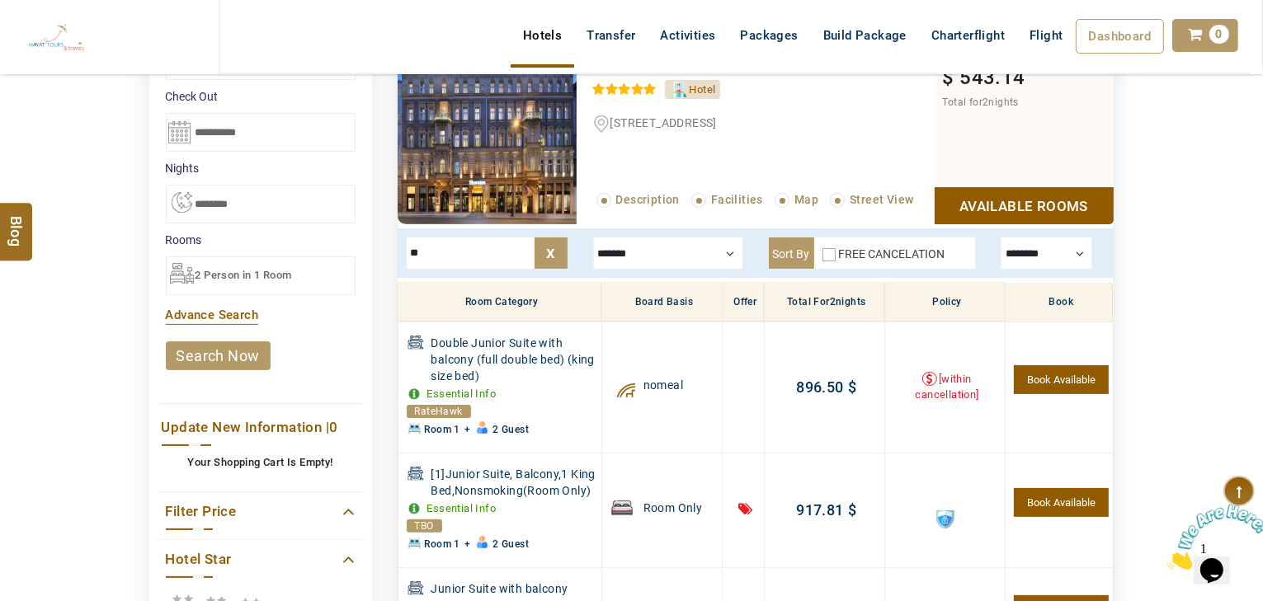
drag, startPoint x: 454, startPoint y: 257, endPoint x: 322, endPoint y: 254, distance: 132.8
click at [322, 254] on div "**********" at bounding box center [632, 572] width 990 height 1061
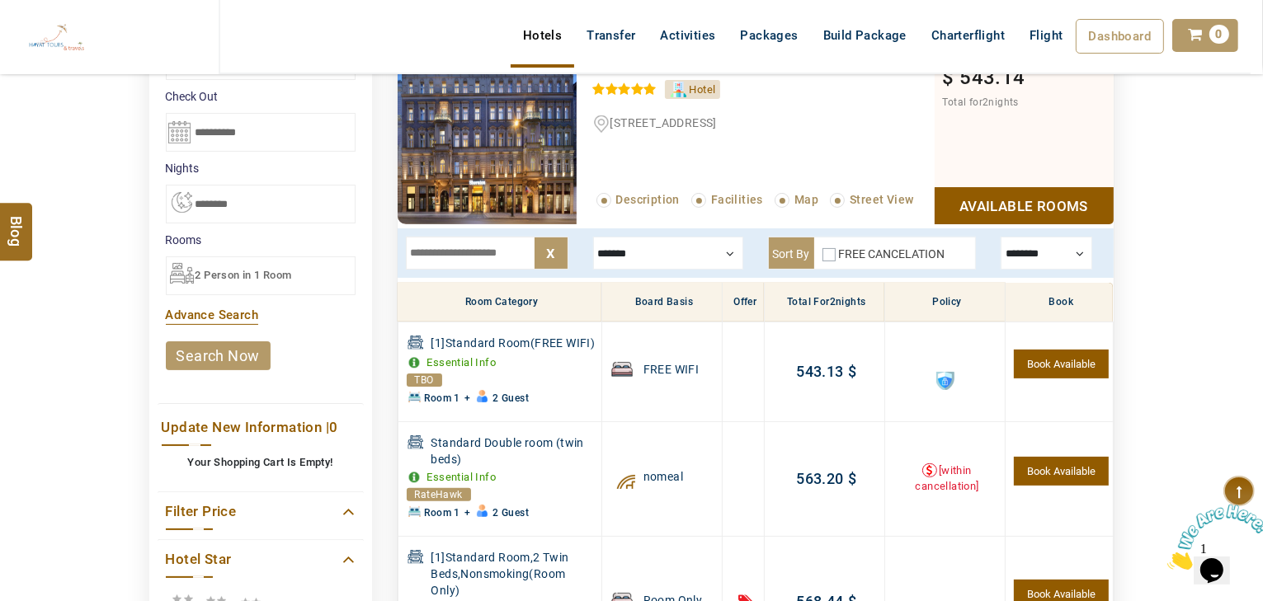
paste input "*******"
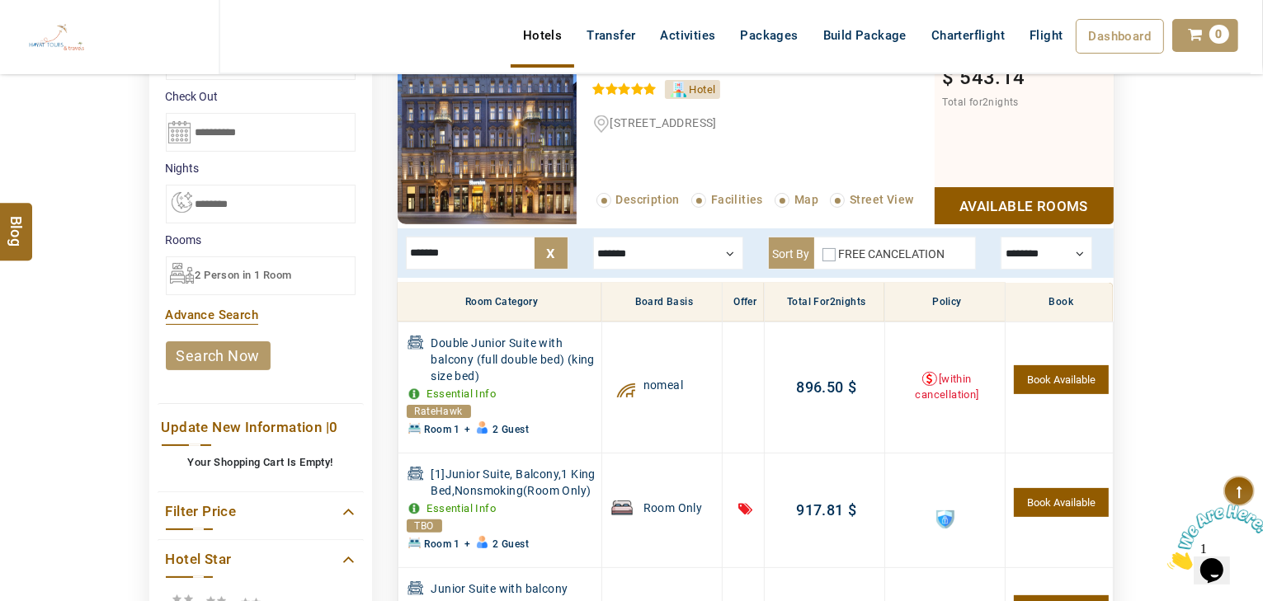
drag, startPoint x: 699, startPoint y: 247, endPoint x: 684, endPoint y: 271, distance: 28.9
click at [699, 247] on div at bounding box center [668, 253] width 150 height 33
click at [666, 257] on div at bounding box center [668, 253] width 150 height 33
click at [642, 295] on label "Breakfast" at bounding box center [644, 302] width 53 height 15
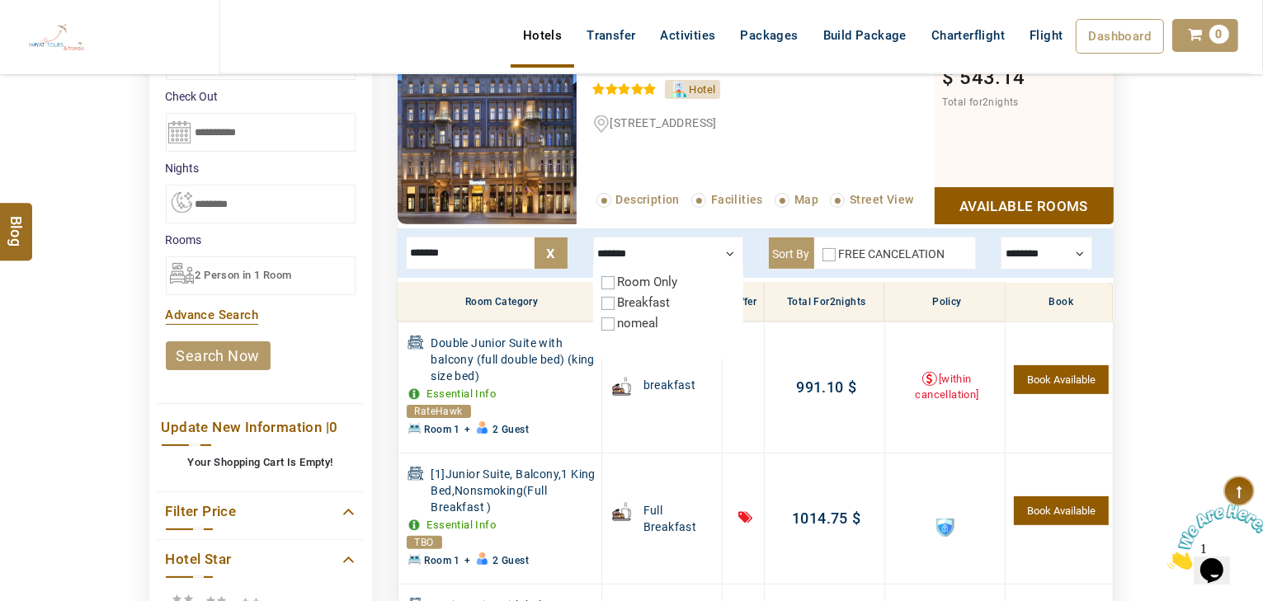
click at [638, 303] on label "Breakfast" at bounding box center [644, 302] width 53 height 15
drag, startPoint x: 470, startPoint y: 253, endPoint x: 401, endPoint y: 257, distance: 69.4
click at [401, 257] on div "******* x ******* Room Only Breakfast nomeal Sort By FREE CANCELATION ******** …" at bounding box center [756, 252] width 716 height 49
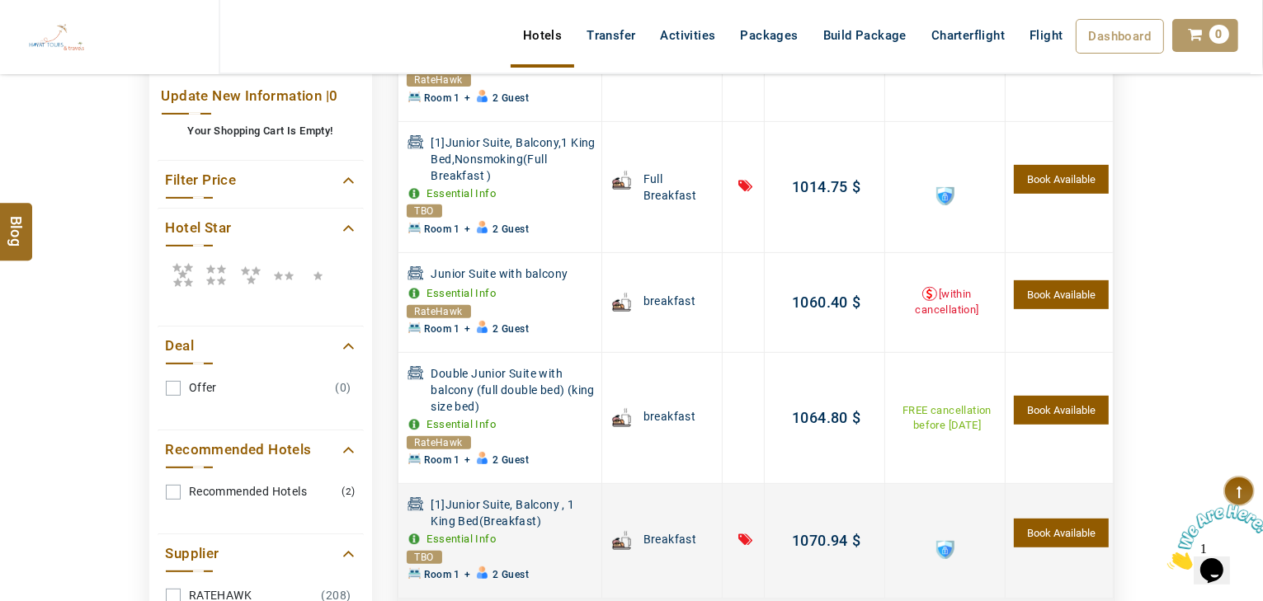
scroll to position [710, 0]
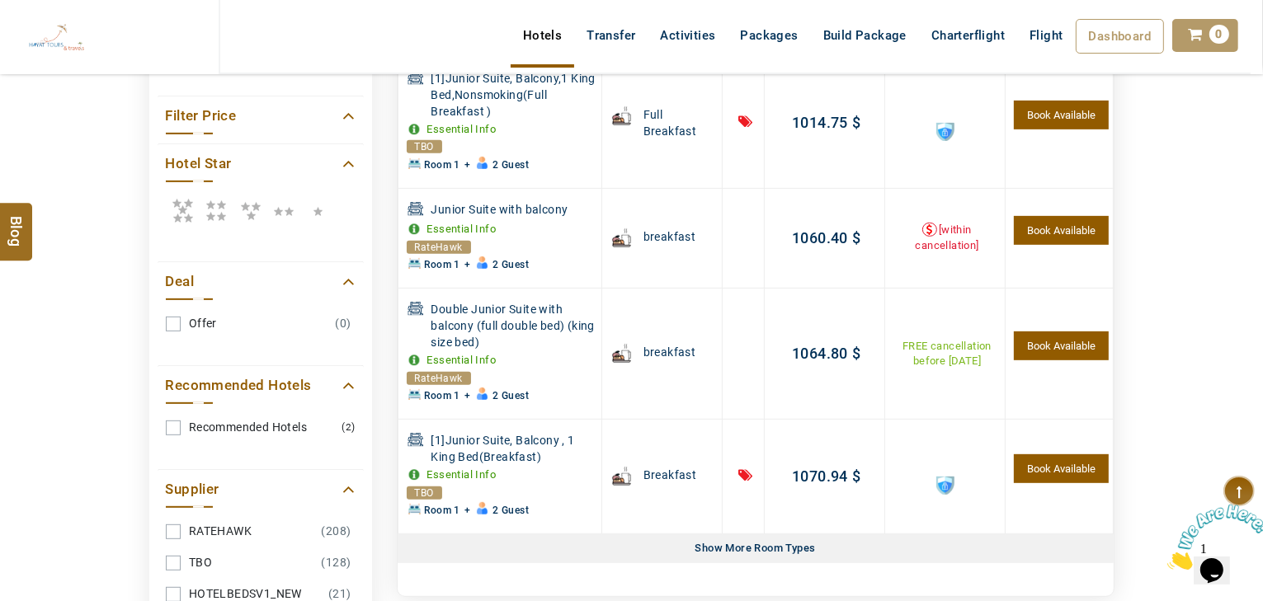
click at [742, 555] on div "Show More Room Types" at bounding box center [756, 548] width 134 height 29
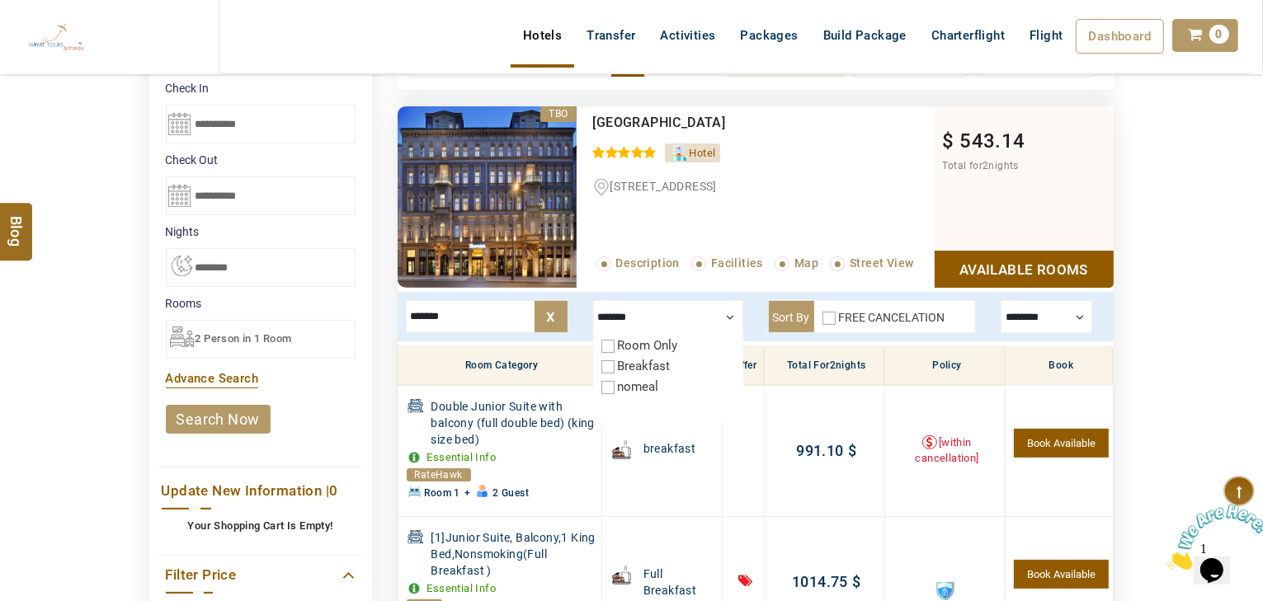
scroll to position [248, 0]
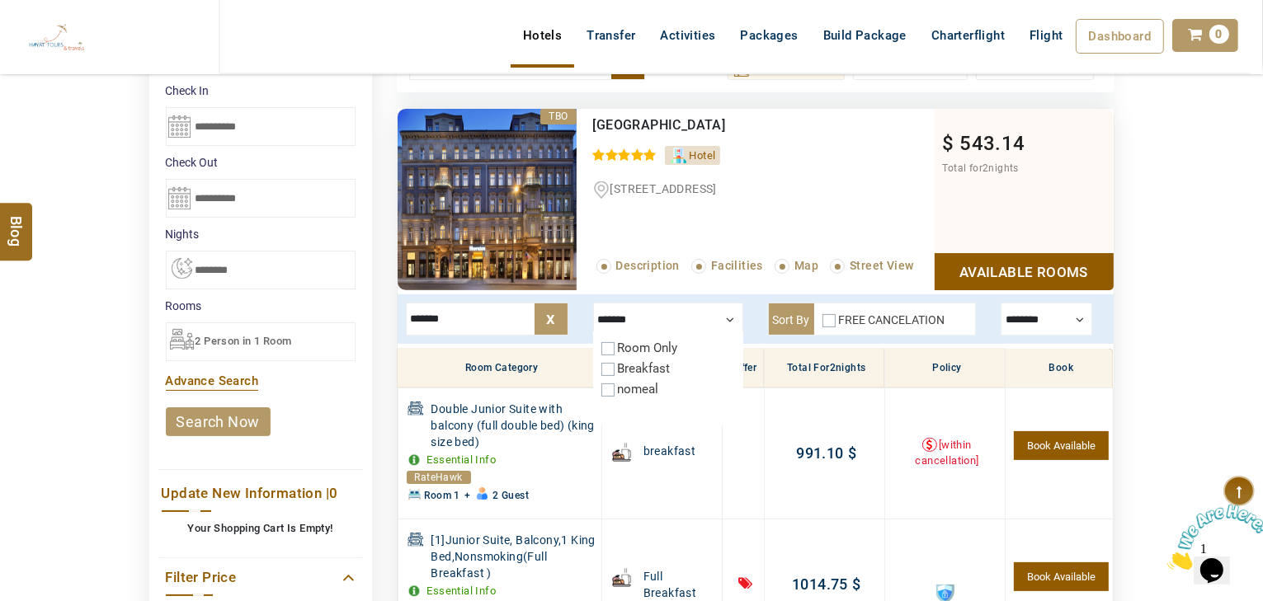
drag, startPoint x: 473, startPoint y: 317, endPoint x: 77, endPoint y: 350, distance: 398.1
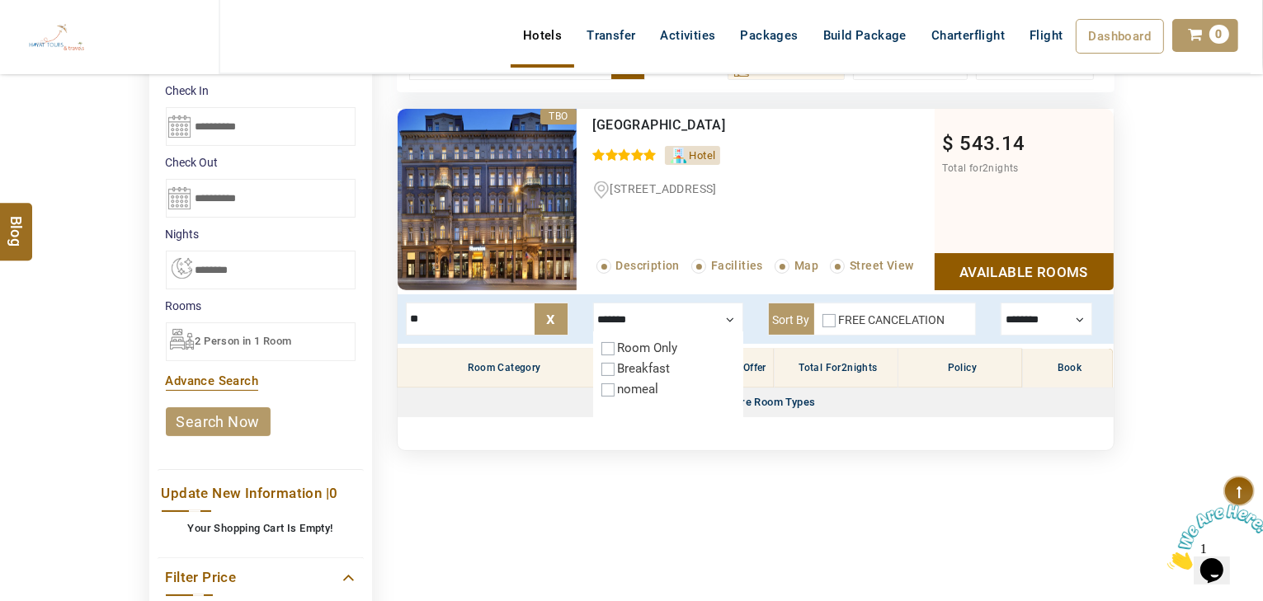
type input "*"
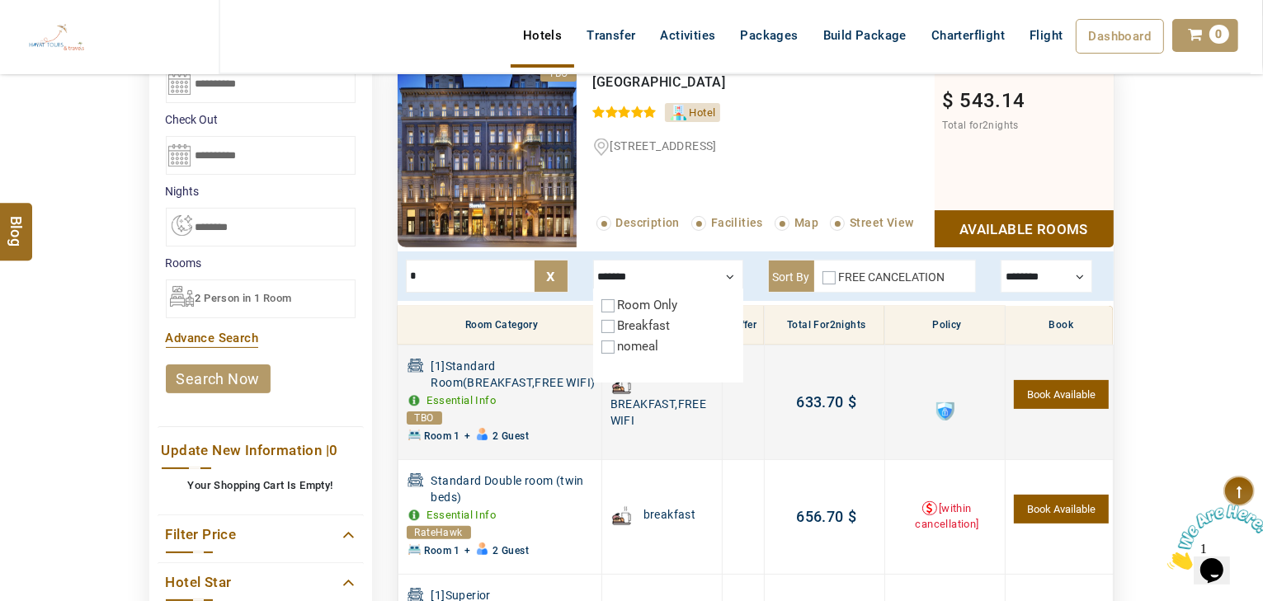
scroll to position [314, 0]
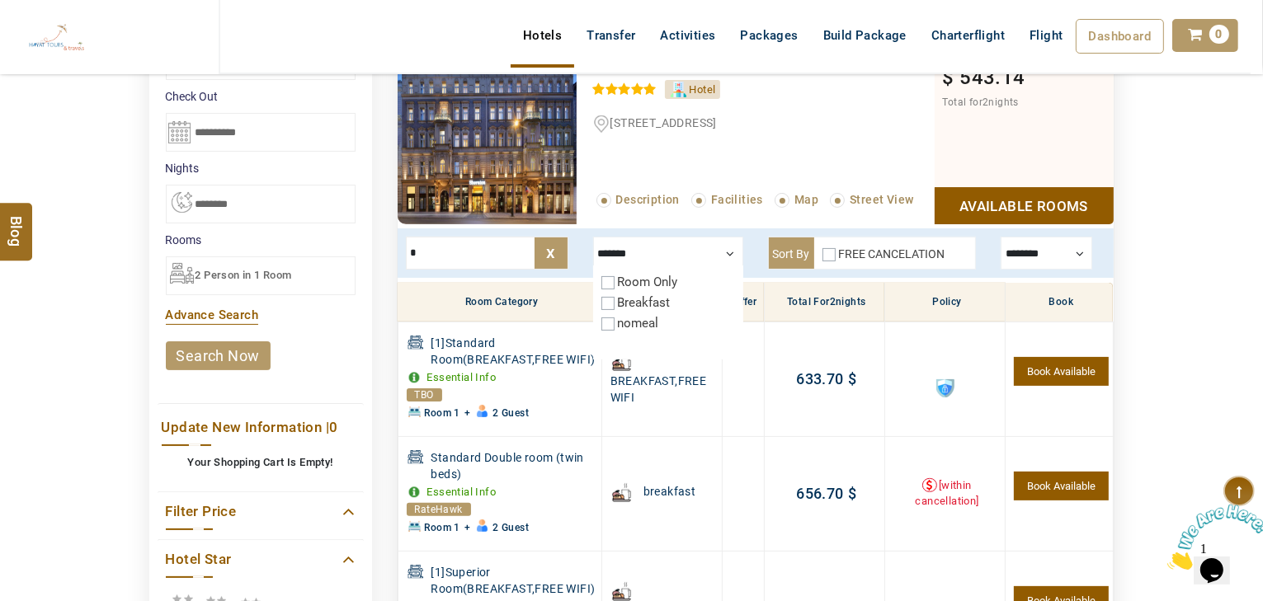
click at [376, 257] on div "**********" at bounding box center [632, 572] width 990 height 1061
type input "*"
click at [638, 298] on label "Breakfast" at bounding box center [644, 302] width 53 height 15
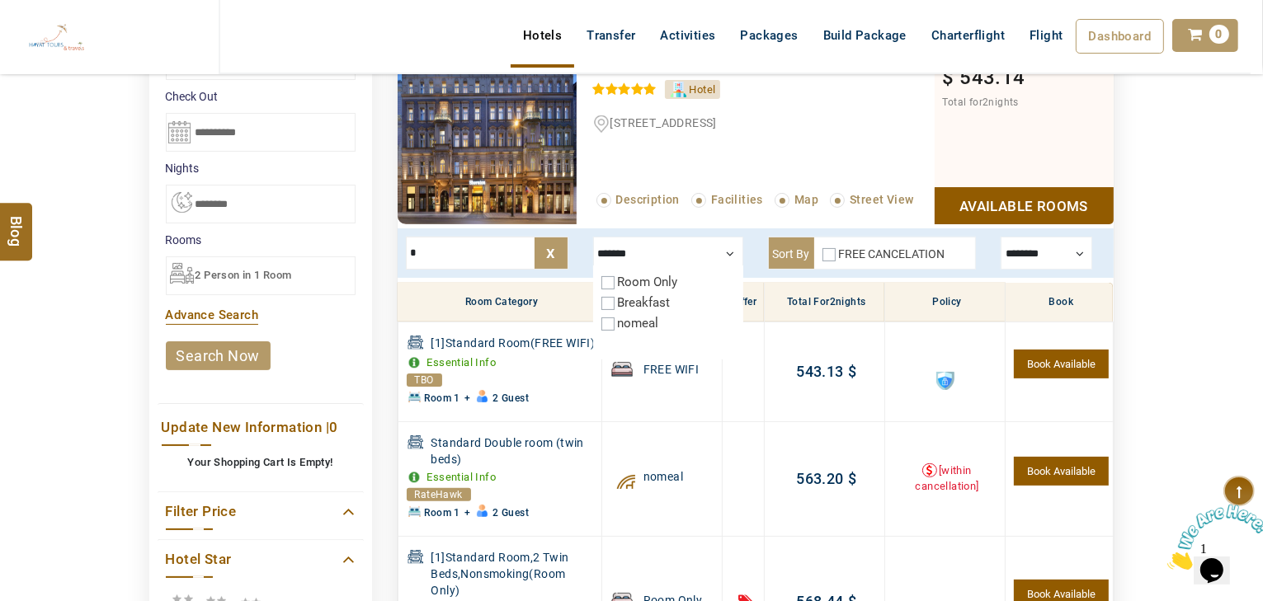
click at [671, 305] on div "Breakfast" at bounding box center [668, 302] width 134 height 16
click at [666, 304] on label "Breakfast" at bounding box center [644, 302] width 53 height 15
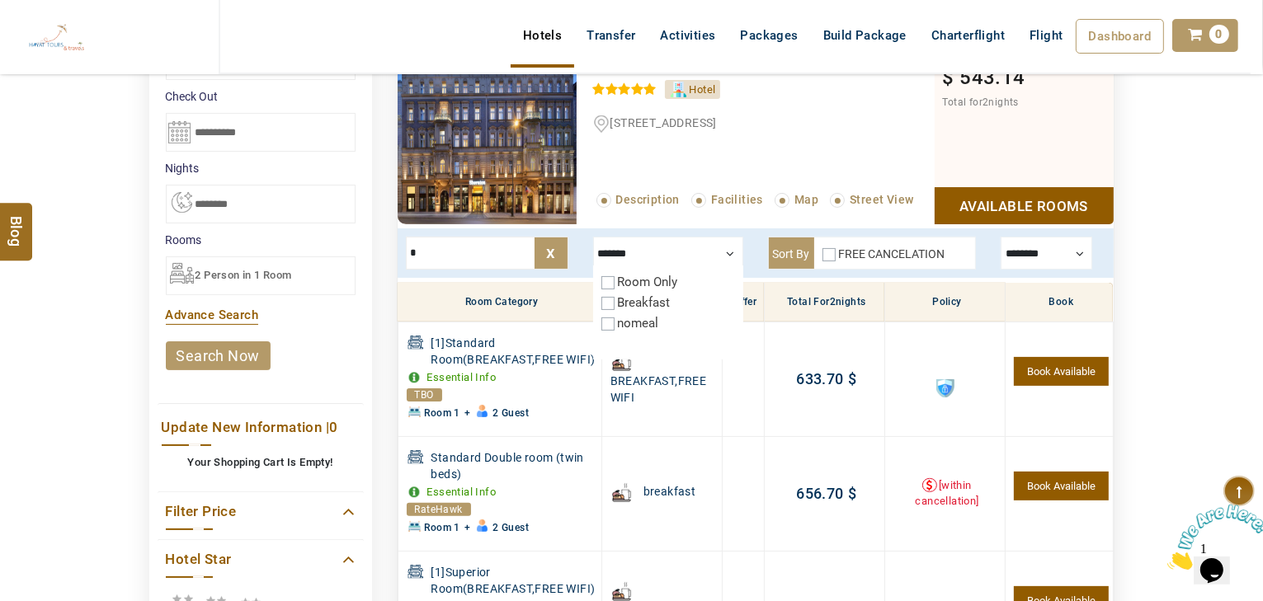
click at [682, 266] on div "Room Only Breakfast nomeal" at bounding box center [668, 313] width 150 height 94
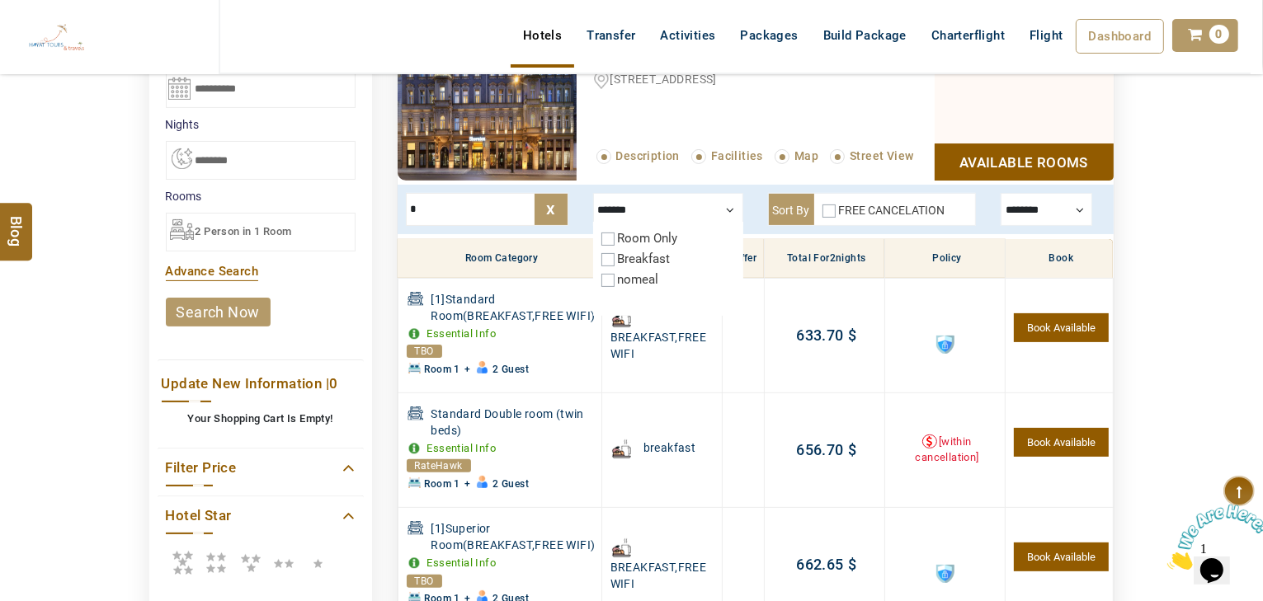
scroll to position [446, 0]
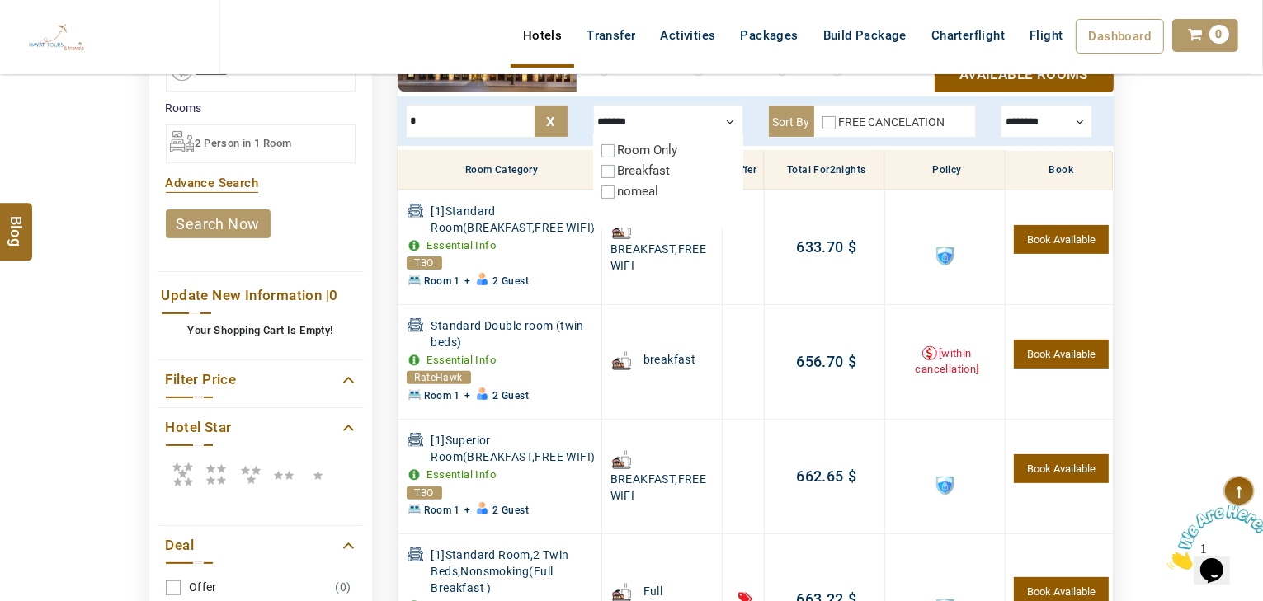
click at [211, 478] on icon at bounding box center [216, 474] width 33 height 33
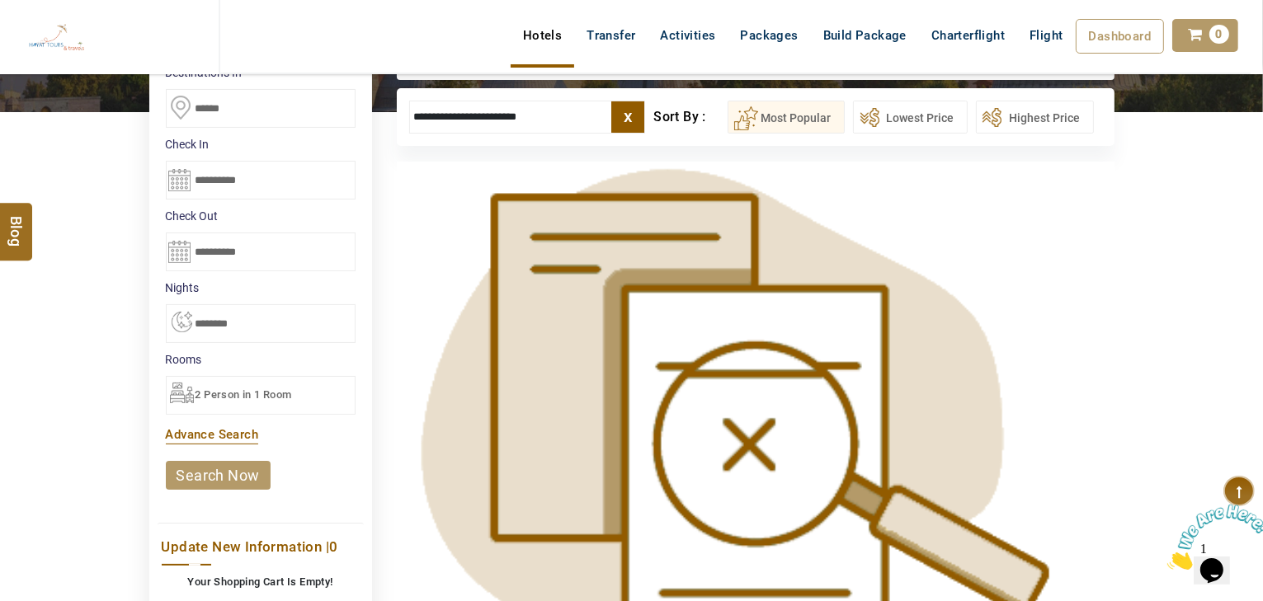
scroll to position [182, 0]
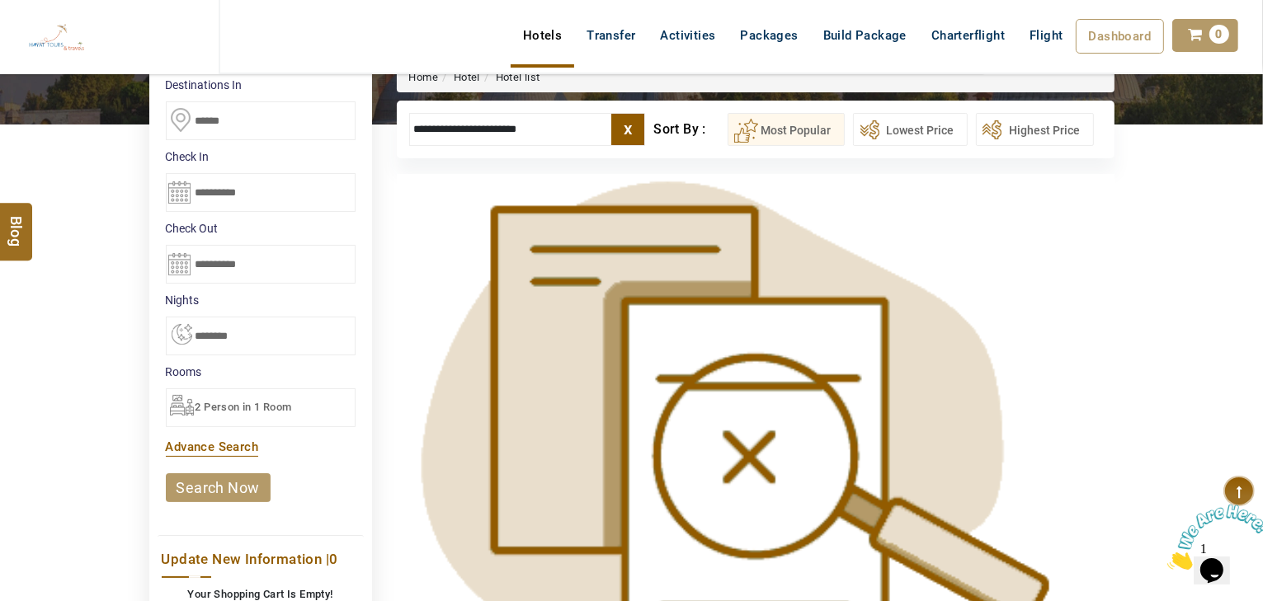
click at [638, 135] on label "x" at bounding box center [627, 129] width 33 height 31
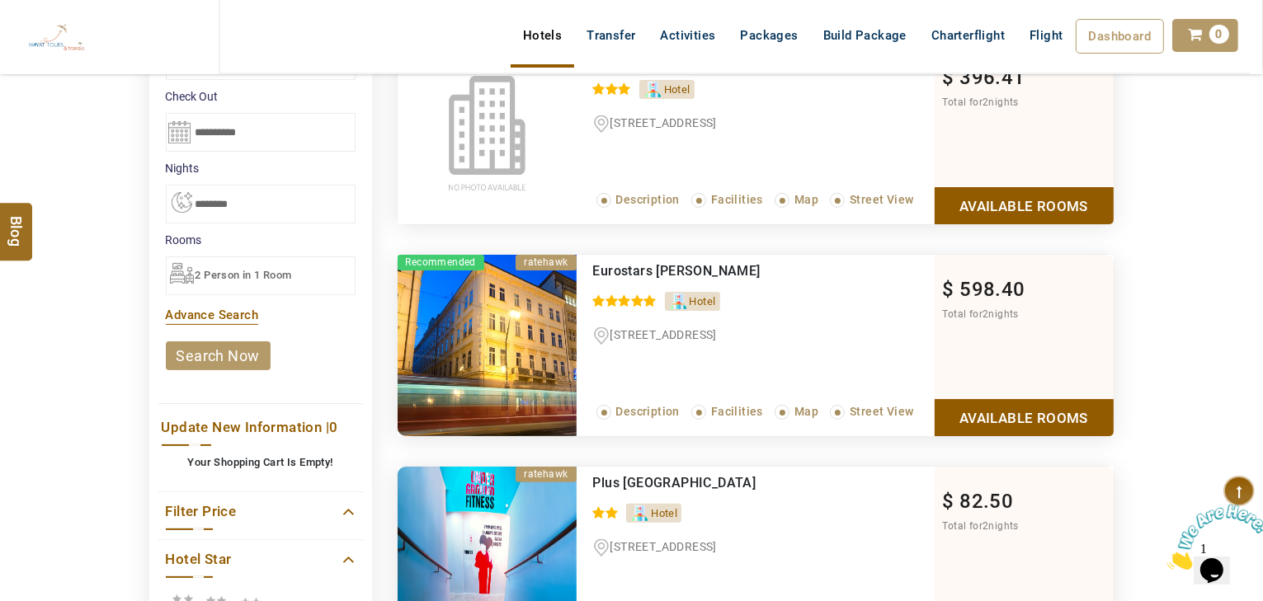
scroll to position [512, 0]
